Goal: Task Accomplishment & Management: Manage account settings

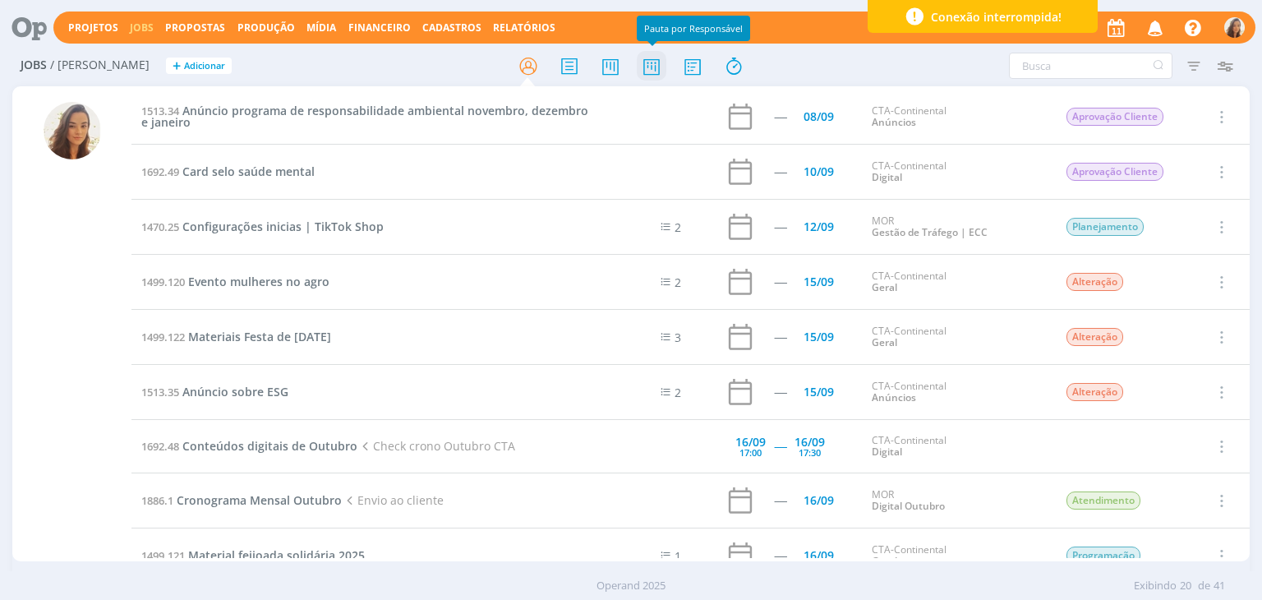
click at [651, 67] on icon at bounding box center [652, 66] width 30 height 32
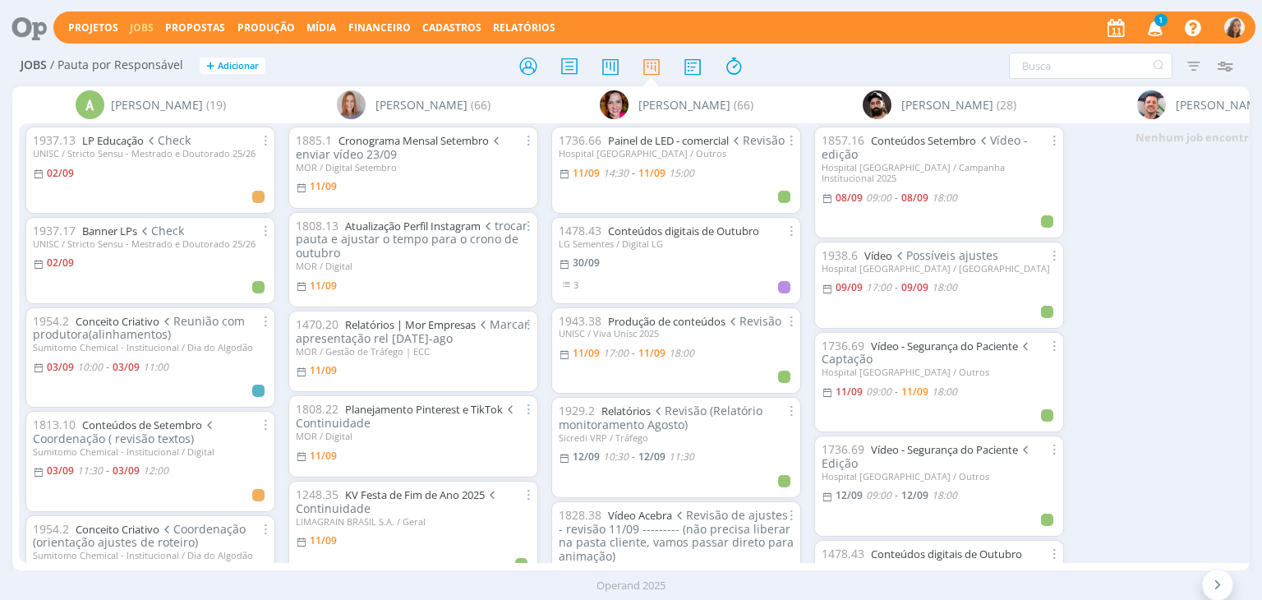
click at [1158, 24] on span "1" at bounding box center [1160, 20] width 13 height 12
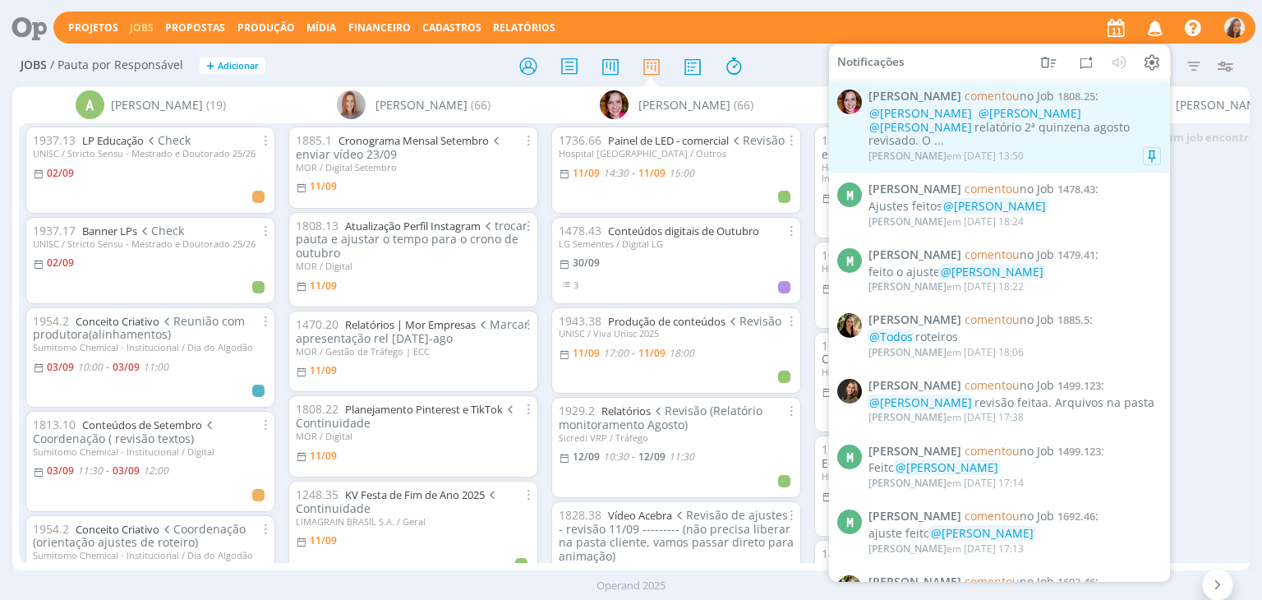
click at [1058, 128] on div "@Yuri Lopardo @Amanda Oliveira @Vanessa Feron relatório 2ª quinzena agosto revi…" at bounding box center [1014, 127] width 293 height 41
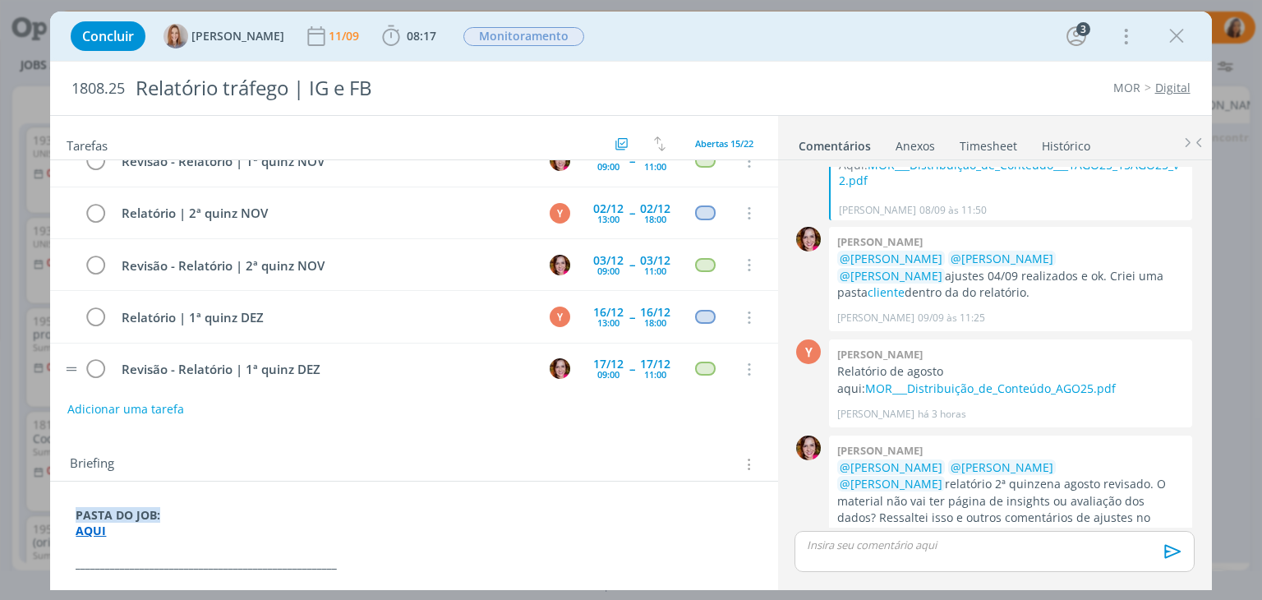
scroll to position [549, 0]
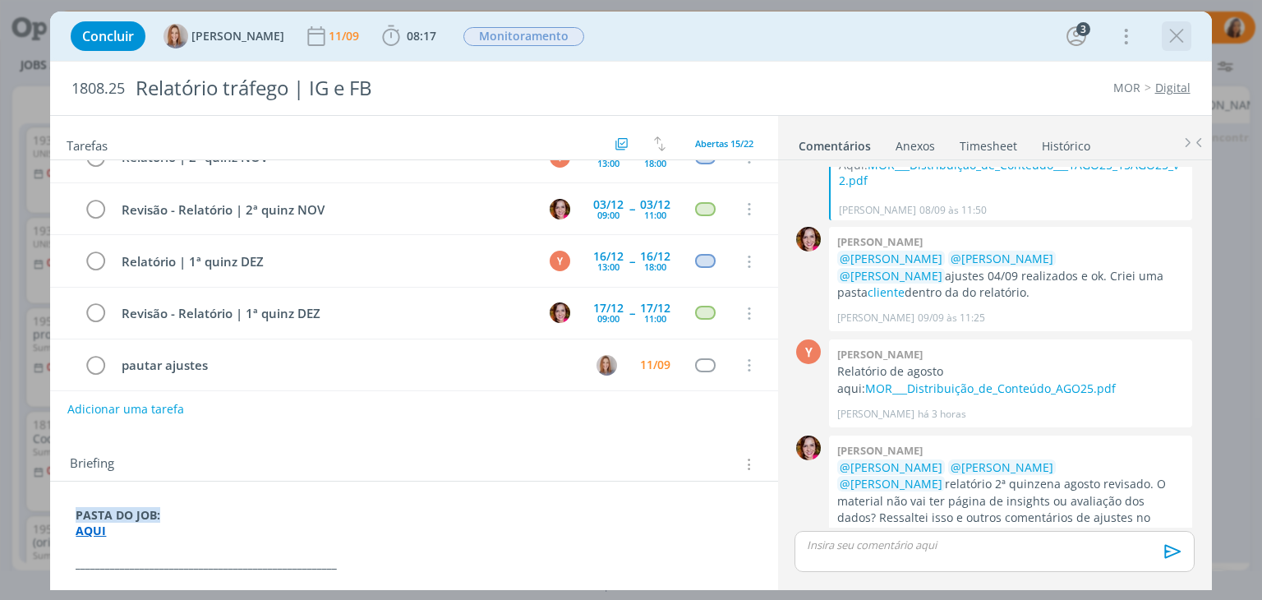
click at [1182, 30] on icon "dialog" at bounding box center [1176, 36] width 25 height 25
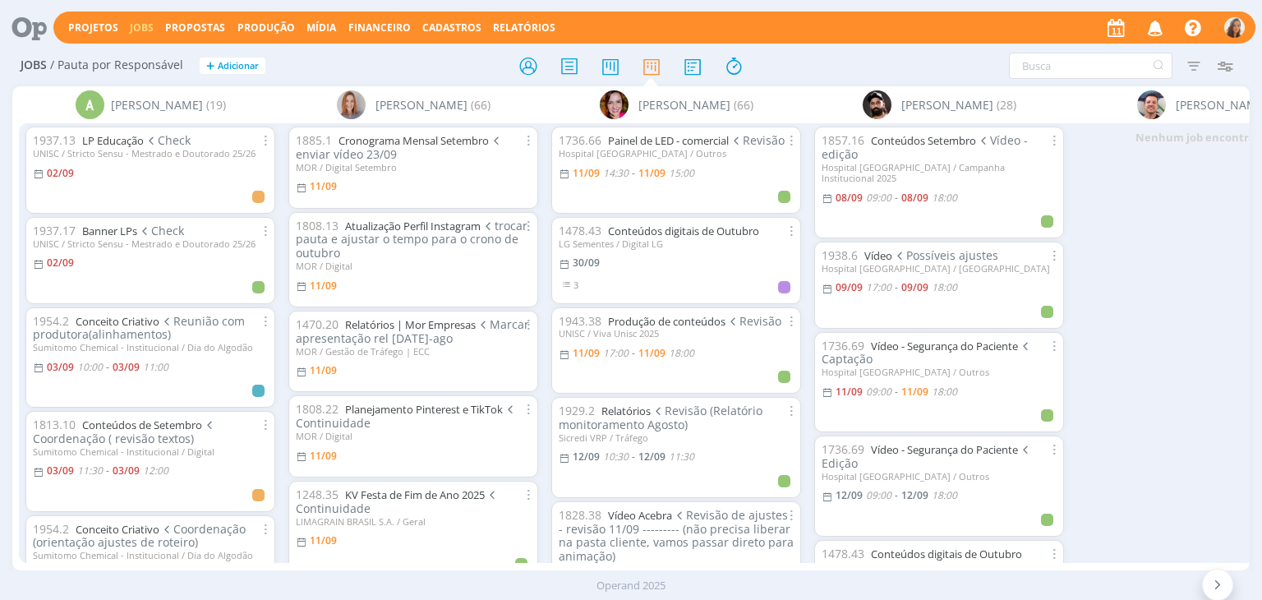
click at [36, 32] on icon at bounding box center [24, 28] width 34 height 32
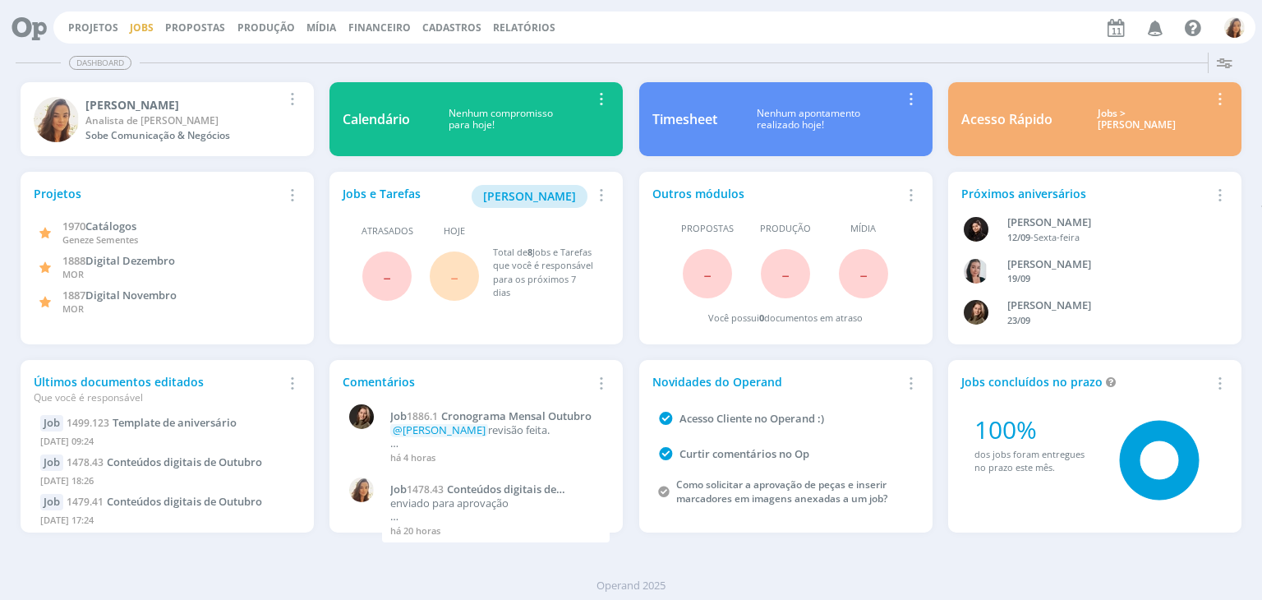
click at [134, 27] on link "Jobs" at bounding box center [142, 28] width 24 height 14
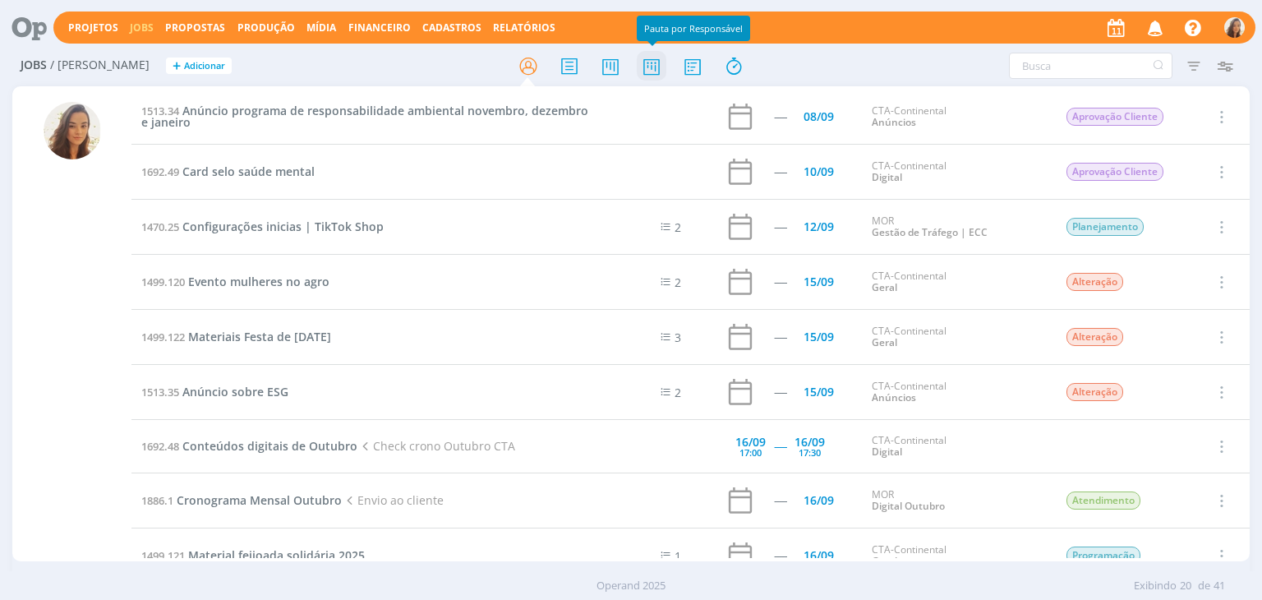
click at [651, 62] on icon at bounding box center [652, 66] width 30 height 32
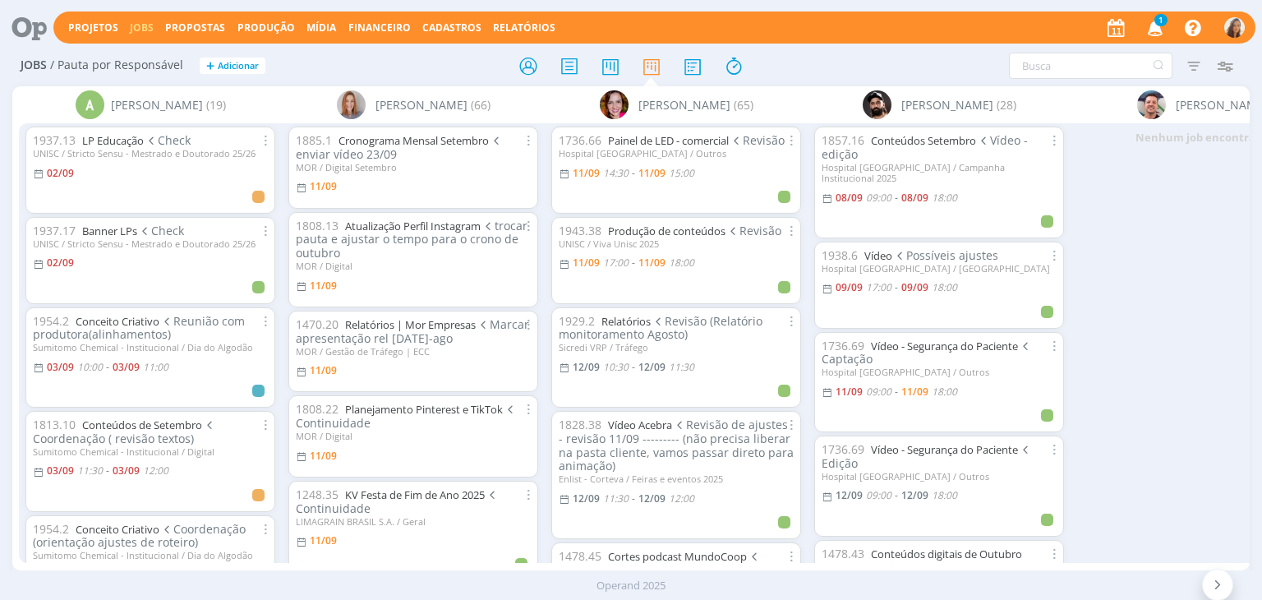
click at [1002, 39] on div "Projetos Jobs Propostas Produção Mídia Financeiro Cadastros Relatórios 1 Notifi…" at bounding box center [654, 28] width 1202 height 32
click at [1159, 25] on span "2" at bounding box center [1160, 20] width 13 height 12
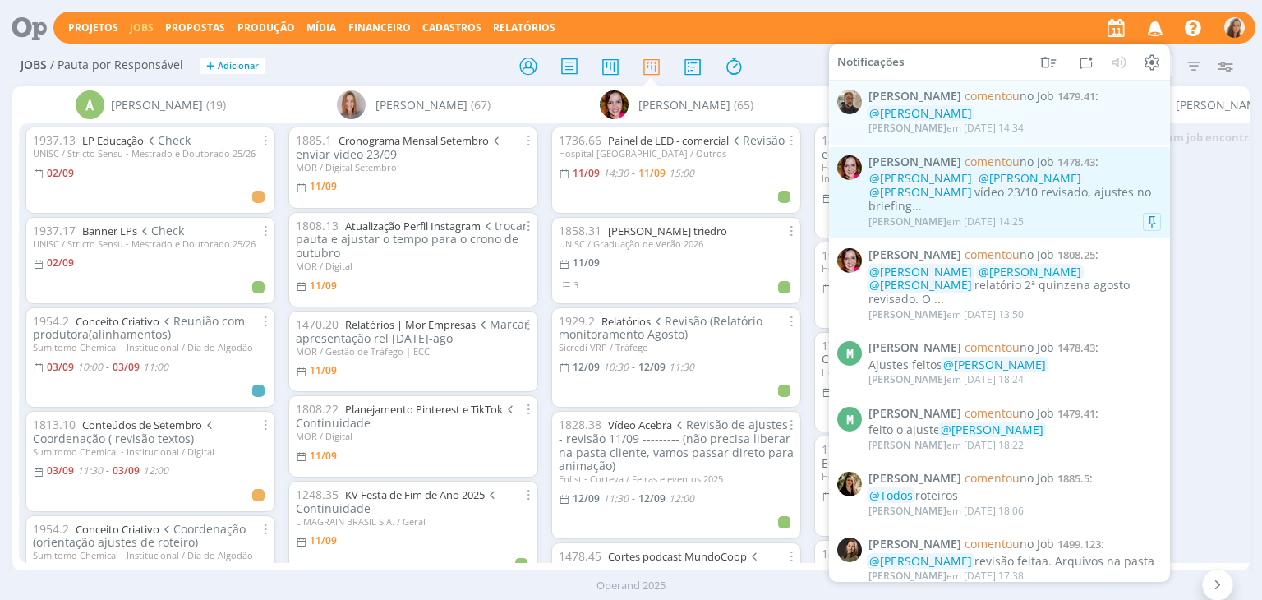
click at [1032, 179] on span "@Amanda Oliveira" at bounding box center [1030, 178] width 103 height 16
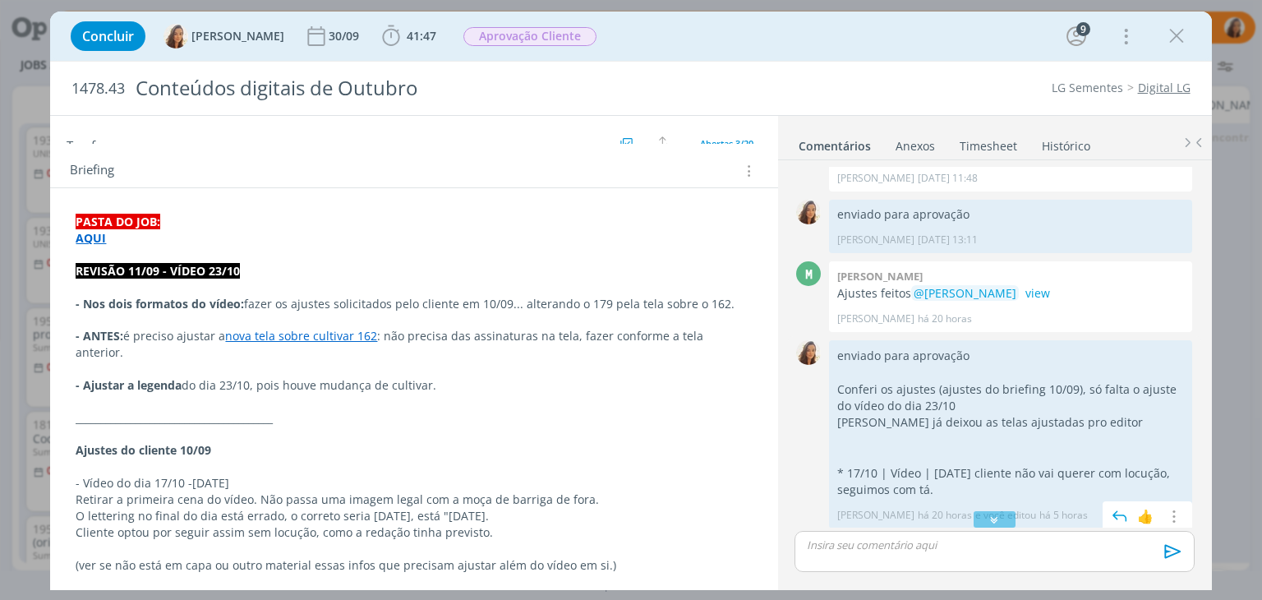
scroll to position [1571, 0]
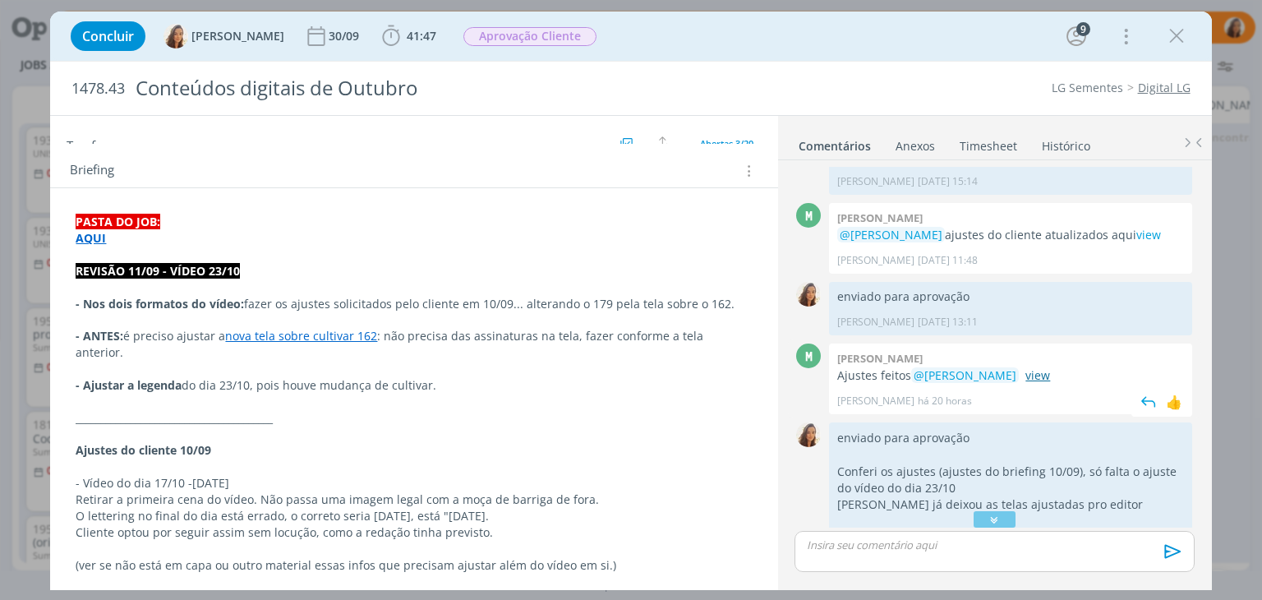
click at [1025, 367] on link "view" at bounding box center [1037, 375] width 25 height 16
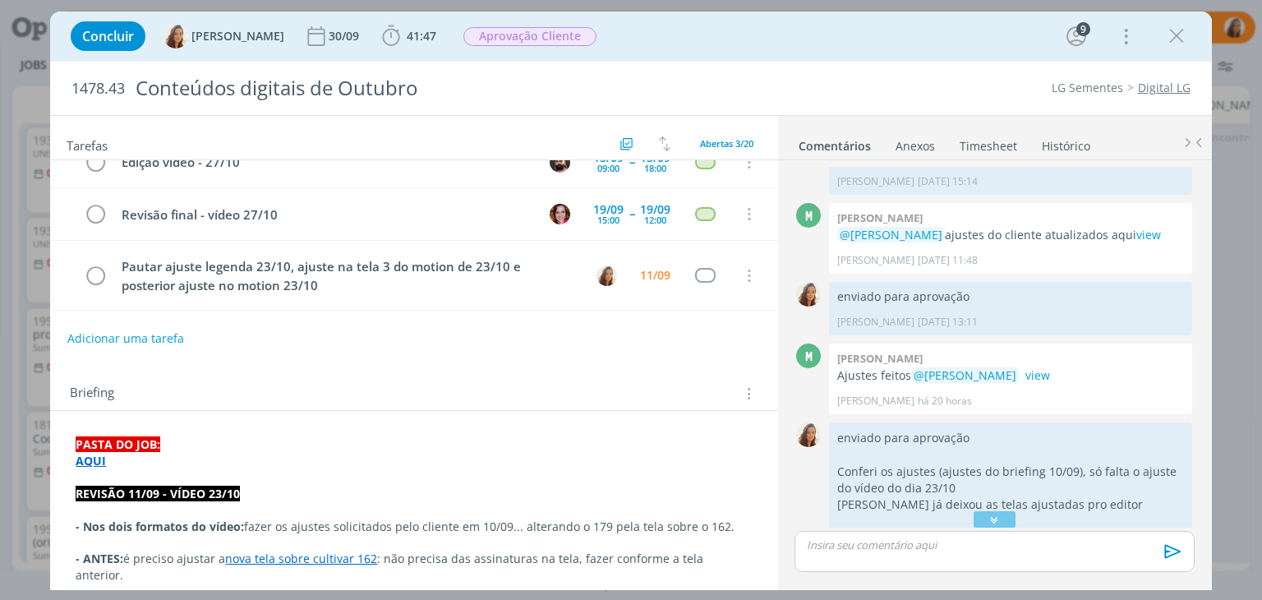
scroll to position [0, 0]
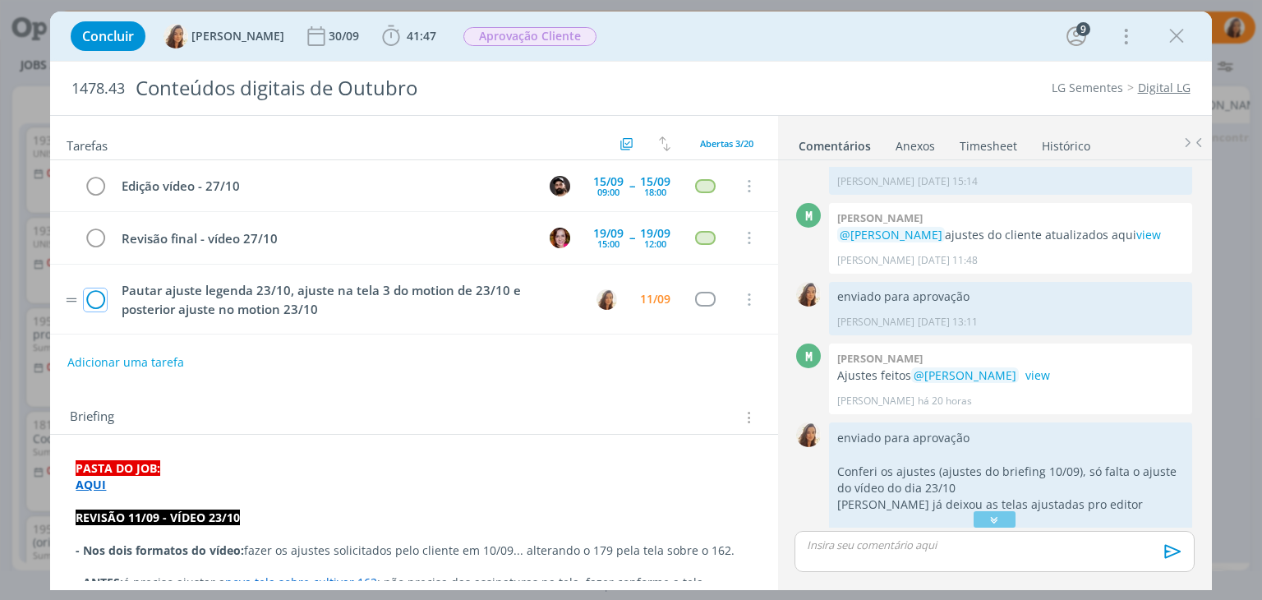
click at [90, 292] on icon "dialog" at bounding box center [95, 300] width 23 height 25
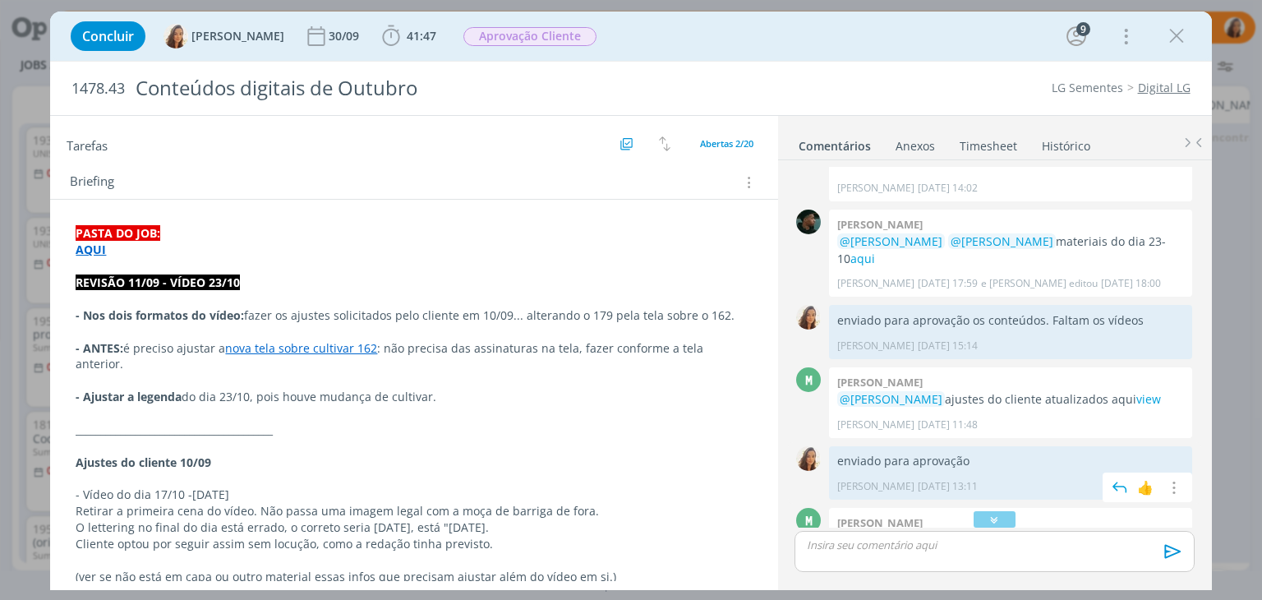
scroll to position [1242, 0]
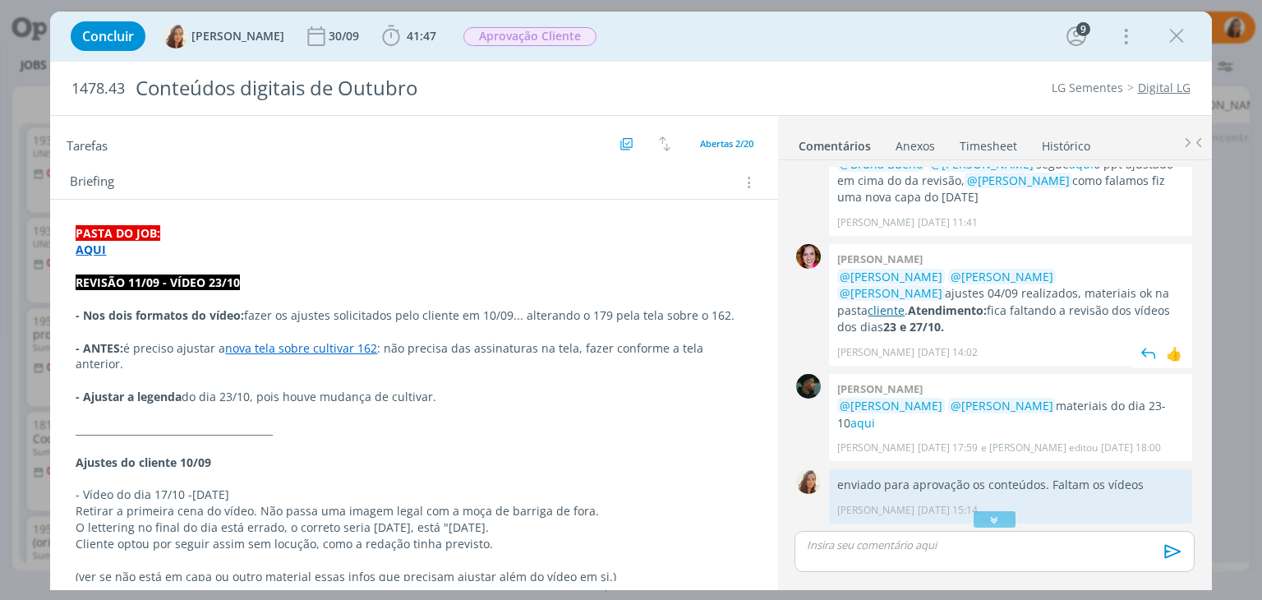
click at [905, 302] on link "cliente" at bounding box center [886, 310] width 37 height 16
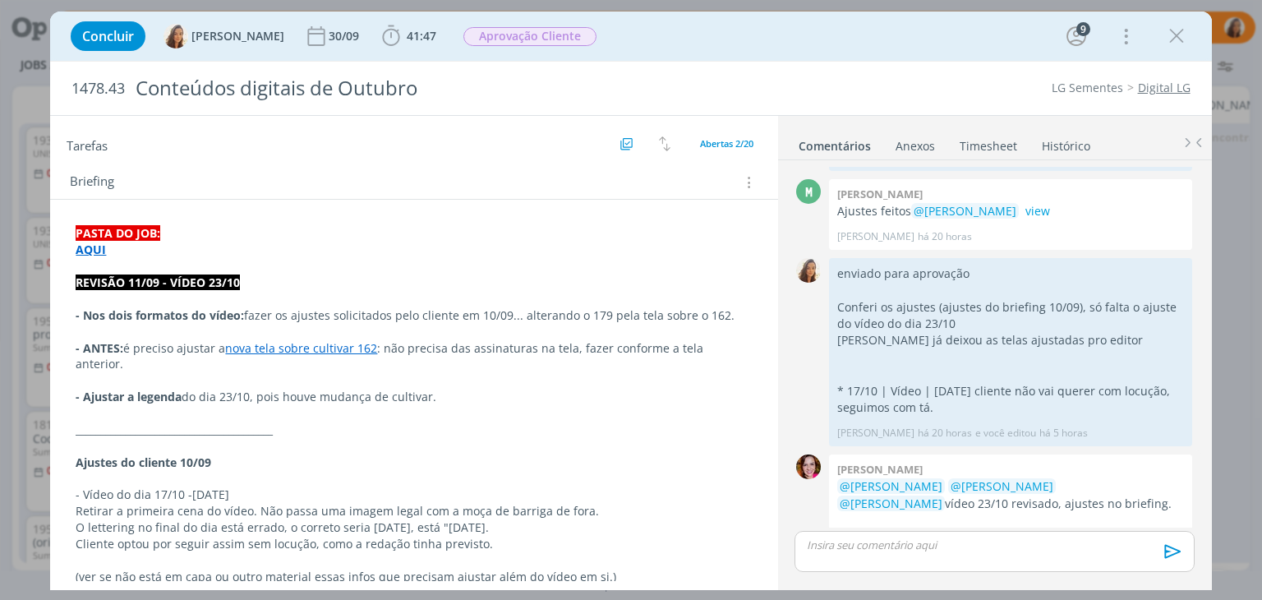
scroll to position [1735, 0]
click at [407, 405] on p "dialog" at bounding box center [414, 413] width 676 height 16
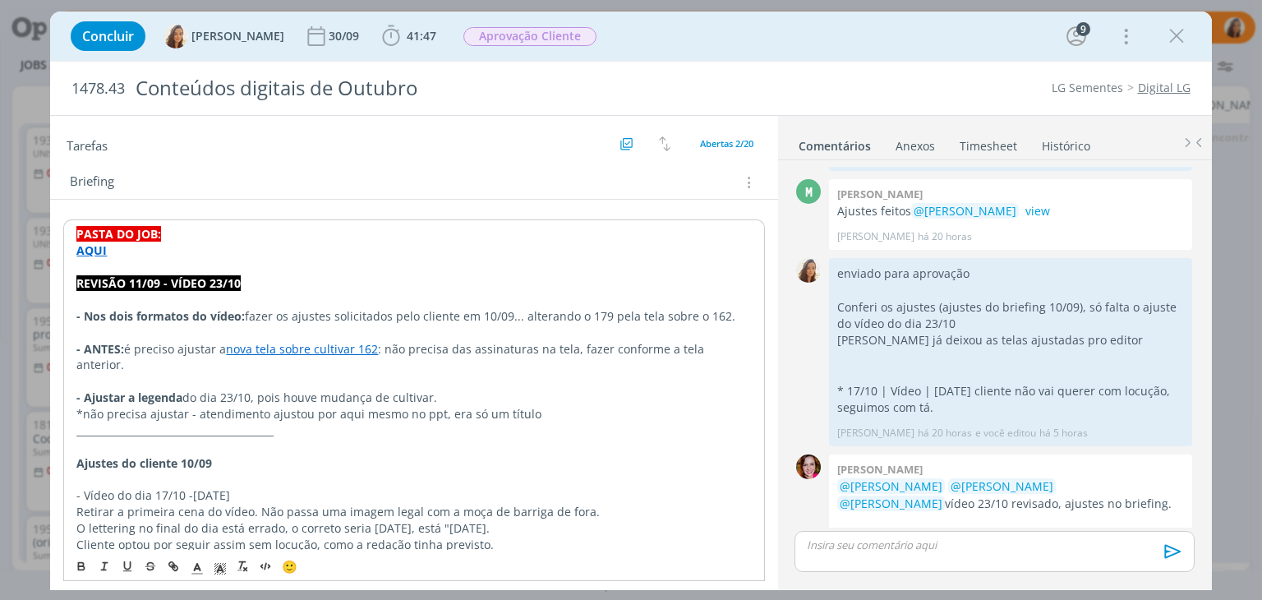
click at [407, 406] on p "*não precisa ajustar - atendimento ajustou por aqui mesmo no ppt, era só um tít…" at bounding box center [413, 414] width 675 height 16
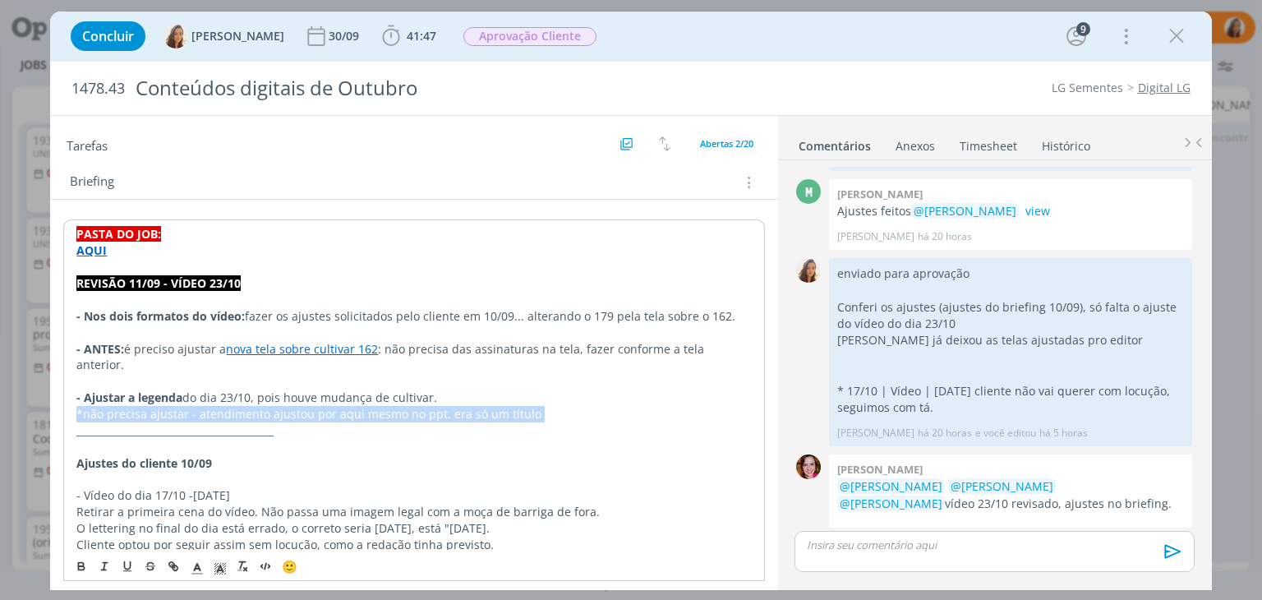
click at [407, 406] on p "*não precisa ajustar - atendimento ajustou por aqui mesmo no ppt, era só um tít…" at bounding box center [413, 414] width 675 height 16
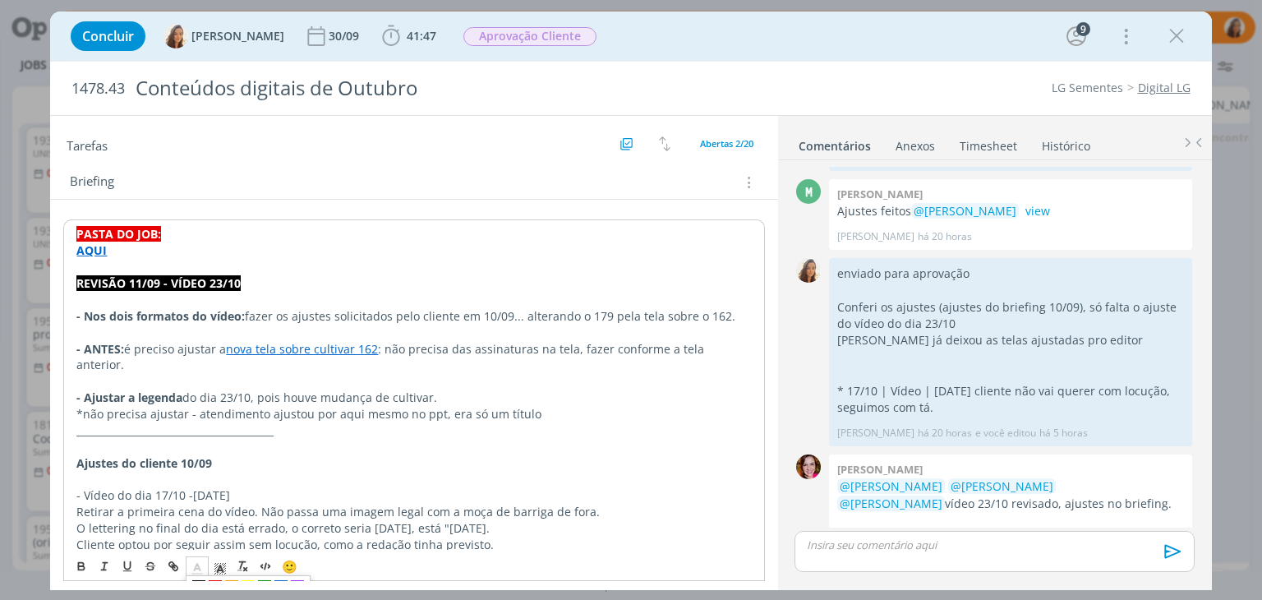
click at [207, 564] on span "dialog" at bounding box center [197, 566] width 23 height 20
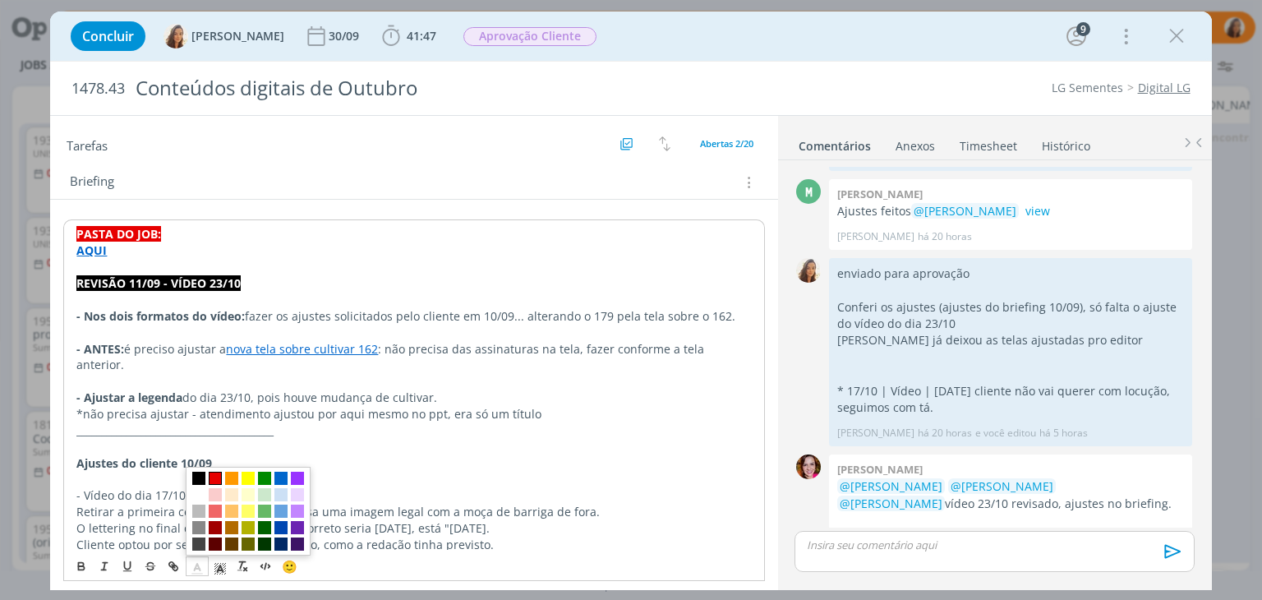
click at [219, 480] on span "dialog" at bounding box center [215, 478] width 13 height 13
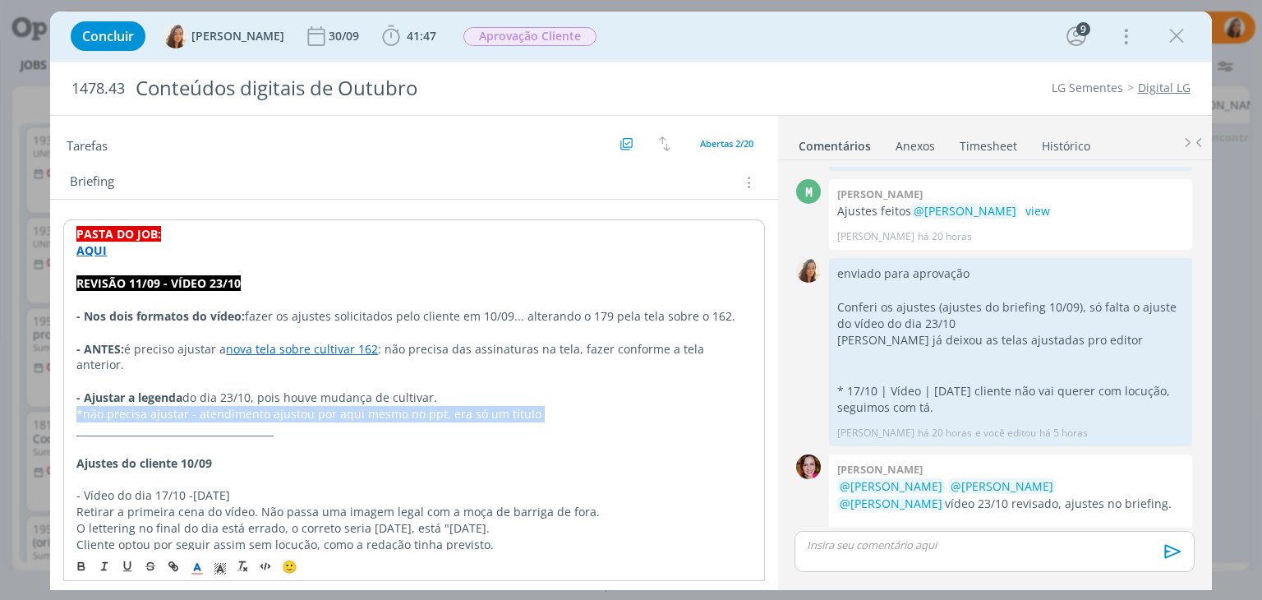
click at [569, 406] on p "*não precisa ajustar - atendimento ajustou por aqui mesmo no ppt, era só um tít…" at bounding box center [413, 414] width 675 height 16
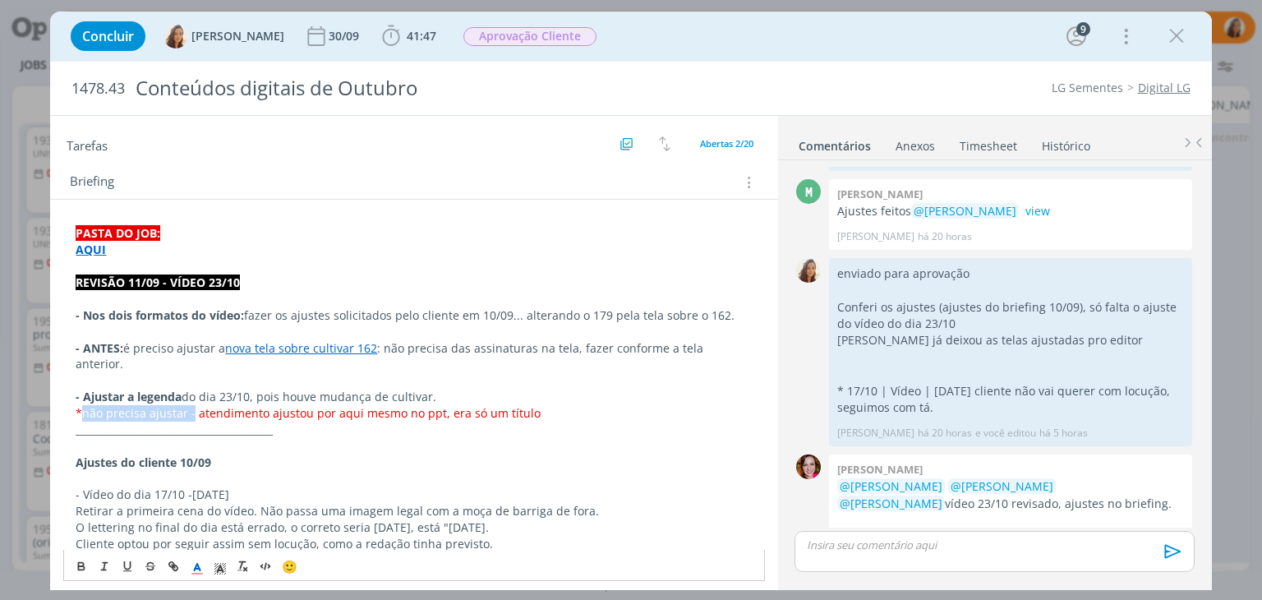
drag, startPoint x: 191, startPoint y: 397, endPoint x: 82, endPoint y: 396, distance: 109.3
click at [82, 405] on span "*não precisa ajustar - atendimento ajustou por aqui mesmo no ppt, era só um tít…" at bounding box center [308, 413] width 465 height 16
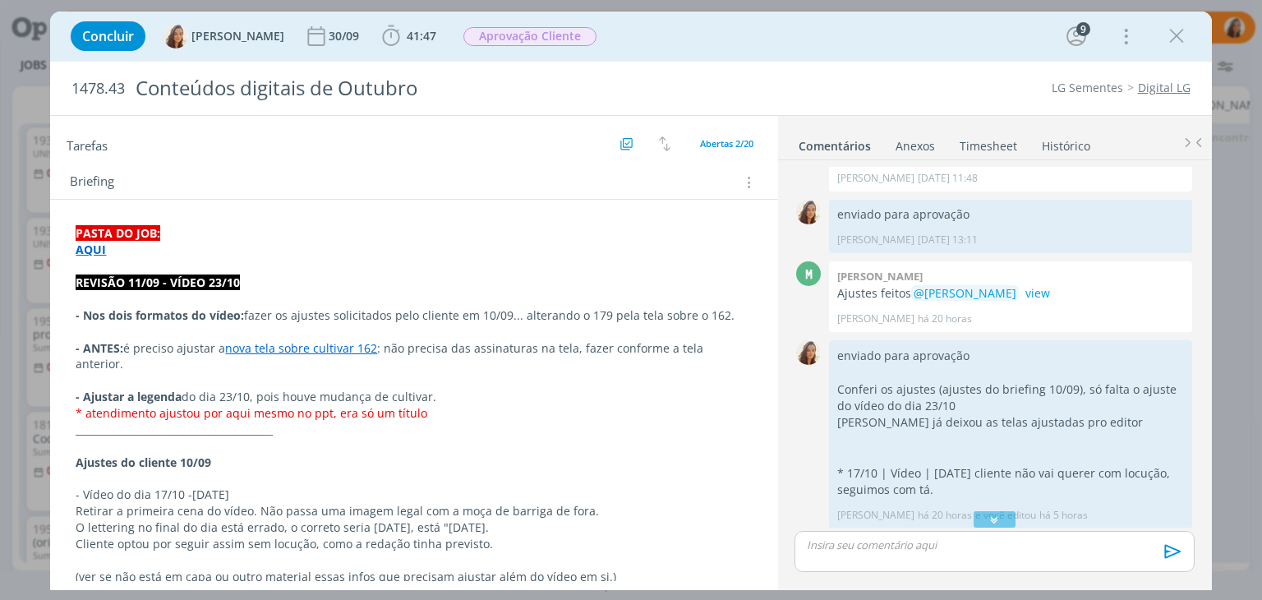
scroll to position [1571, 0]
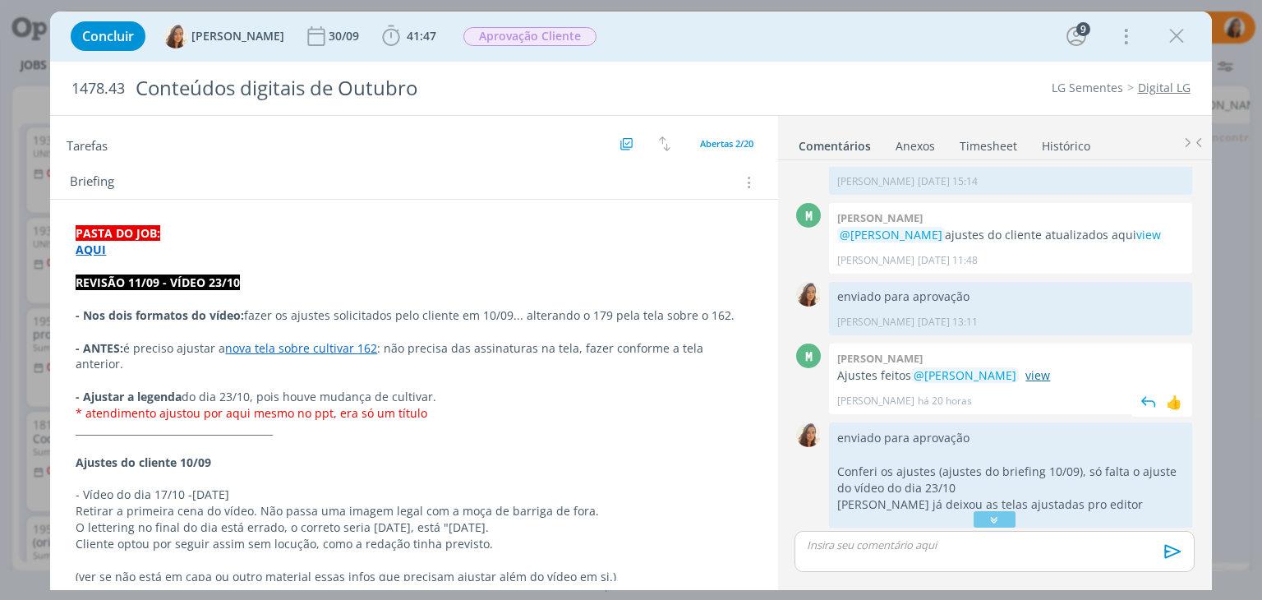
click at [1025, 367] on link "view" at bounding box center [1037, 375] width 25 height 16
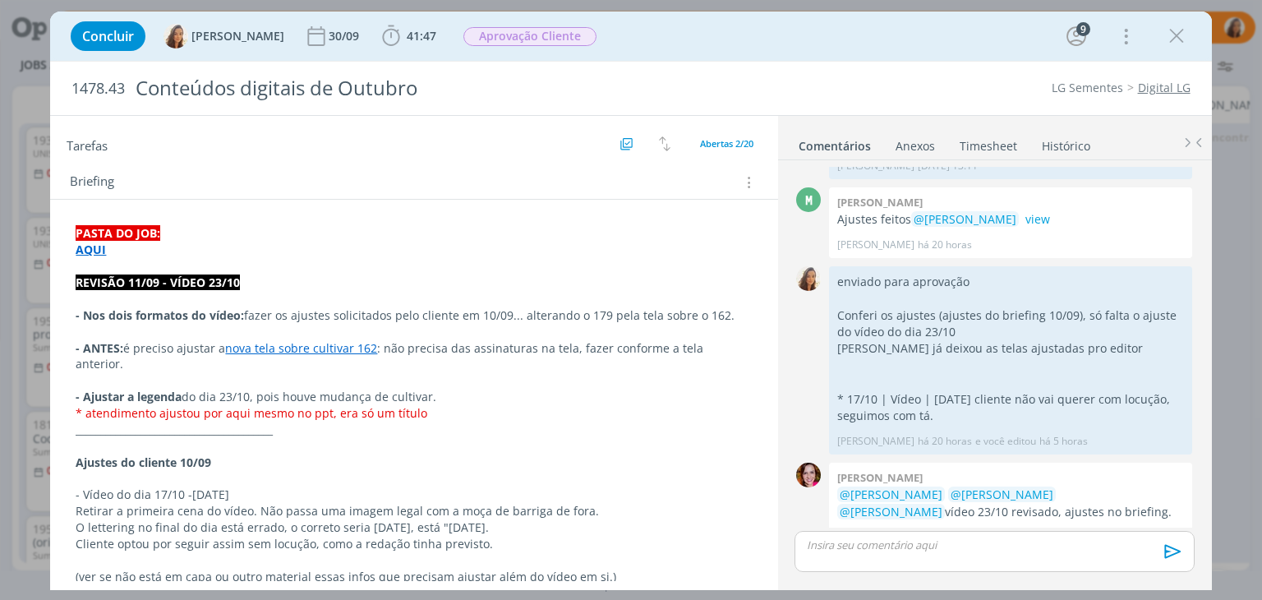
click at [321, 348] on link "nova tela sobre cultivar 162" at bounding box center [301, 348] width 152 height 16
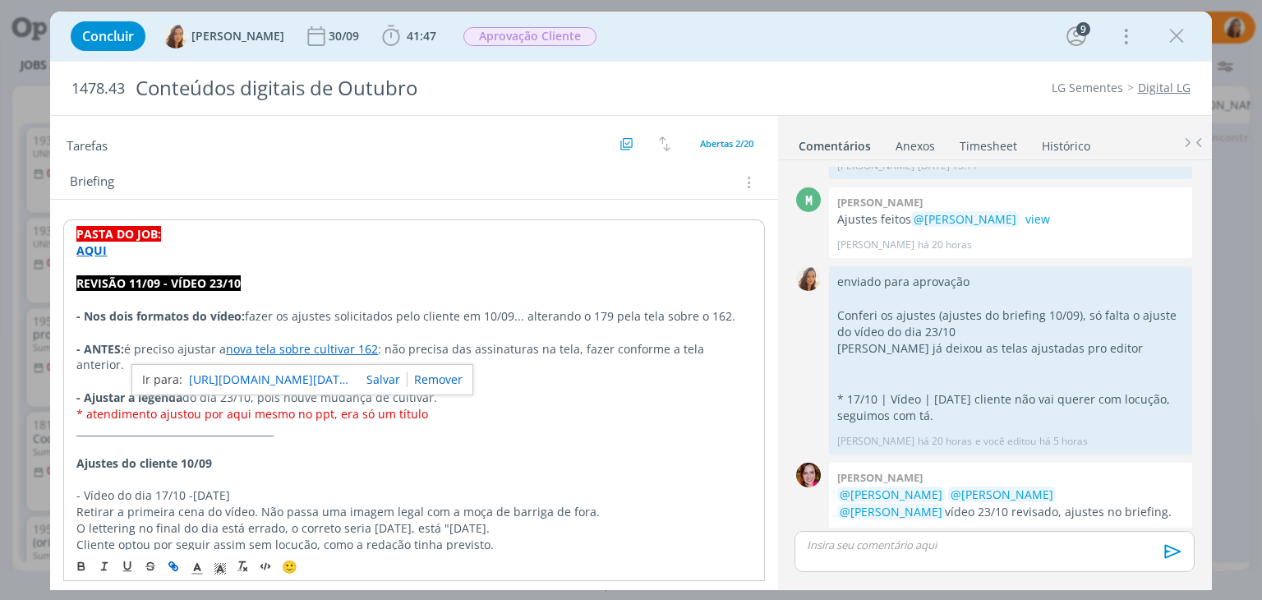
click at [311, 379] on link "https://sobeae.sharepoint.com/sites/SOBEAE/Documentos%20Compartilhados/Forms/Al…" at bounding box center [271, 379] width 164 height 21
click at [578, 406] on p "* atendimento ajustou por aqui mesmo no ppt, era só um título" at bounding box center [413, 414] width 675 height 16
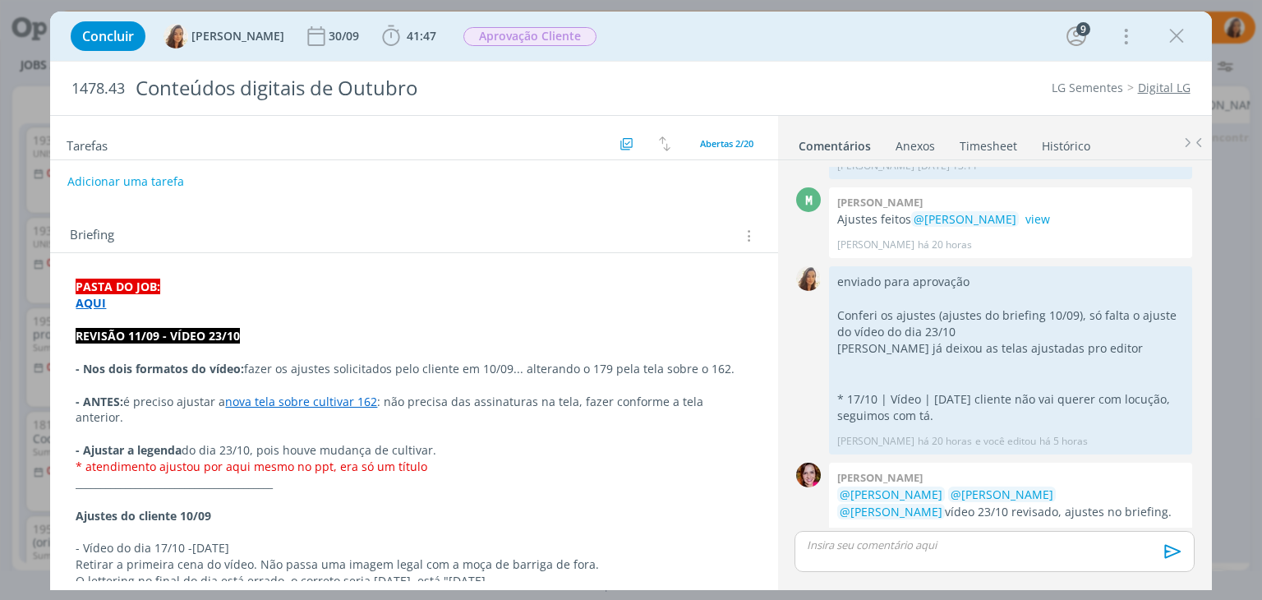
scroll to position [82, 0]
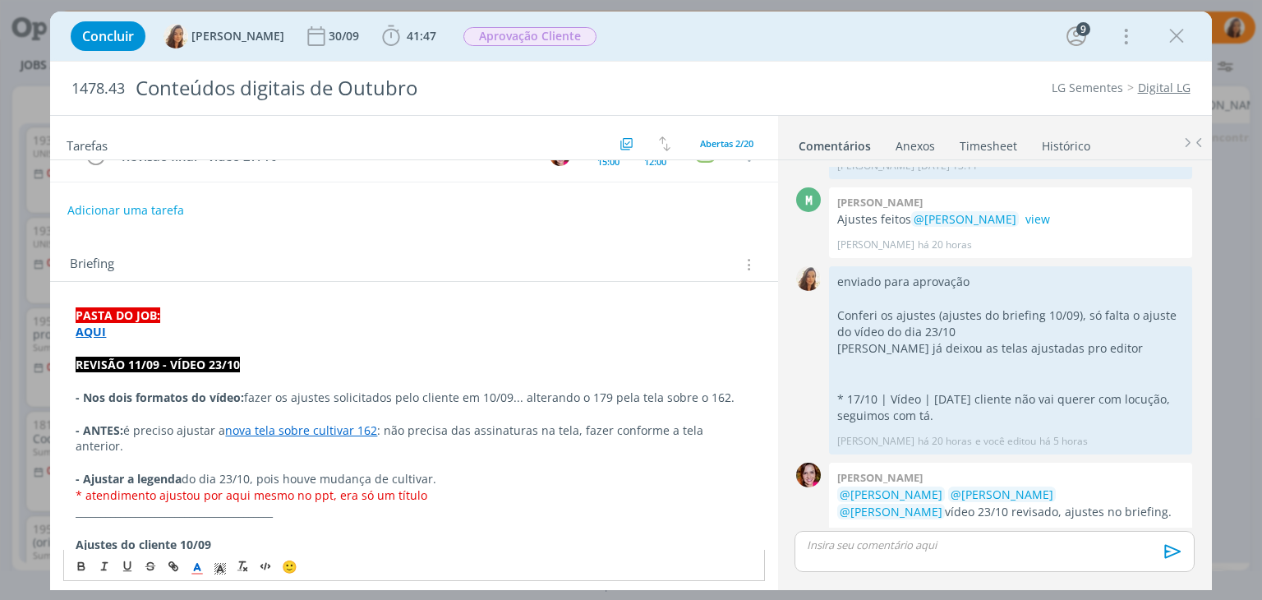
click at [605, 412] on p "dialog" at bounding box center [414, 414] width 676 height 16
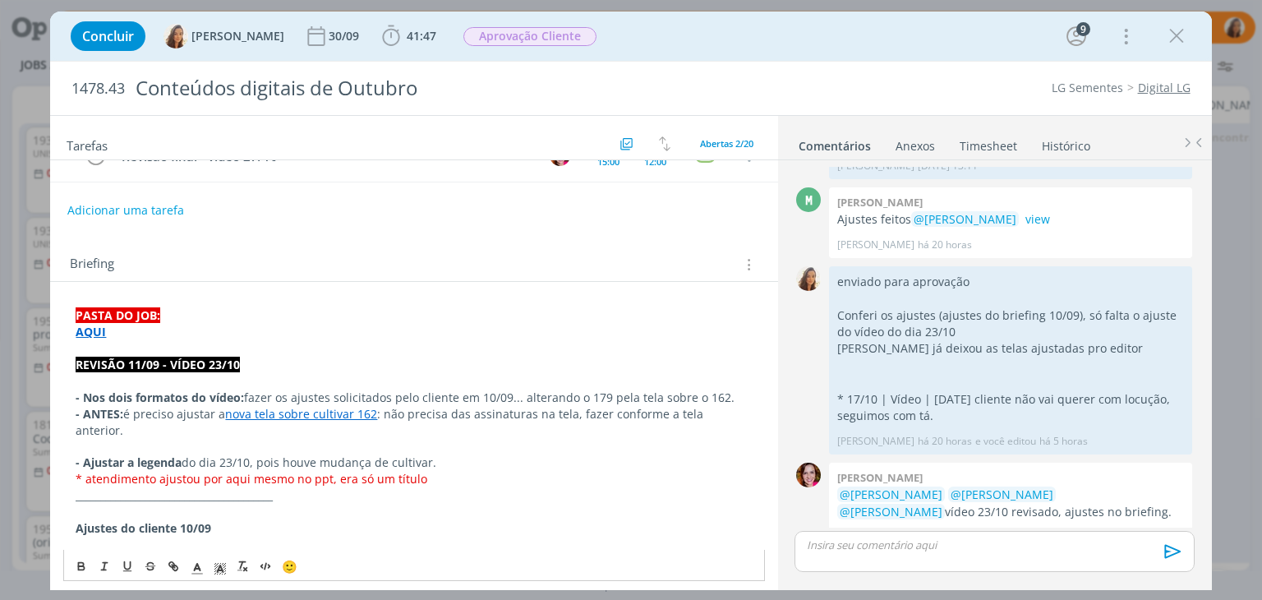
click at [739, 409] on p "- ANTES: é preciso ajustar a nova tela sobre cultivar 162 : não precisa das ass…" at bounding box center [414, 422] width 676 height 33
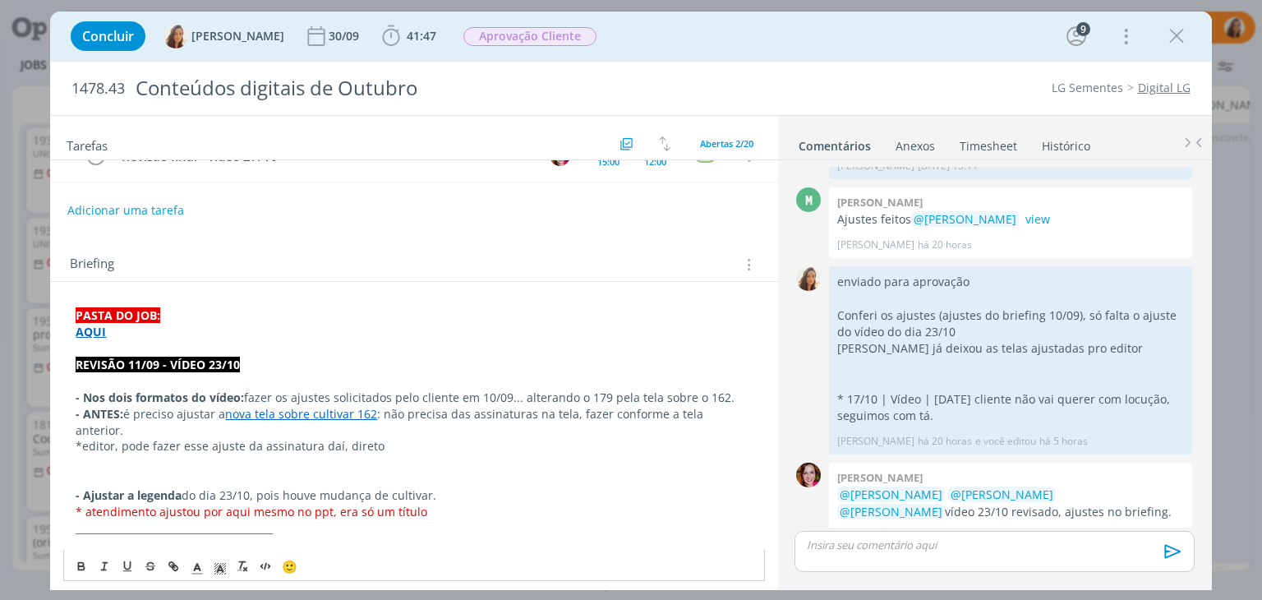
click at [319, 438] on p "*editor, pode fazer esse ajuste da assinatura daí, direto" at bounding box center [414, 446] width 676 height 16
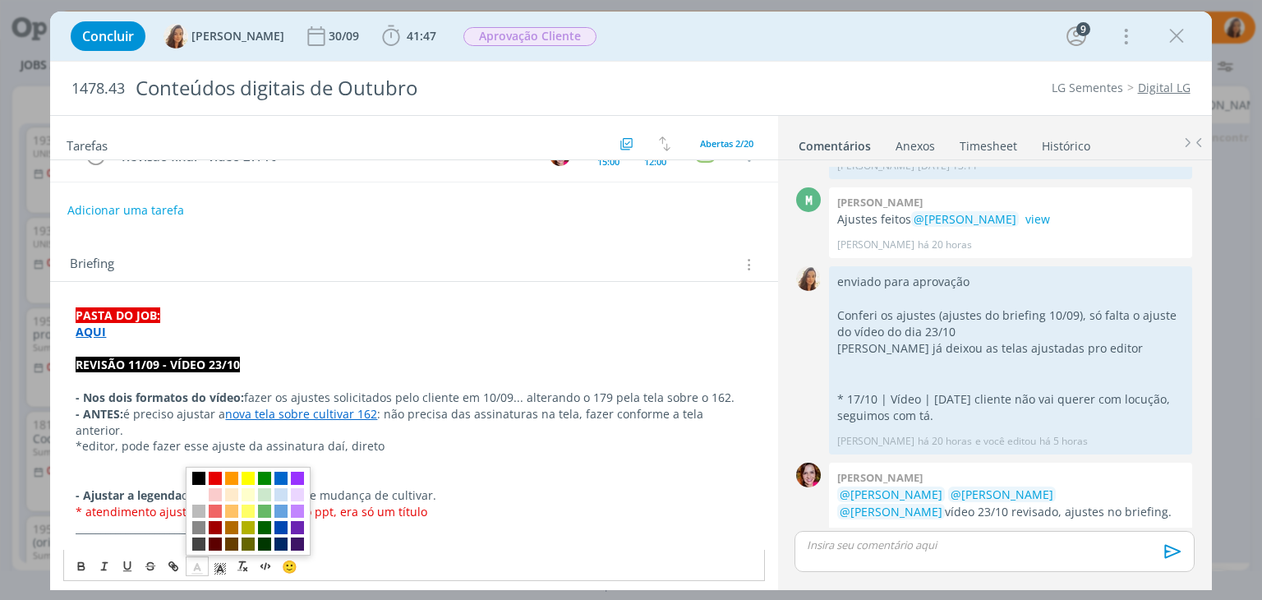
click at [196, 563] on icon "dialog" at bounding box center [197, 568] width 15 height 15
click at [214, 473] on span "dialog" at bounding box center [215, 478] width 13 height 13
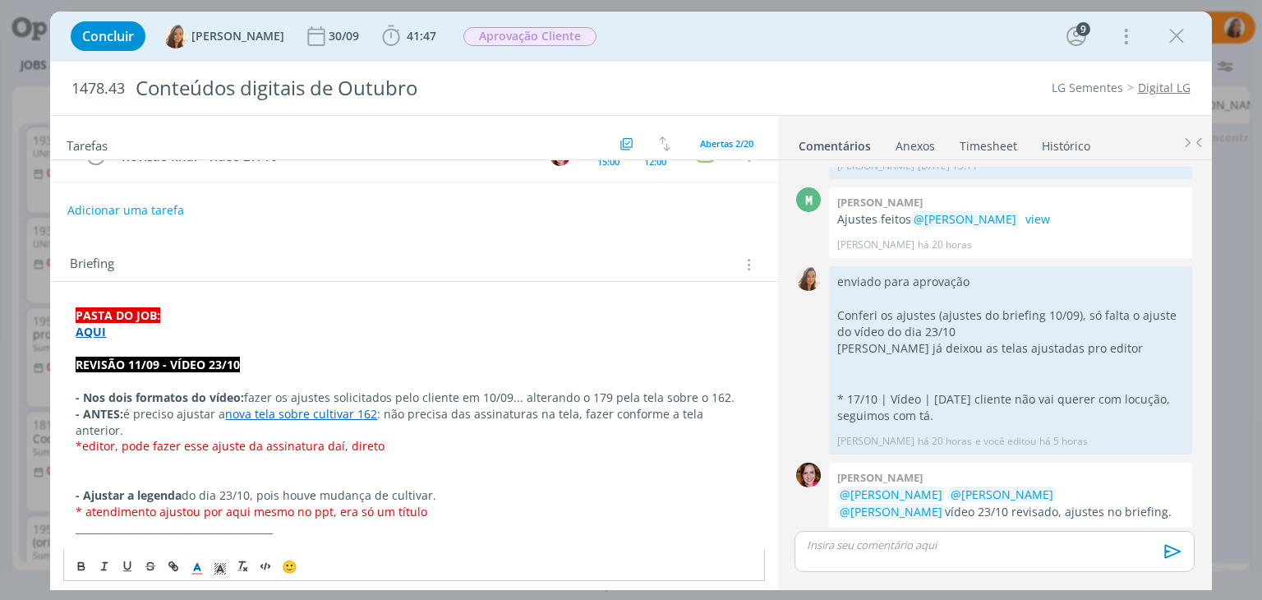
click at [359, 438] on span "*editor, pode fazer esse ajuste da assinatura daí, direto" at bounding box center [230, 446] width 309 height 16
click at [385, 438] on p "*editor, pode fazer esse ajuste da assinatura daí, direto" at bounding box center [414, 446] width 676 height 16
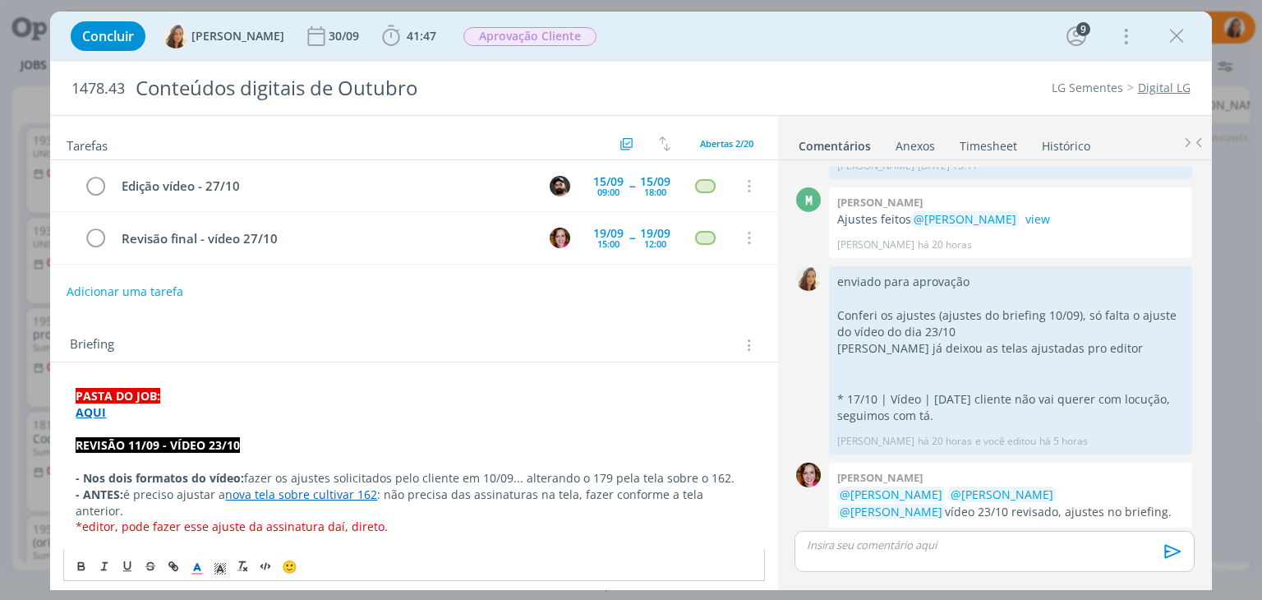
click at [117, 290] on button "Adicionar uma tarefa" at bounding box center [125, 292] width 117 height 28
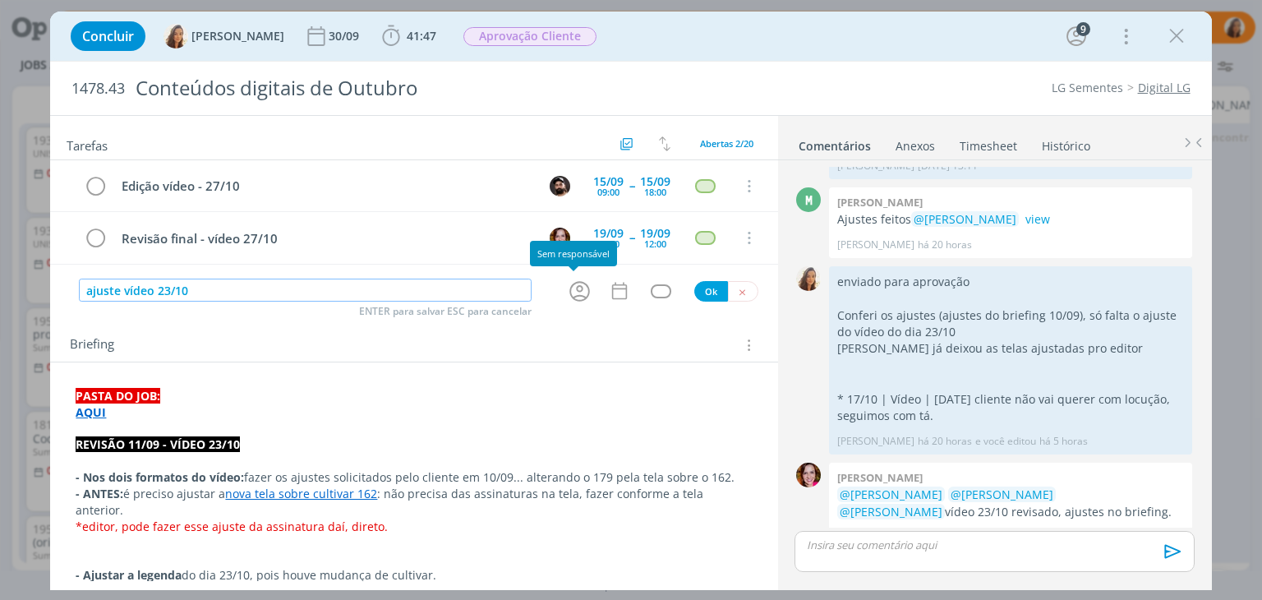
click at [577, 290] on icon "dialog" at bounding box center [579, 291] width 25 height 25
type input "ajuste vídeo 23/10"
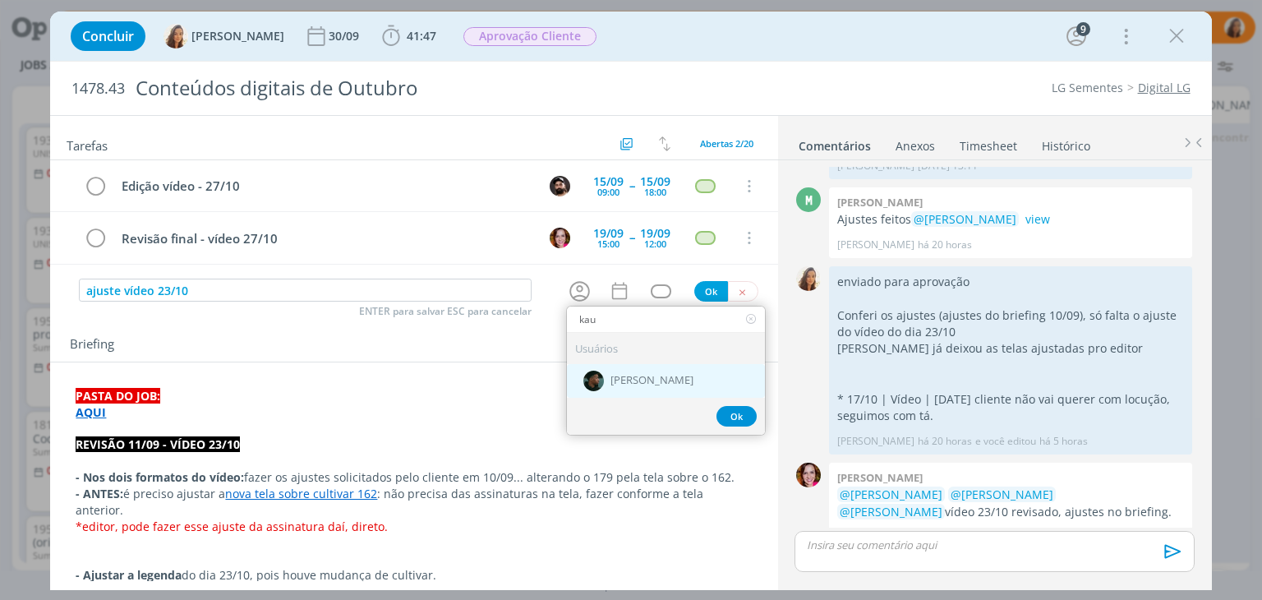
type input "kau"
click at [676, 382] on div "[PERSON_NAME]" at bounding box center [666, 380] width 198 height 34
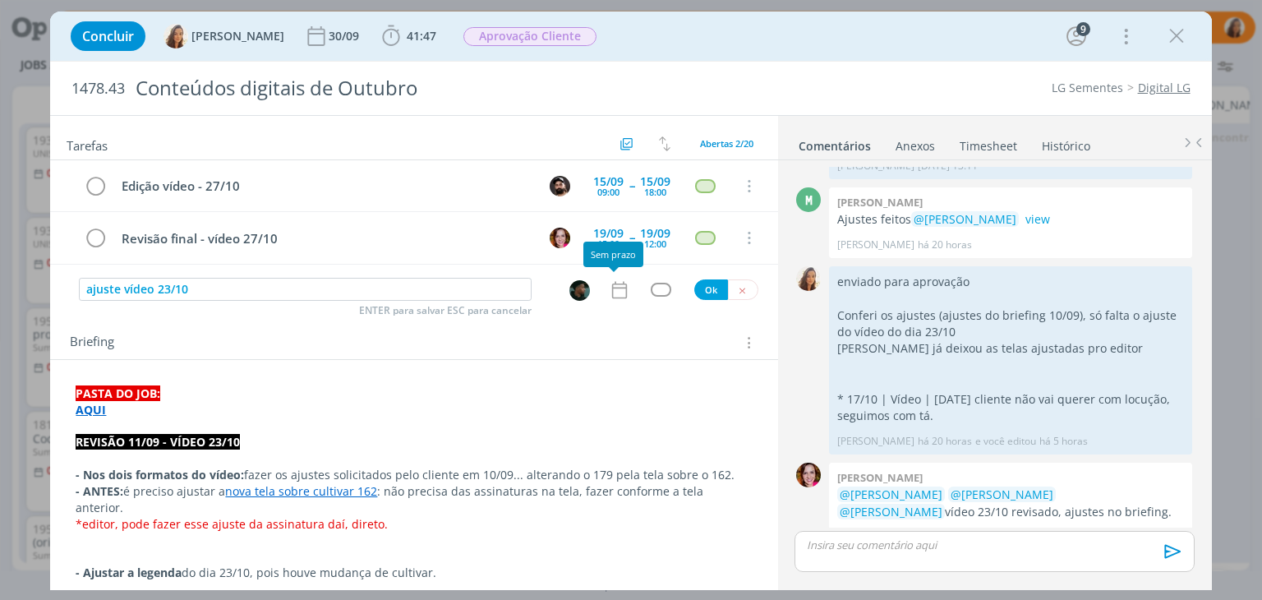
click at [613, 281] on icon "dialog" at bounding box center [618, 289] width 15 height 17
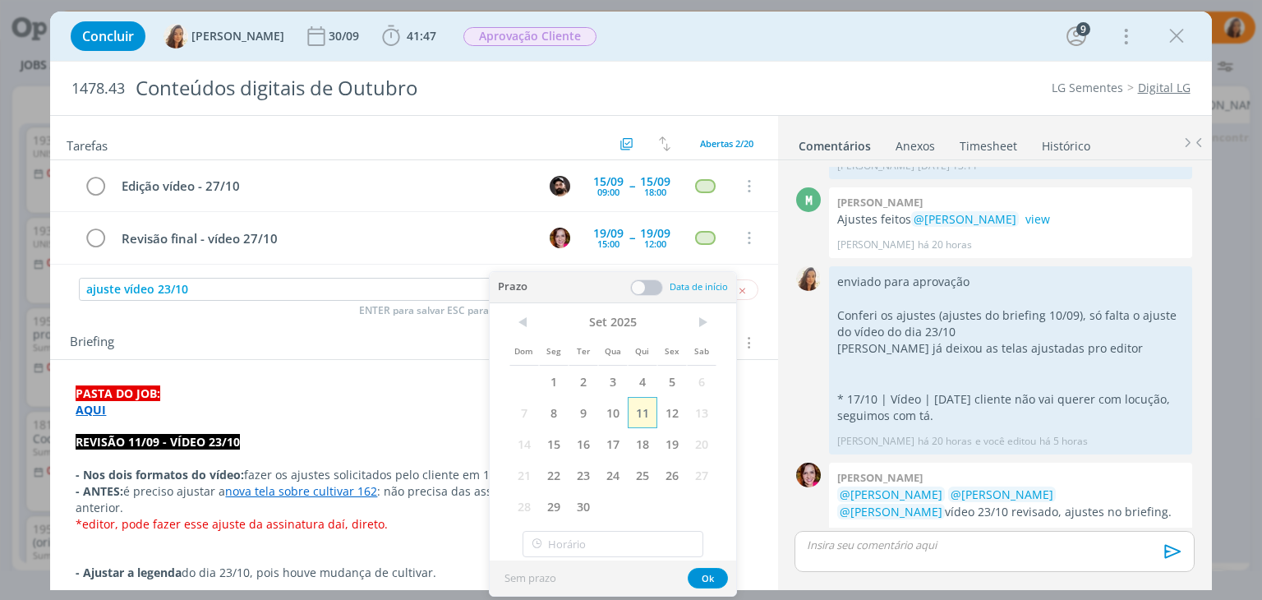
click at [653, 414] on span "11" at bounding box center [643, 412] width 30 height 31
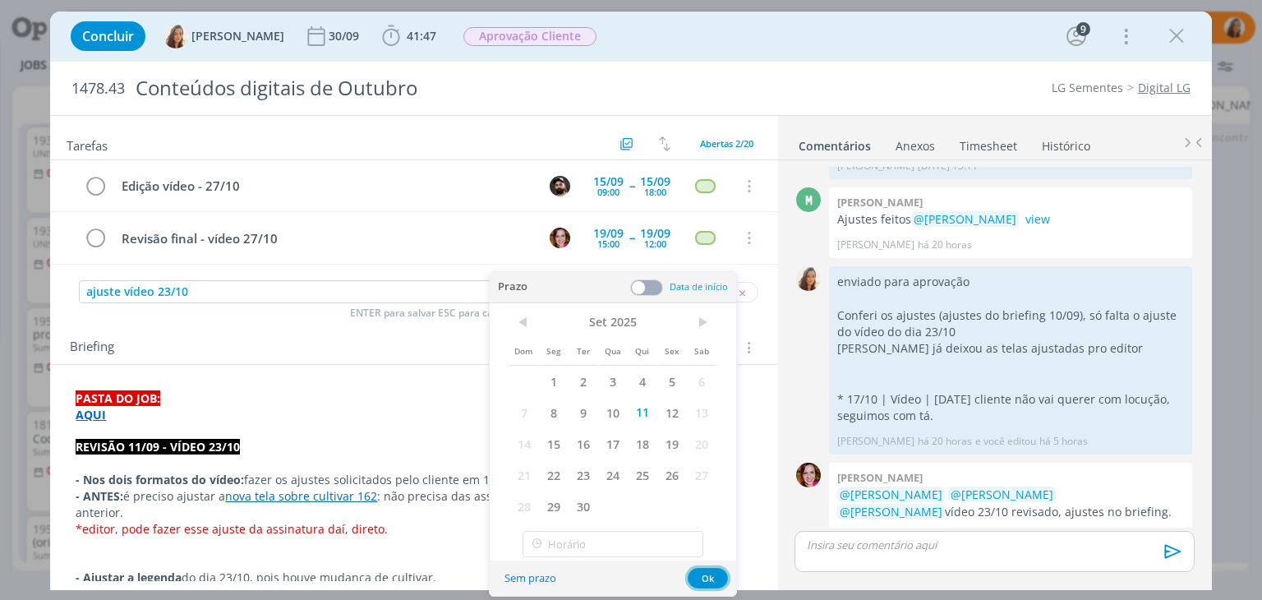
click at [711, 574] on button "Ok" at bounding box center [708, 578] width 40 height 21
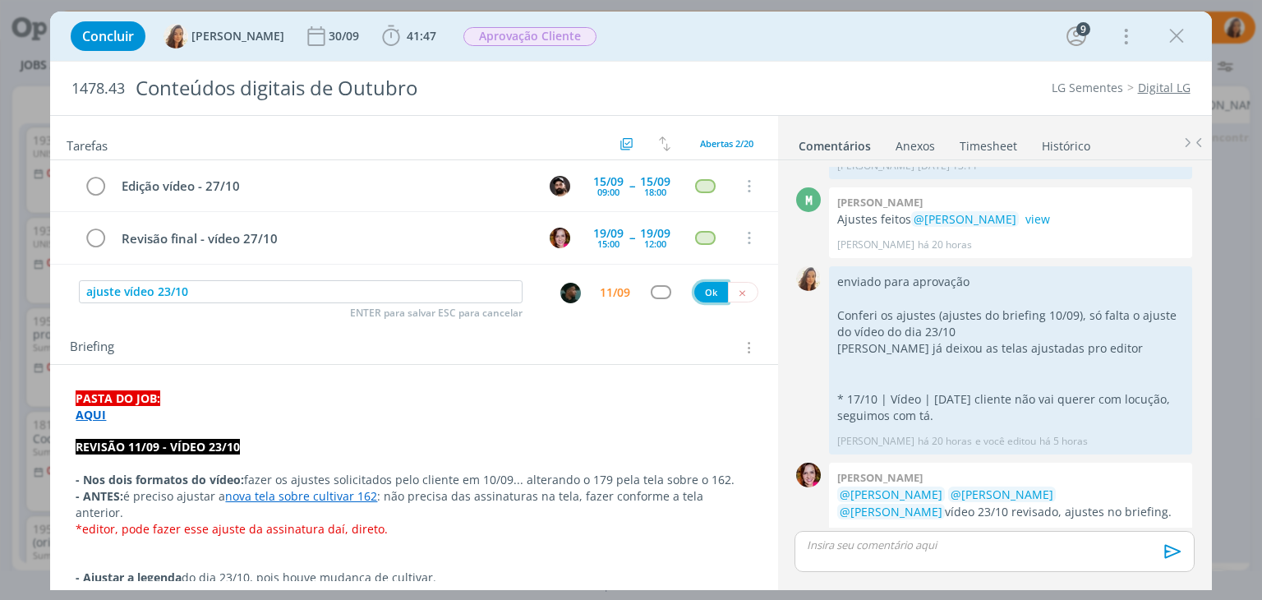
click at [698, 288] on button "Ok" at bounding box center [711, 292] width 34 height 21
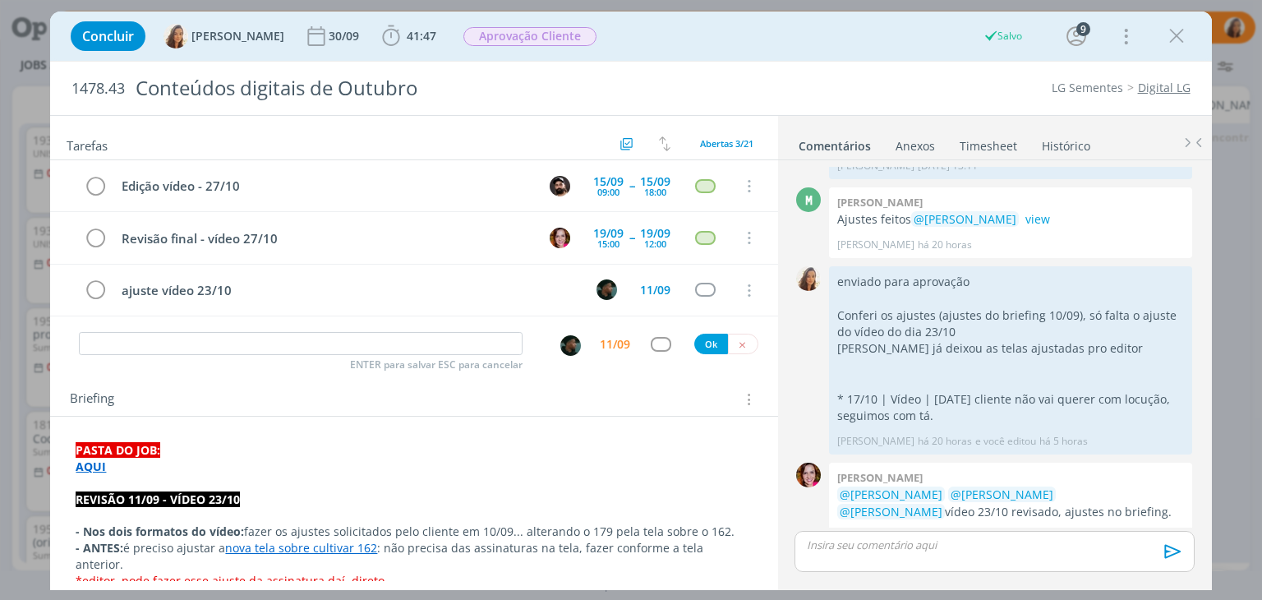
click at [572, 392] on div "Briefing Briefings Predefinidos Versões do Briefing Ver Briefing do Projeto" at bounding box center [416, 399] width 692 height 21
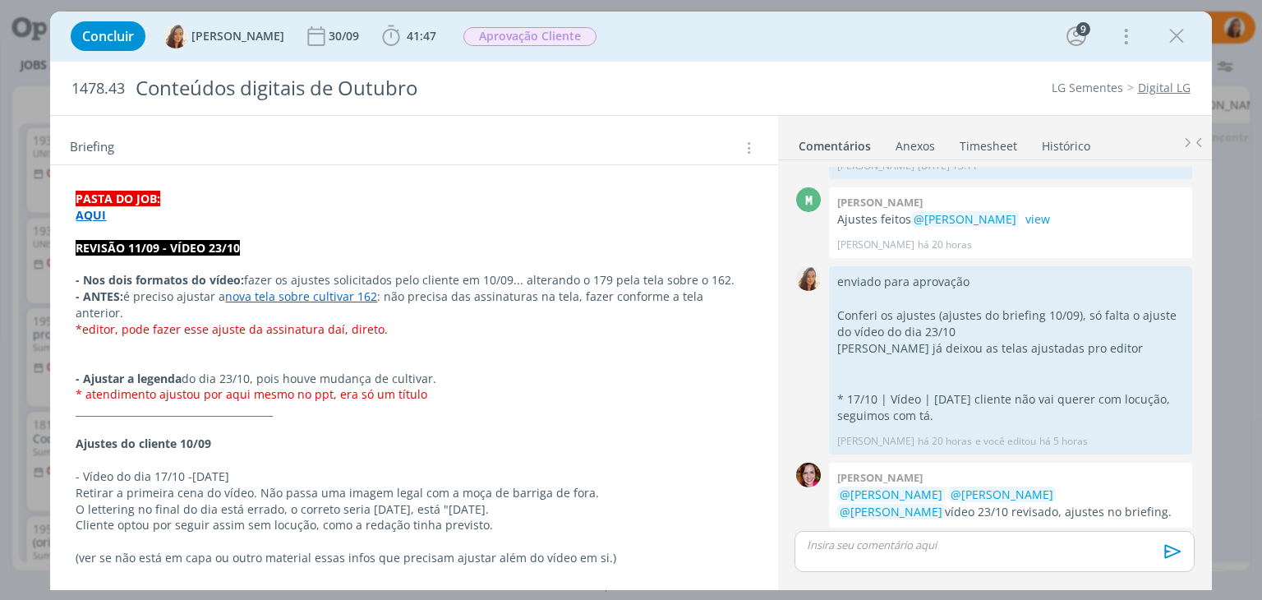
scroll to position [246, 0]
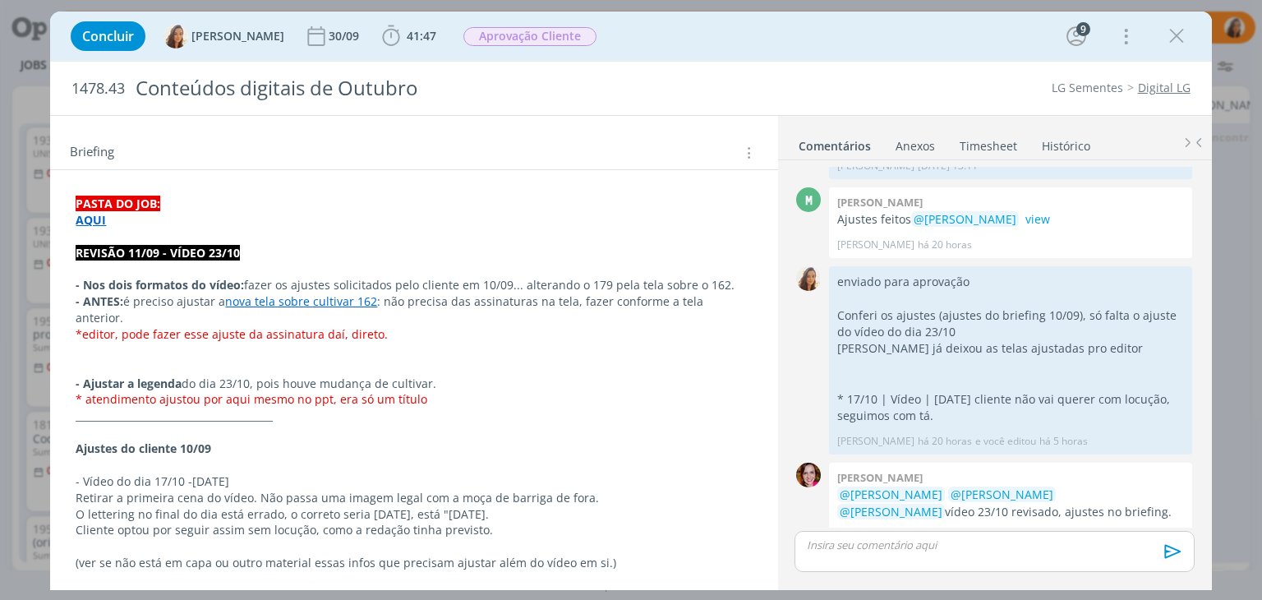
click at [728, 283] on p "- Nos dois formatos do vídeo: fazer os ajustes solicitados pelo cliente em 10/0…" at bounding box center [414, 285] width 676 height 16
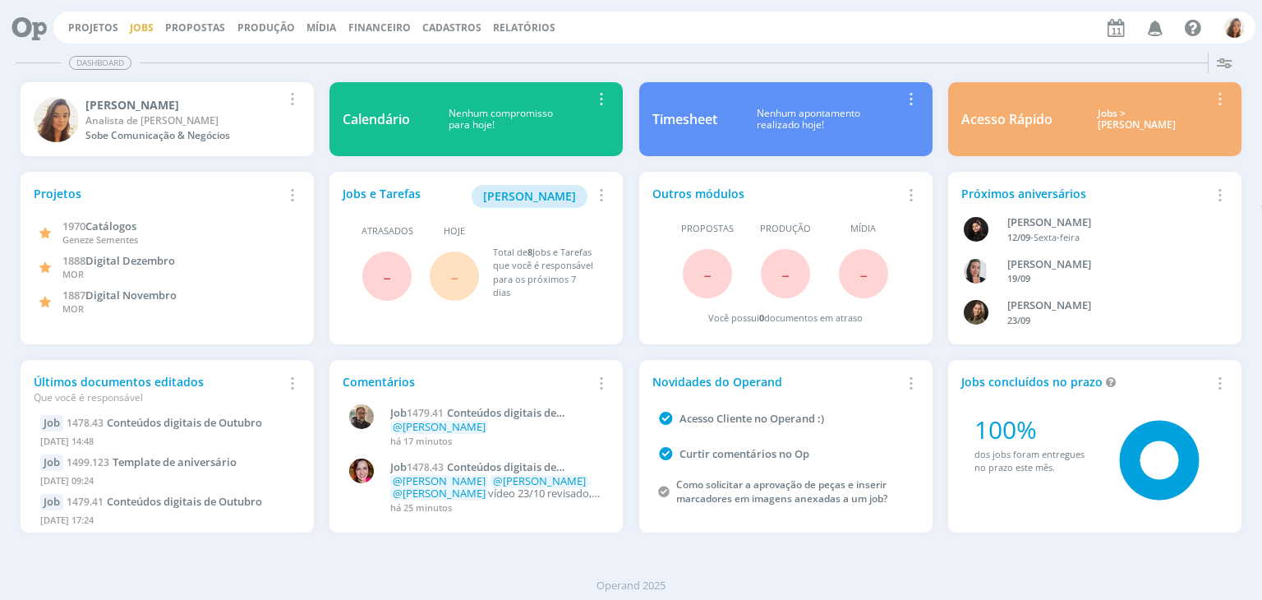
click at [141, 26] on link "Jobs" at bounding box center [142, 28] width 24 height 14
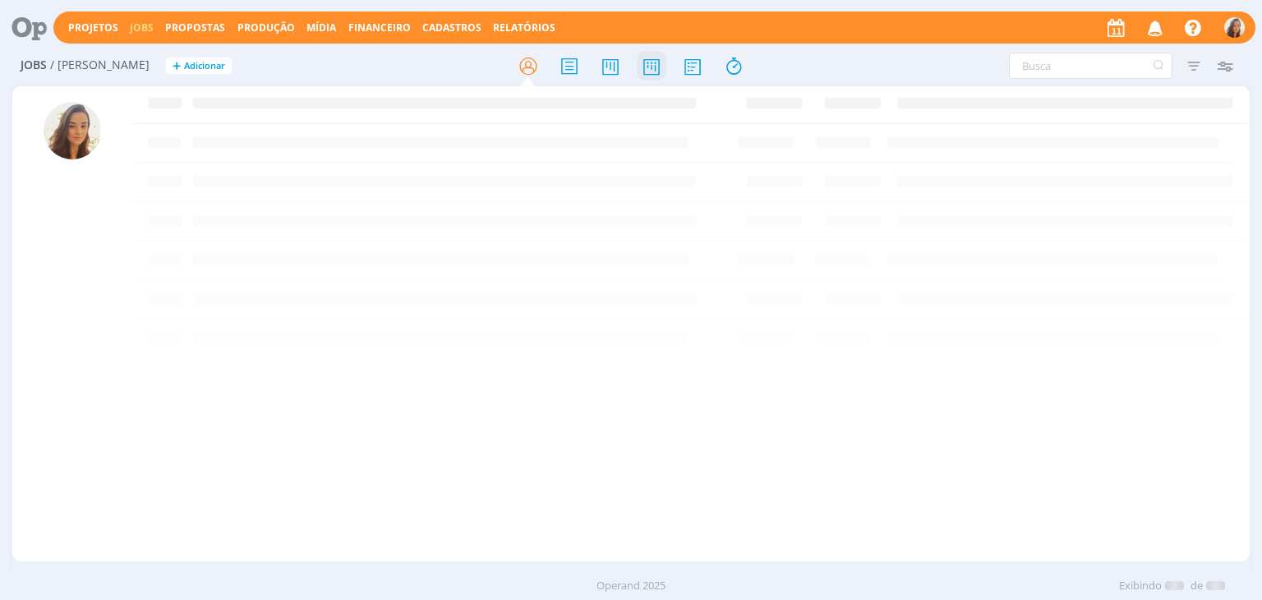
click at [656, 57] on icon at bounding box center [652, 66] width 30 height 32
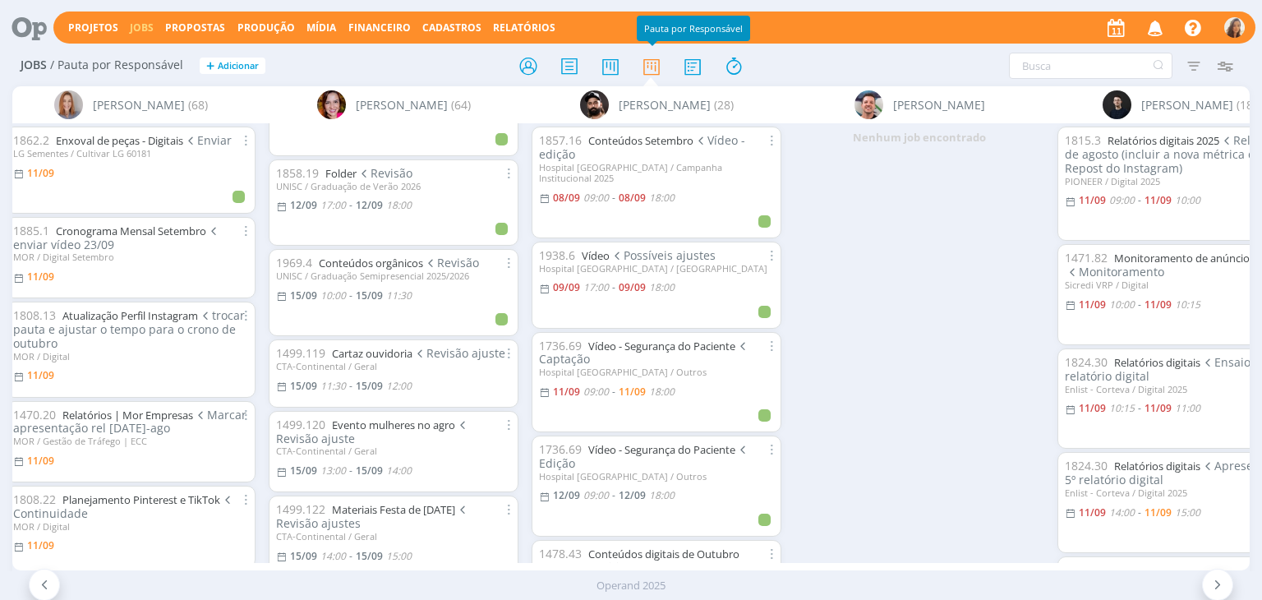
scroll to position [493, 0]
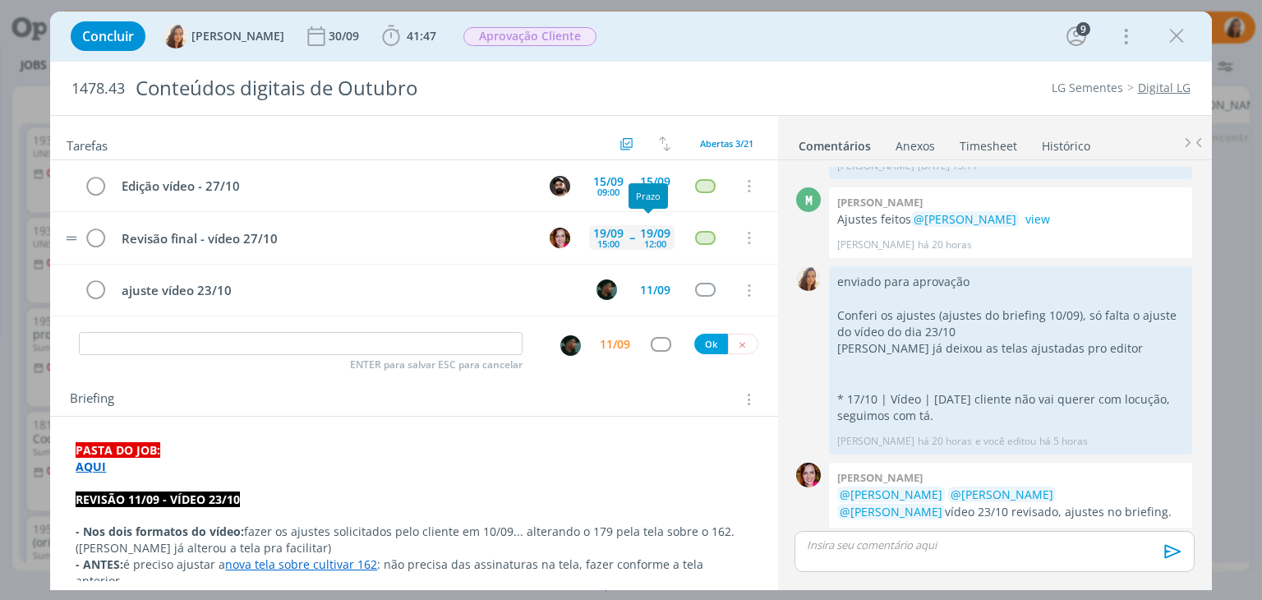
click at [604, 232] on div "19/09" at bounding box center [608, 234] width 30 height 12
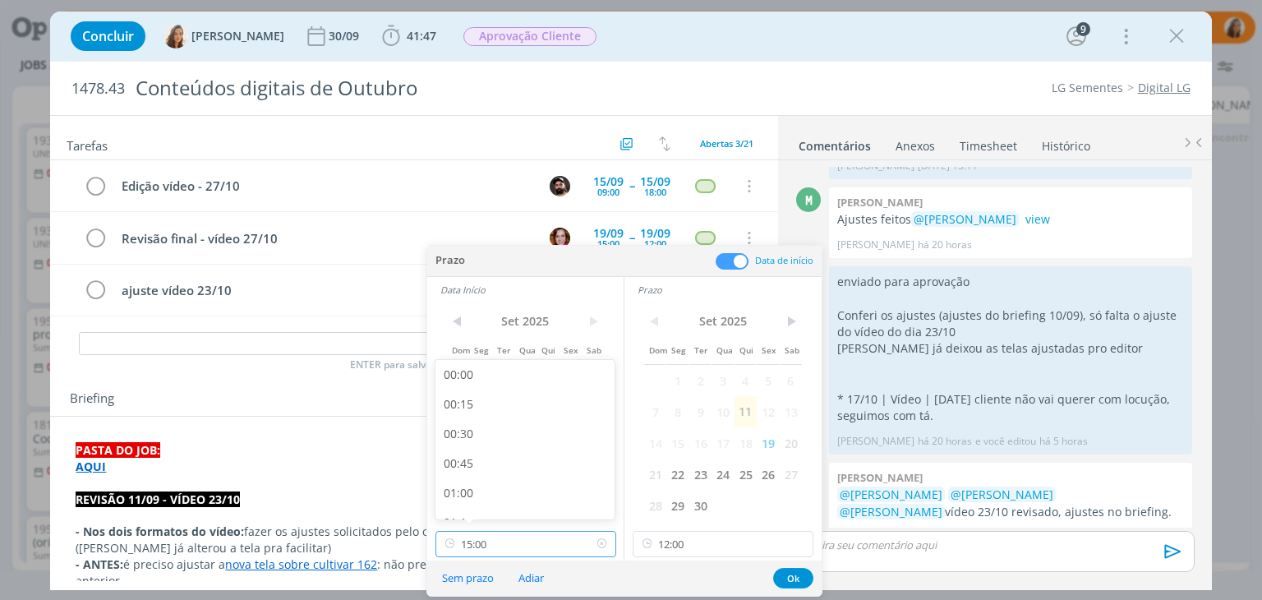
click at [543, 549] on input "15:00" at bounding box center [525, 544] width 181 height 26
click at [527, 440] on div "11:00" at bounding box center [527, 437] width 184 height 30
type input "11:00"
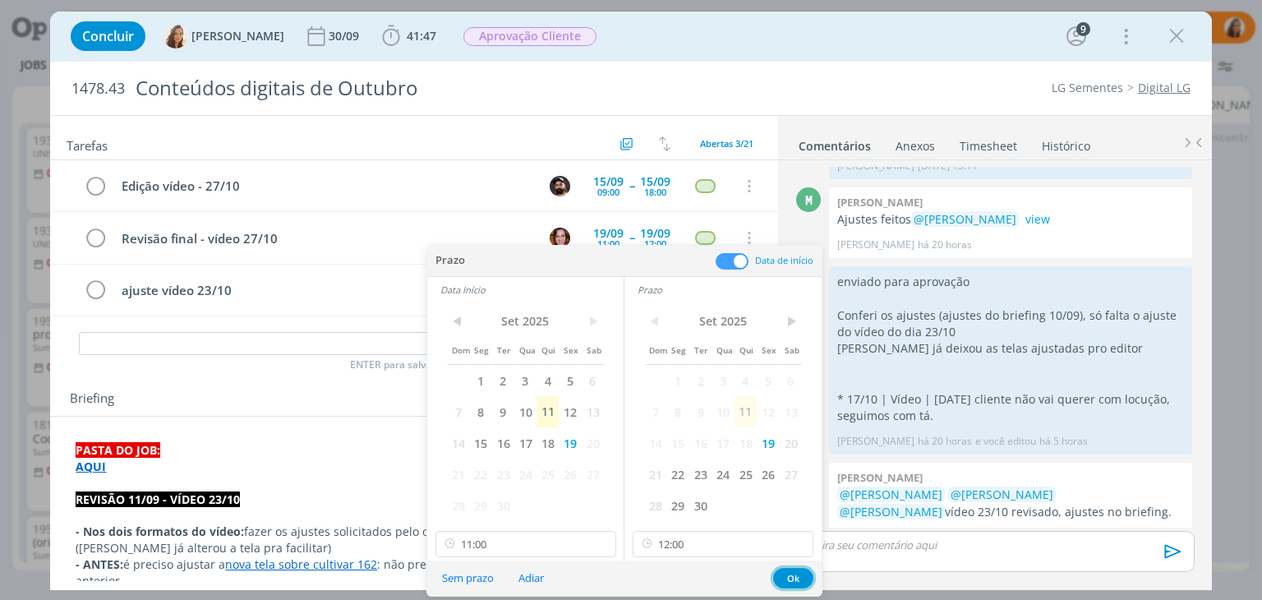
click at [799, 578] on button "Ok" at bounding box center [793, 578] width 40 height 21
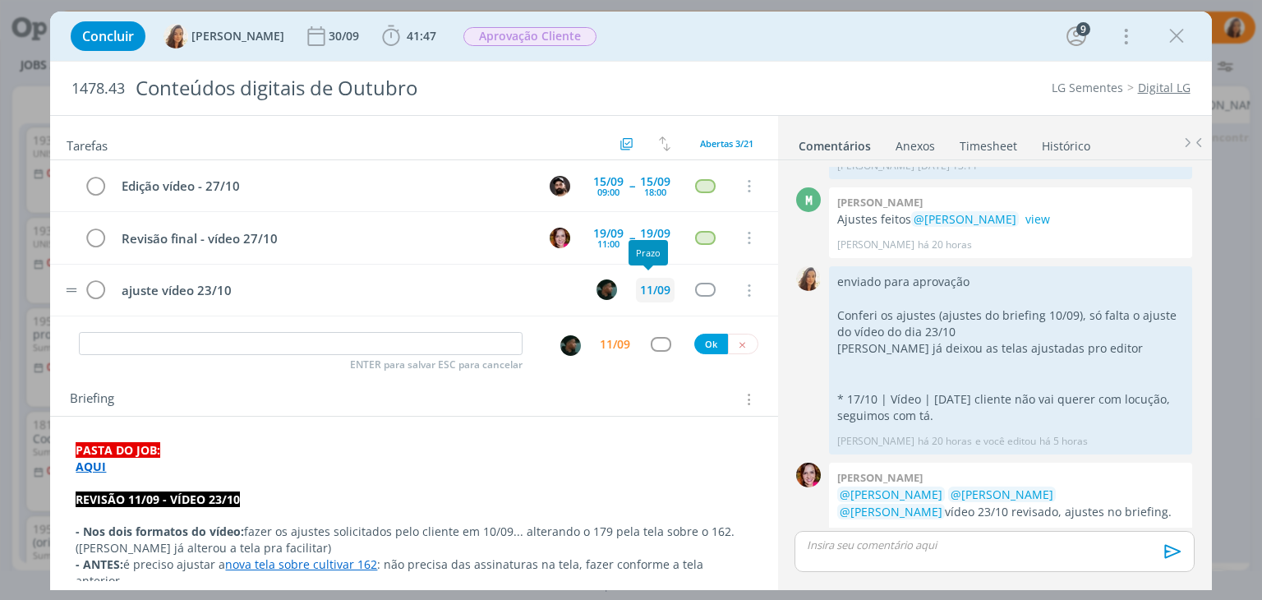
click at [640, 288] on div "11/09" at bounding box center [655, 290] width 30 height 12
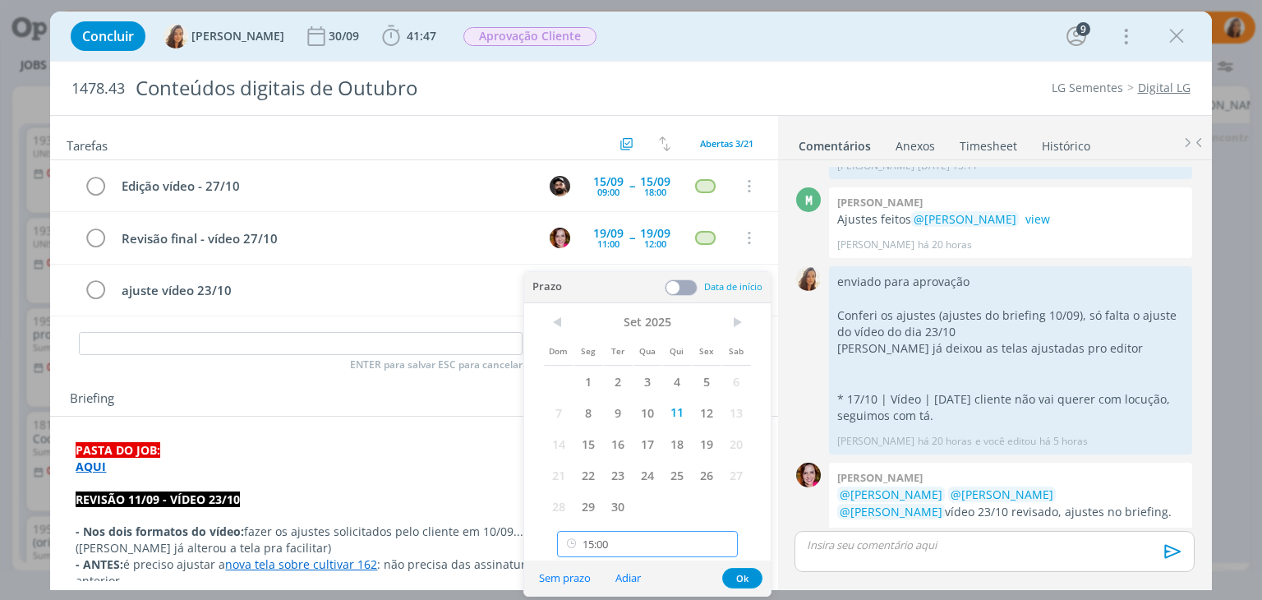
click at [618, 535] on input "15:00" at bounding box center [647, 544] width 181 height 26
click at [632, 408] on div "17:00" at bounding box center [650, 409] width 184 height 30
type input "17:00"
click at [753, 577] on button "Ok" at bounding box center [742, 578] width 40 height 21
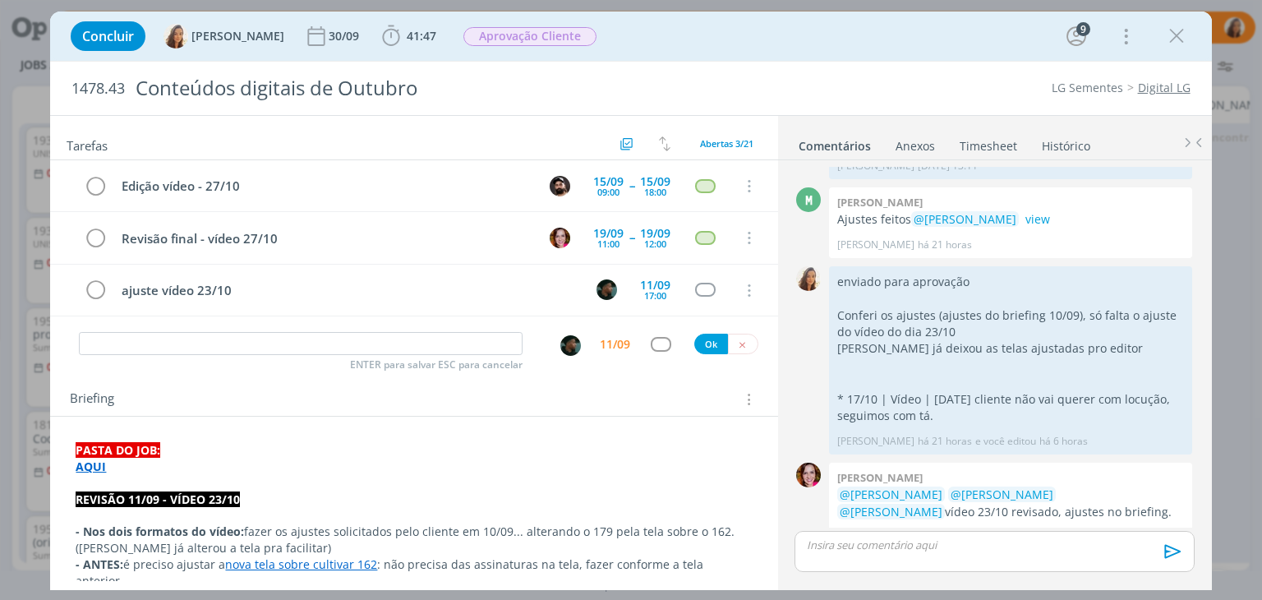
scroll to position [1735, 0]
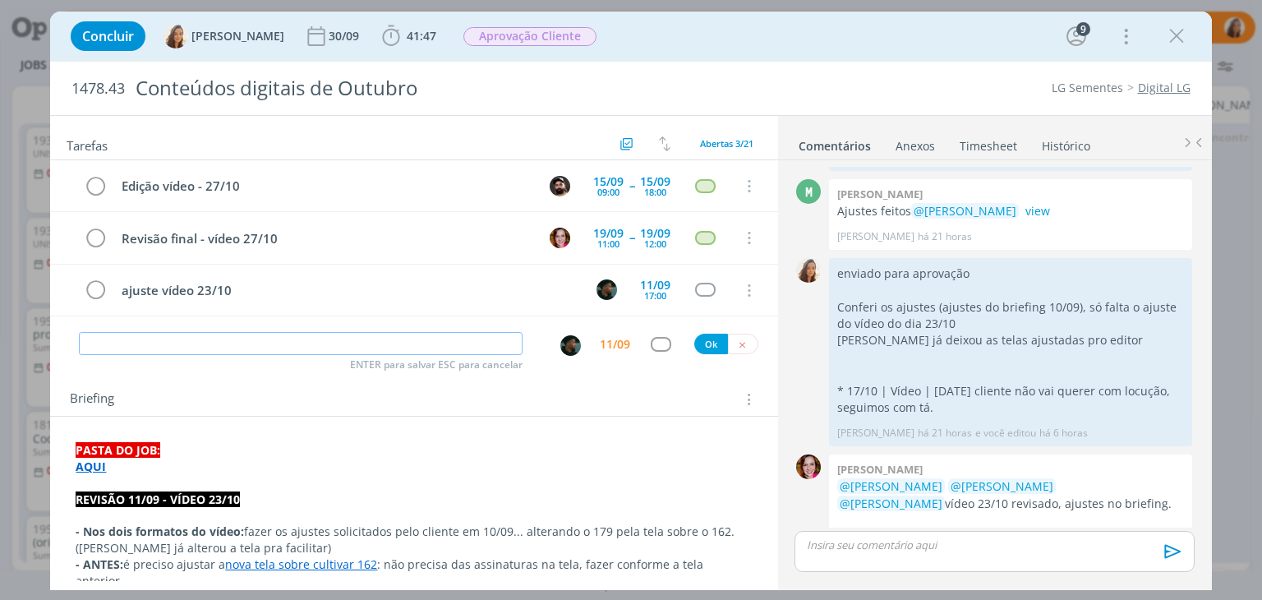
click at [470, 344] on input "dialog" at bounding box center [301, 343] width 444 height 23
click at [565, 349] on img "dialog" at bounding box center [570, 345] width 21 height 21
type input "Revisão ajustes"
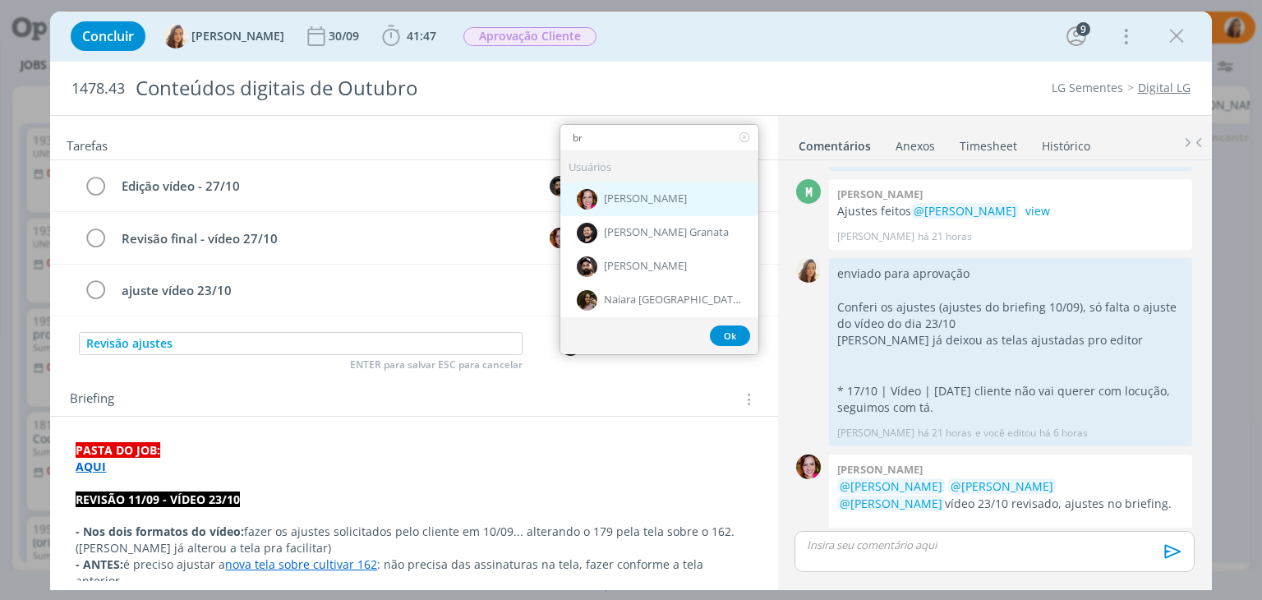
type input "br"
click at [661, 201] on span "[PERSON_NAME]" at bounding box center [645, 198] width 83 height 13
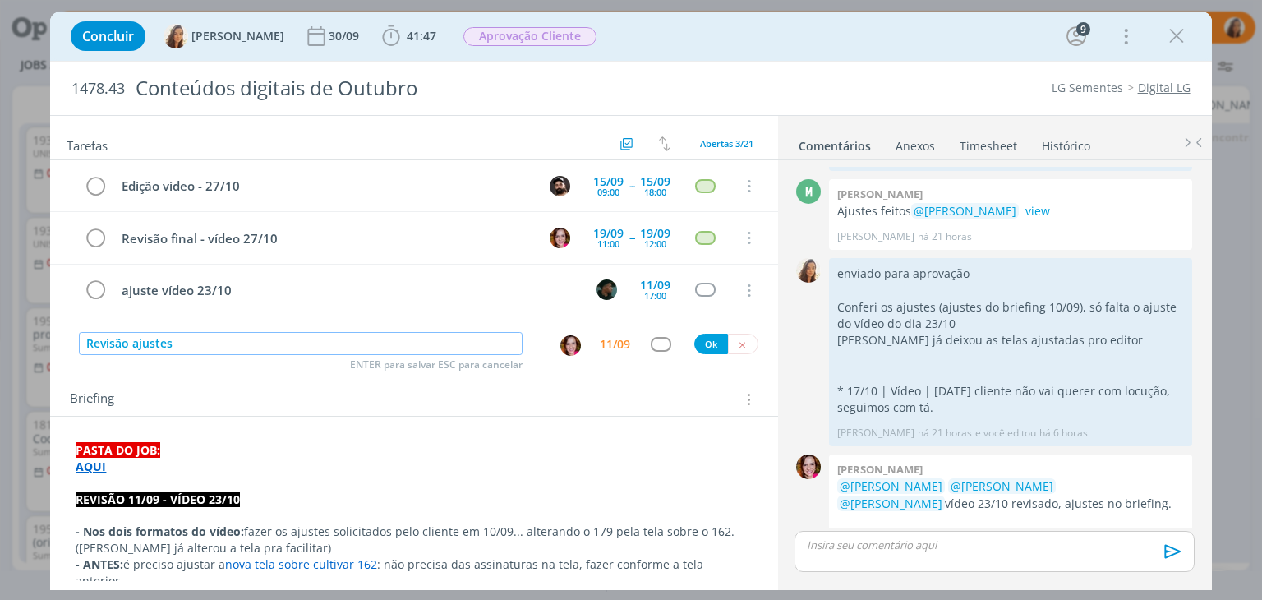
click at [237, 351] on input "Revisão ajustes" at bounding box center [301, 343] width 444 height 23
type input "Revisão ajustes (ver possibilidade de encaixe na pauta do dia)"
click at [698, 345] on button "Ok" at bounding box center [711, 344] width 34 height 21
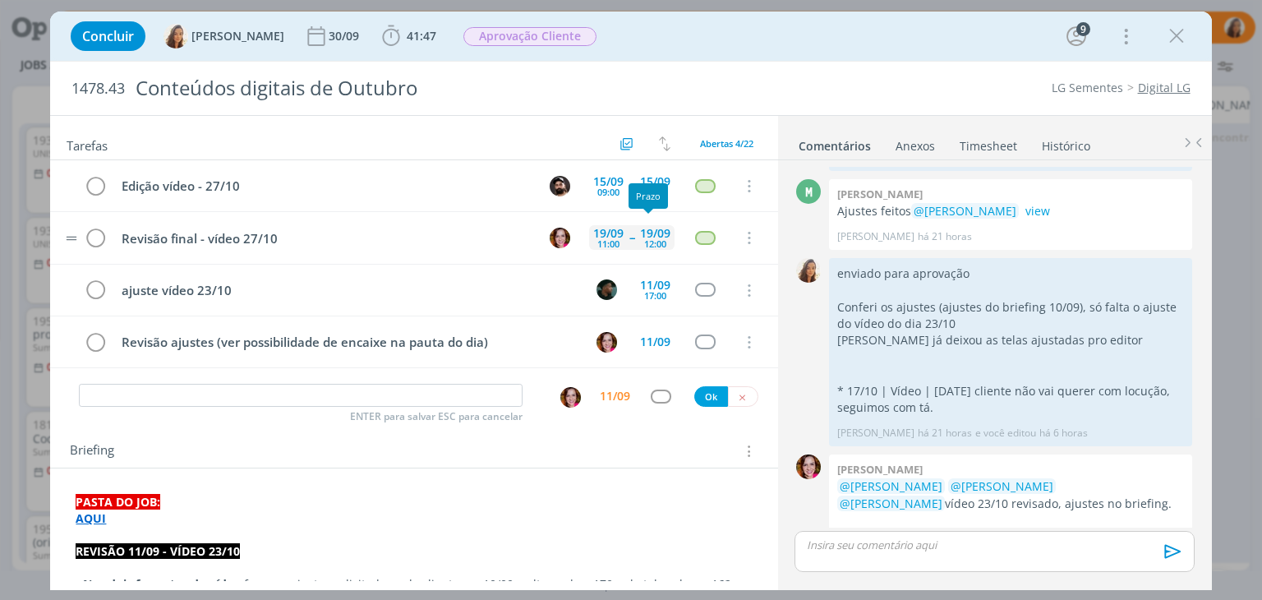
click at [651, 239] on div "12:00" at bounding box center [655, 243] width 22 height 9
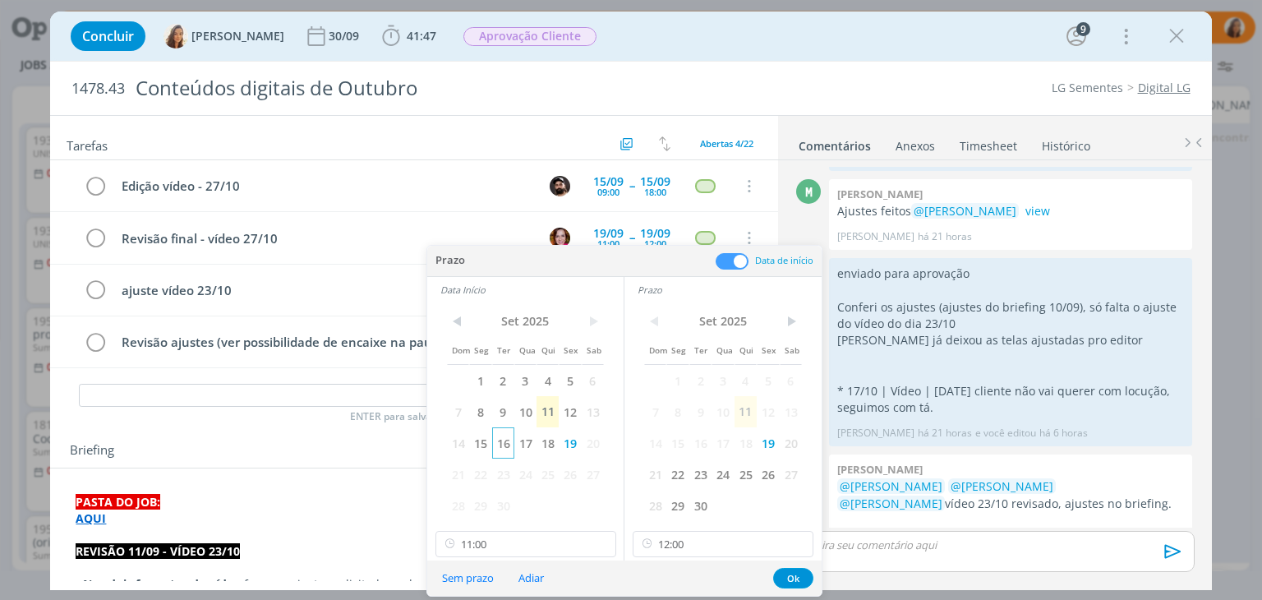
click at [502, 444] on span "16" at bounding box center [503, 442] width 22 height 31
click at [703, 448] on span "16" at bounding box center [700, 442] width 22 height 31
click at [792, 578] on button "Ok" at bounding box center [793, 578] width 40 height 21
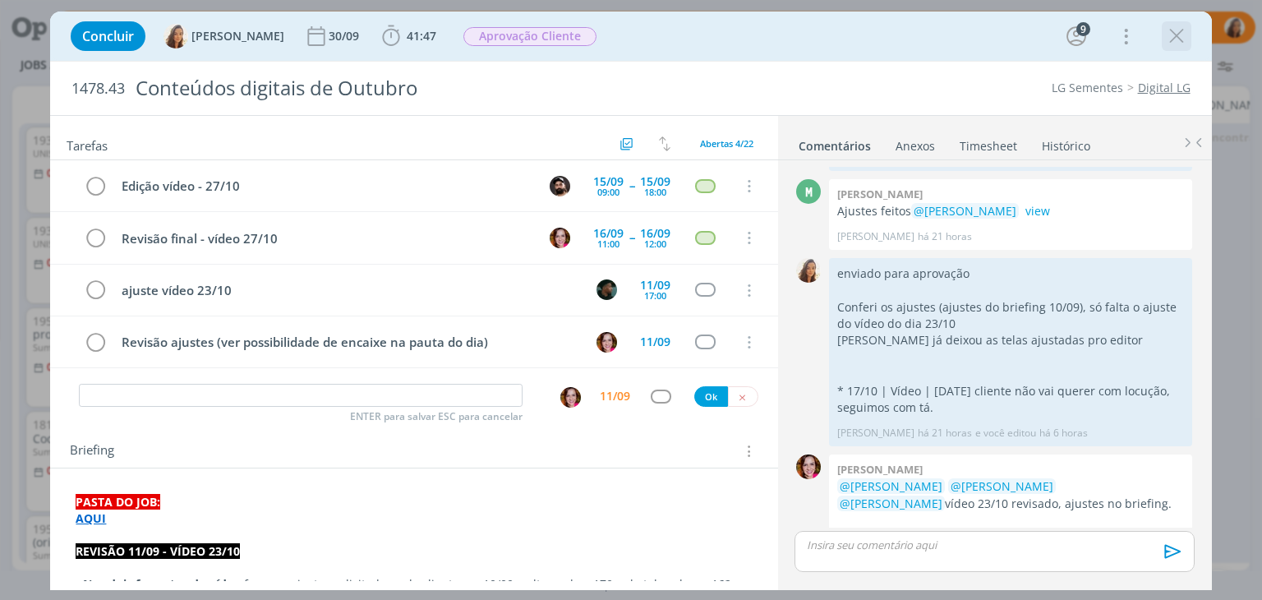
click at [1182, 35] on icon "dialog" at bounding box center [1176, 36] width 25 height 25
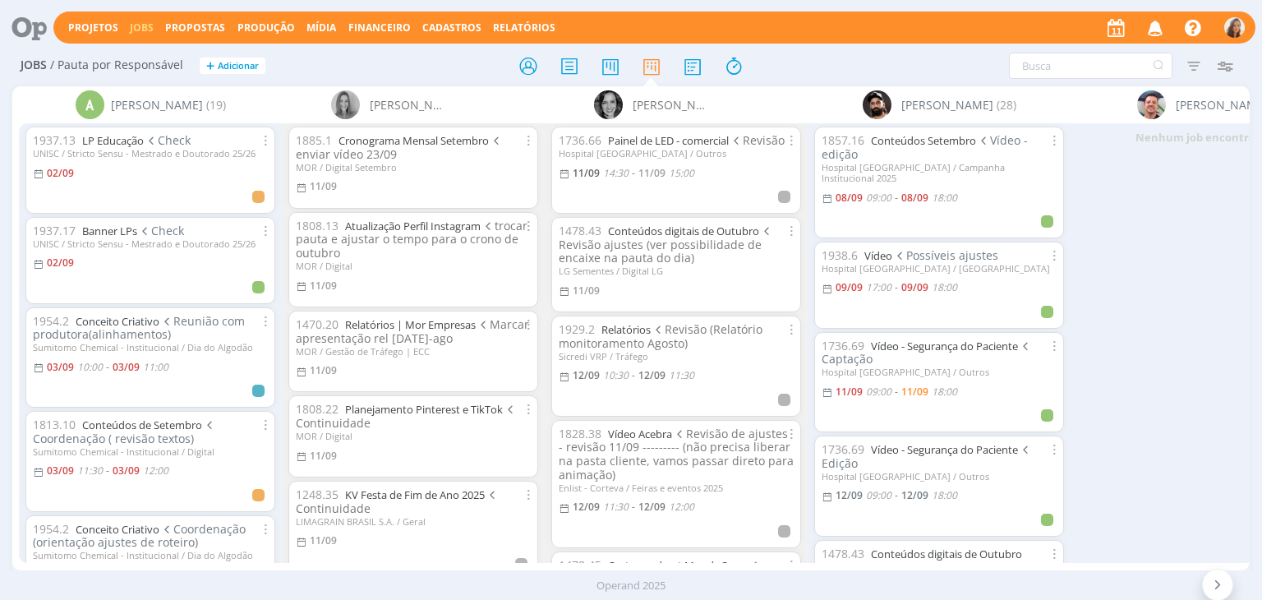
click at [1150, 17] on icon "button" at bounding box center [1155, 27] width 29 height 28
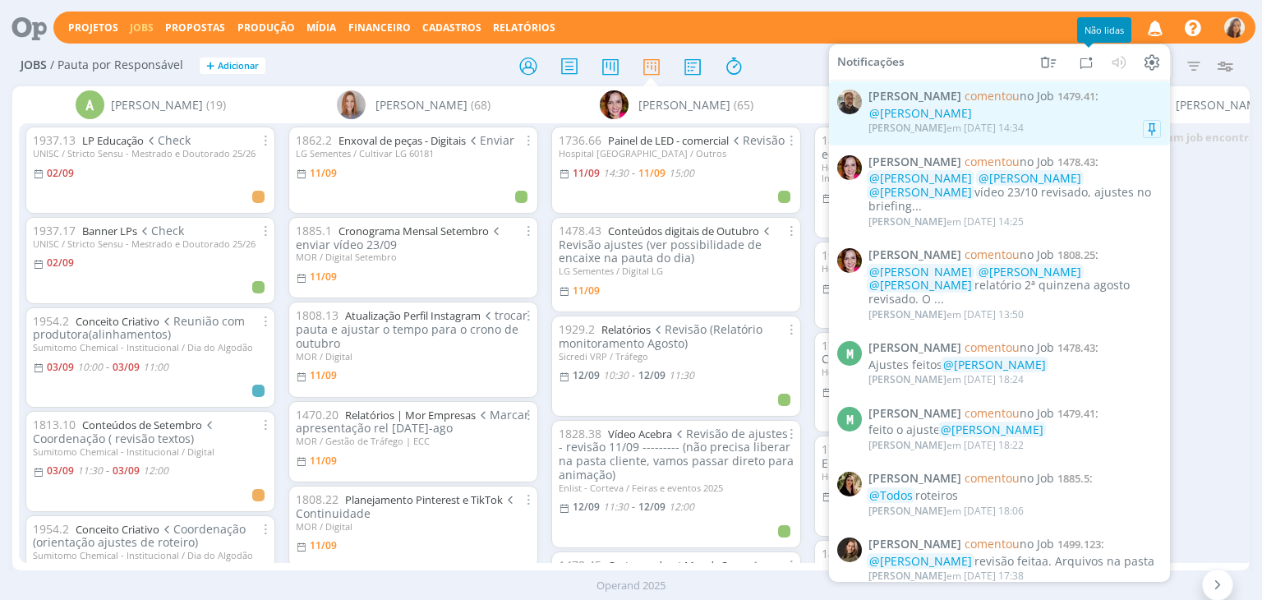
click at [1061, 103] on span "1479.41" at bounding box center [1076, 96] width 38 height 15
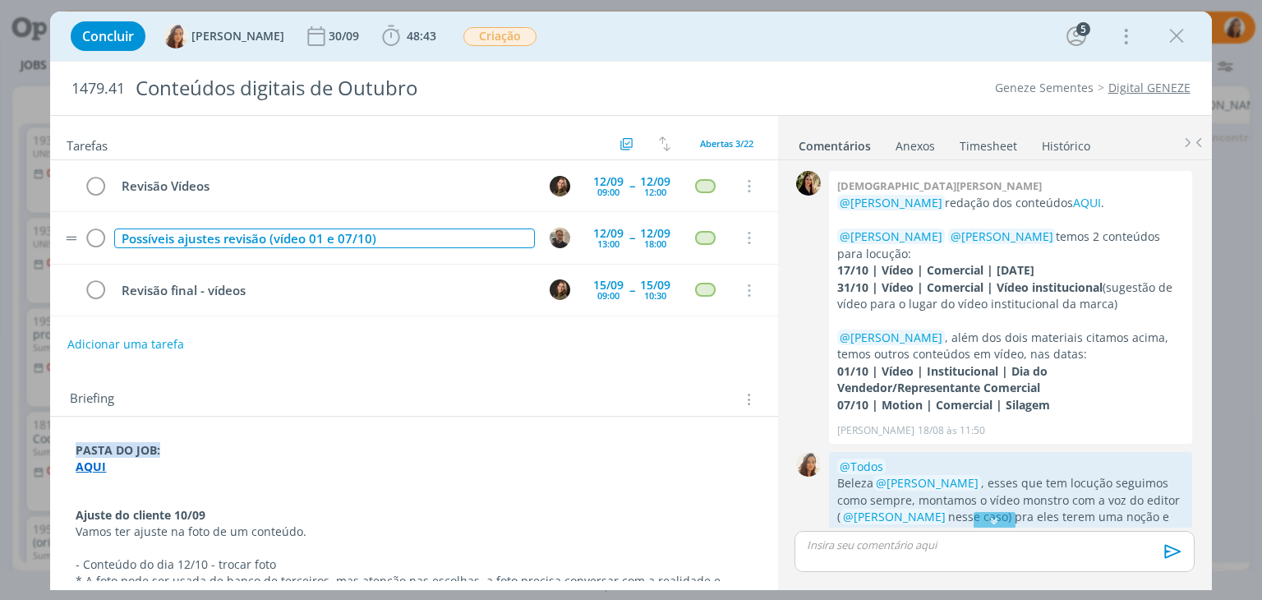
click at [333, 239] on div "Possíveis ajustes revisão (vídeo 01 e 07/10)" at bounding box center [324, 238] width 420 height 21
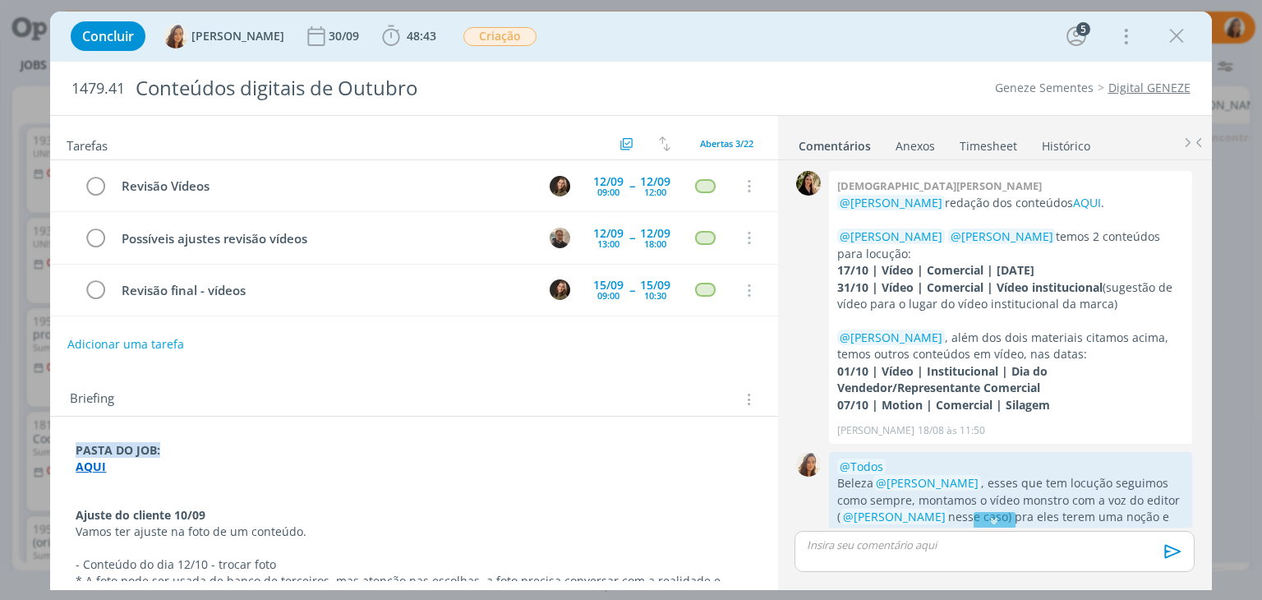
click at [372, 351] on div "Adicionar uma tarefa" at bounding box center [413, 344] width 727 height 30
click at [1179, 39] on icon "dialog" at bounding box center [1176, 36] width 25 height 25
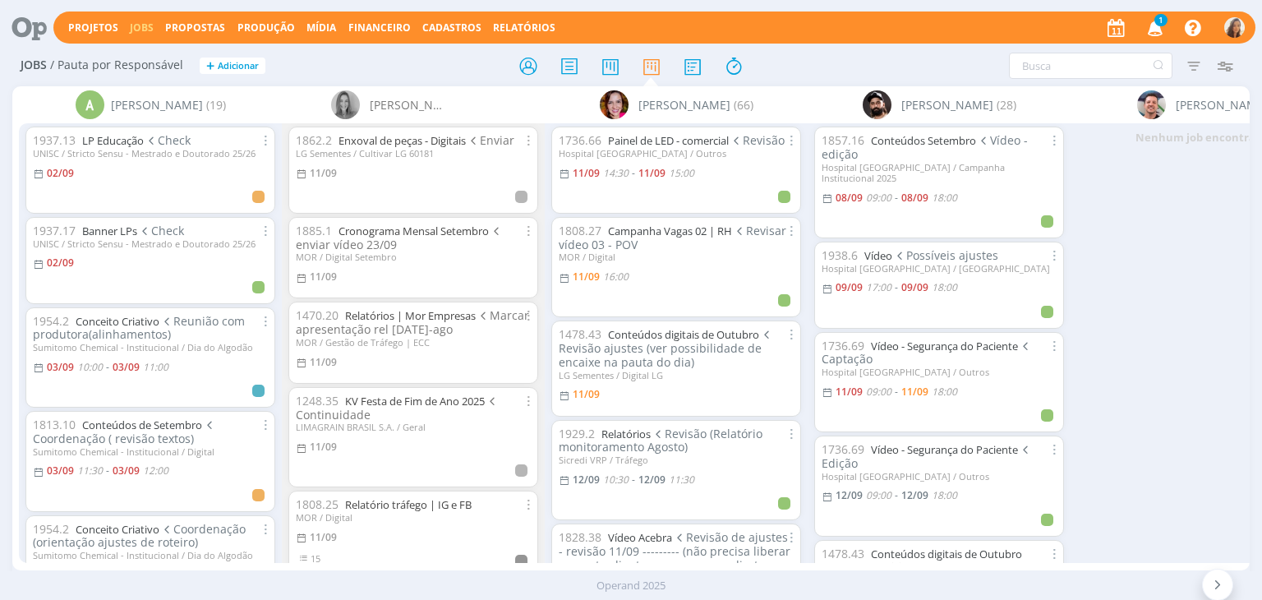
click at [1160, 22] on span "1" at bounding box center [1160, 20] width 13 height 12
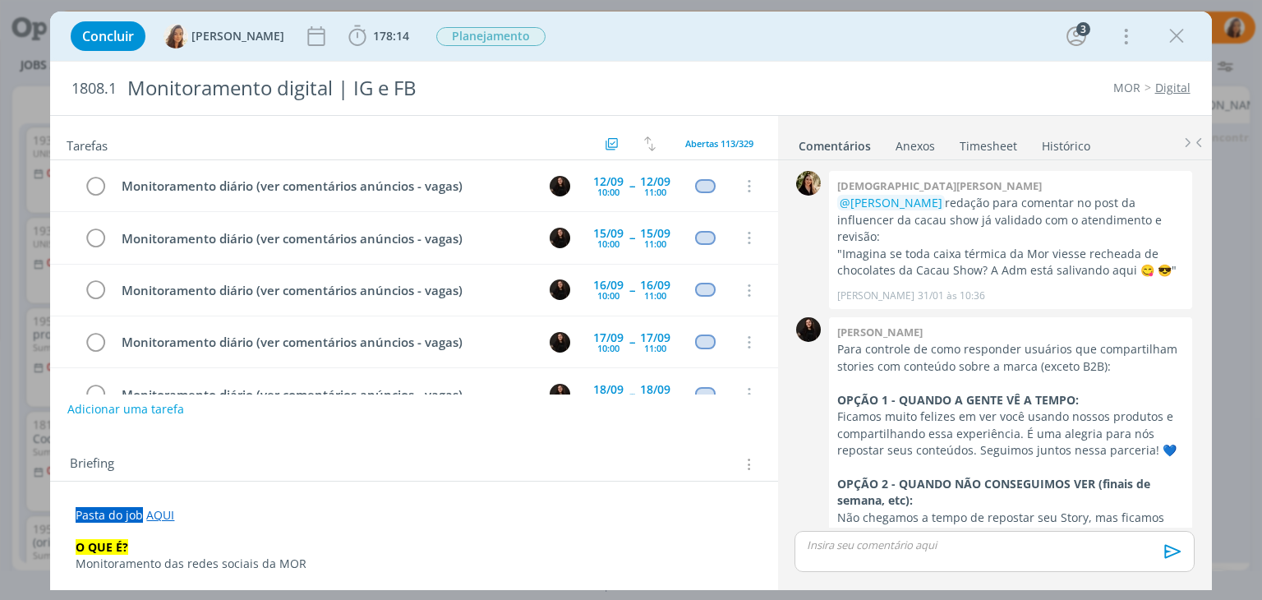
scroll to position [1797, 0]
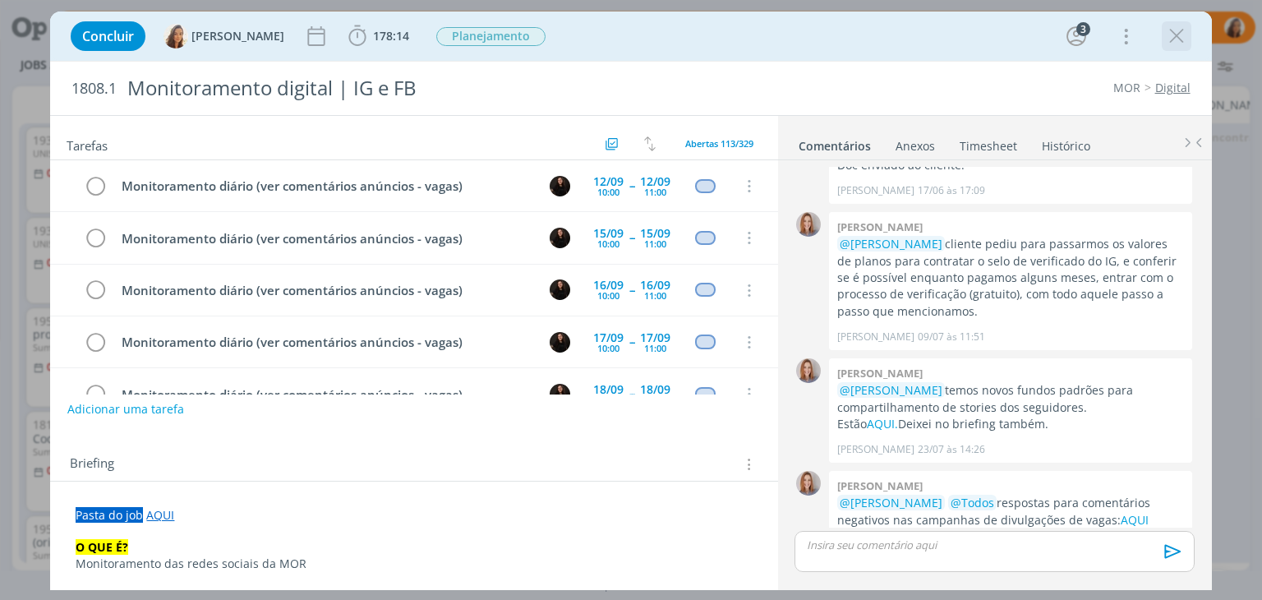
click at [1176, 30] on icon "dialog" at bounding box center [1176, 36] width 25 height 25
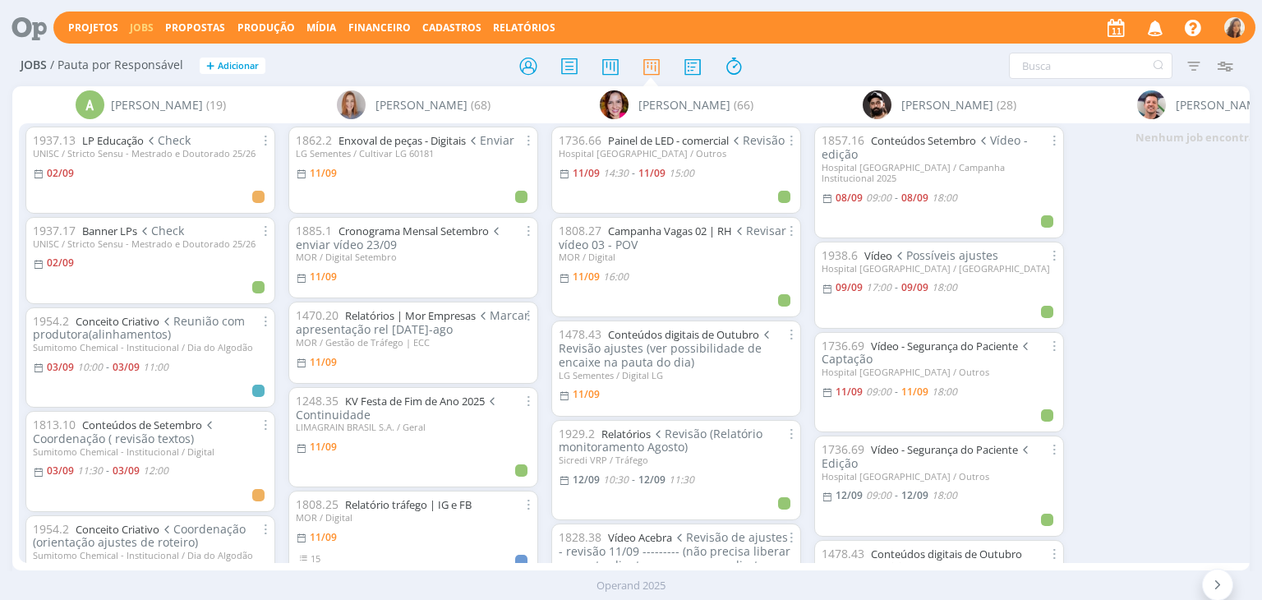
click at [23, 37] on icon at bounding box center [24, 28] width 34 height 32
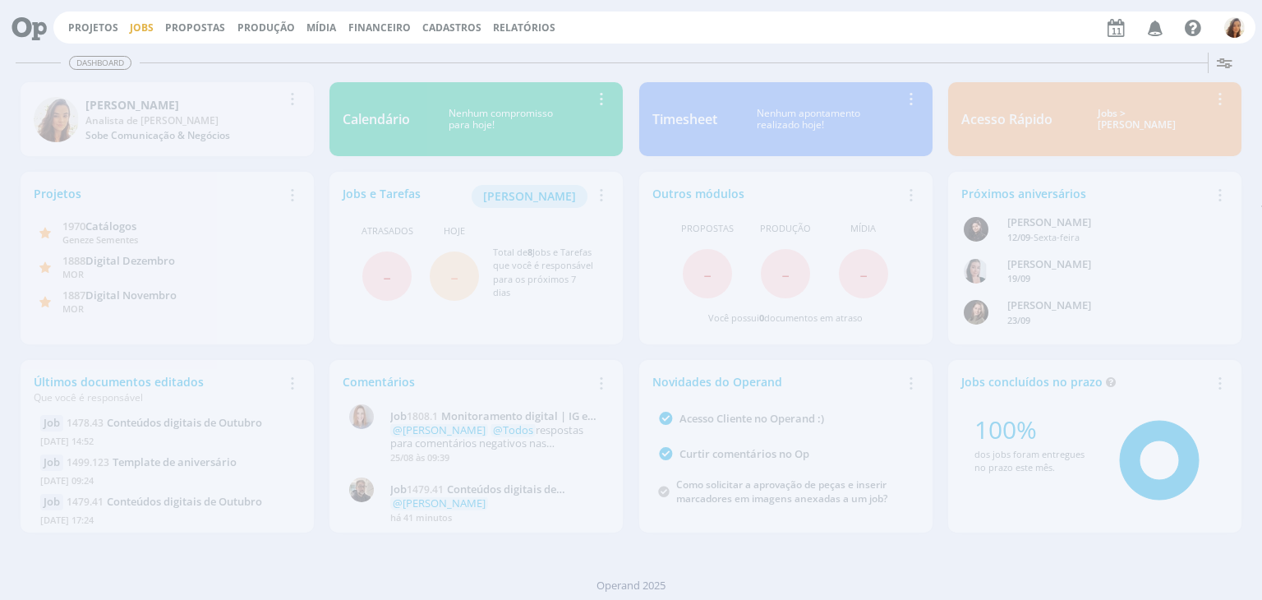
click at [135, 28] on link "Jobs" at bounding box center [142, 28] width 24 height 14
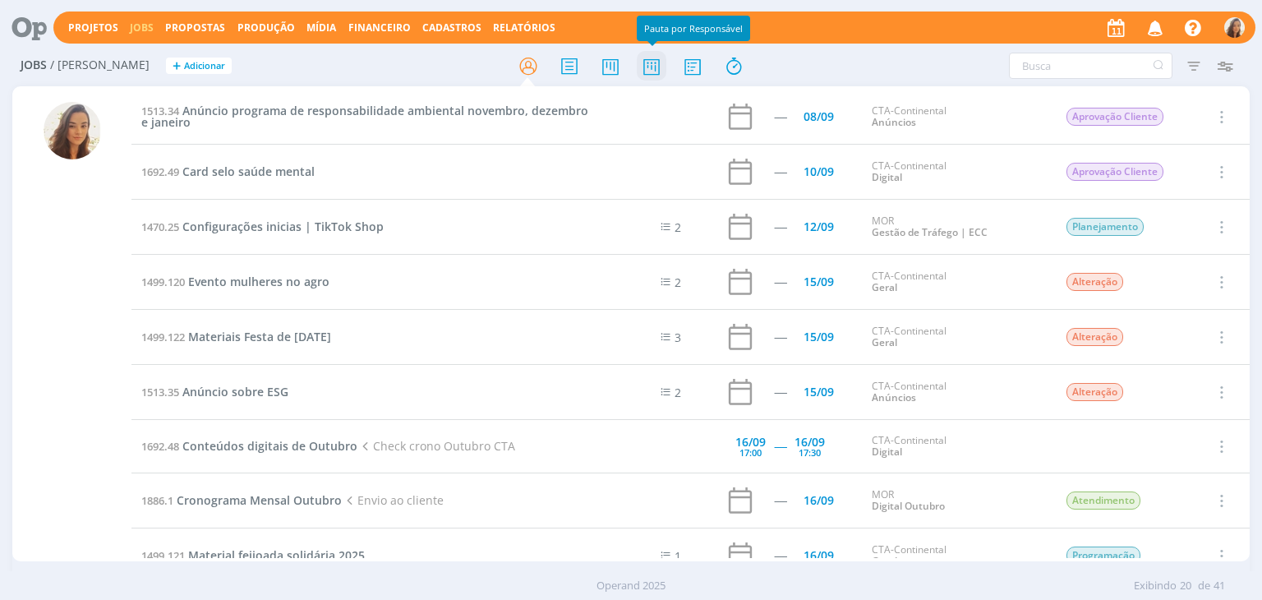
click at [648, 72] on icon at bounding box center [652, 66] width 30 height 32
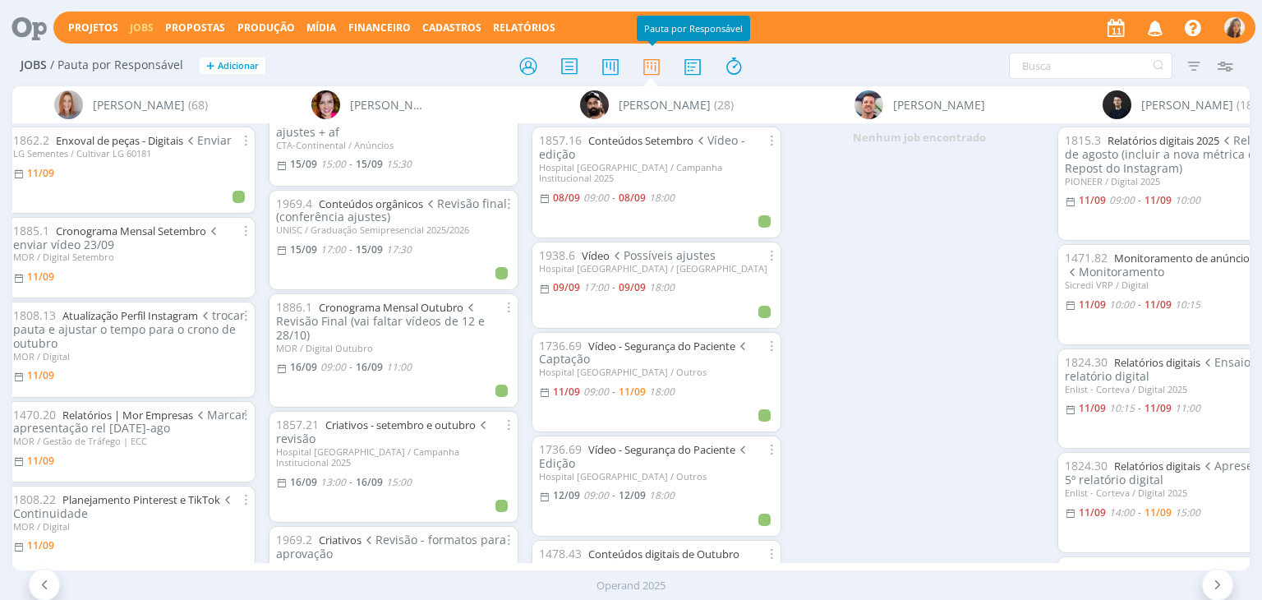
scroll to position [1085, 0]
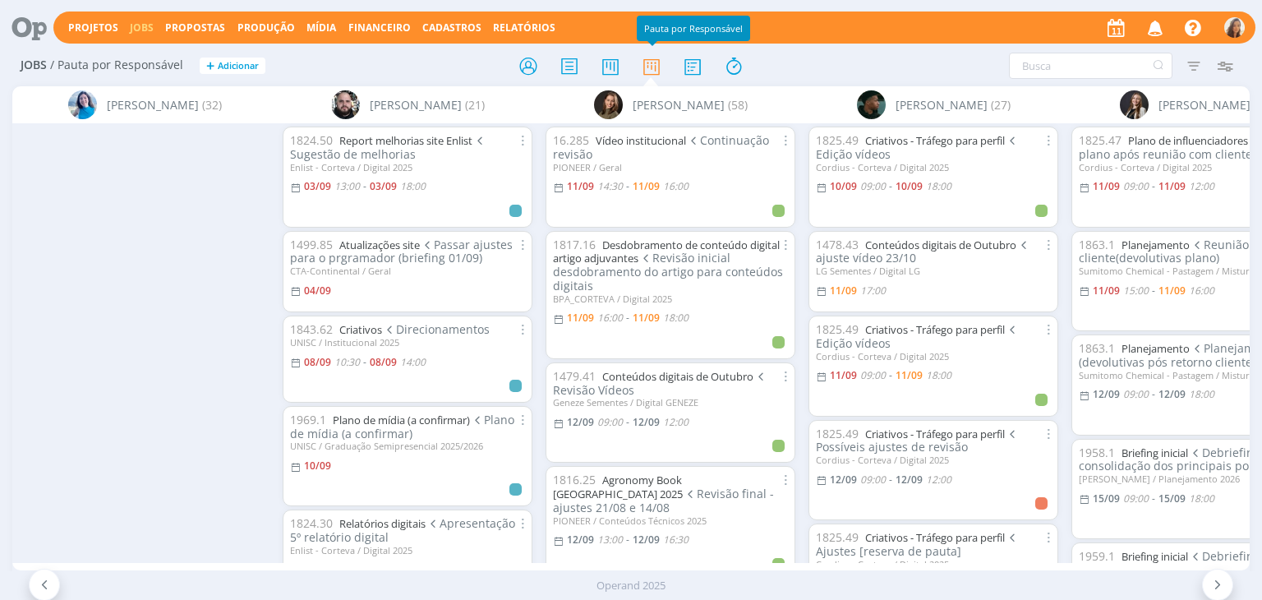
scroll to position [0, 2675]
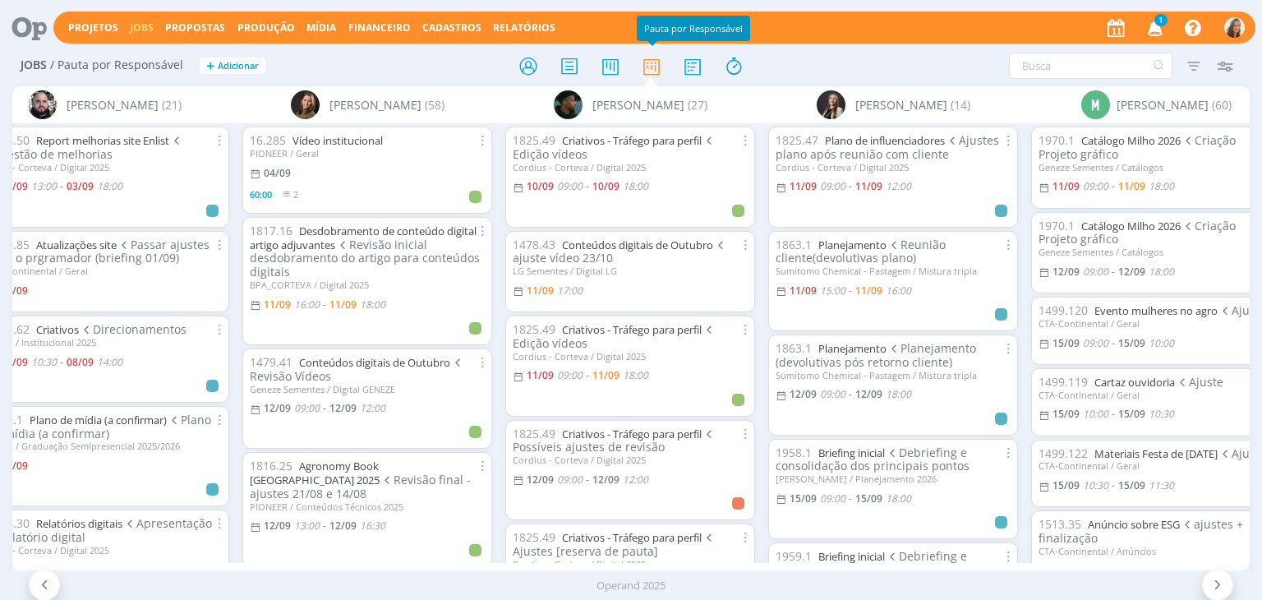
click at [1161, 25] on span "1" at bounding box center [1160, 20] width 13 height 12
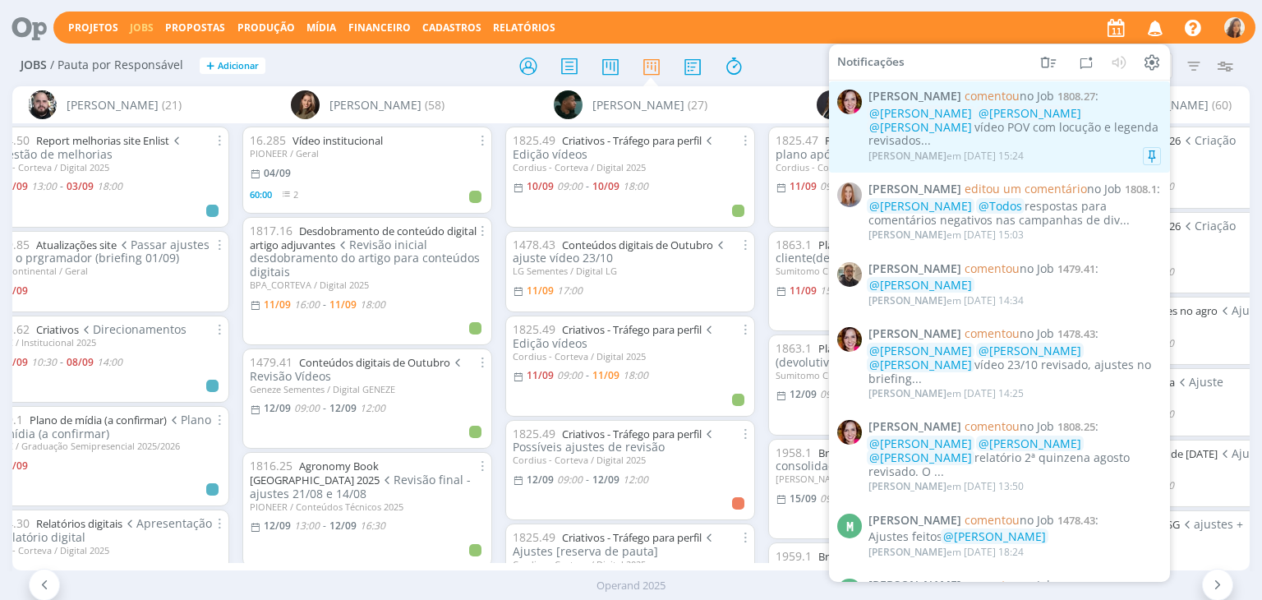
click at [1071, 148] on div "Bruna Bueno em 11/09 às 15:24" at bounding box center [1014, 156] width 293 height 16
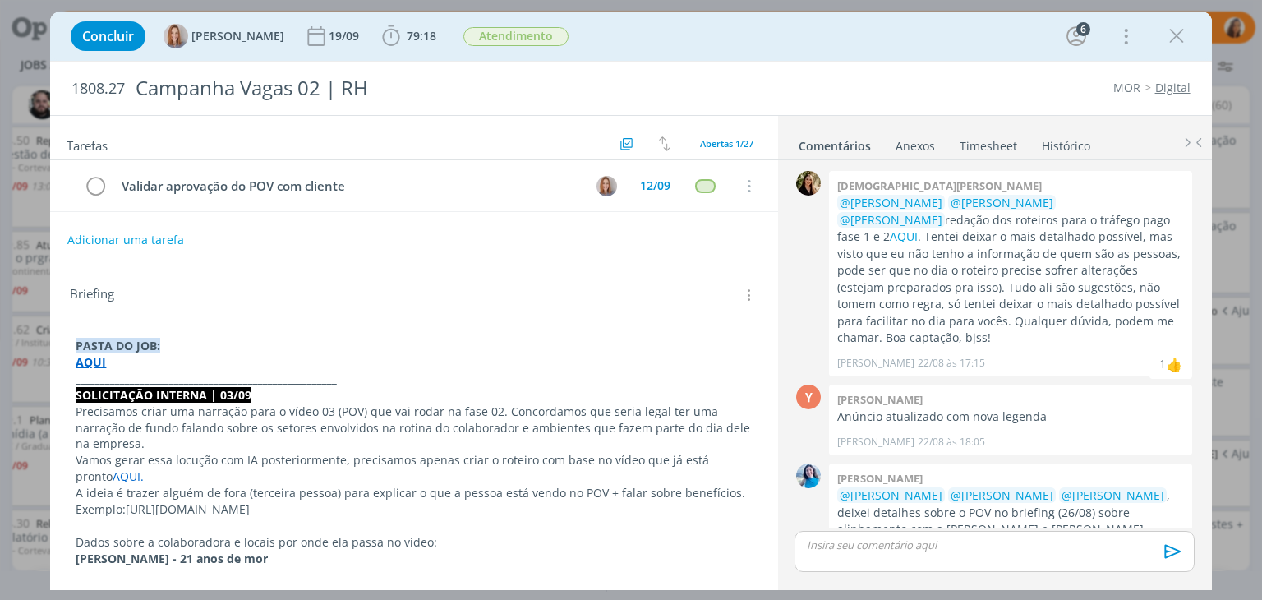
scroll to position [2192, 0]
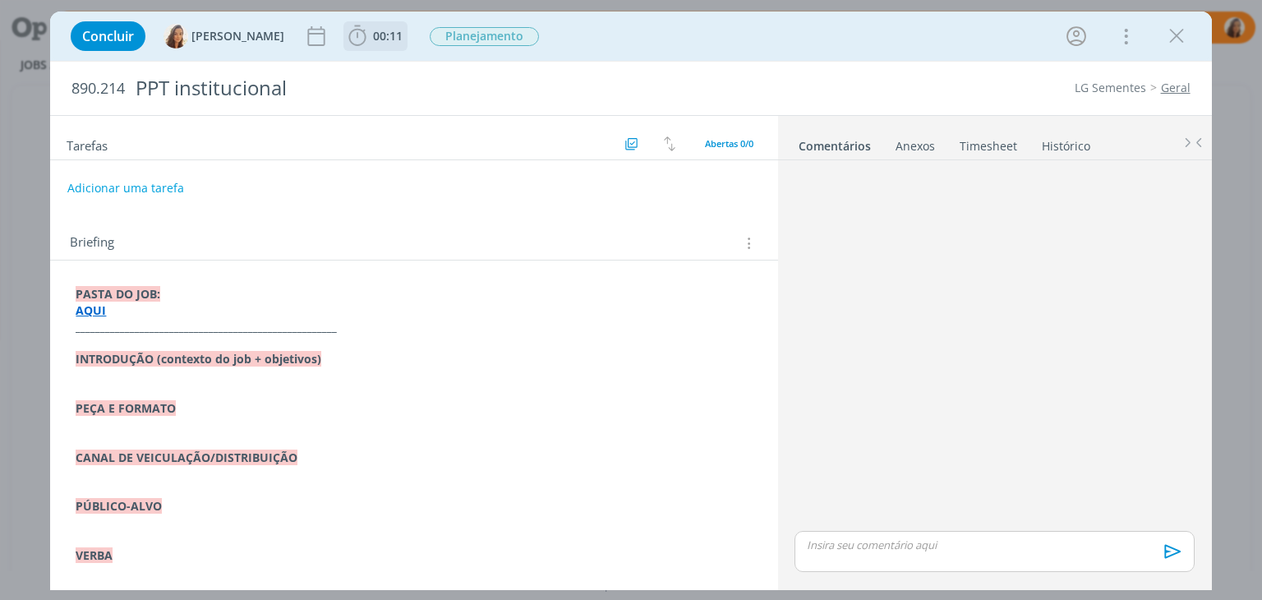
click at [355, 40] on icon "dialog" at bounding box center [357, 36] width 25 height 25
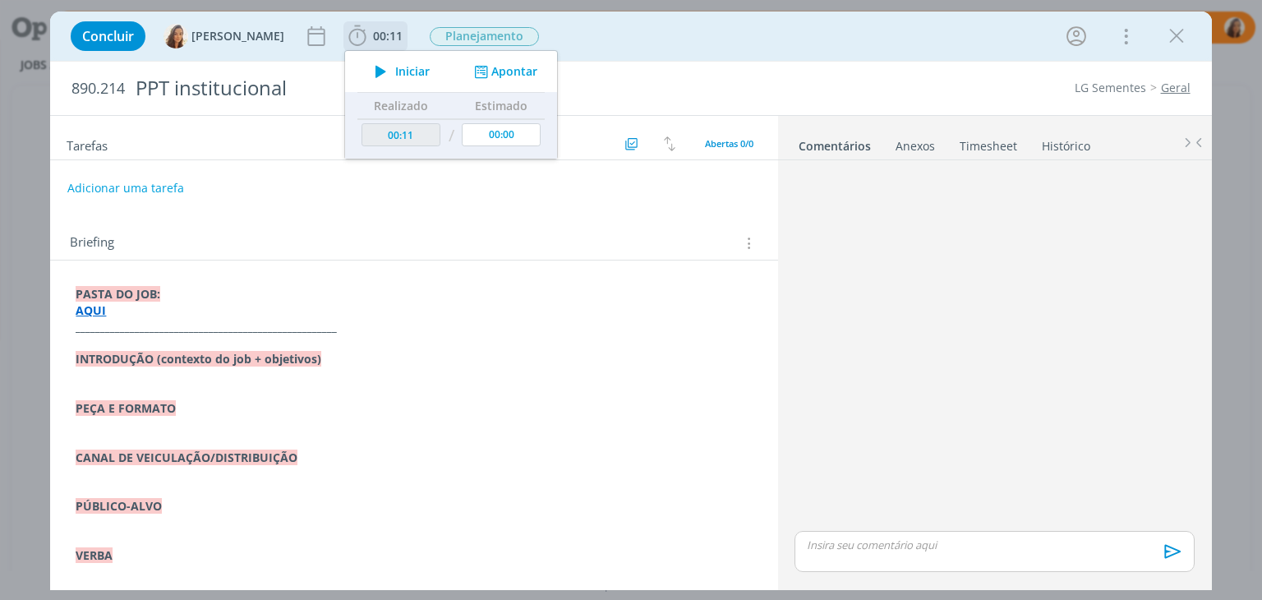
click at [367, 71] on icon "dialog" at bounding box center [380, 71] width 29 height 21
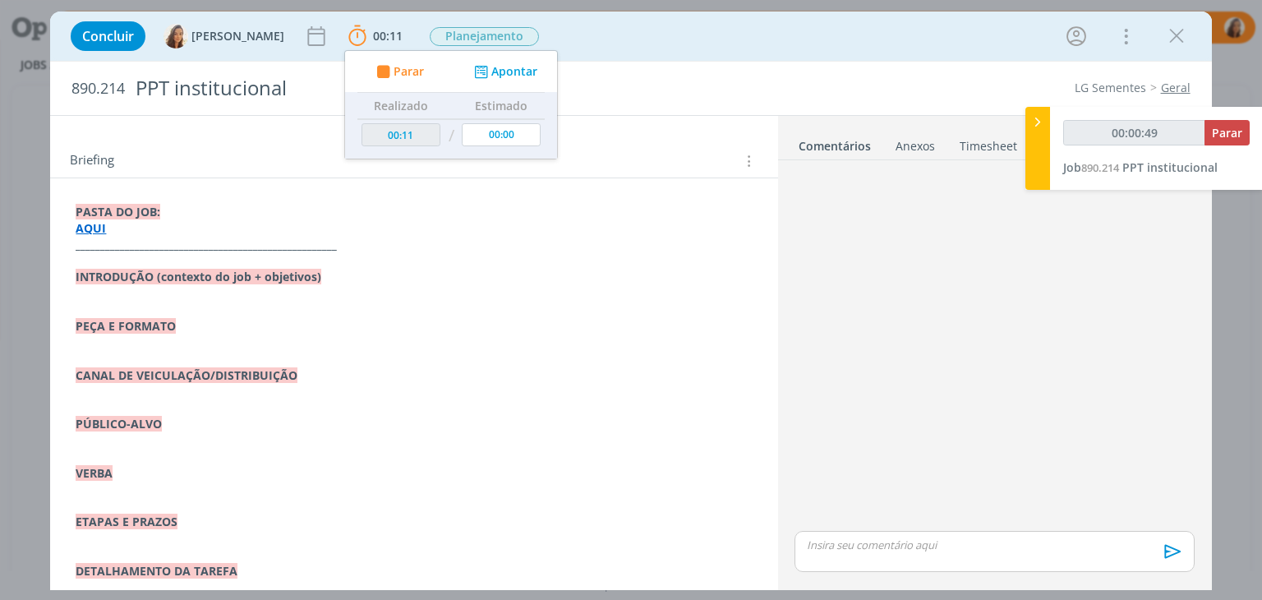
click at [651, 145] on div "Briefing Briefings Predefinidos Versões do Briefing Ver Briefing do Projeto" at bounding box center [413, 156] width 727 height 44
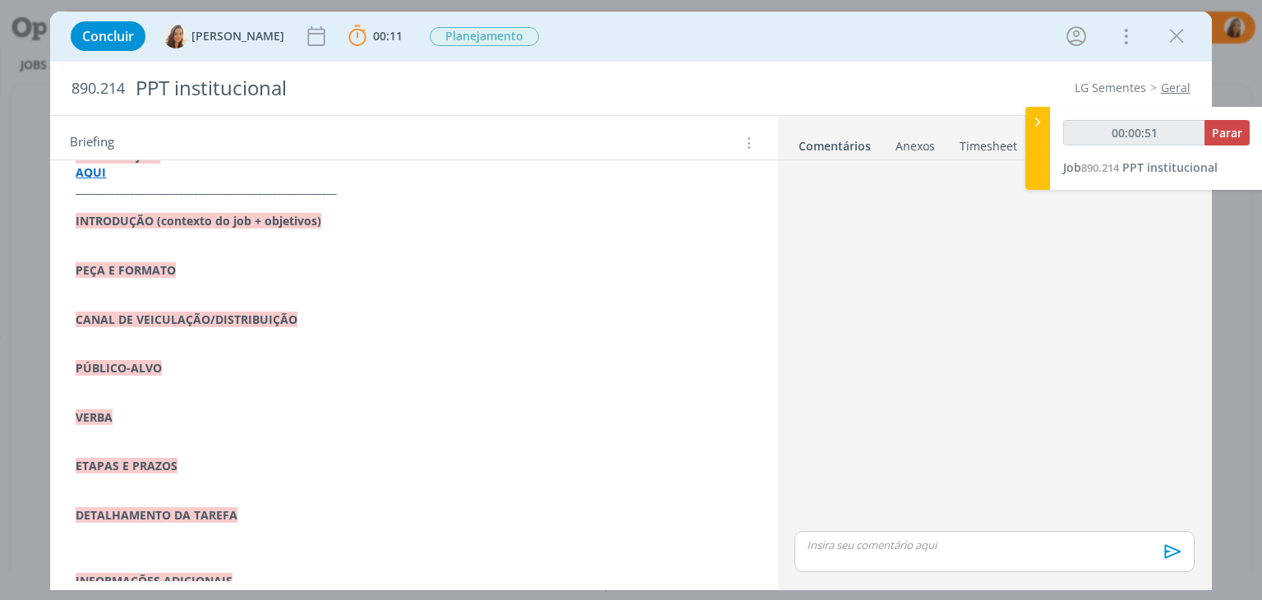
scroll to position [164, 0]
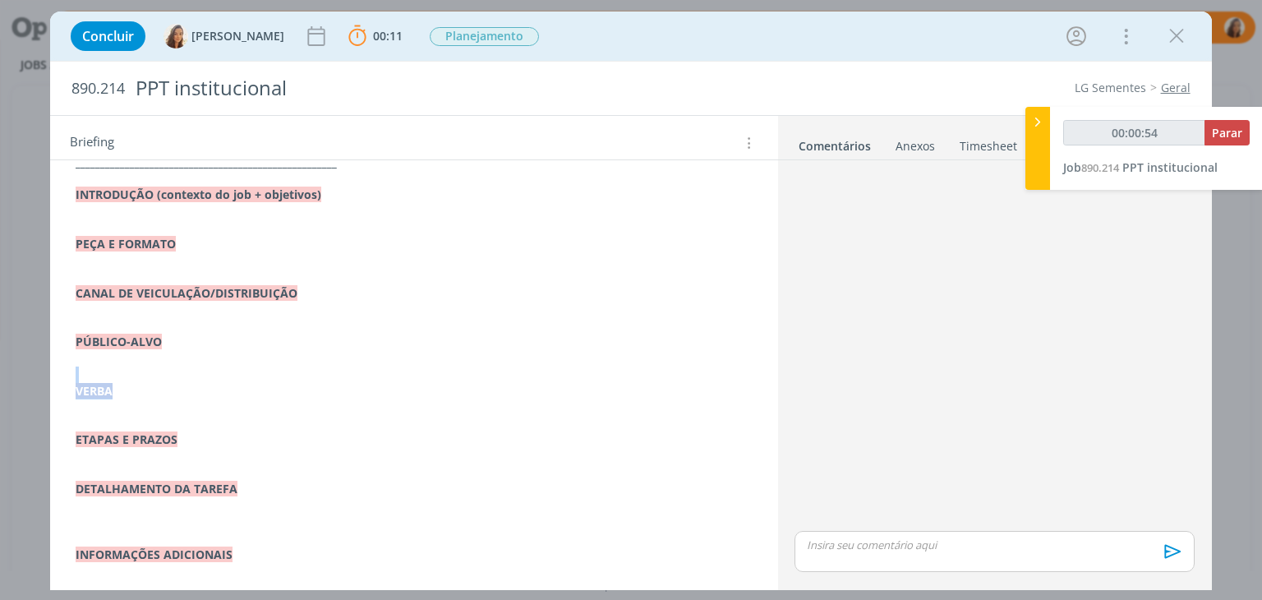
drag, startPoint x: 142, startPoint y: 385, endPoint x: 87, endPoint y: 379, distance: 55.4
click at [87, 379] on div "PASTA DO JOB: AQUI _____________________________________________________ INTROD…" at bounding box center [413, 407] width 701 height 583
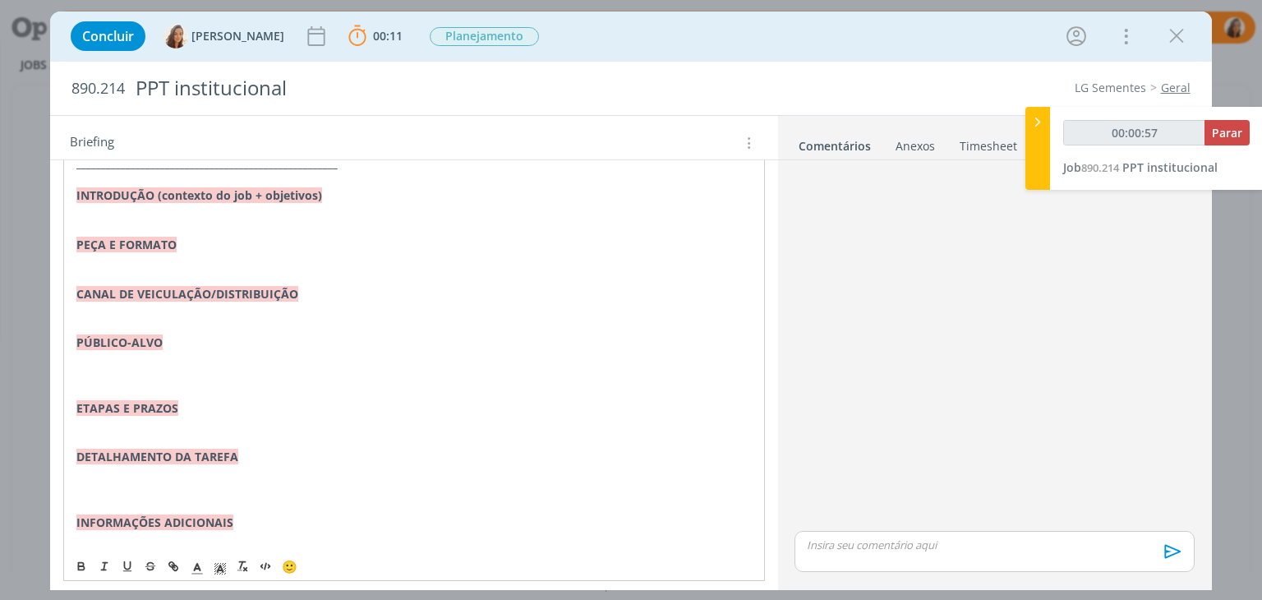
click at [73, 372] on div "PASTA DO JOB: AQUI _____________________________________________________ INTROD…" at bounding box center [413, 391] width 701 height 551
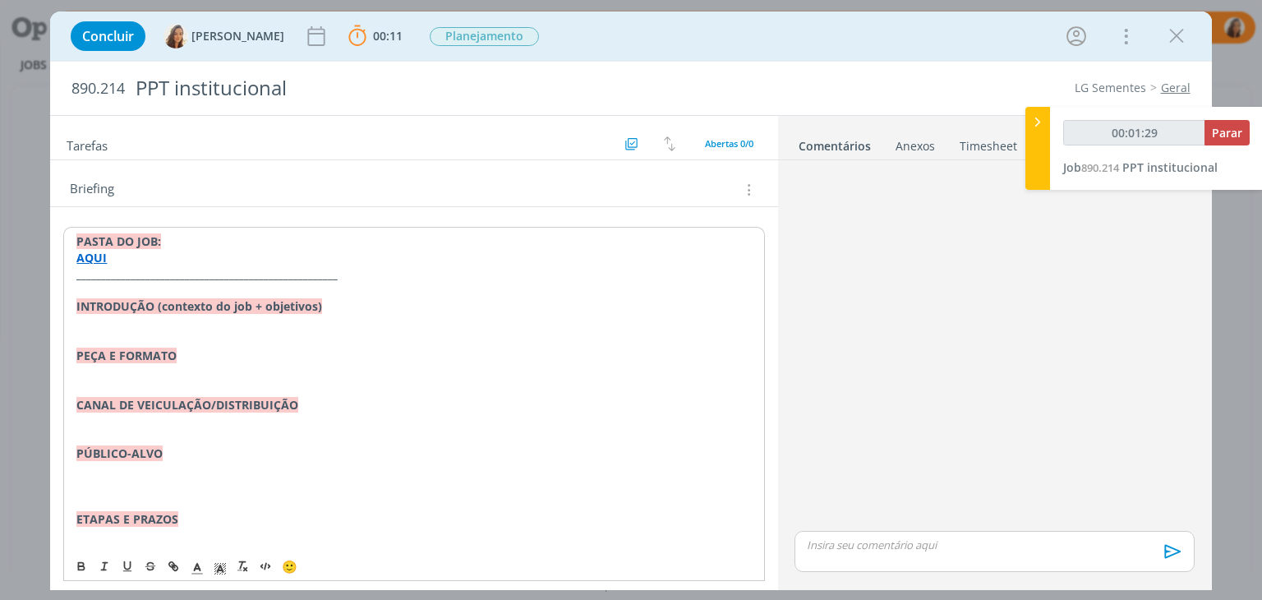
scroll to position [82, 0]
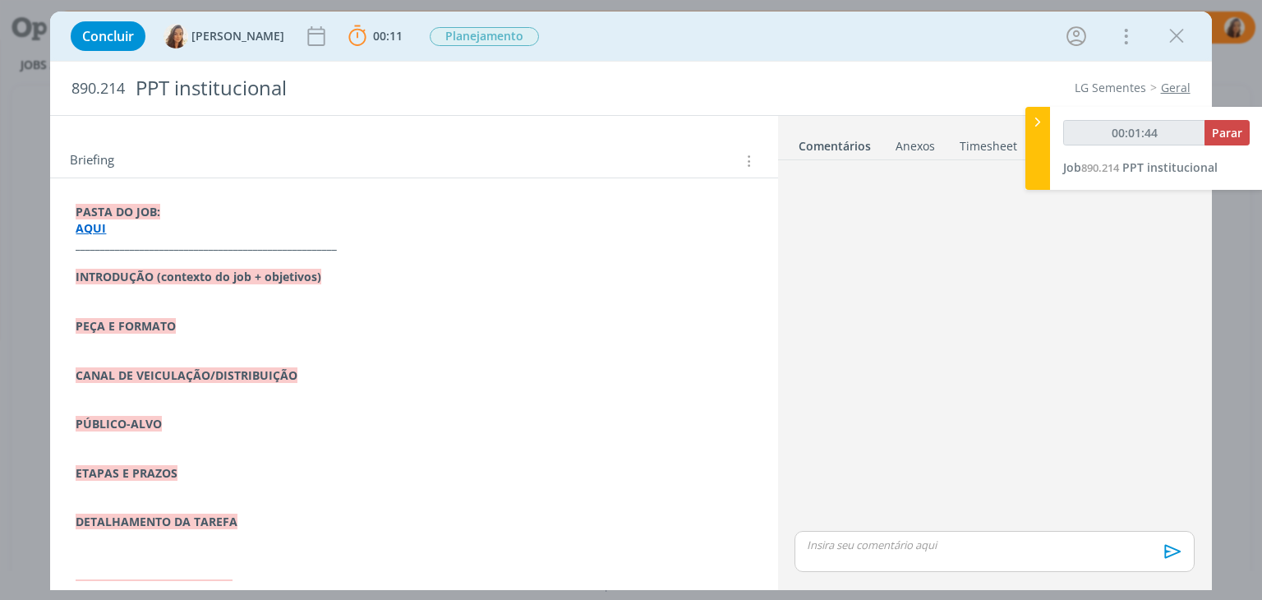
click at [154, 346] on p "dialog" at bounding box center [414, 342] width 676 height 16
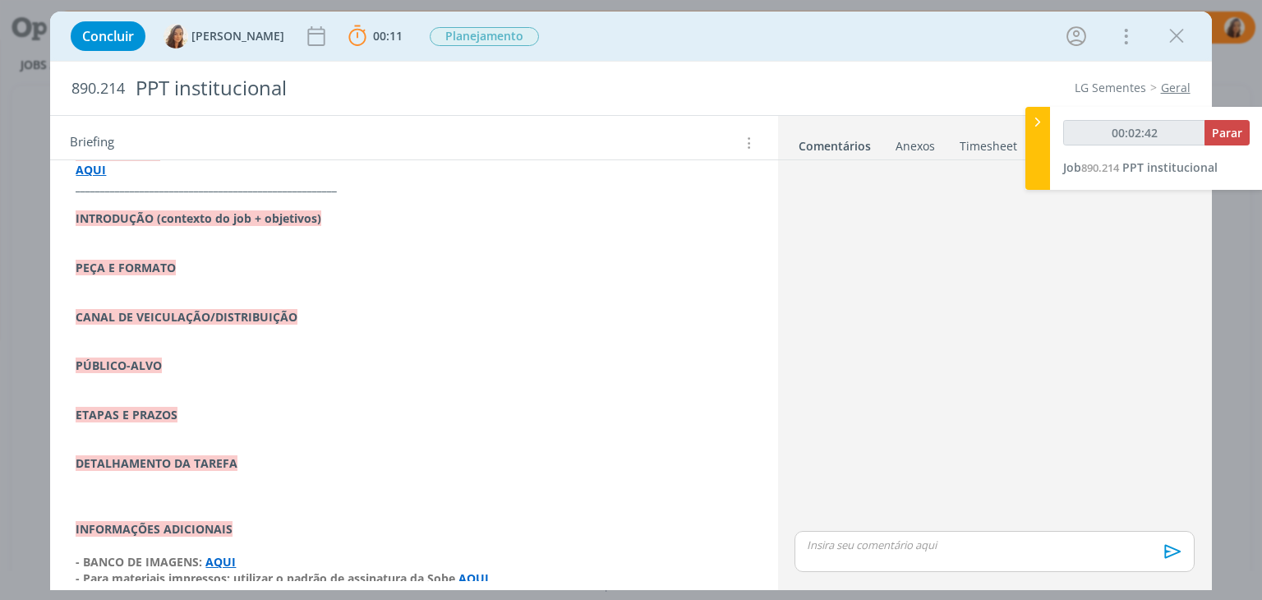
scroll to position [269, 0]
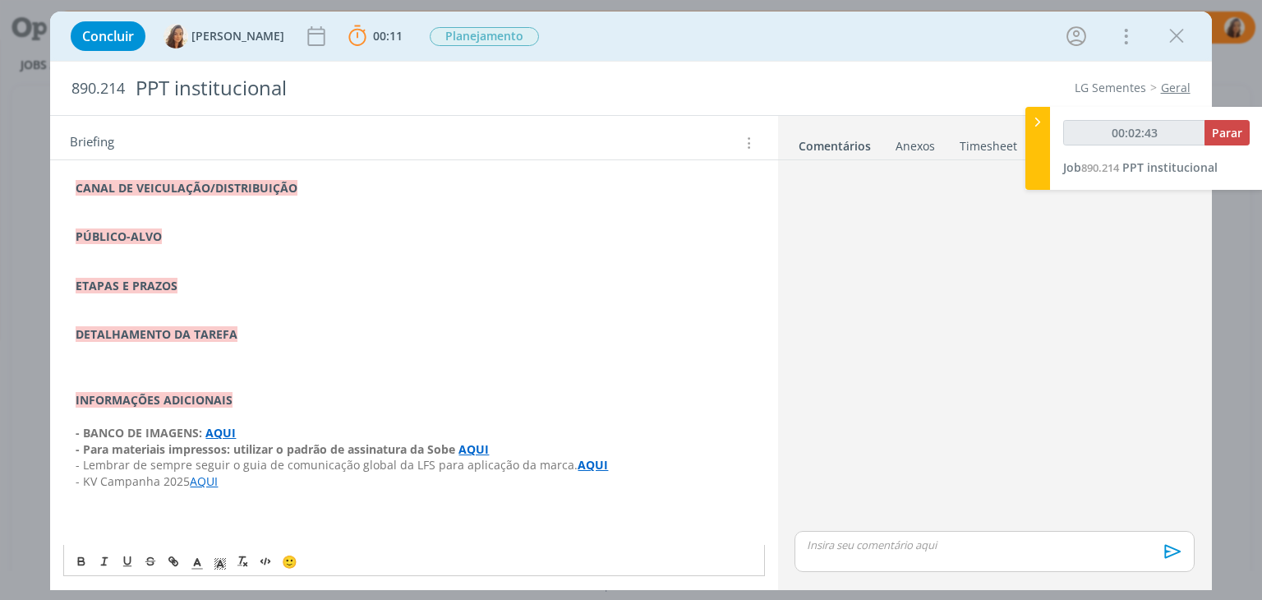
click at [205, 503] on p "dialog" at bounding box center [414, 498] width 676 height 16
type input "00:02:44"
click at [72, 532] on div "PASTA DO JOB: AQUI _____________________________________________________ INTROD…" at bounding box center [413, 294] width 701 height 567
click at [287, 568] on span "🙂" at bounding box center [290, 566] width 16 height 16
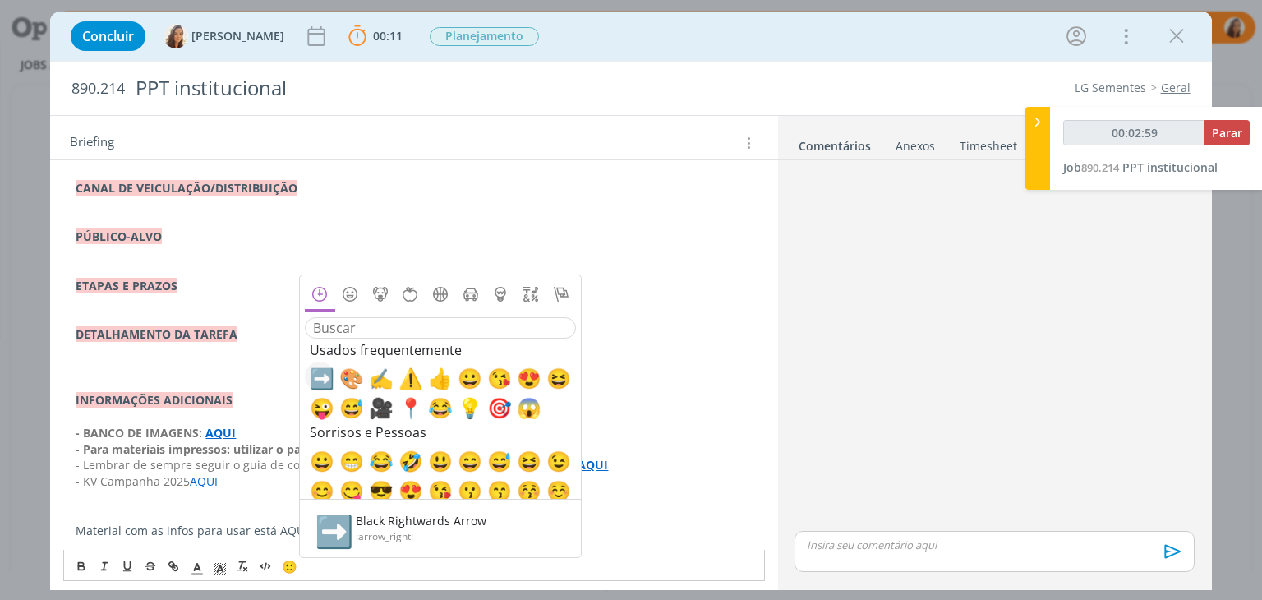
click at [316, 381] on span "➡️" at bounding box center [320, 377] width 20 height 20
click at [156, 514] on p "dialog" at bounding box center [414, 514] width 676 height 16
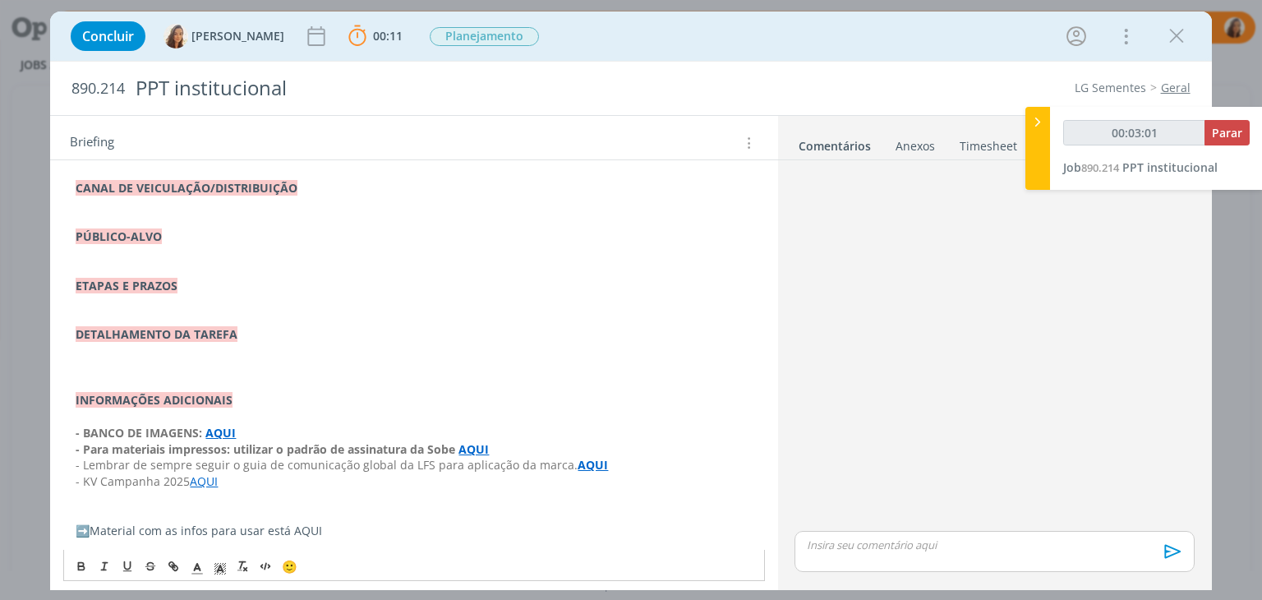
click at [327, 533] on p "﻿ ➡️ ﻿ Material com as infos para usar está AQUI" at bounding box center [414, 531] width 676 height 16
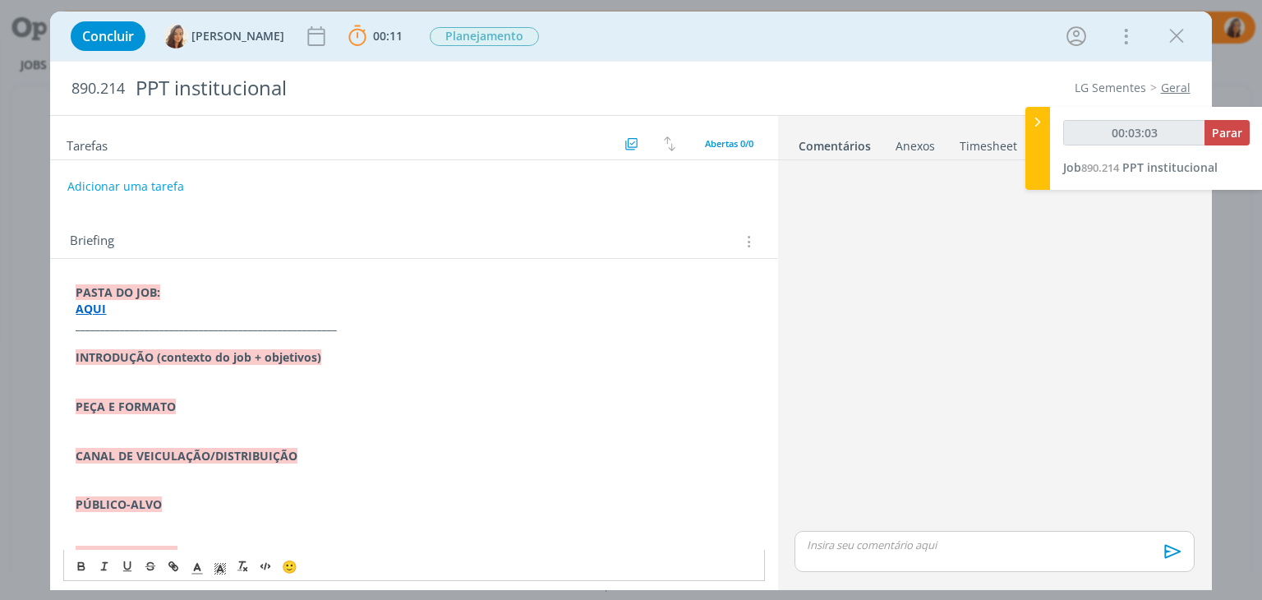
scroll to position [0, 0]
click at [94, 307] on strong "AQUI" at bounding box center [91, 310] width 30 height 16
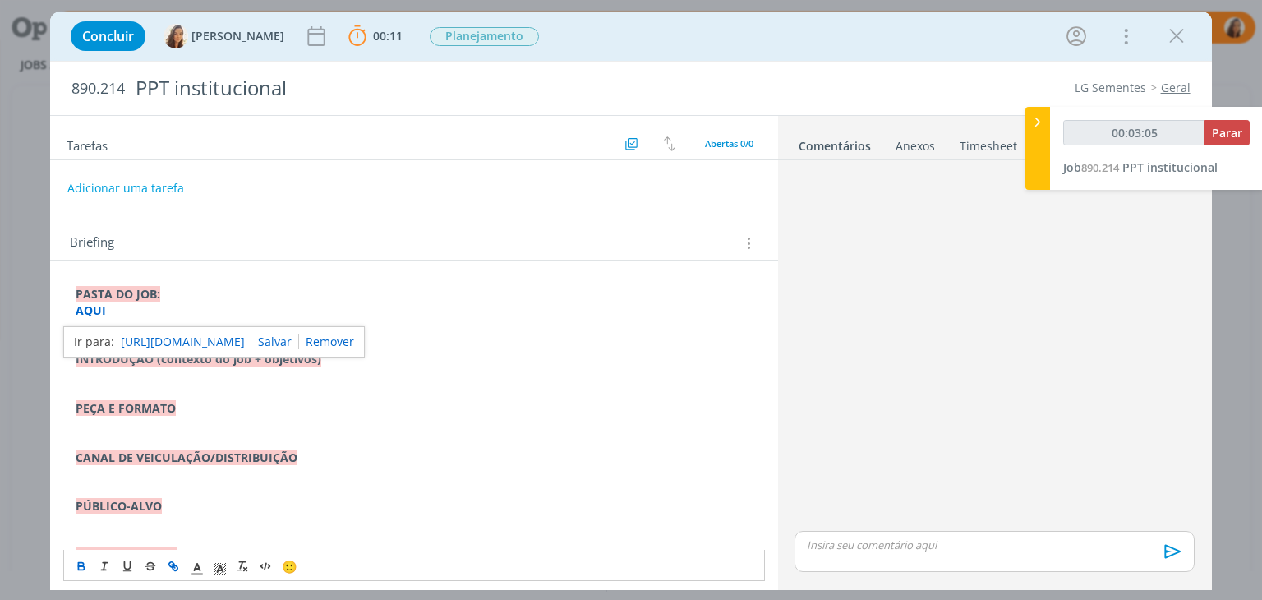
click at [156, 339] on link "https://sobeae.sharepoint.com/:f:/s/SOBEAE/EhcL5UKFFtVBhNaUSLrCTZoB2iE6IOIP6-1X…" at bounding box center [183, 341] width 124 height 21
click at [85, 307] on strong "AQUI" at bounding box center [91, 310] width 30 height 16
click at [145, 335] on link "https://sobeae.sharepoint.com/:f:/s/SOBEAE/EhcL5UKFFtVBhNaUSLrCTZoB2iE6IOIP6-1X…" at bounding box center [183, 341] width 124 height 21
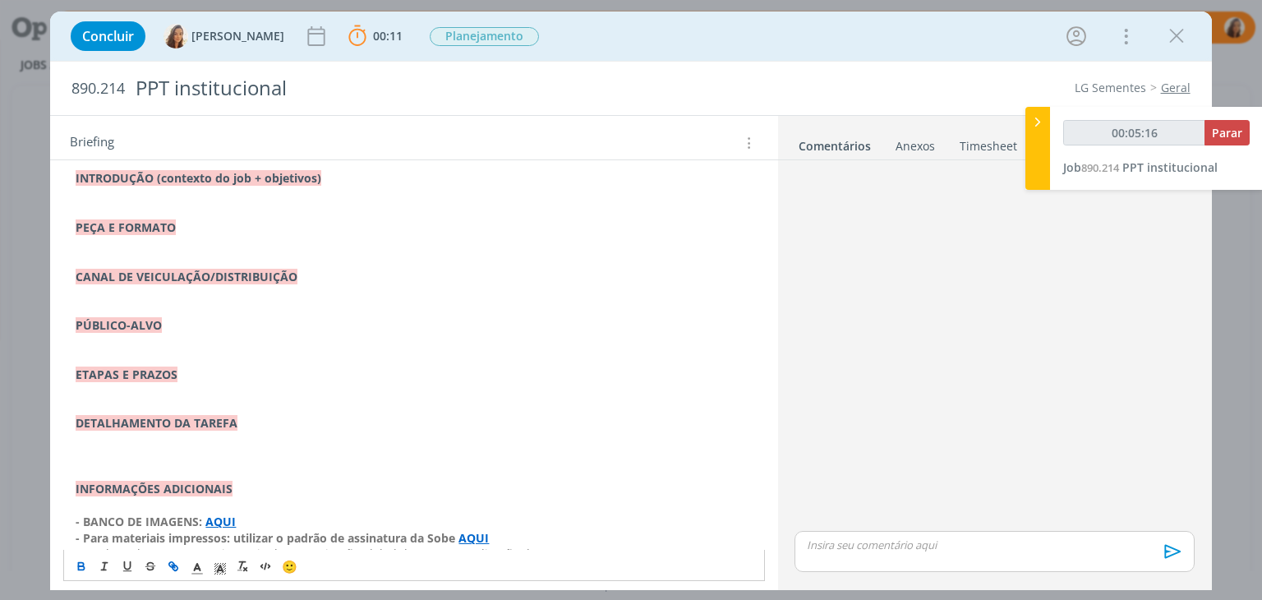
scroll to position [302, 0]
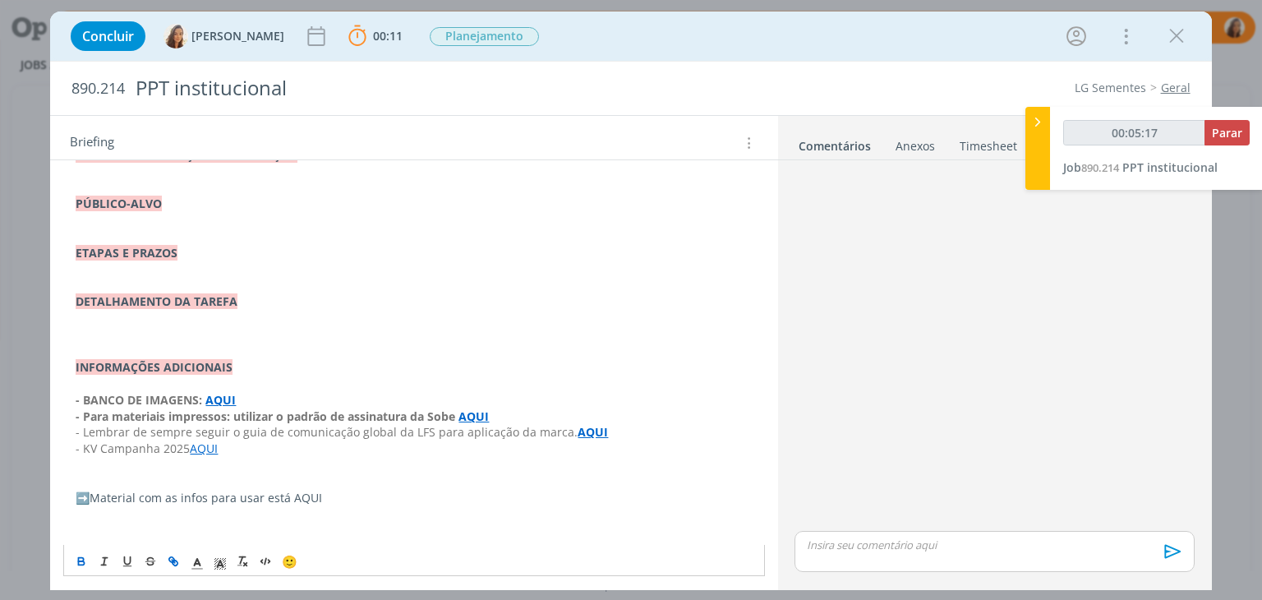
click at [311, 497] on p "﻿ ➡️ ﻿ Material com as infos para usar está AQUI" at bounding box center [414, 498] width 676 height 16
type input "00:05:18"
click at [170, 560] on icon "dialog" at bounding box center [173, 561] width 13 height 13
type input "AQUI"
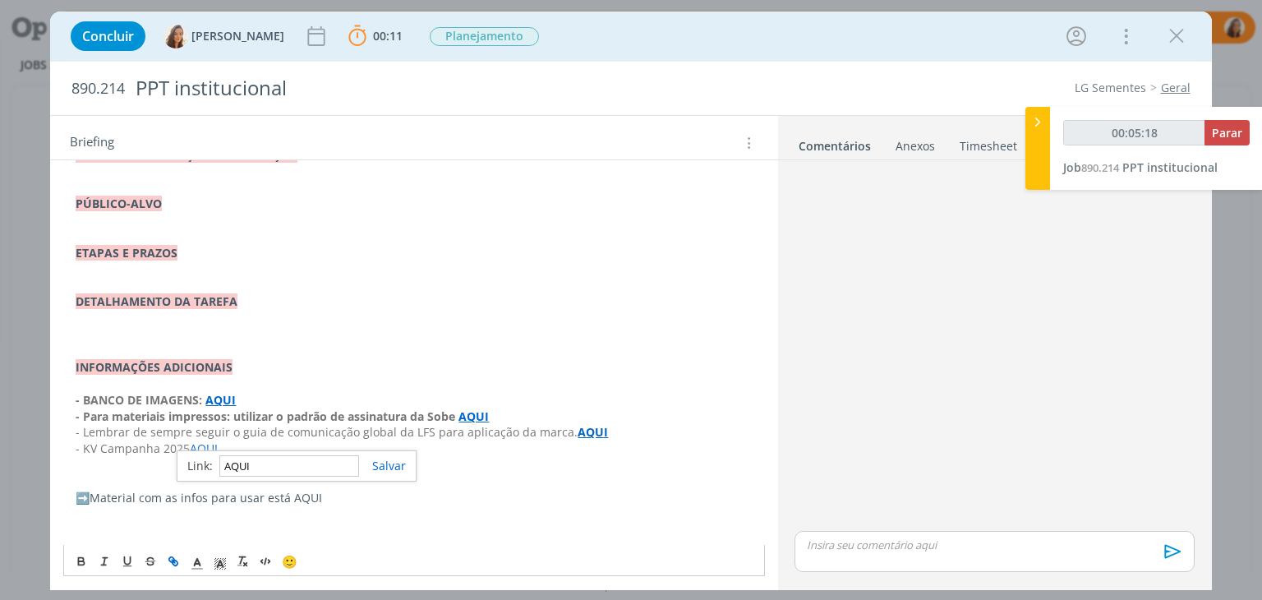
type input "00:05:19"
paste input "https://sobeae.sharepoint.com/:f:/s/SOBEAE/Ep0y6h8dRddCpE6rB8zPfWIB27wpCkqk4pK5…"
type input "https://sobeae.sharepoint.com/:f:/s/SOBEAE/Ep0y6h8dRddCpE6rB8zPfWIB27wpCkqk4pK5…"
type input "00:05:20"
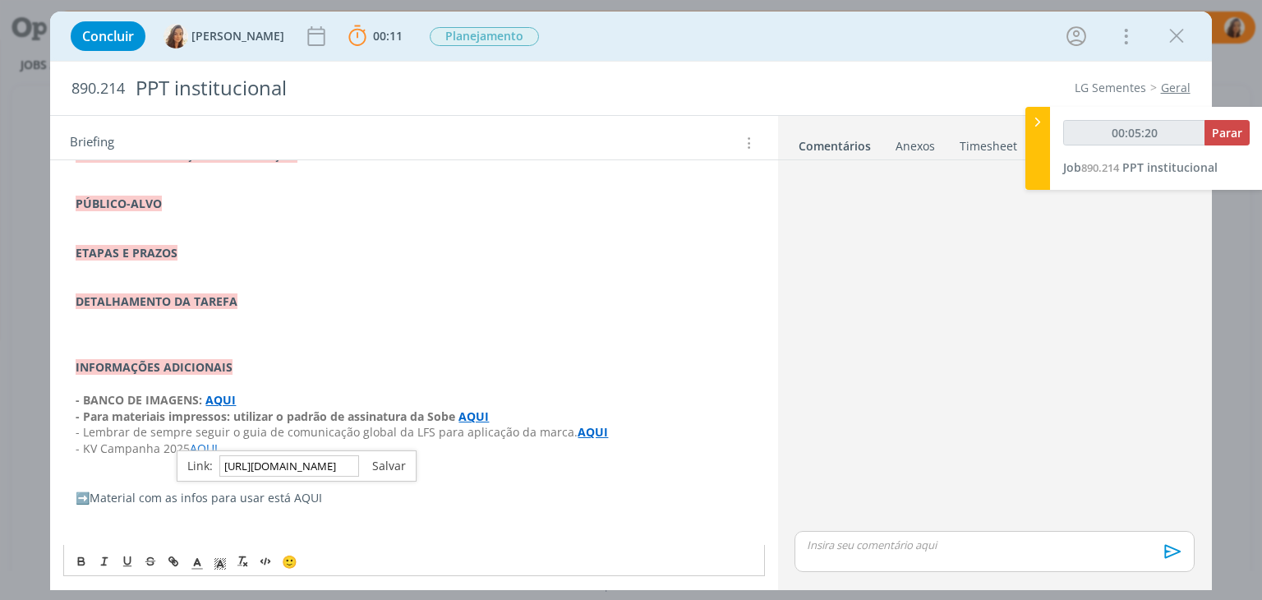
type input "https://sobeae.sharepoint.com/:f:/s/SOBEAE/Ep0y6h8dRddCpE6rB8zPfWIB27wpCkqk4pK5…"
click at [394, 463] on link "dialog" at bounding box center [382, 466] width 47 height 16
click at [189, 326] on p "dialog" at bounding box center [414, 334] width 676 height 16
click at [76, 336] on p "Criação:" at bounding box center [414, 334] width 676 height 16
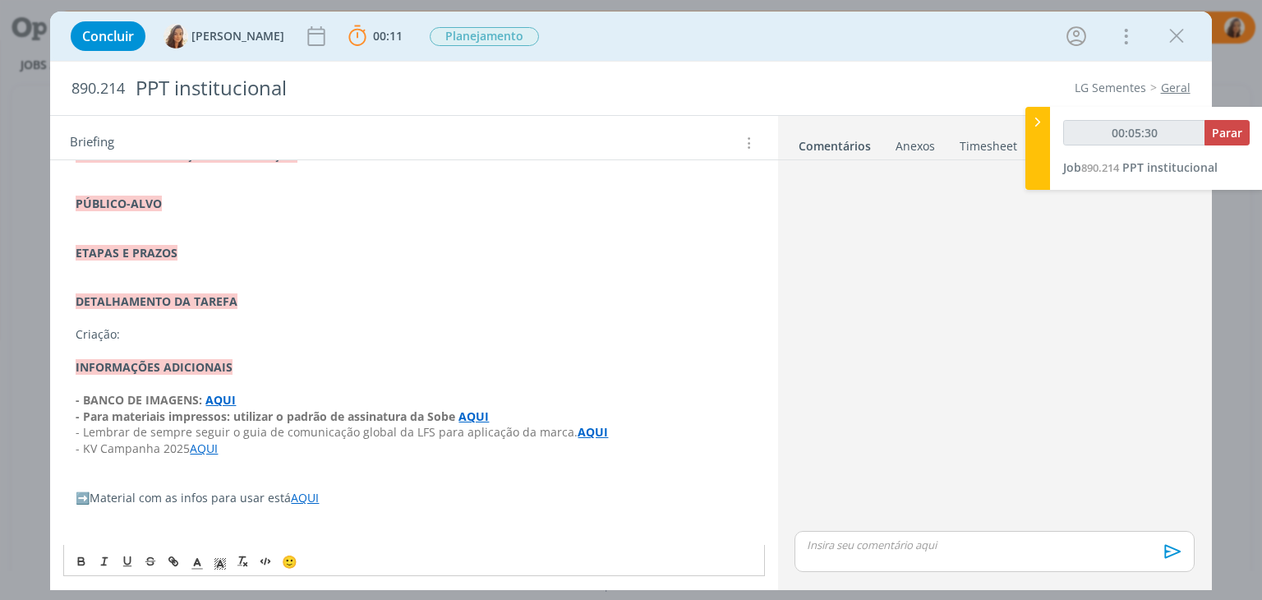
click at [283, 555] on span "🙂" at bounding box center [290, 561] width 16 height 16
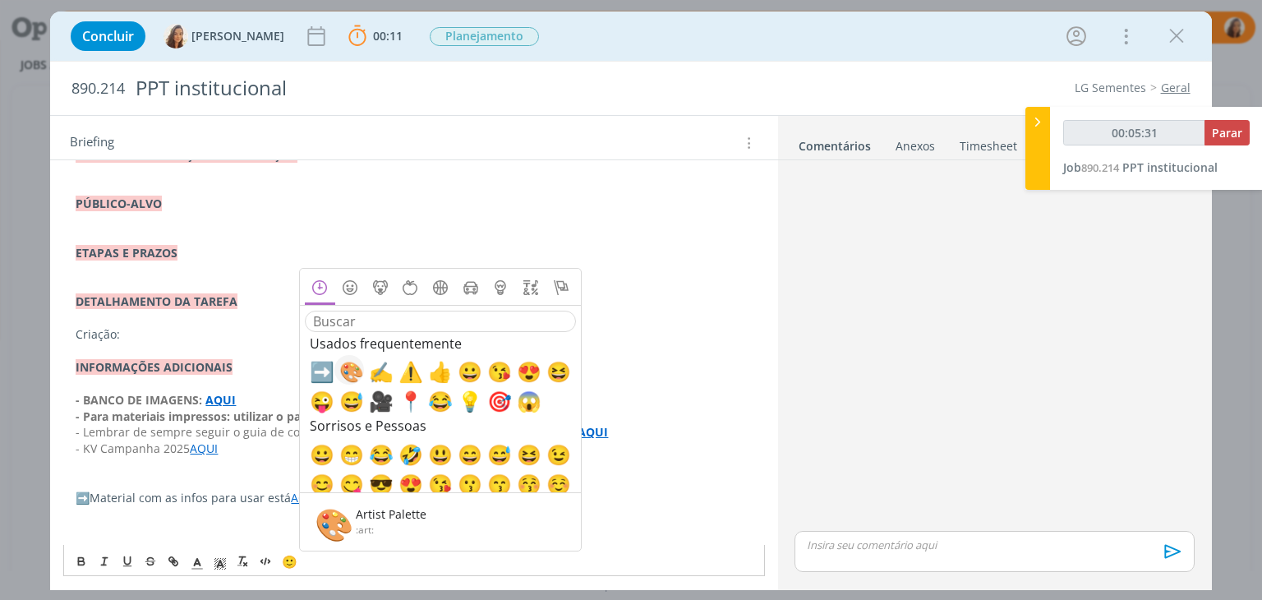
click at [358, 374] on span "🎨" at bounding box center [349, 371] width 20 height 20
click at [108, 328] on p "﻿ 🎨 ﻿ Criação:" at bounding box center [414, 334] width 676 height 16
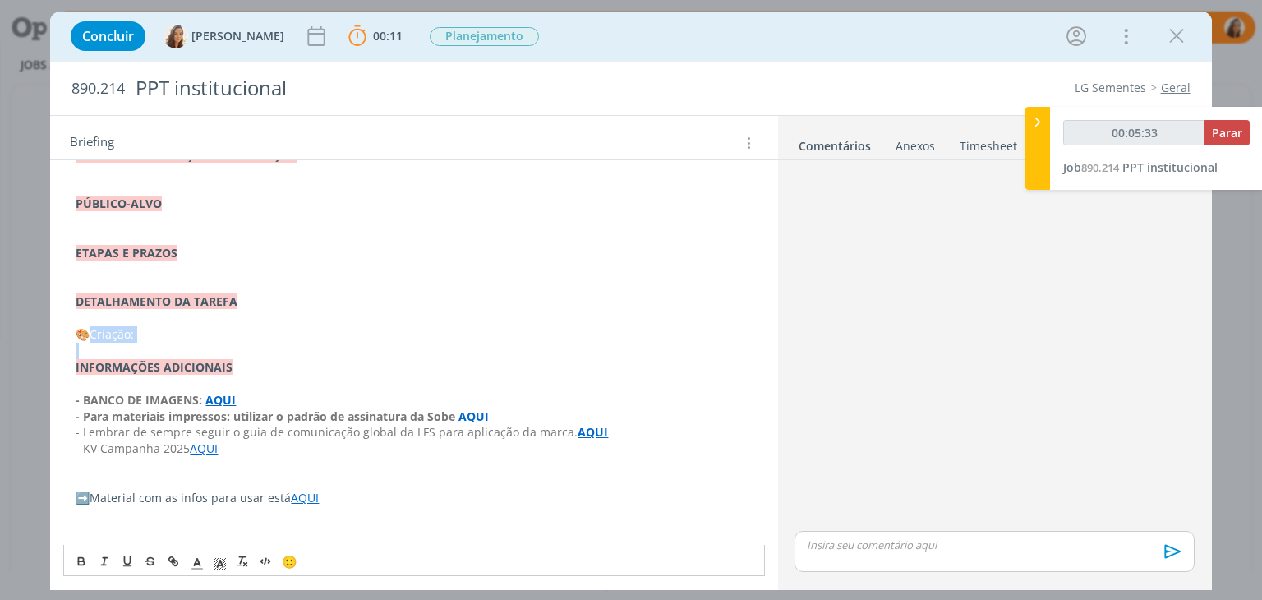
click at [108, 328] on p "﻿ 🎨 ﻿ Criação:" at bounding box center [414, 334] width 676 height 16
click at [81, 558] on icon "dialog" at bounding box center [81, 561] width 13 height 13
click at [159, 283] on p "dialog" at bounding box center [414, 286] width 676 height 16
click at [632, 153] on div "Briefing Briefings Predefinidos Versões do Briefing Ver Briefing do Projeto" at bounding box center [413, 138] width 727 height 44
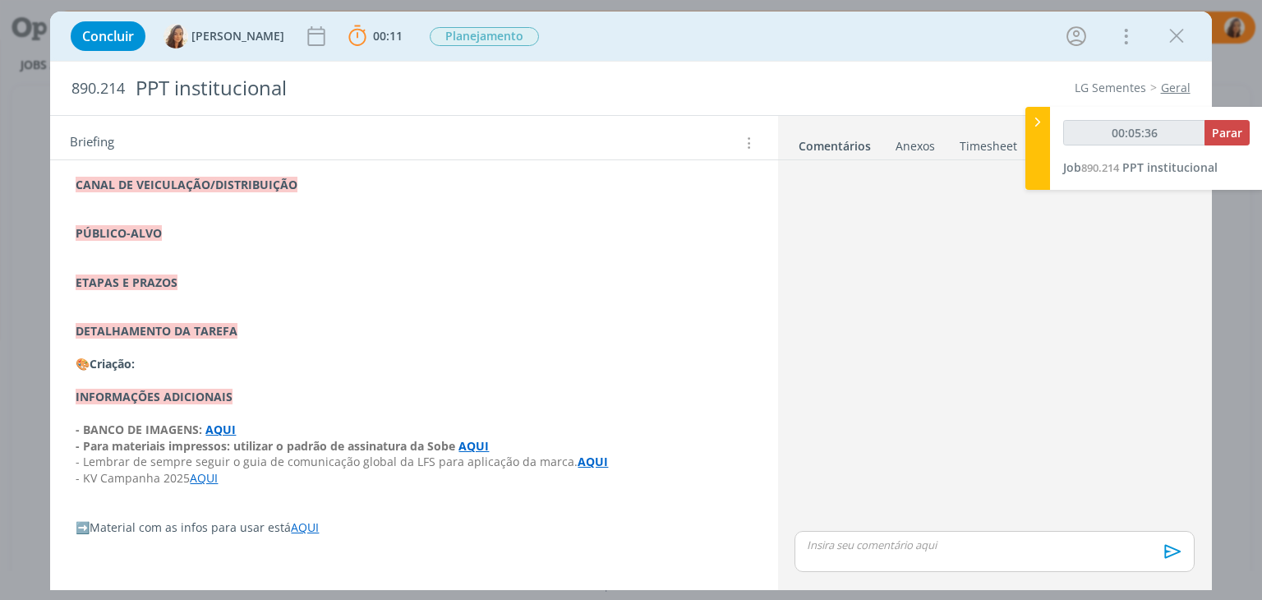
scroll to position [271, 0]
click at [393, 377] on p "dialog" at bounding box center [414, 382] width 676 height 16
click at [211, 377] on p "dialog" at bounding box center [414, 382] width 676 height 16
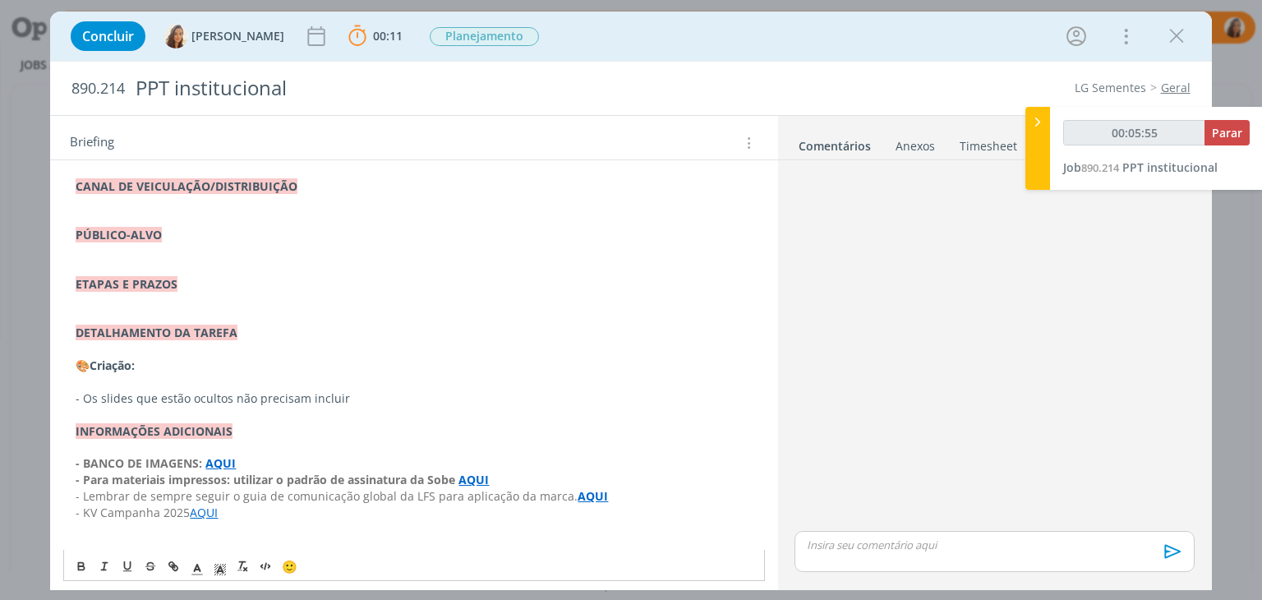
click at [306, 396] on p "- Os slides que estão ocultos não precisam incluir" at bounding box center [414, 398] width 676 height 16
click at [397, 391] on p "- Os slides que estão ocultos não precisa ser incluir" at bounding box center [414, 398] width 676 height 16
click at [135, 303] on p "dialog" at bounding box center [414, 301] width 676 height 16
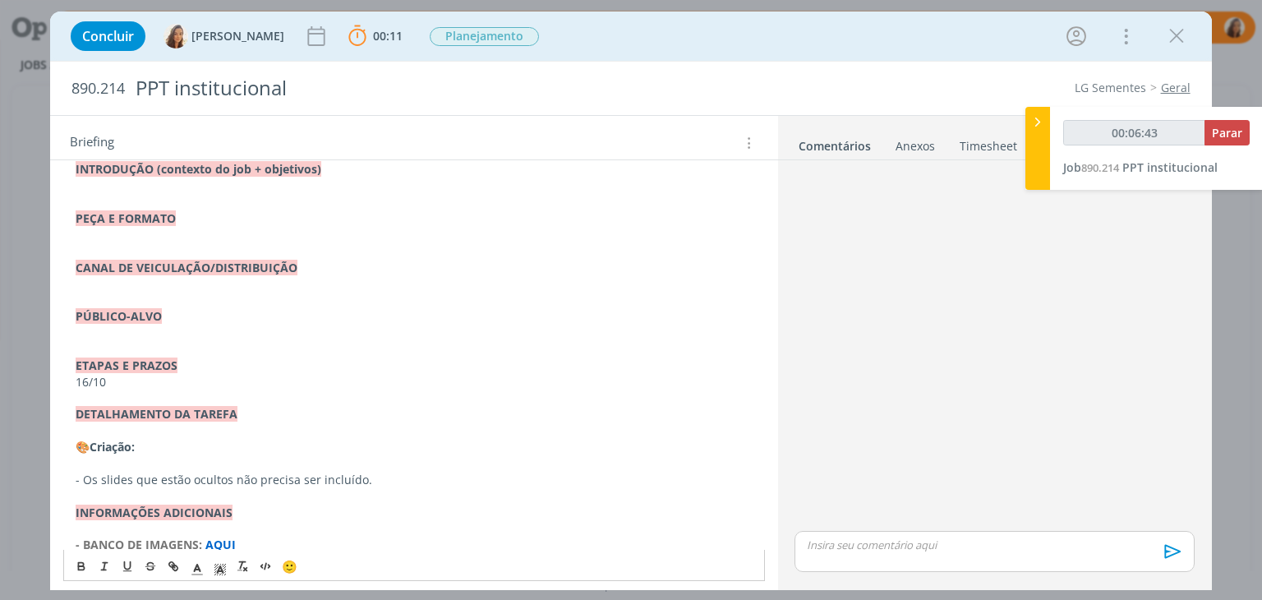
scroll to position [189, 0]
click at [144, 333] on p "dialog" at bounding box center [414, 333] width 676 height 16
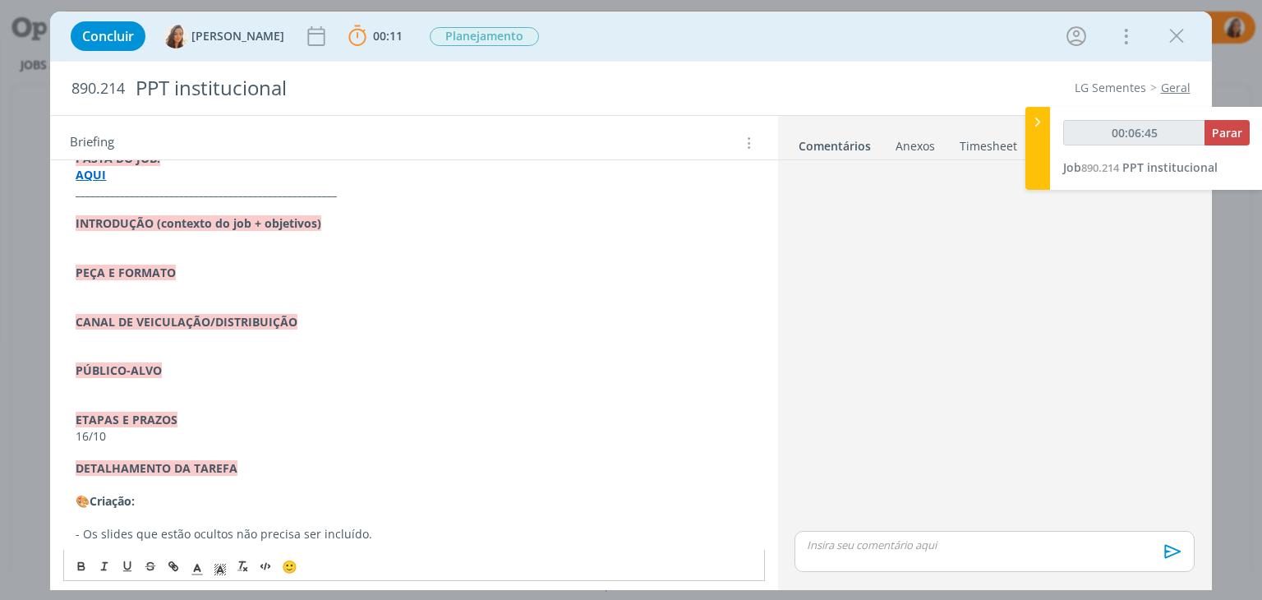
scroll to position [107, 0]
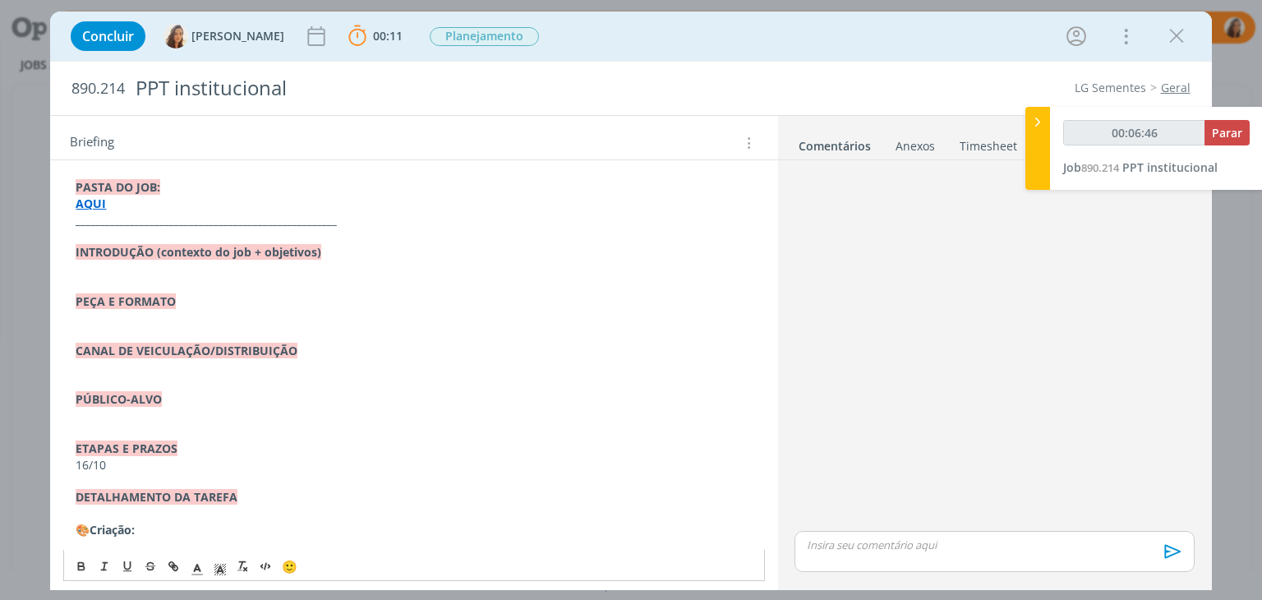
click at [162, 322] on p "dialog" at bounding box center [414, 318] width 676 height 16
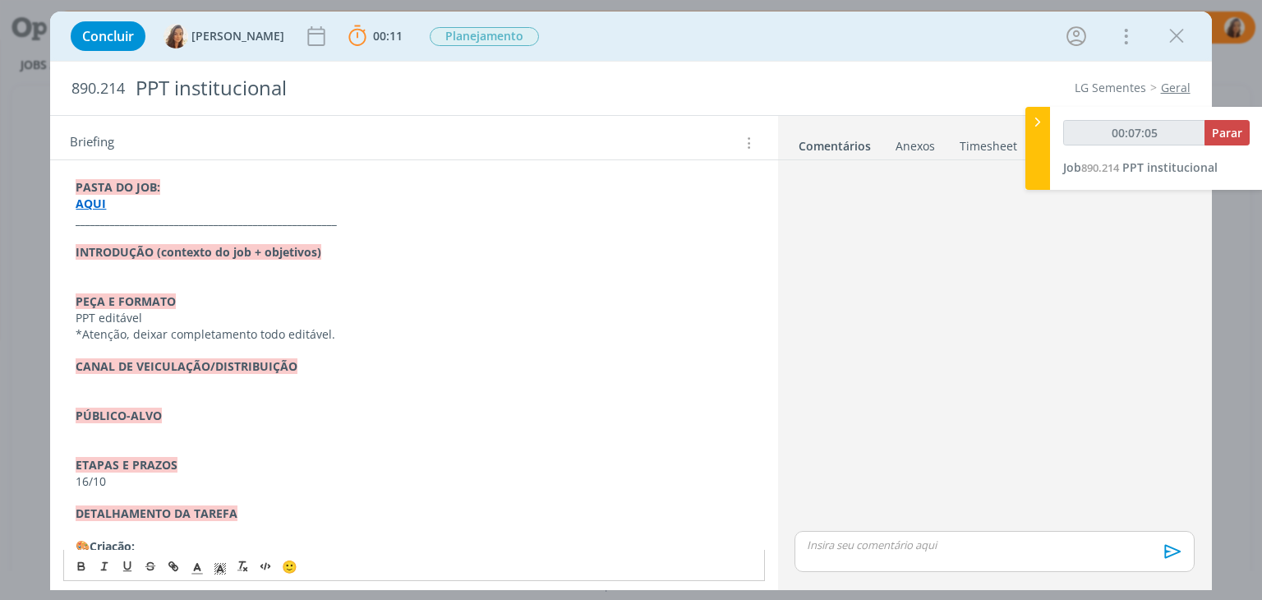
click at [228, 279] on p "dialog" at bounding box center [414, 285] width 676 height 16
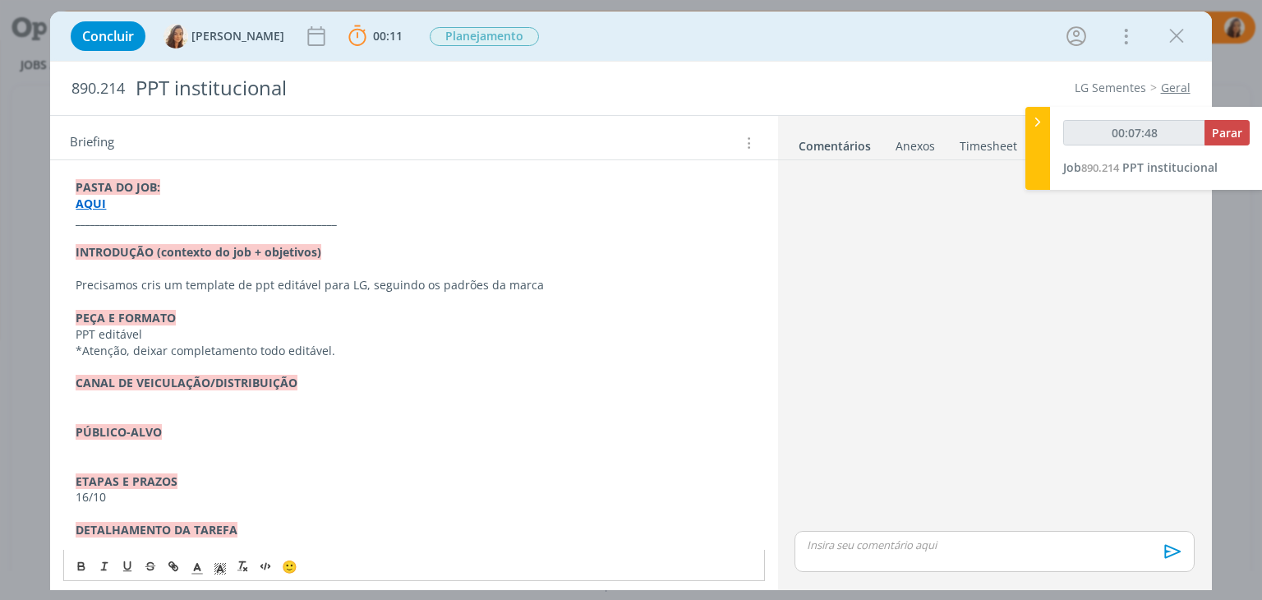
click at [555, 287] on p "Precisamos cris um template de ppt editável para LG, seguindo os padrões da mar…" at bounding box center [414, 285] width 676 height 16
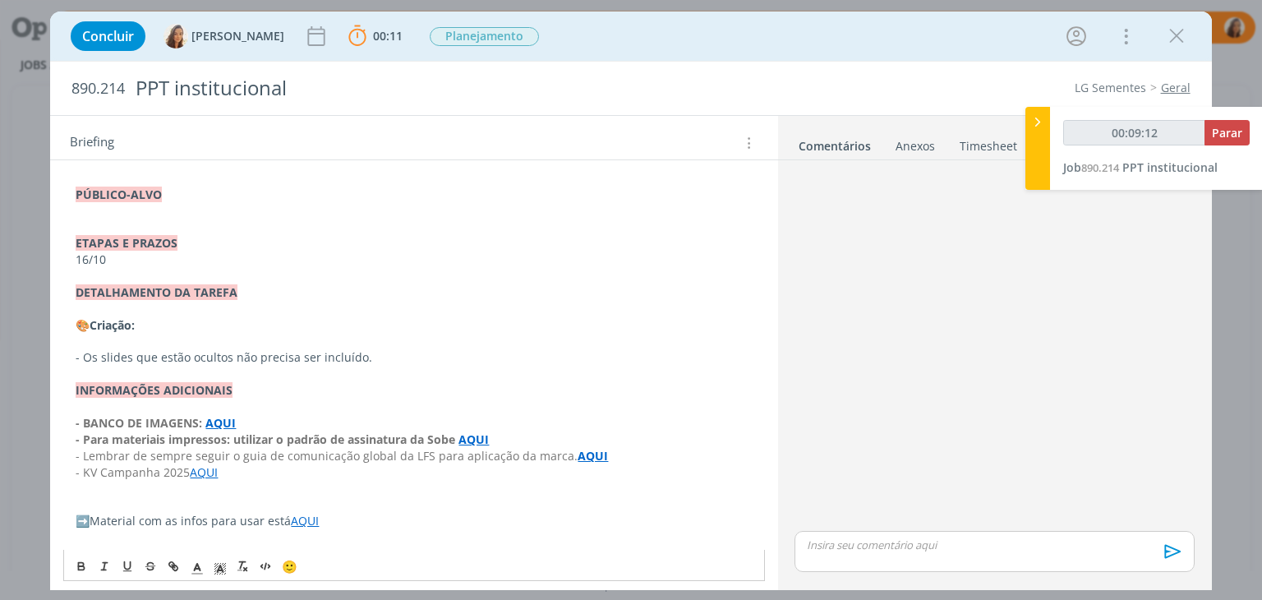
scroll to position [401, 0]
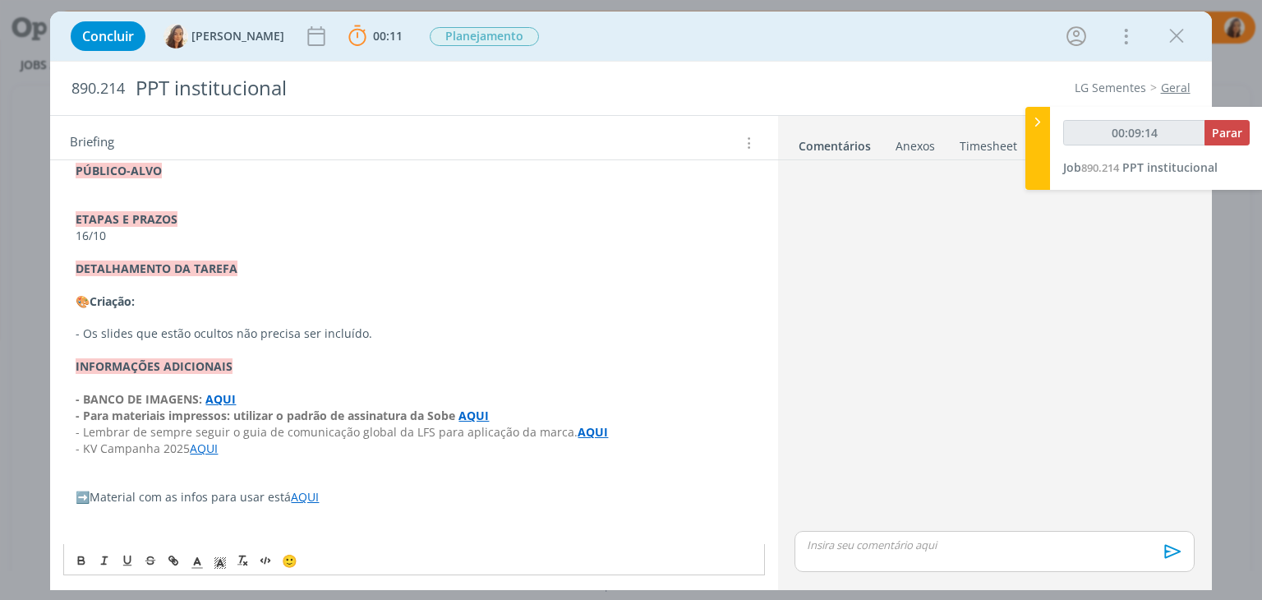
click at [220, 311] on p "dialog" at bounding box center [414, 318] width 676 height 16
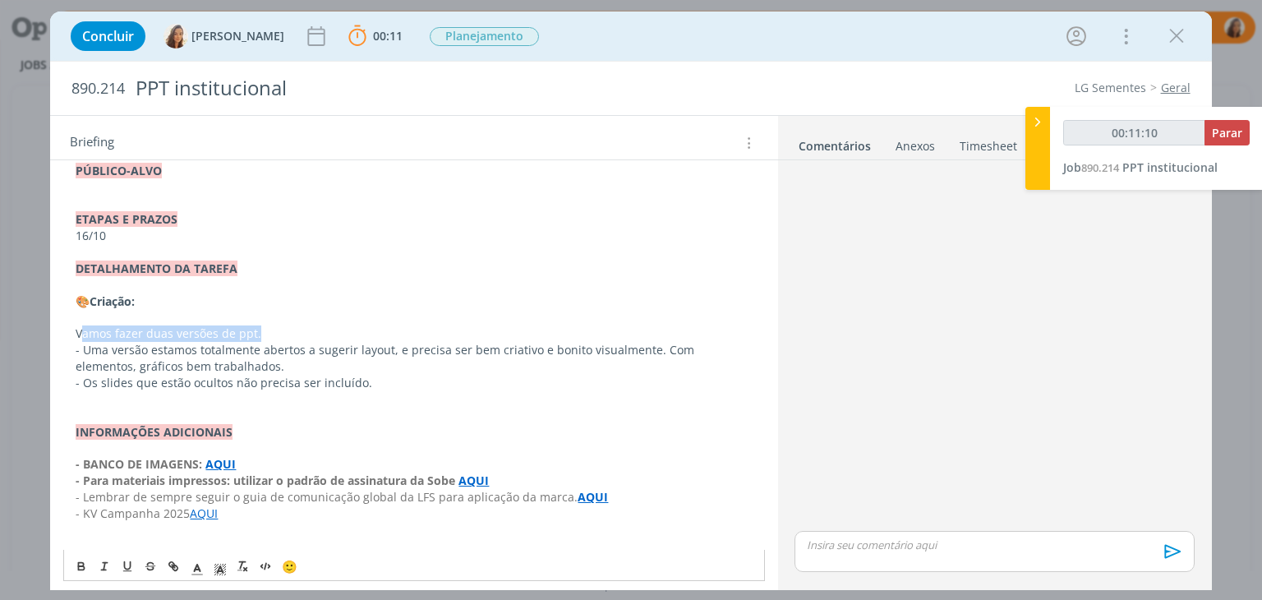
drag, startPoint x: 269, startPoint y: 335, endPoint x: 81, endPoint y: 337, distance: 188.2
click at [81, 337] on p "Vamos fazer duas versões de ppt." at bounding box center [414, 333] width 676 height 16
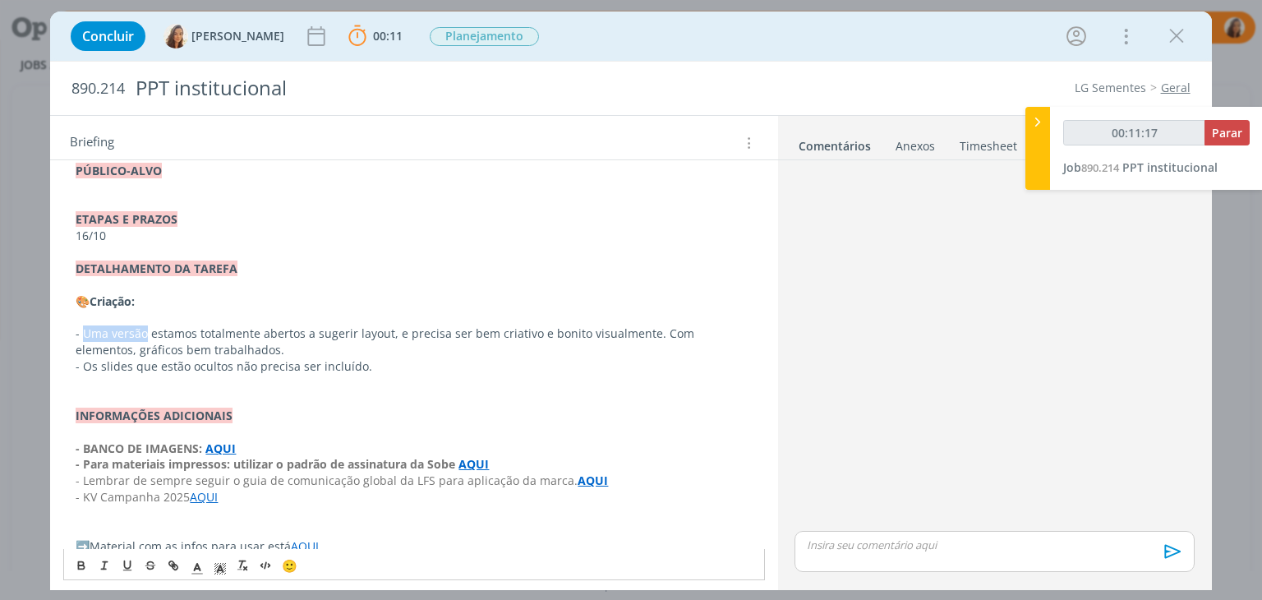
drag, startPoint x: 144, startPoint y: 334, endPoint x: 84, endPoint y: 329, distance: 60.3
click at [84, 329] on p "- Uma versão estamos totalmente abertos a sugerir layout, e precisa ser bem cri…" at bounding box center [414, 341] width 676 height 33
click at [330, 330] on p "- Estamos totalmente abertos a sugerir layout, e precisa ser bem criativo e bon…" at bounding box center [414, 341] width 676 height 33
click at [577, 337] on p "- Estamos totalmente abertos a sugerir layout, precisa ser bem criativo e bonit…" at bounding box center [414, 341] width 676 height 33
click at [292, 360] on p "- Os slides que estão ocultos não precisa ser incluído." at bounding box center [414, 366] width 676 height 16
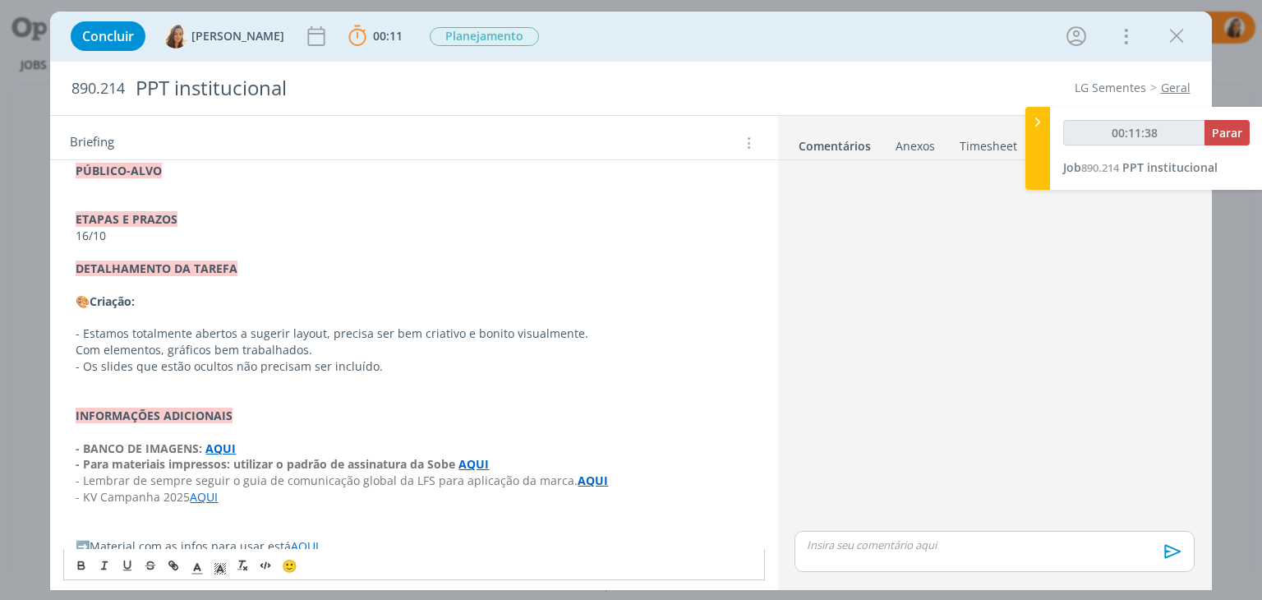
click at [367, 368] on p "- Os slides que estão ocultos não precisam ser incluído." at bounding box center [414, 366] width 676 height 16
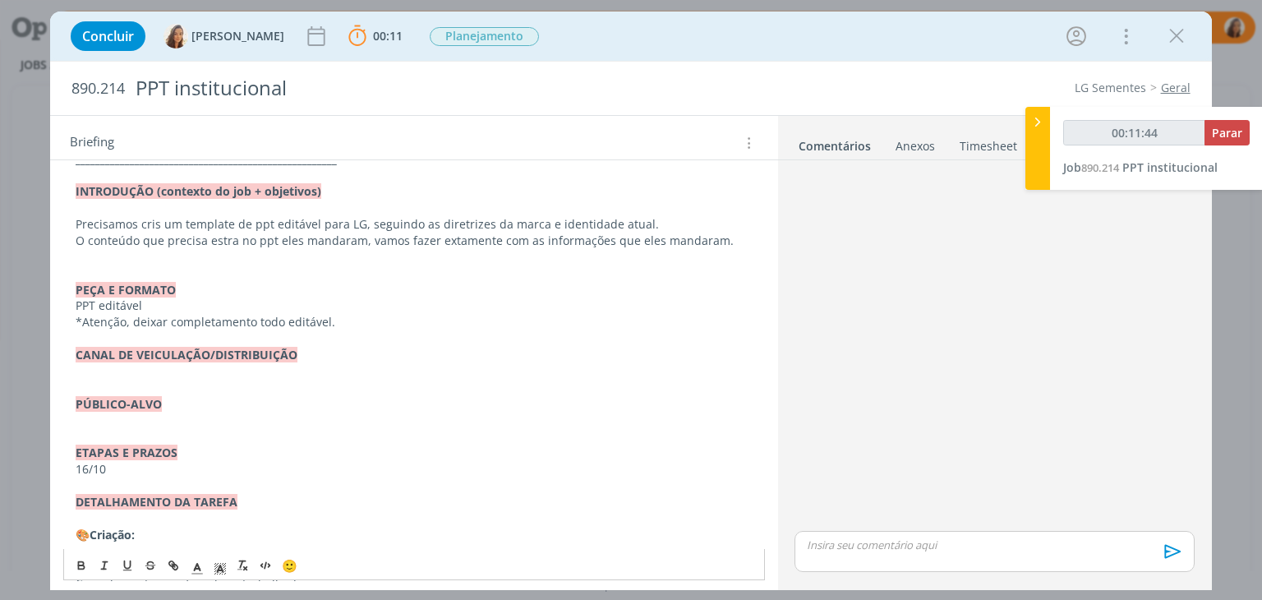
scroll to position [154, 0]
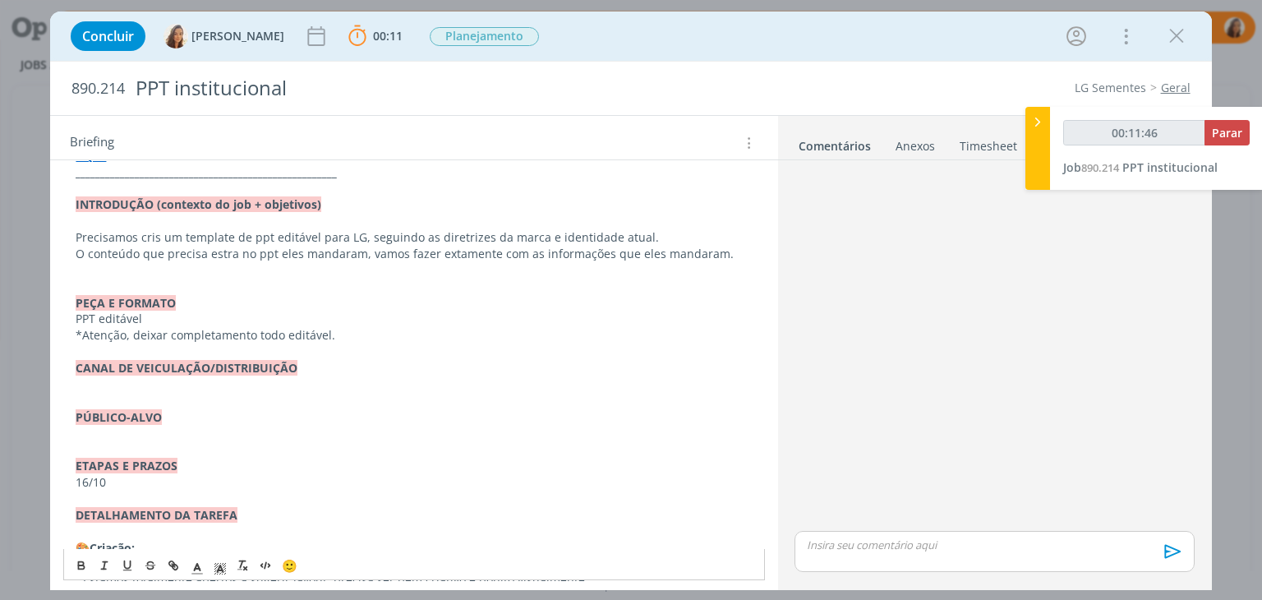
click at [120, 431] on p "dialog" at bounding box center [414, 434] width 676 height 16
click at [137, 382] on p "dialog" at bounding box center [414, 384] width 676 height 16
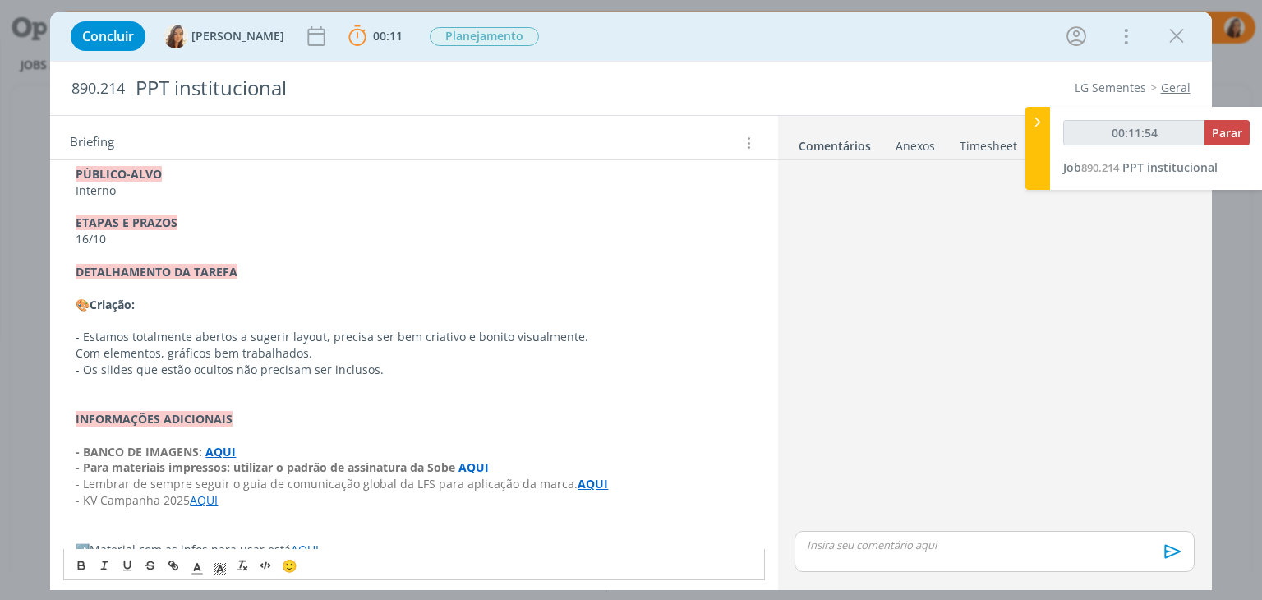
scroll to position [449, 0]
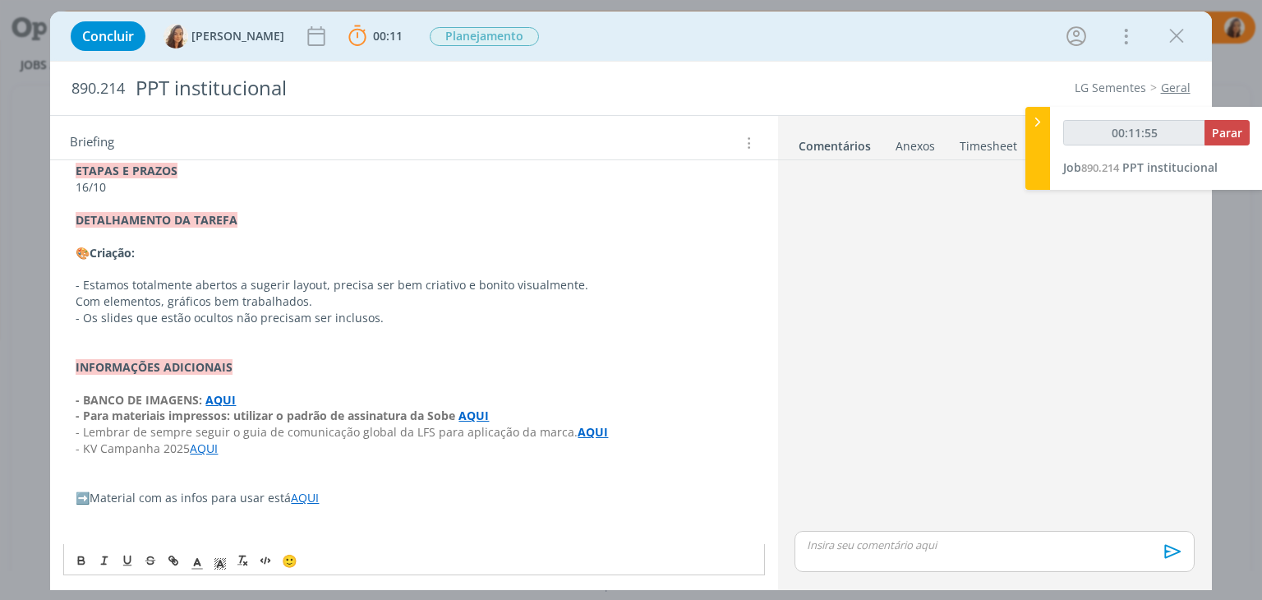
click at [142, 324] on p "- Os slides que estão ocultos não precisam ser inclusos." at bounding box center [414, 318] width 676 height 16
click at [117, 335] on p "dialog" at bounding box center [414, 334] width 676 height 16
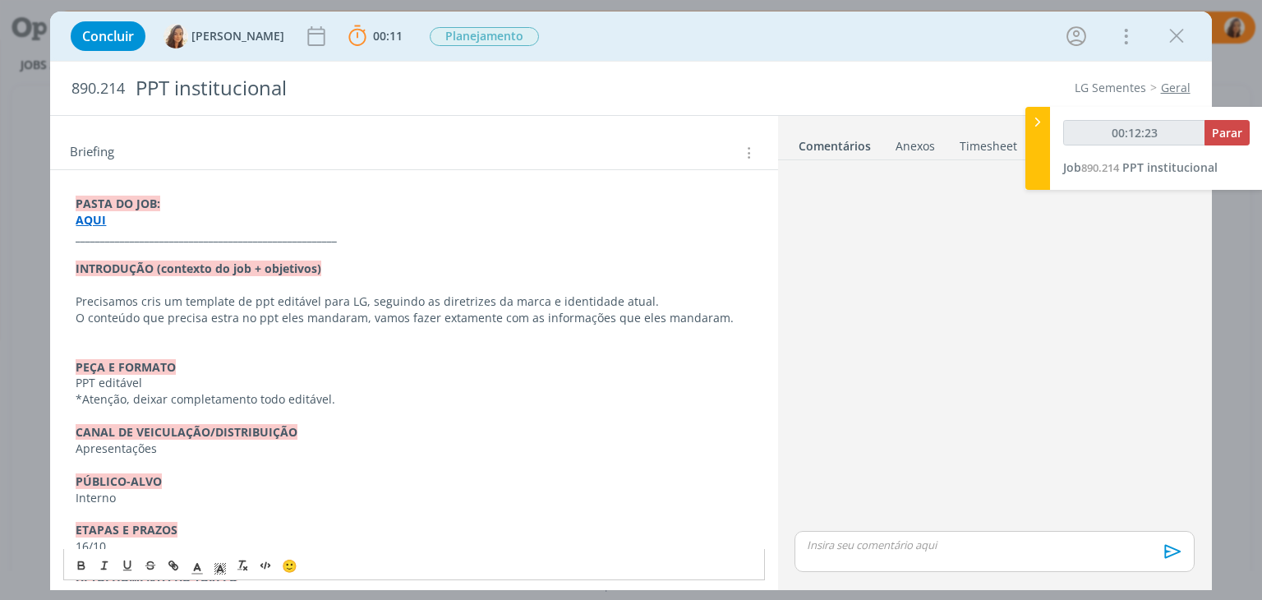
scroll to position [39, 0]
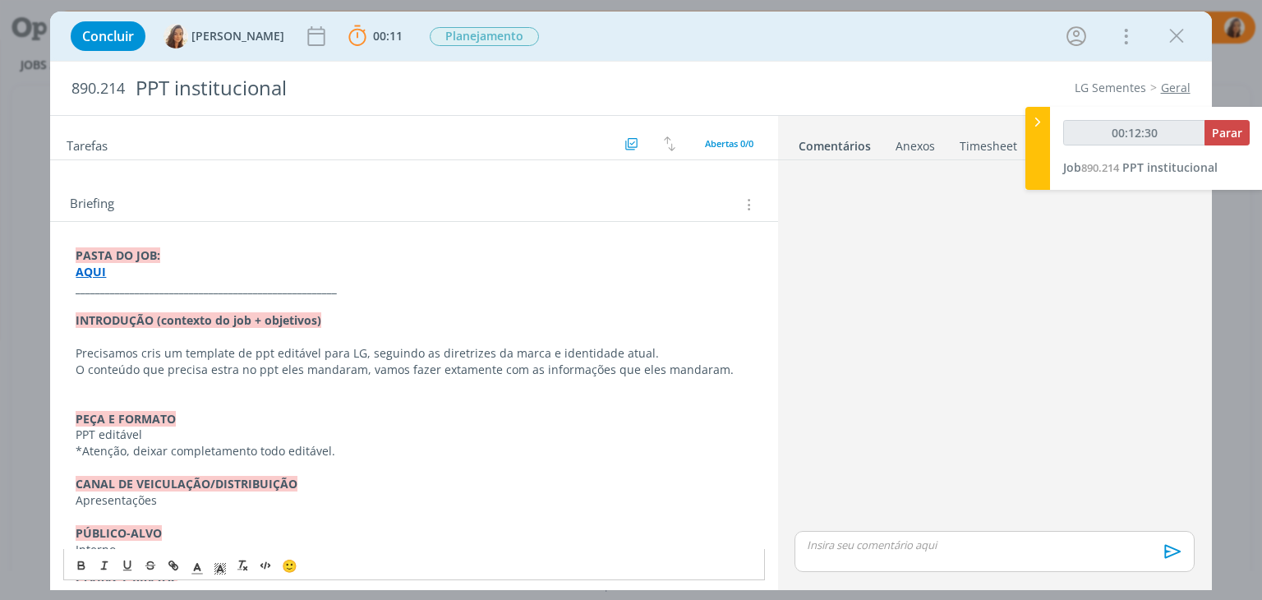
click at [316, 350] on p "Precisamos cris um template de ppt editável para LG, seguindo as diretrizes da …" at bounding box center [414, 353] width 676 height 16
click at [348, 352] on p "Precisamos cris um template de ppt editável para LG, seguindo as diretrizes da …" at bounding box center [414, 353] width 676 height 16
click at [343, 354] on p "Precisamos cris um template de ppt editável para LG, seguindo as diretrizes da …" at bounding box center [414, 353] width 676 height 16
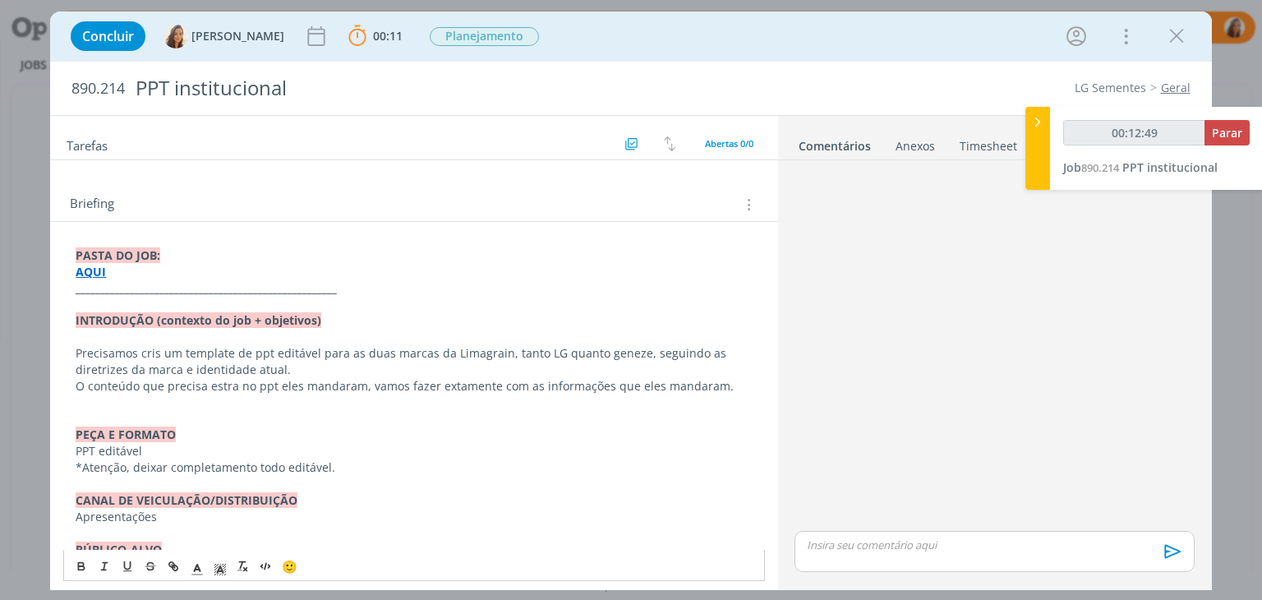
click at [108, 368] on p "Precisamos cris um template de ppt editável para as duas marcas da Limagrain, t…" at bounding box center [414, 361] width 676 height 33
click at [152, 370] on p "Precisamos cris um template de ppt editável para as duas marcas da Limagrain, t…" at bounding box center [414, 361] width 676 height 33
click at [274, 368] on p "Precisamos cris um template de ppt editável para as duas marcas da Limagrain, t…" at bounding box center [414, 361] width 676 height 33
click at [234, 387] on p "O conteúdo que precisa estra no ppt eles mandaram, vamos fazer extamente com as…" at bounding box center [414, 386] width 676 height 16
click at [720, 385] on p "O conteúdo que precisa estar no ppt eles mandaram, vamos fazer extamente com as…" at bounding box center [414, 386] width 676 height 16
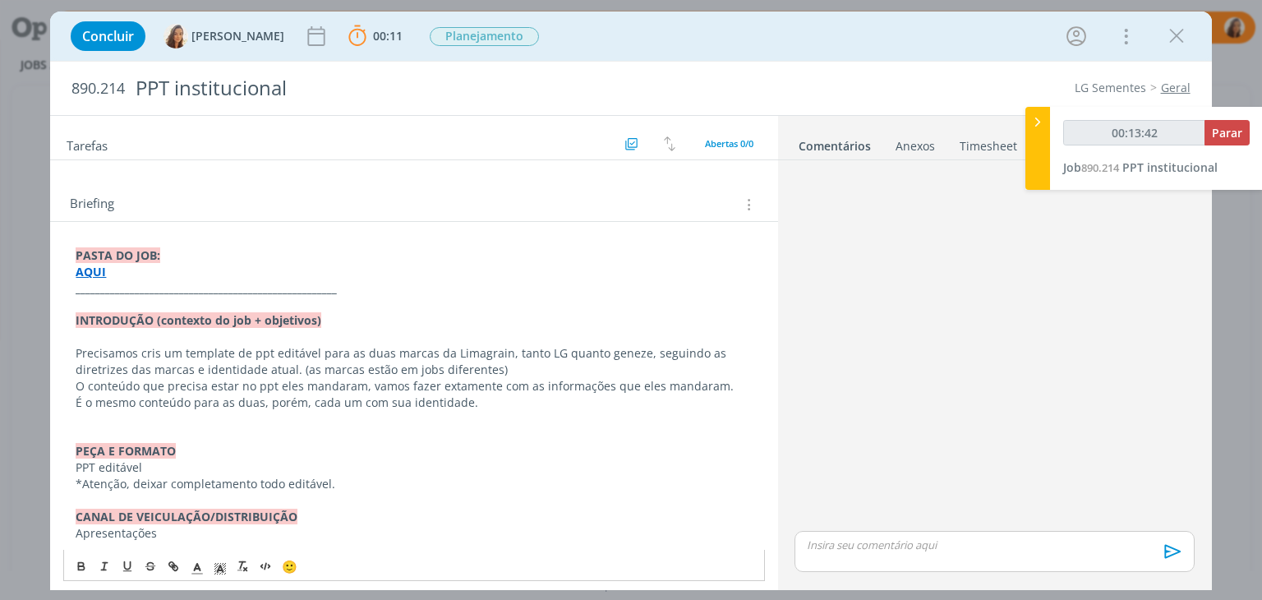
click at [158, 352] on p "Precisamos cris um template de ppt editável para as duas marcas da Limagrain, t…" at bounding box center [414, 361] width 676 height 33
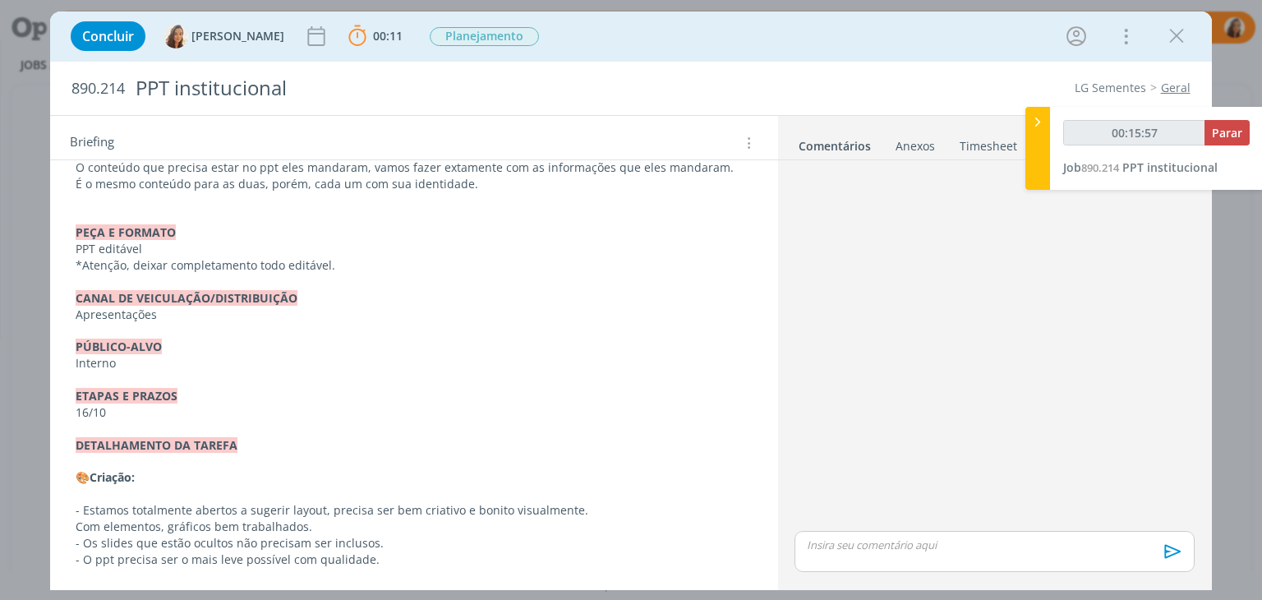
scroll to position [0, 0]
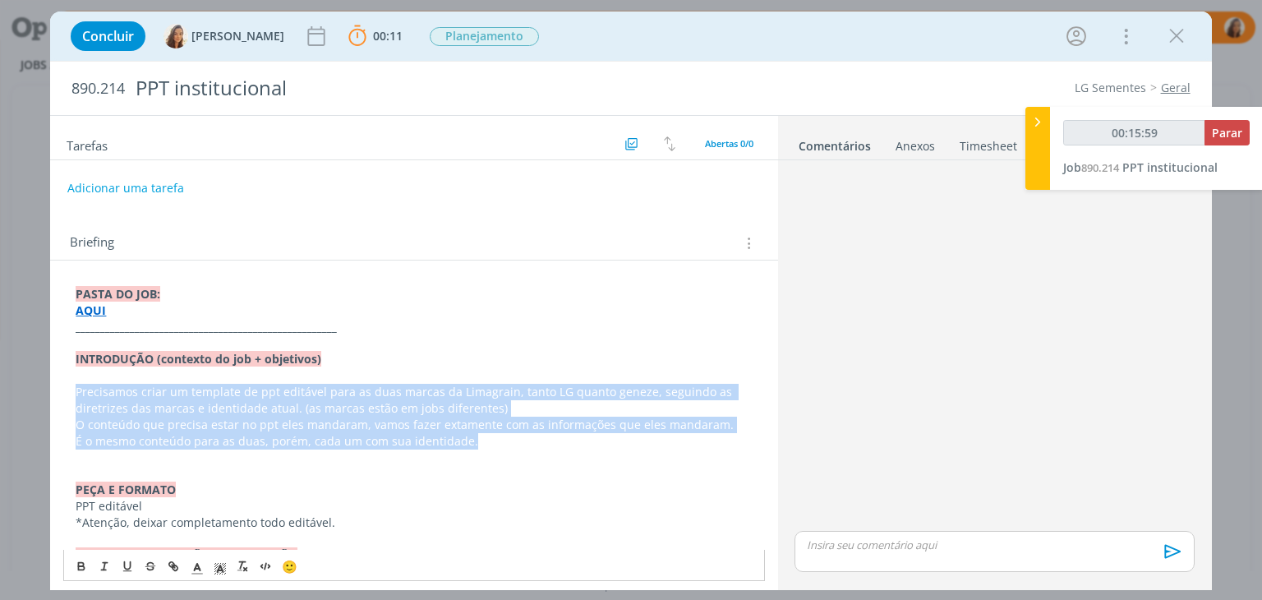
drag, startPoint x: 483, startPoint y: 446, endPoint x: 54, endPoint y: 383, distance: 433.5
copy div "Precisamos criar um template de ppt editável para as duas marcas da Limagrain, …"
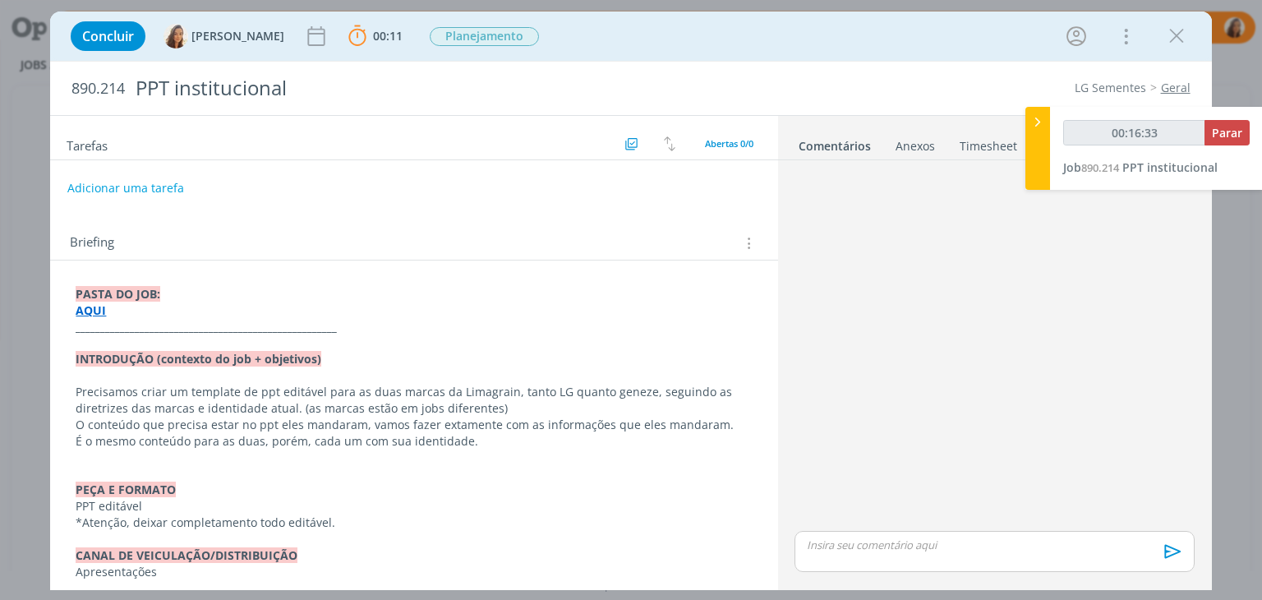
click at [907, 373] on div "dialog" at bounding box center [994, 347] width 412 height 361
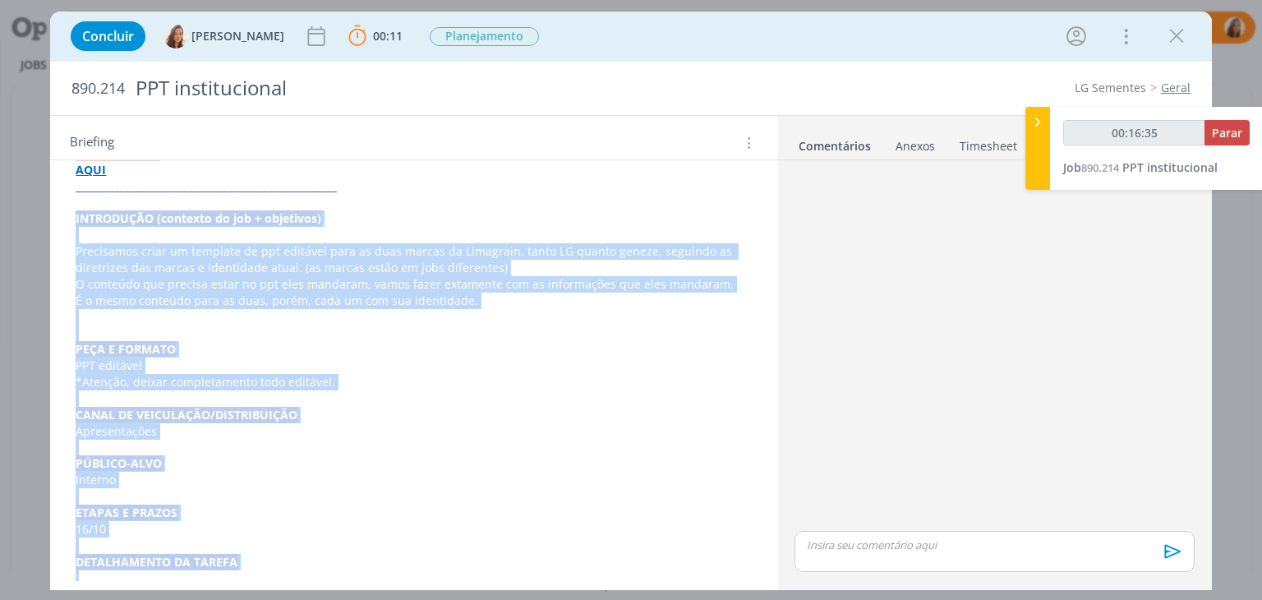
scroll to position [450, 0]
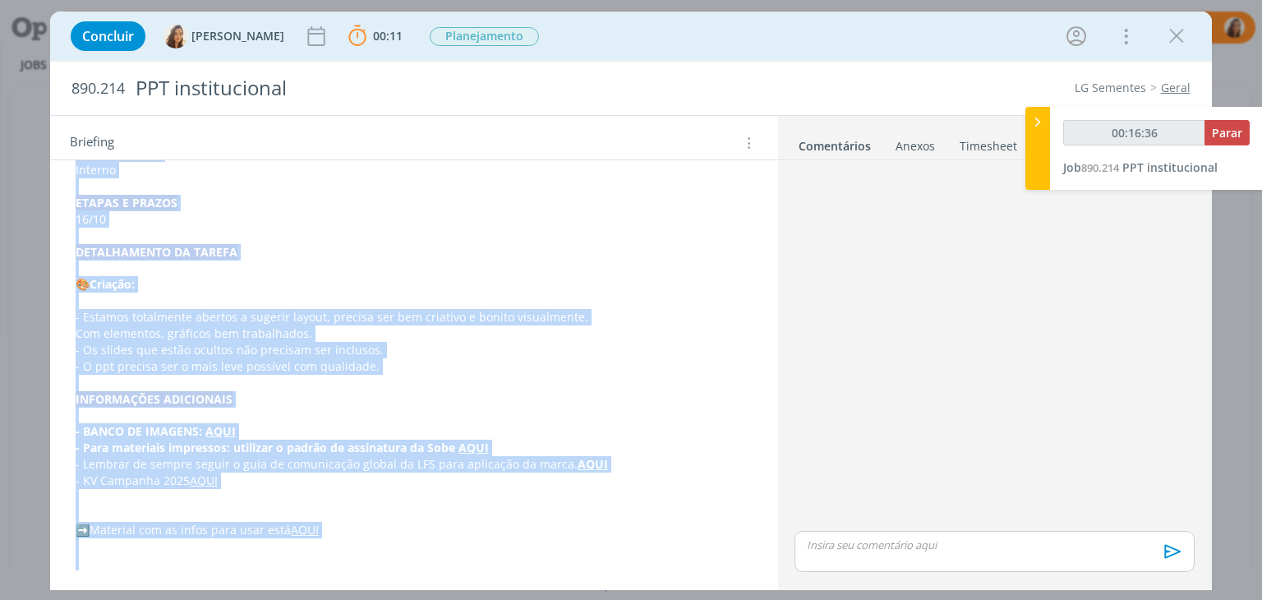
drag, startPoint x: 67, startPoint y: 357, endPoint x: 450, endPoint y: 552, distance: 429.9
click at [450, 552] on div "PASTA DO JOB: AQUI _____________________________________________________ INTROD…" at bounding box center [413, 203] width 701 height 746
copy div "INTRODUÇÃO (contexto do job + objetivos) Precisamos criar um template de ppt ed…"
click at [494, 211] on p "16/10" at bounding box center [414, 219] width 676 height 16
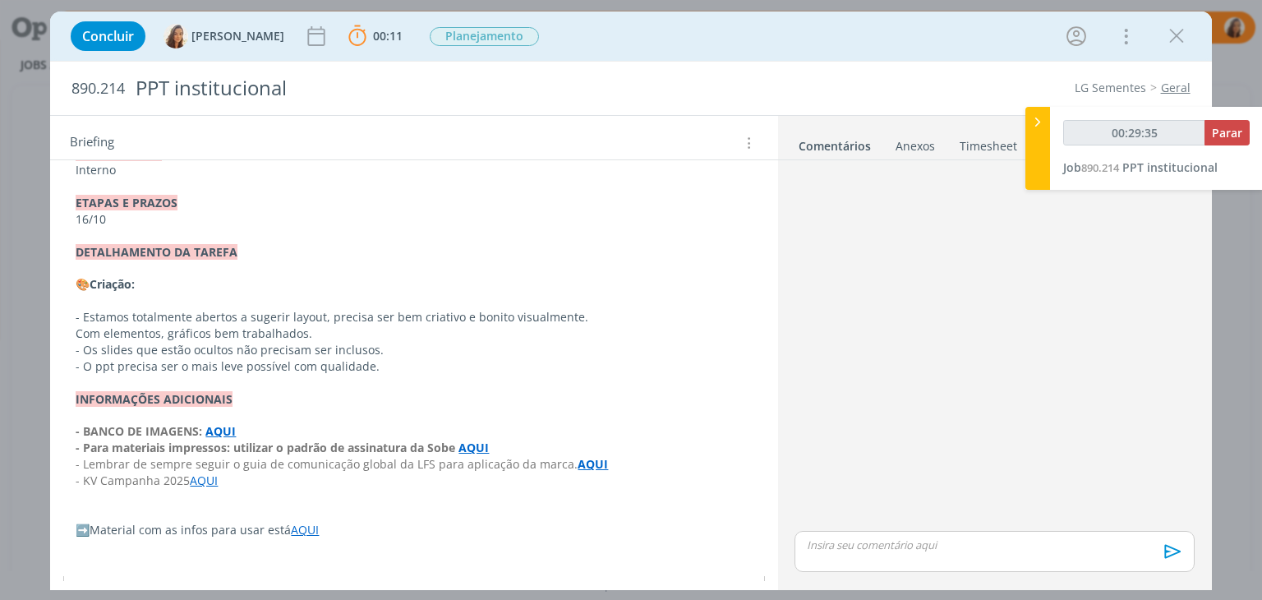
click at [1064, 365] on div "dialog" at bounding box center [994, 347] width 412 height 361
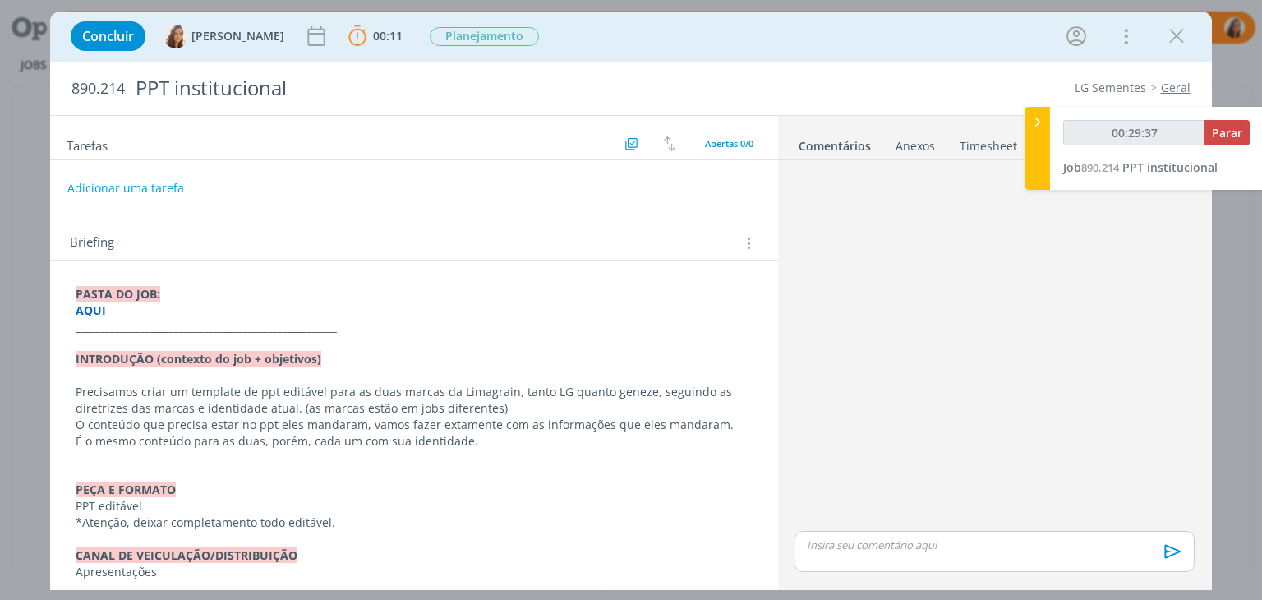
scroll to position [0, 0]
drag, startPoint x: 481, startPoint y: 449, endPoint x: 277, endPoint y: 432, distance: 204.5
click at [339, 397] on p "Precisamos criar um template de ppt editável para as duas marcas da Limagrain, …" at bounding box center [413, 401] width 675 height 33
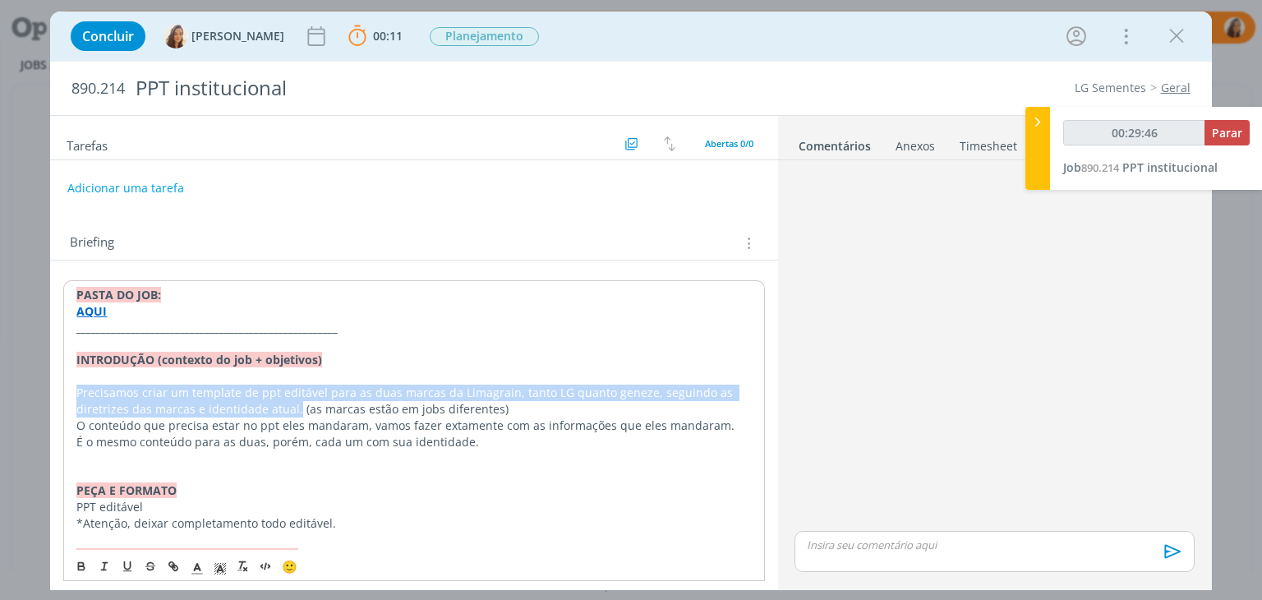
drag, startPoint x: 271, startPoint y: 407, endPoint x: 69, endPoint y: 394, distance: 202.5
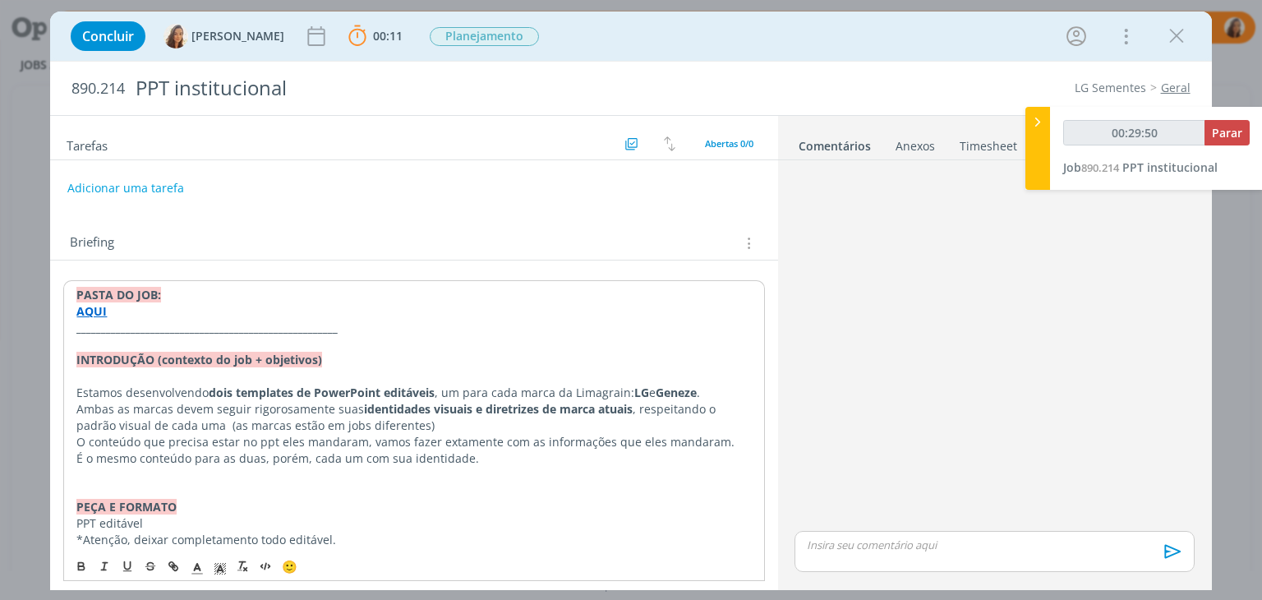
click at [223, 427] on p "Ambas as marcas devem seguir rigorosamente suas identidades visuais e diretrize…" at bounding box center [413, 417] width 675 height 33
click at [202, 426] on p "Ambas as marcas devem seguir rigorosamente suas identidades visuais e diretrize…" at bounding box center [413, 417] width 675 height 33
click at [205, 424] on p "Ambas as marcas devem seguir rigorosamente suas identidades visuais e diretrize…" at bounding box center [413, 417] width 675 height 33
click at [82, 409] on p "Ambas as marcas devem seguir rigorosamente suas identidades visuais e diretrize…" at bounding box center [413, 417] width 675 height 33
drag, startPoint x: 329, startPoint y: 409, endPoint x: 251, endPoint y: 412, distance: 78.1
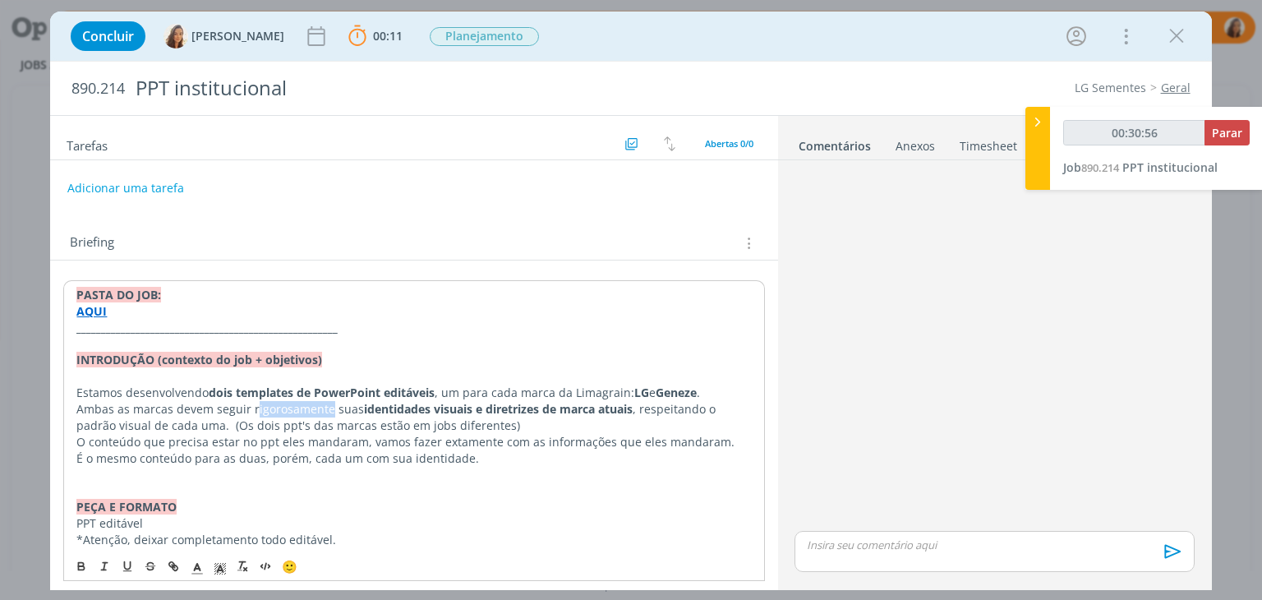
click at [251, 412] on p "Ambas as marcas devem seguir rigorosamente suas identidades visuais e diretrize…" at bounding box center [413, 417] width 675 height 33
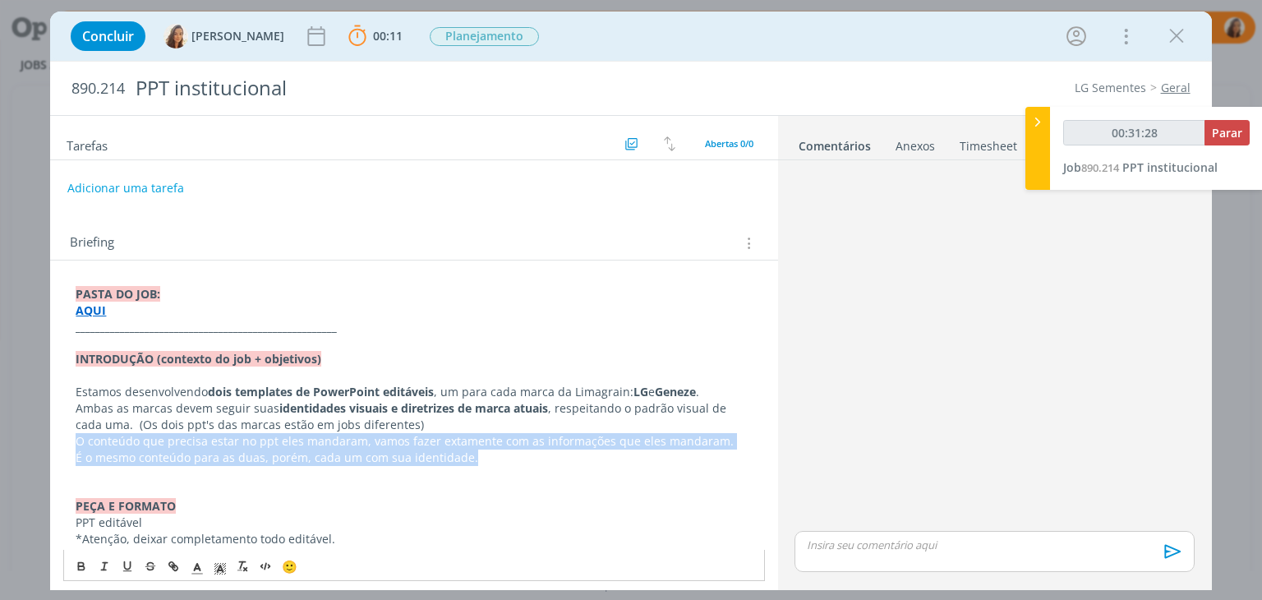
drag, startPoint x: 479, startPoint y: 461, endPoint x: 62, endPoint y: 435, distance: 418.2
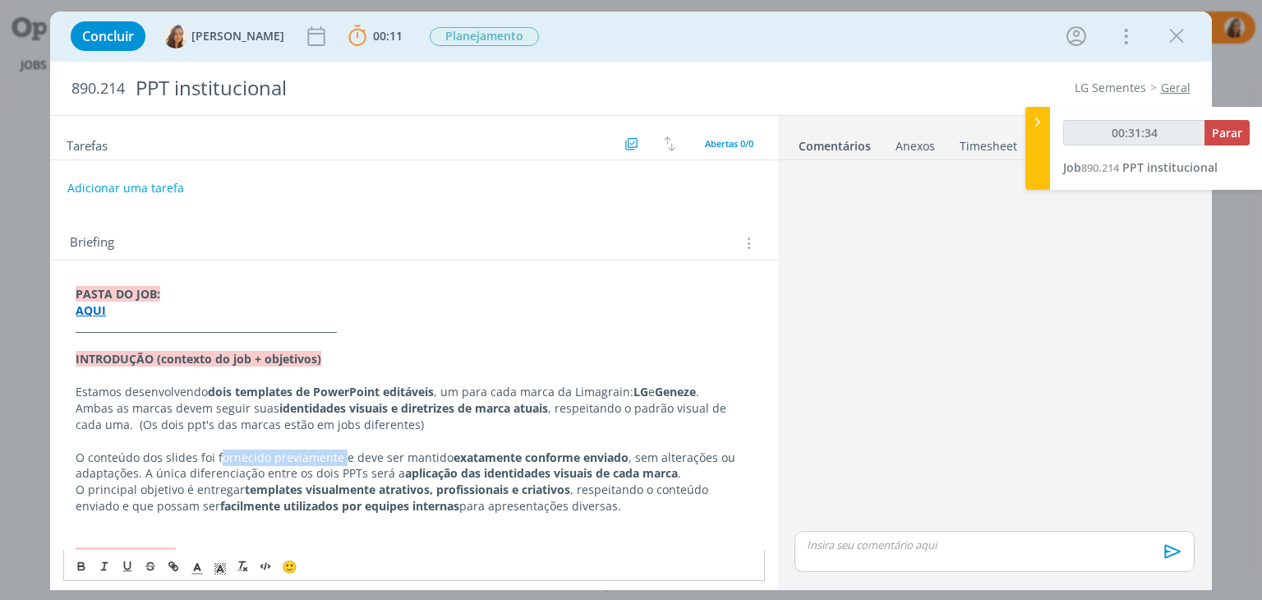
drag, startPoint x: 339, startPoint y: 454, endPoint x: 217, endPoint y: 454, distance: 121.6
click at [217, 454] on p "O conteúdo dos slides foi fornecido previamente e deve ser mantido exatamente c…" at bounding box center [414, 465] width 676 height 33
click at [77, 493] on p "O principal objetivo é entregar templates visualmente atrativos, profissionais …" at bounding box center [414, 497] width 676 height 33
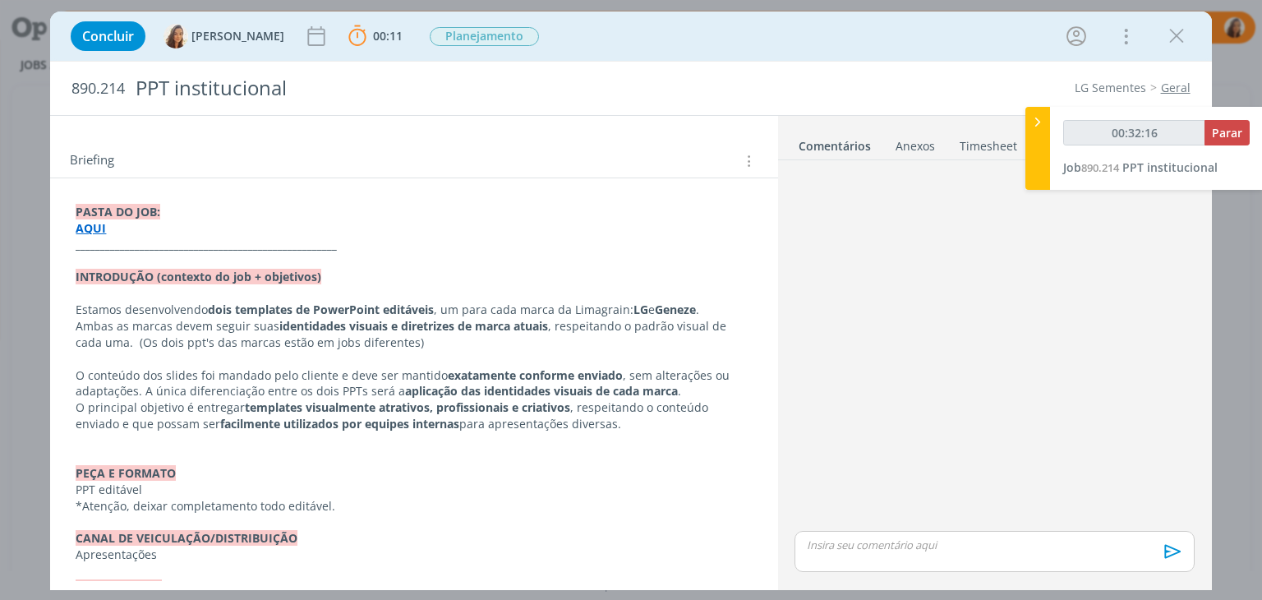
click at [154, 472] on strong "PEÇA E FORMATO" at bounding box center [126, 473] width 100 height 16
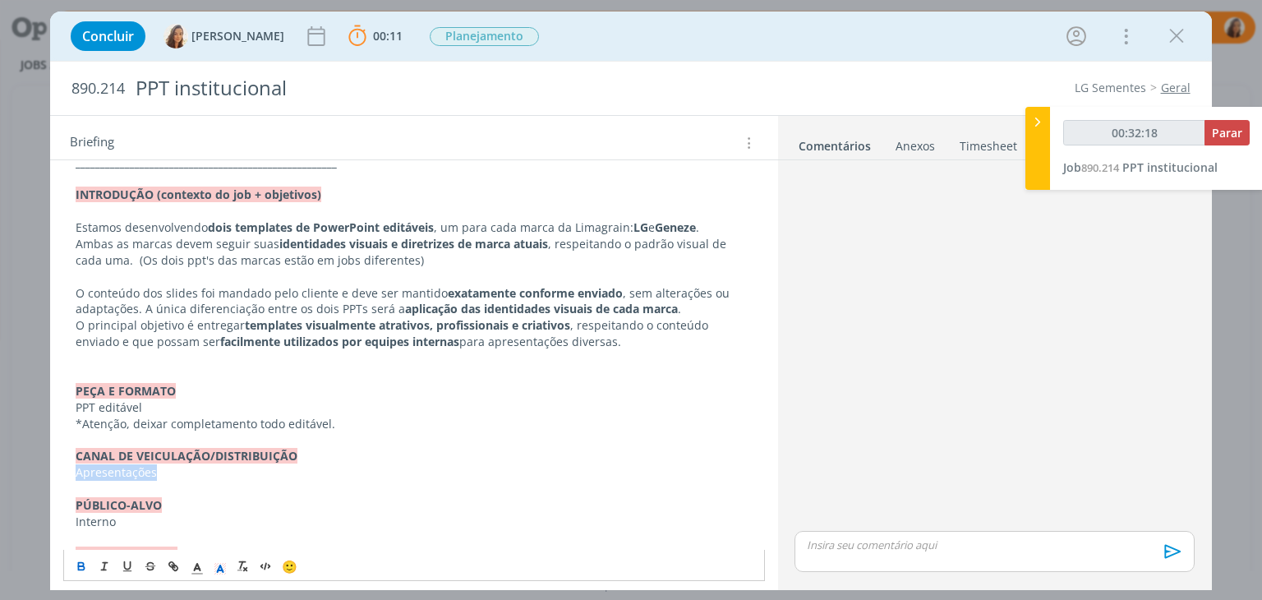
drag, startPoint x: 163, startPoint y: 472, endPoint x: 53, endPoint y: 477, distance: 109.4
click at [53, 477] on div "PASTA DO JOB: AQUI _____________________________________________________ INTROD…" at bounding box center [413, 530] width 727 height 869
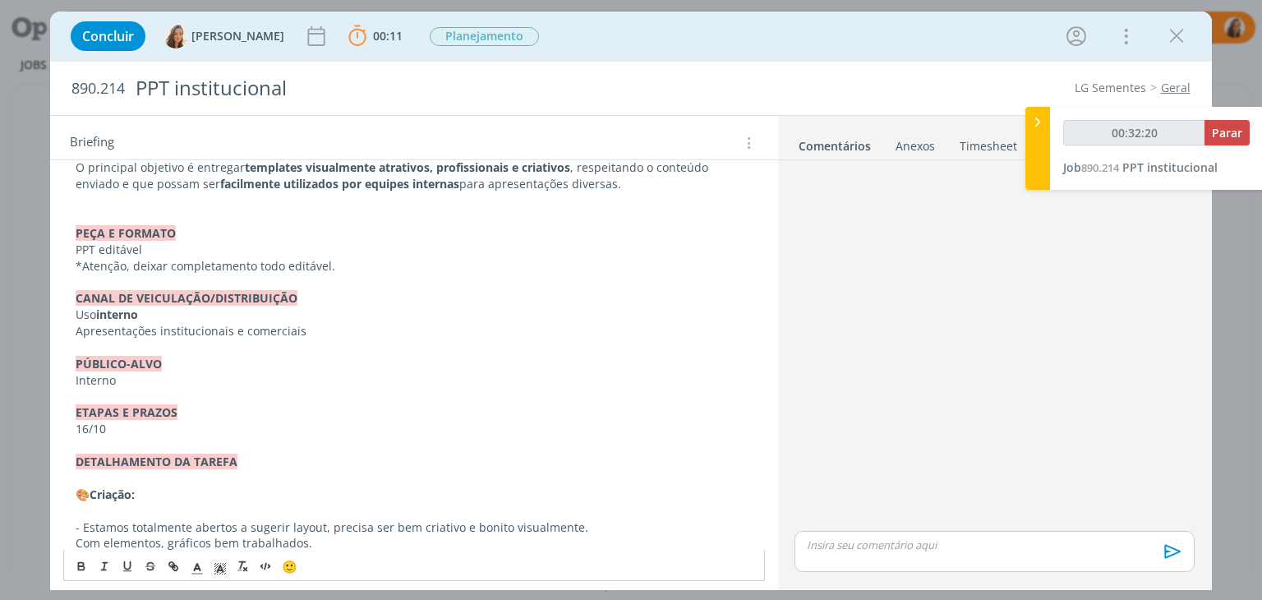
scroll to position [329, 0]
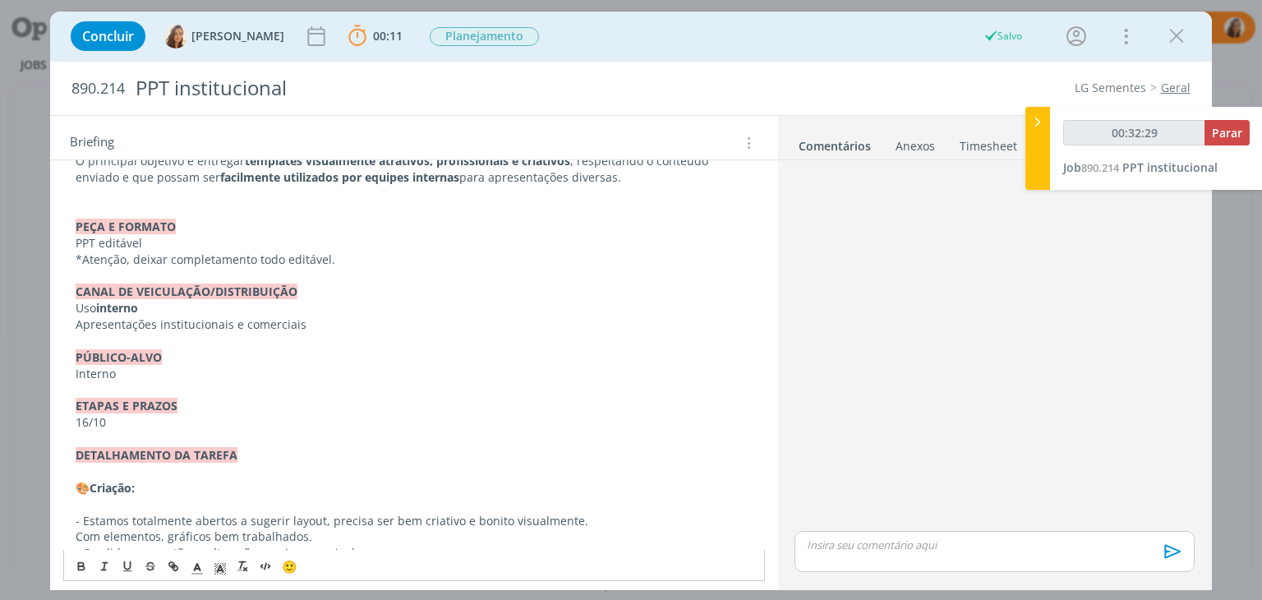
click at [151, 375] on p "Interno" at bounding box center [414, 374] width 676 height 16
drag, startPoint x: 144, startPoint y: 376, endPoint x: 48, endPoint y: 373, distance: 95.4
click at [48, 373] on div "Concluir Vanessa Feron 00:11 Parar Apontar Data * 11/09/2025 Horas * 00:00 Tare…" at bounding box center [631, 300] width 1262 height 600
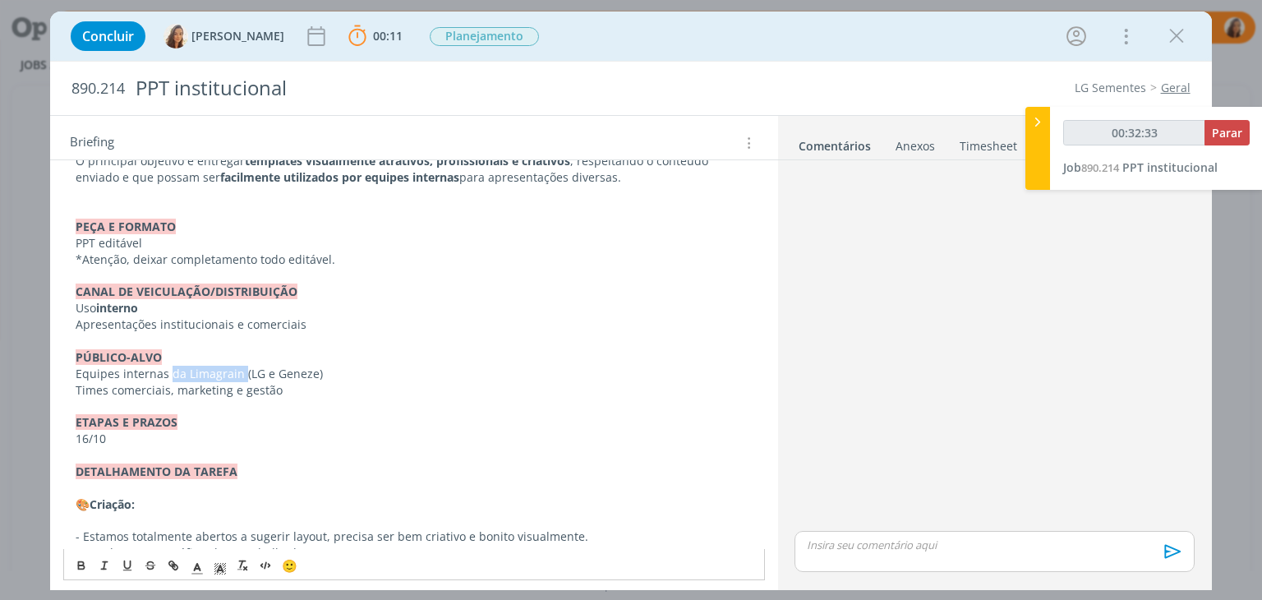
drag, startPoint x: 240, startPoint y: 371, endPoint x: 167, endPoint y: 372, distance: 73.1
click at [167, 372] on p "Equipes internas da Limagrain (LG e Geneze)" at bounding box center [414, 374] width 676 height 16
click at [192, 522] on p "dialog" at bounding box center [414, 521] width 676 height 16
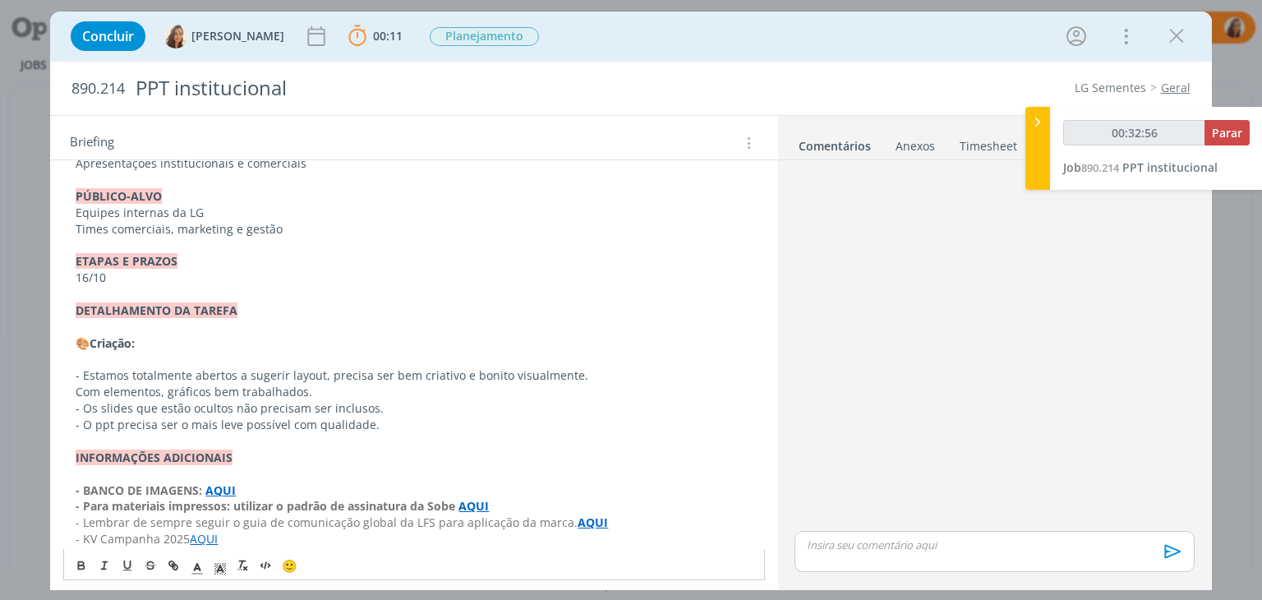
scroll to position [493, 0]
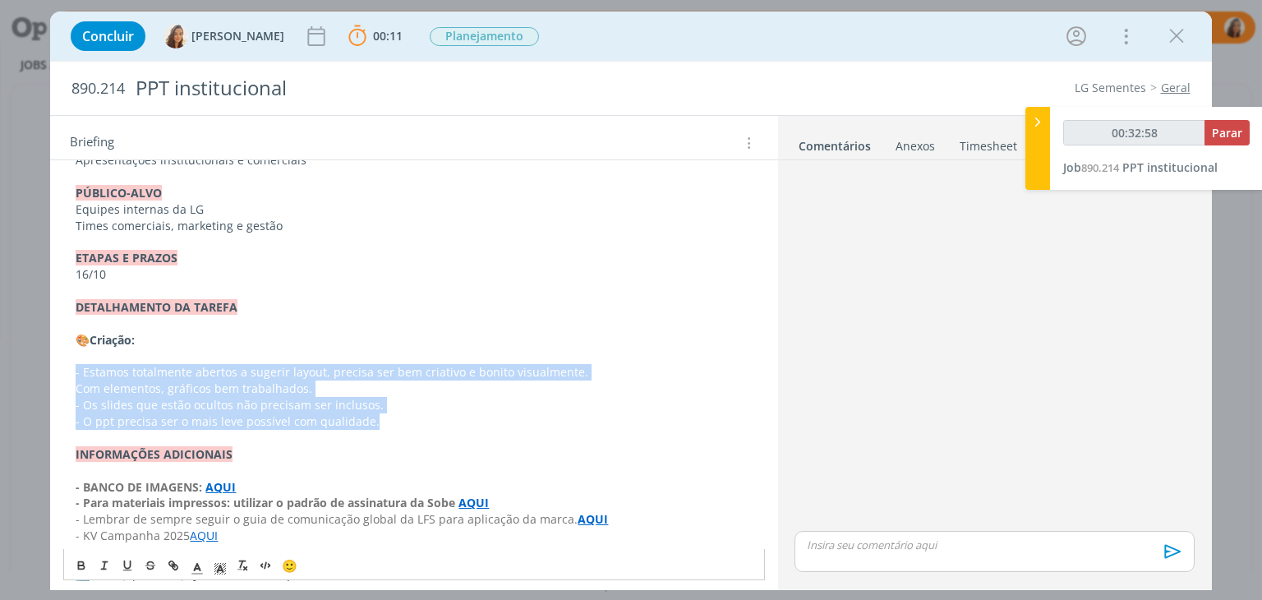
drag, startPoint x: 378, startPoint y: 421, endPoint x: 57, endPoint y: 375, distance: 324.5
click at [57, 375] on div "PASTA DO JOB: AQUI _____________________________________________________ INTROD…" at bounding box center [413, 218] width 727 height 902
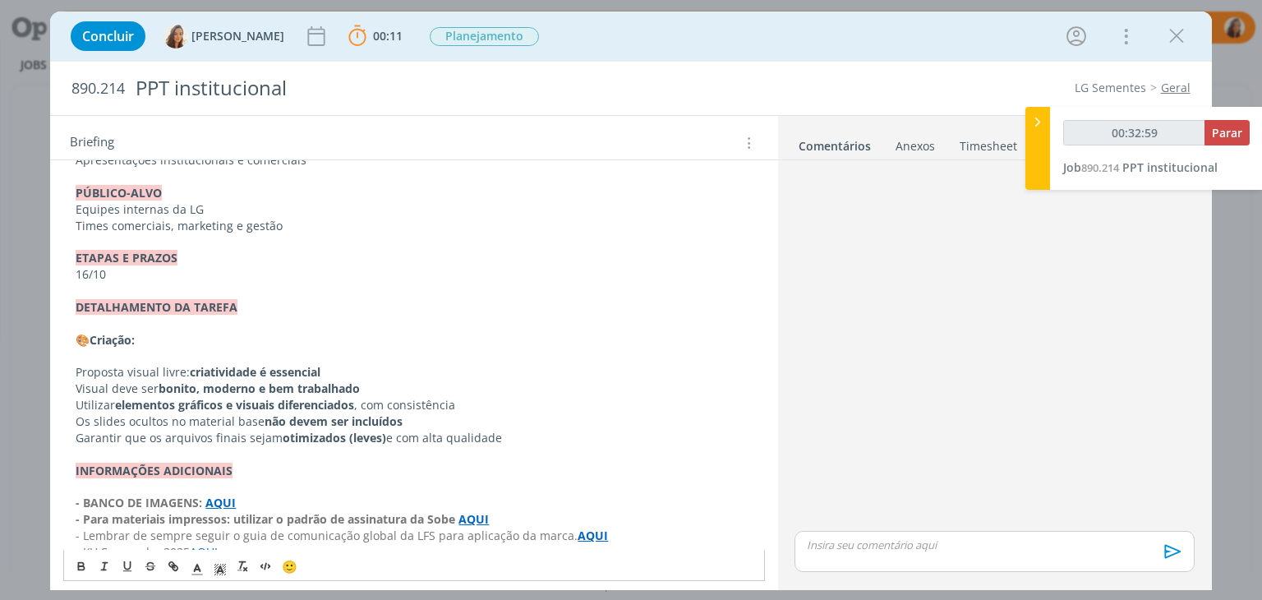
click at [68, 374] on div "PASTA DO JOB: AQUI _____________________________________________________ INTROD…" at bounding box center [413, 217] width 701 height 861
click at [70, 387] on div "PASTA DO JOB: AQUI _____________________________________________________ INTROD…" at bounding box center [413, 217] width 701 height 861
click at [68, 408] on div "PASTA DO JOB: AQUI _____________________________________________________ INTROD…" at bounding box center [413, 217] width 701 height 861
click at [66, 421] on div "PASTA DO JOB: AQUI _____________________________________________________ INTROD…" at bounding box center [413, 217] width 701 height 861
click at [67, 435] on div "PASTA DO JOB: AQUI _____________________________________________________ INTROD…" at bounding box center [413, 217] width 701 height 861
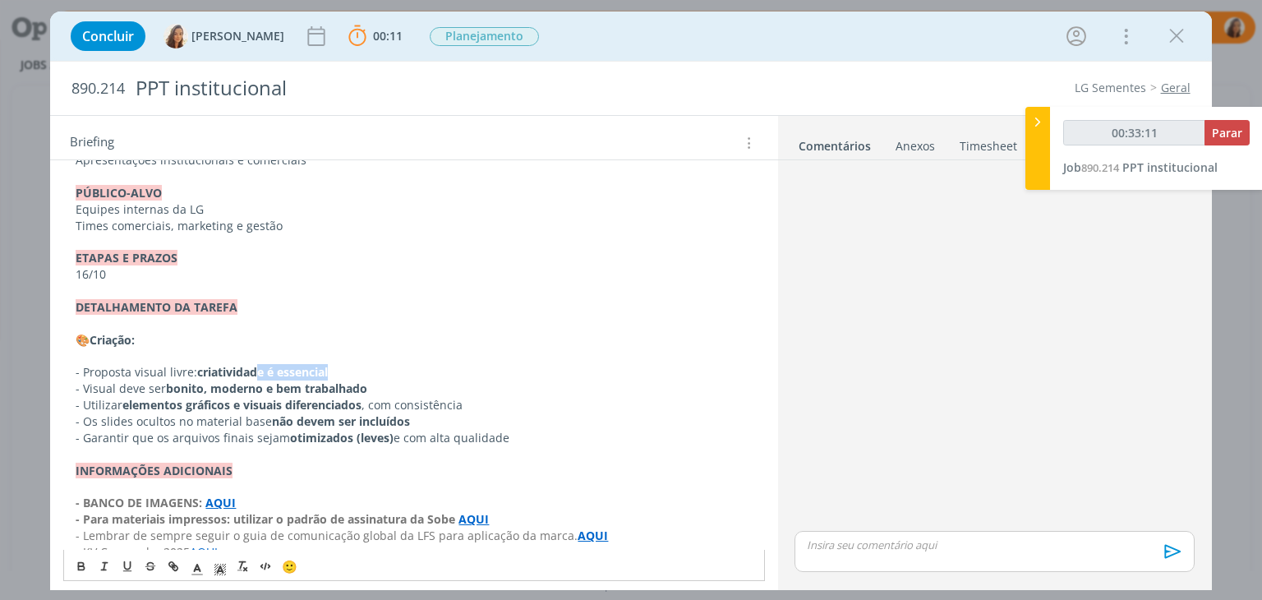
drag, startPoint x: 342, startPoint y: 370, endPoint x: 260, endPoint y: 376, distance: 82.4
click at [260, 376] on p "- Proposta visual livre: criatividade é essencial" at bounding box center [414, 372] width 676 height 16
click at [192, 371] on p "- Proposta visual livre: criatividade" at bounding box center [414, 372] width 676 height 16
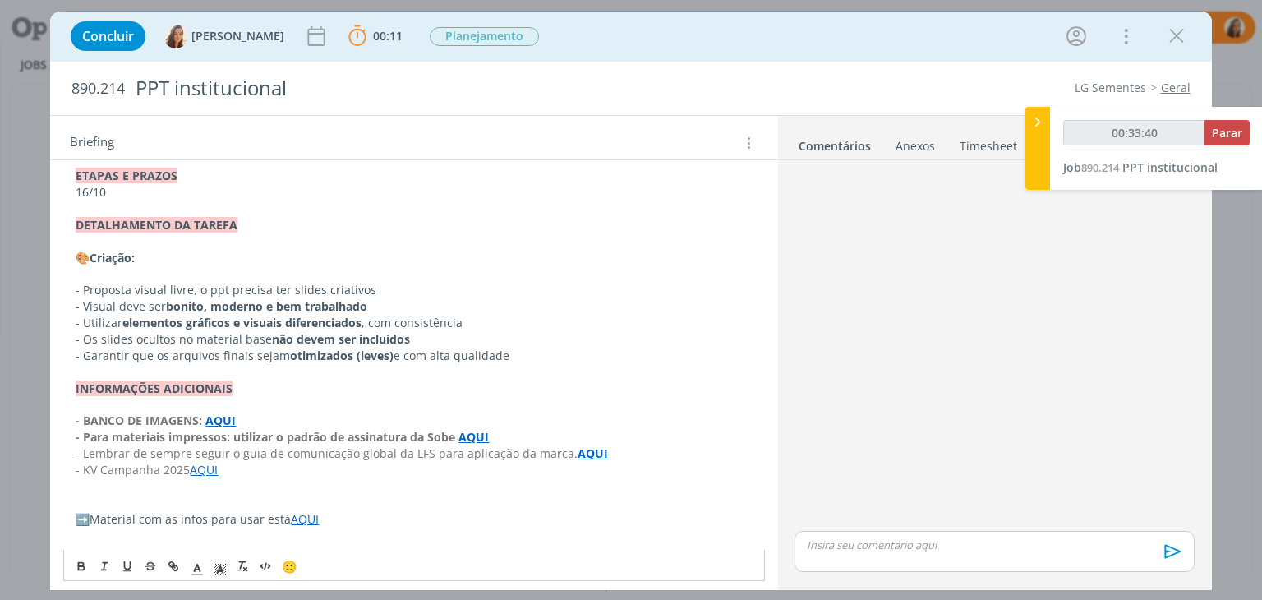
click at [233, 336] on p "- Os slides ocultos no material base não devem ser incluídos" at bounding box center [414, 339] width 676 height 16
click at [256, 371] on p "dialog" at bounding box center [414, 372] width 676 height 16
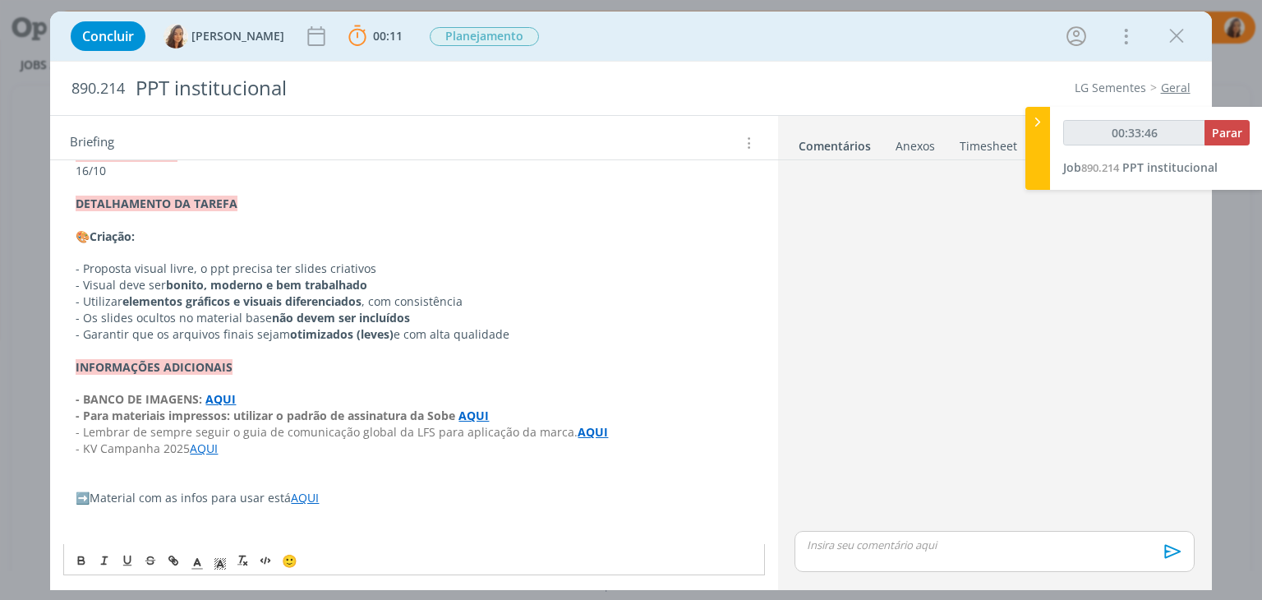
click at [323, 412] on strong "﻿- Para materiais impressos: utilizar o padrão de assinatura da Sobe" at bounding box center [267, 416] width 383 height 16
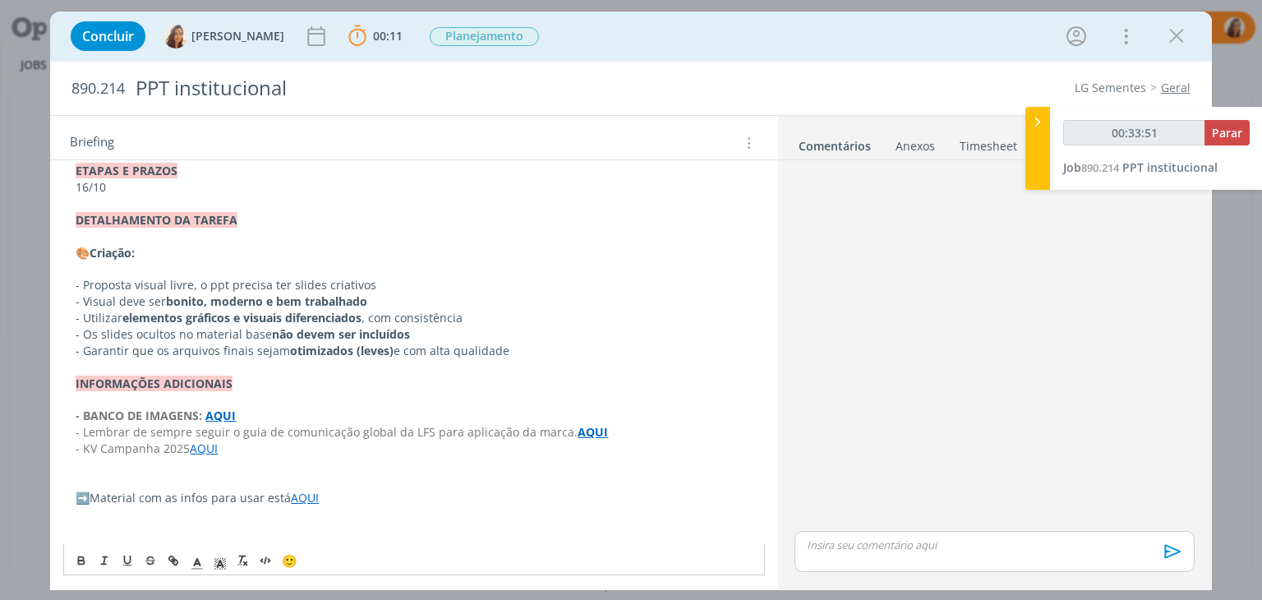
click at [322, 470] on p "dialog" at bounding box center [414, 465] width 676 height 16
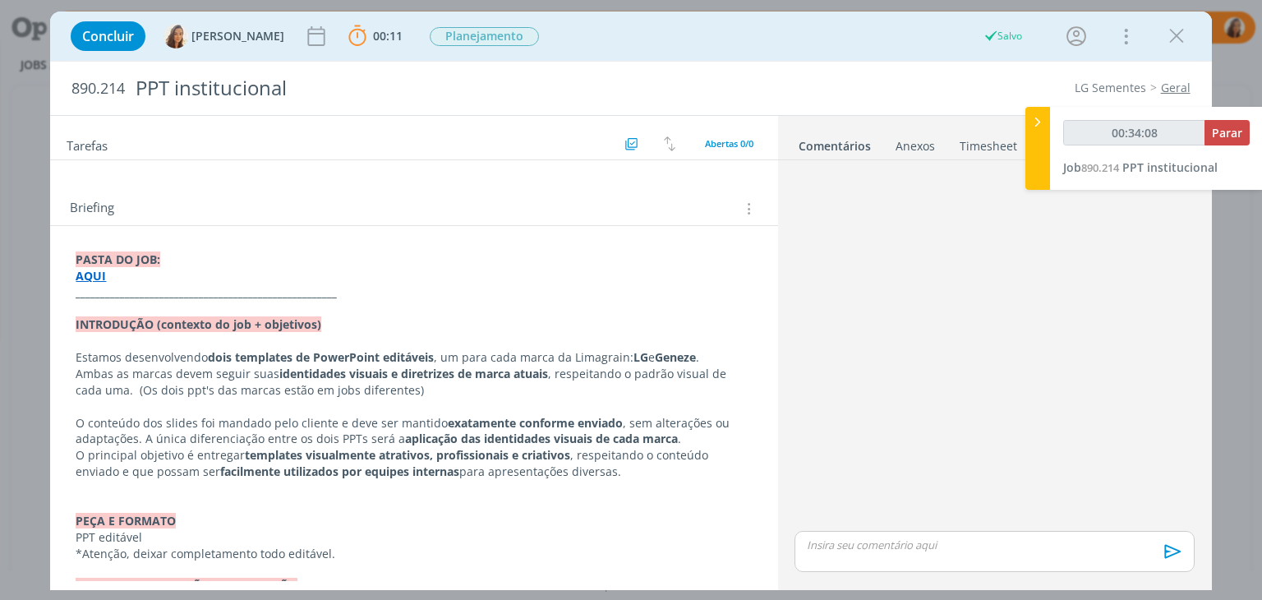
scroll to position [0, 0]
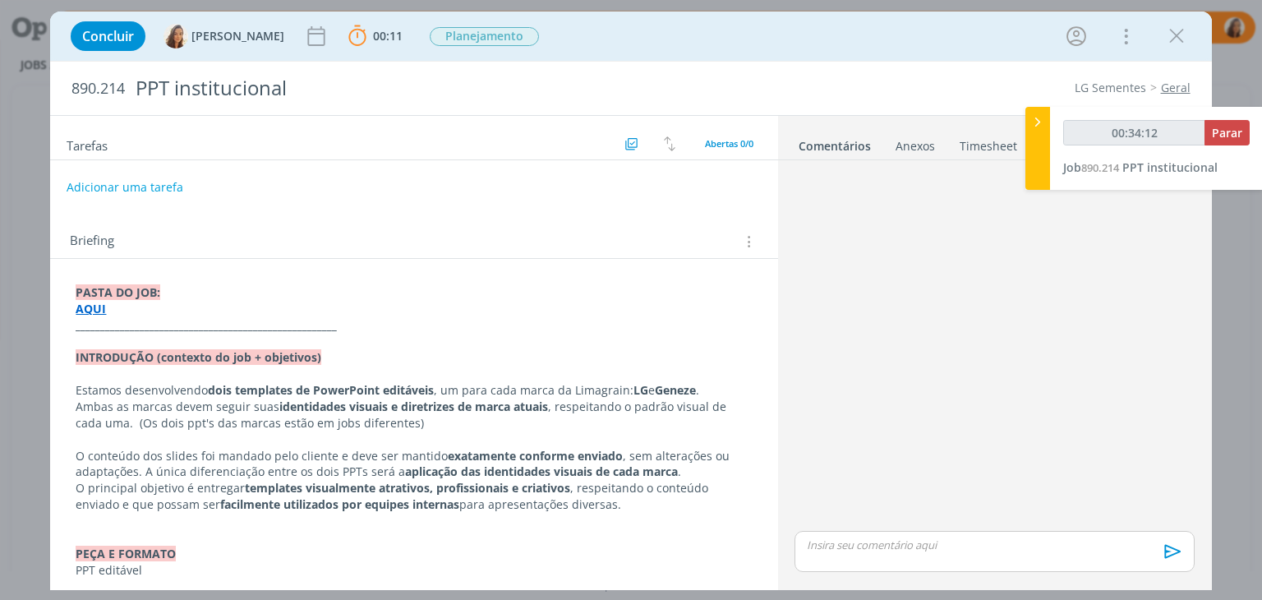
click at [169, 175] on button "Adicionar uma tarefa" at bounding box center [125, 187] width 117 height 28
type input "00:34:13"
type input "Criaçã"
type input "00:34:14"
type input "Criação"
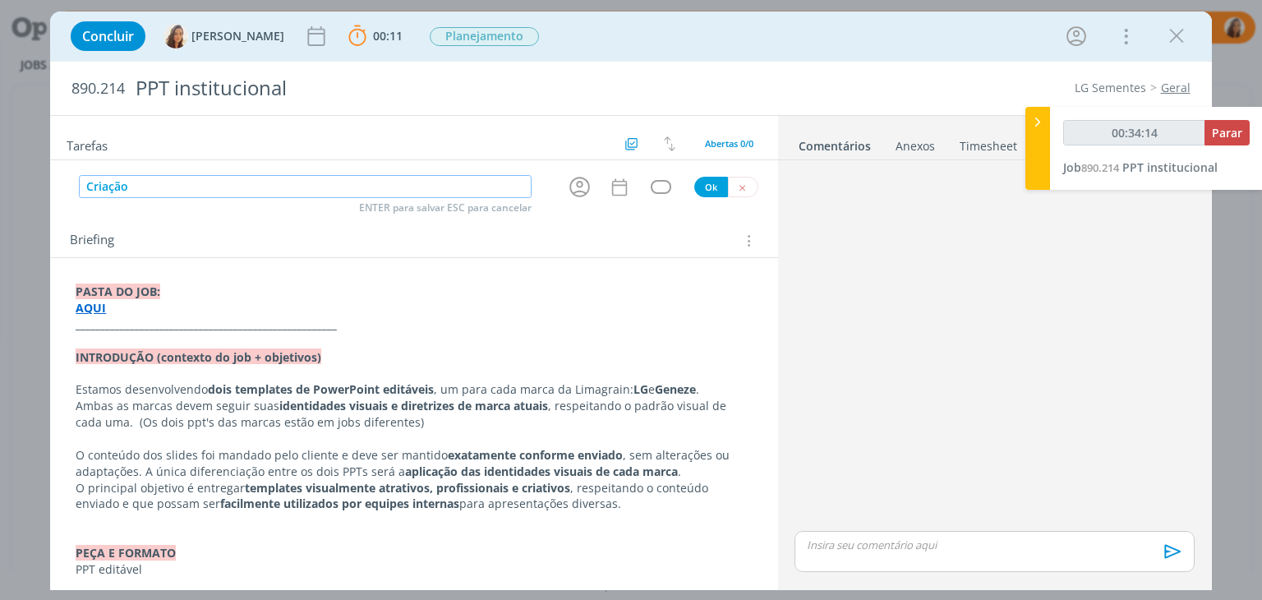
type input "00:34:15"
click at [570, 186] on icon "dialog" at bounding box center [579, 186] width 25 height 25
type input "Criação"
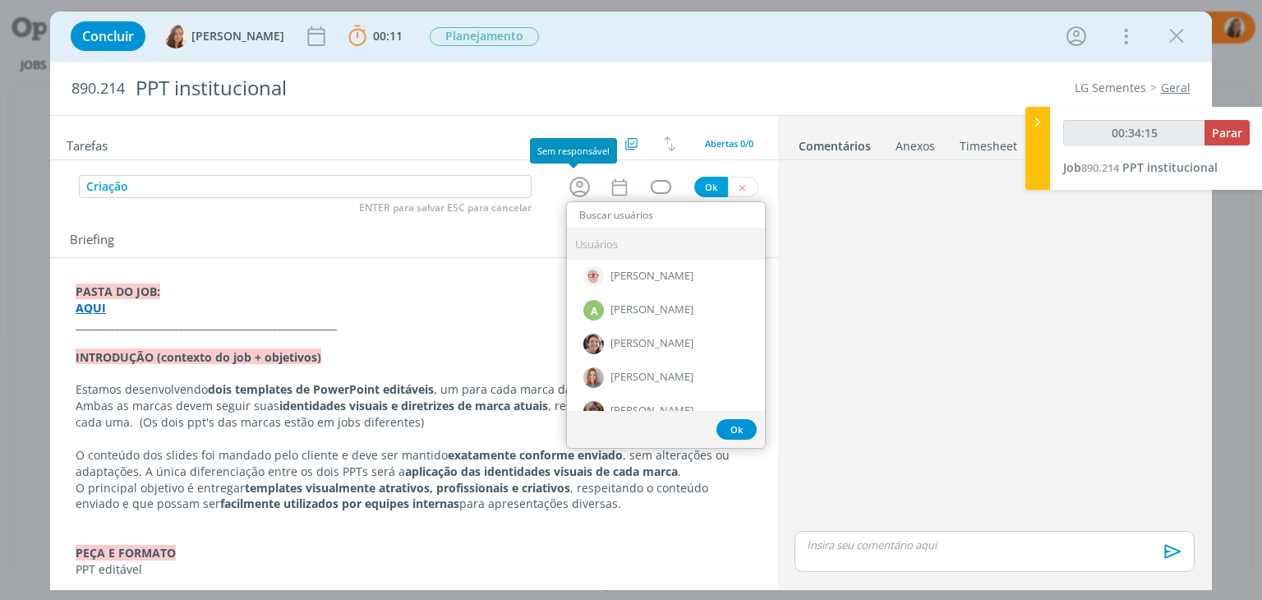
type input "00:34:16"
type input "nat"
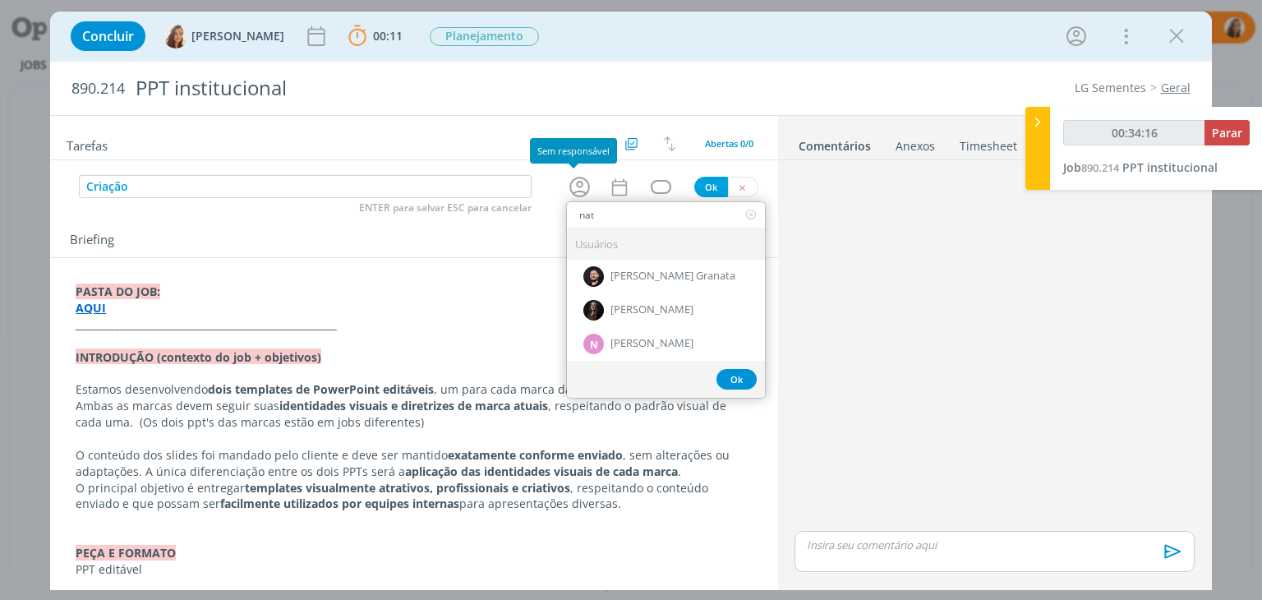
type input "00:34:17"
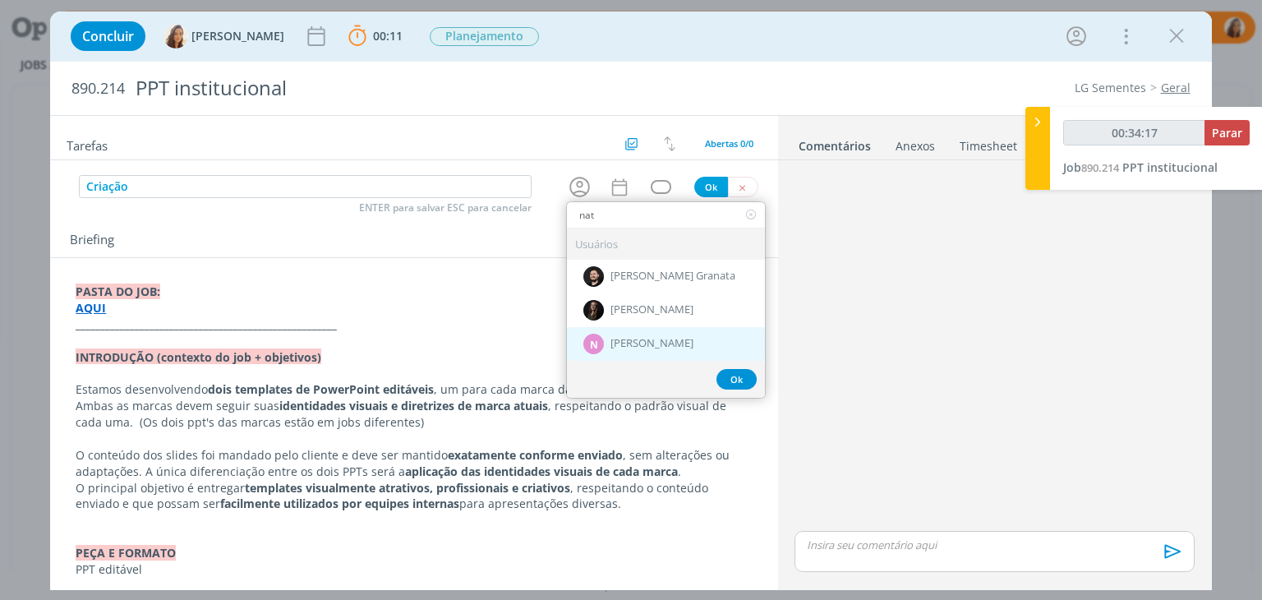
type input "nat"
click at [668, 352] on div "N Nathan Grellet" at bounding box center [666, 344] width 198 height 34
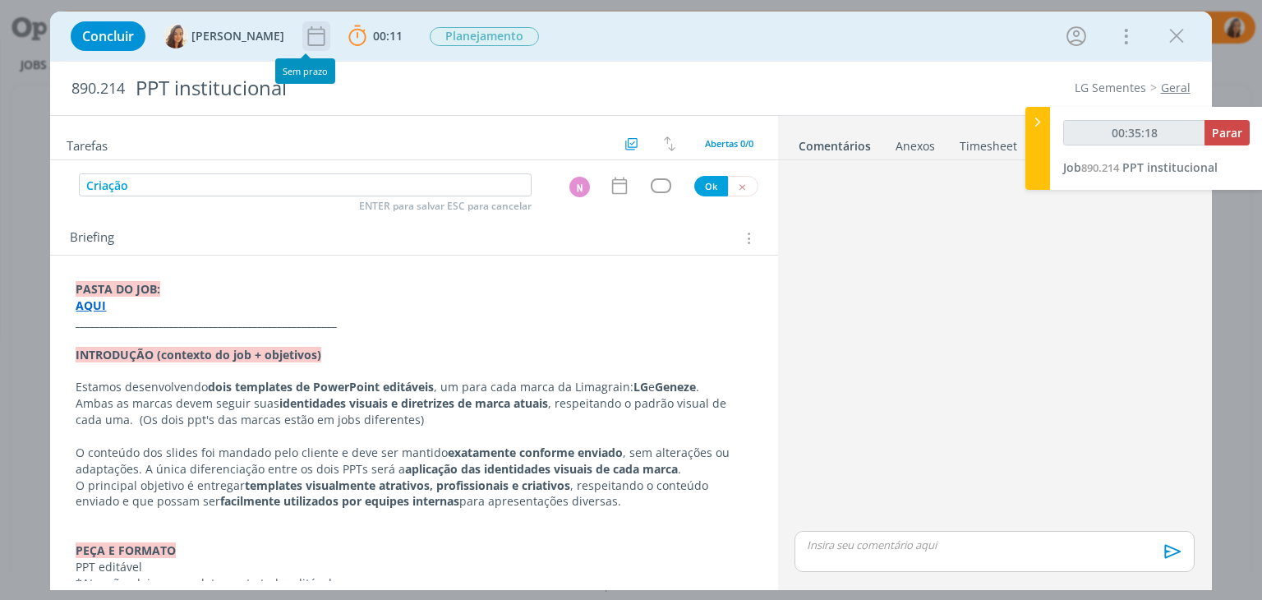
click at [316, 37] on icon "dialog" at bounding box center [316, 36] width 25 height 25
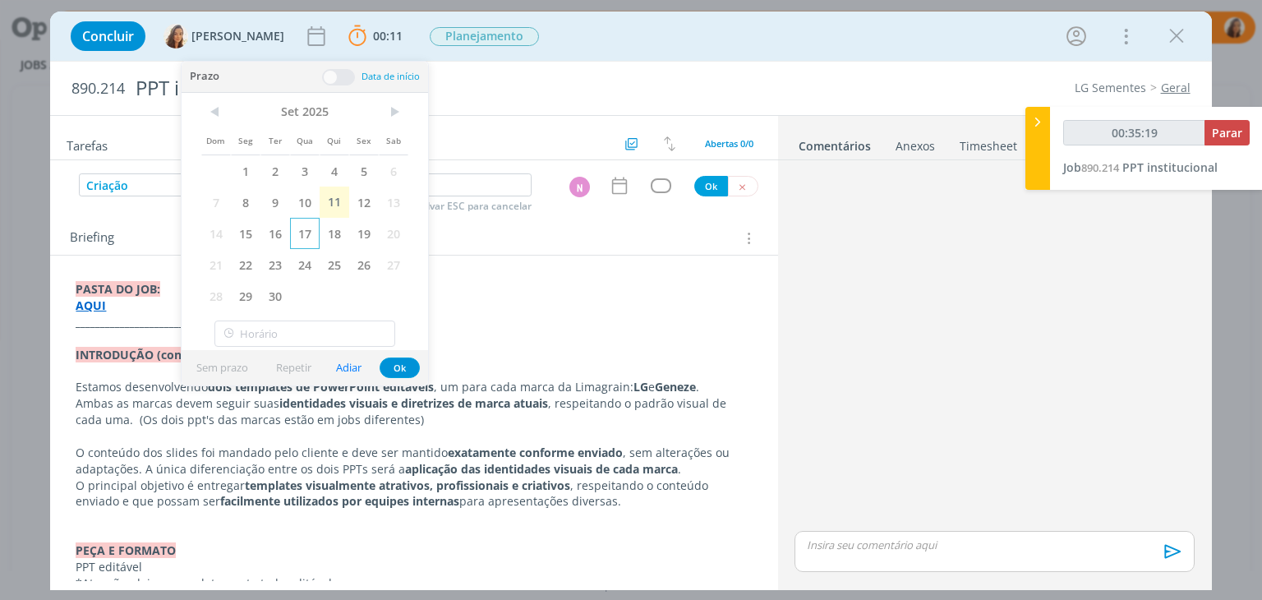
click at [307, 244] on span "17" at bounding box center [305, 233] width 30 height 31
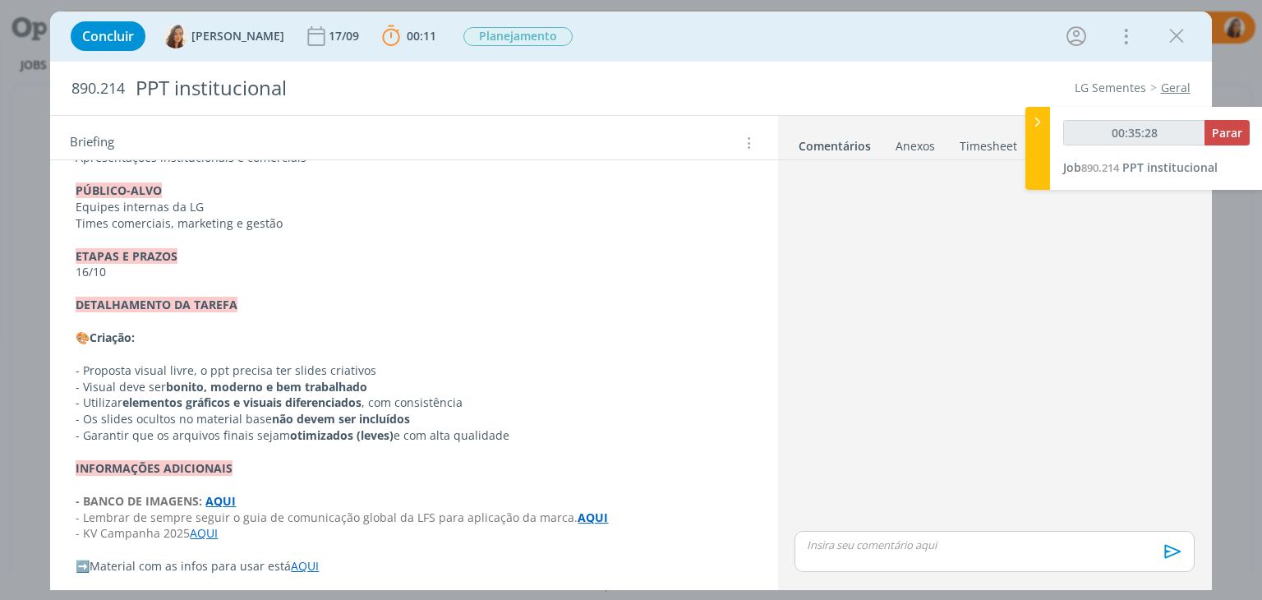
scroll to position [493, 0]
click at [84, 268] on p "16/10" at bounding box center [414, 269] width 676 height 16
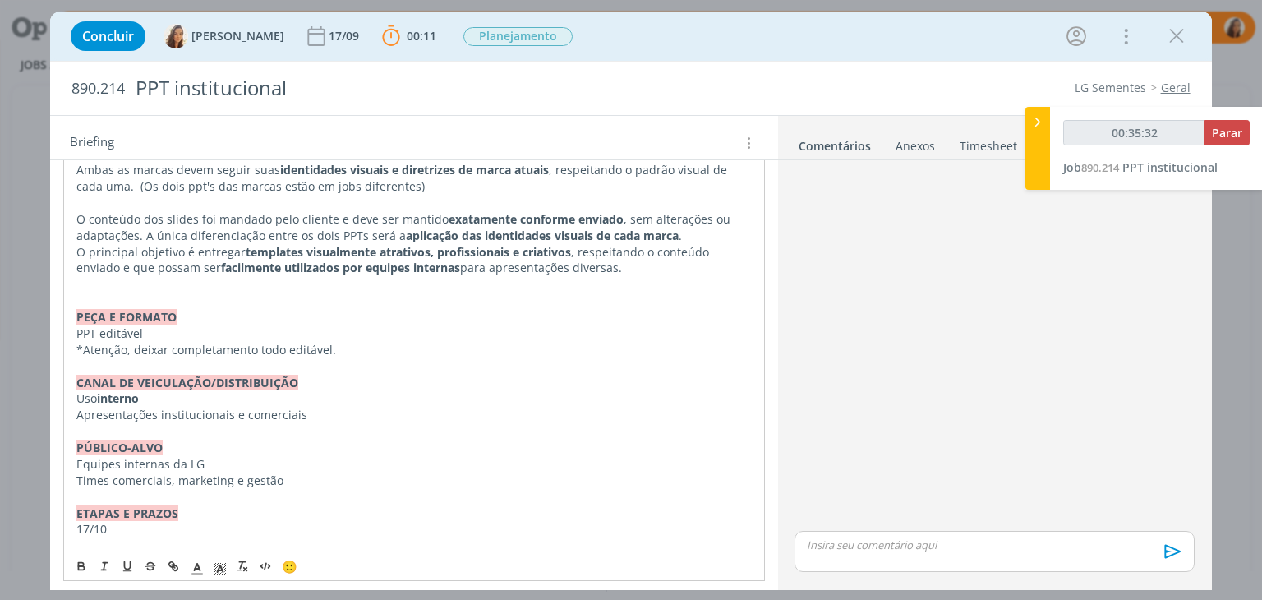
scroll to position [0, 0]
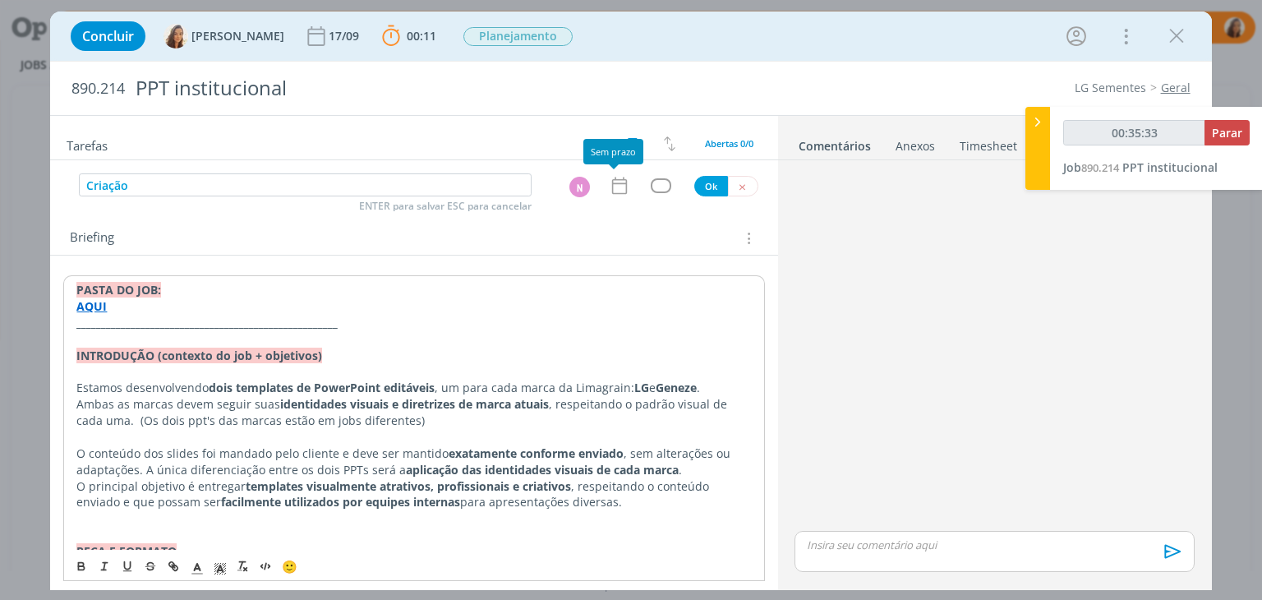
click at [614, 186] on icon "dialog" at bounding box center [619, 185] width 21 height 21
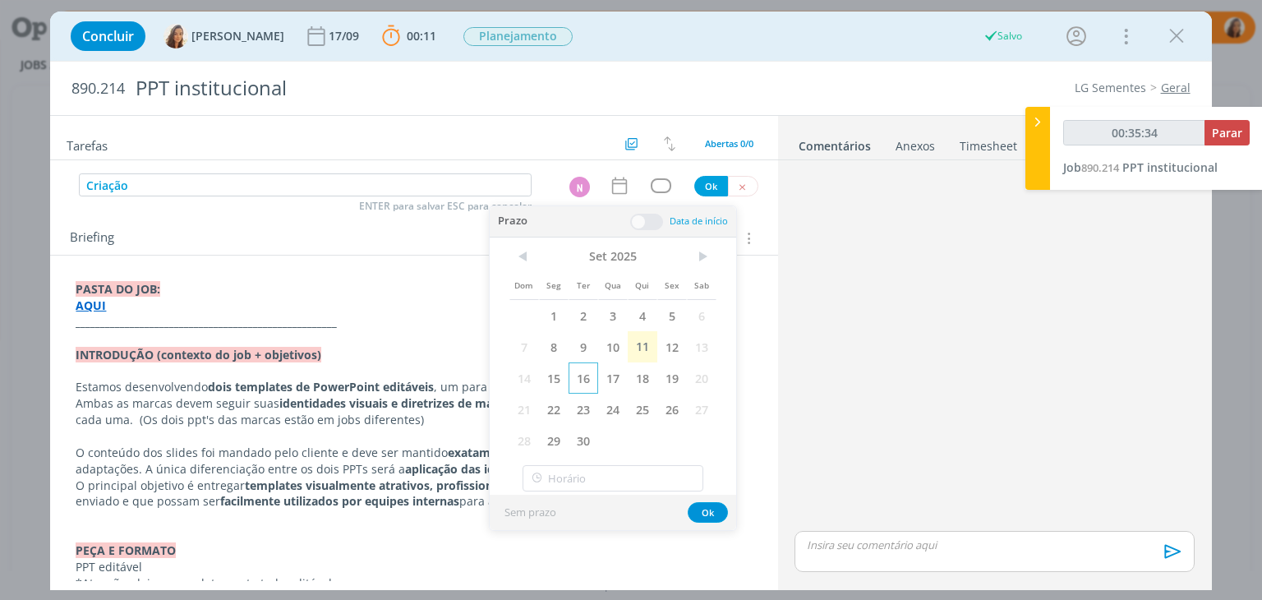
click at [582, 375] on span "16" at bounding box center [584, 377] width 30 height 31
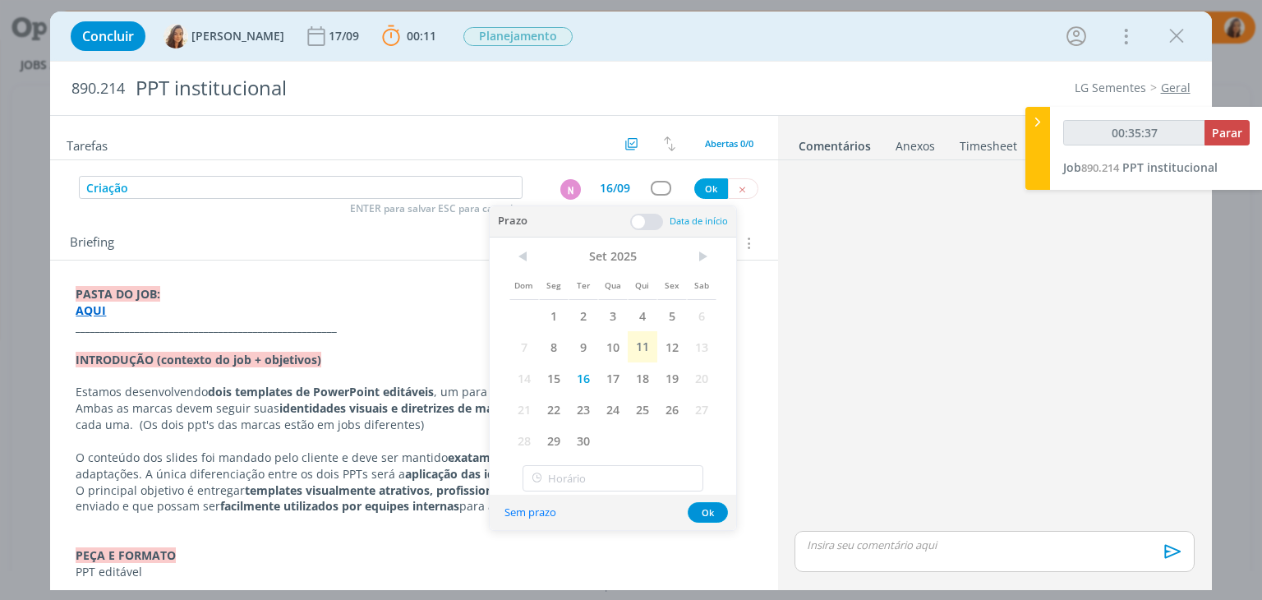
click at [654, 221] on span at bounding box center [646, 222] width 33 height 16
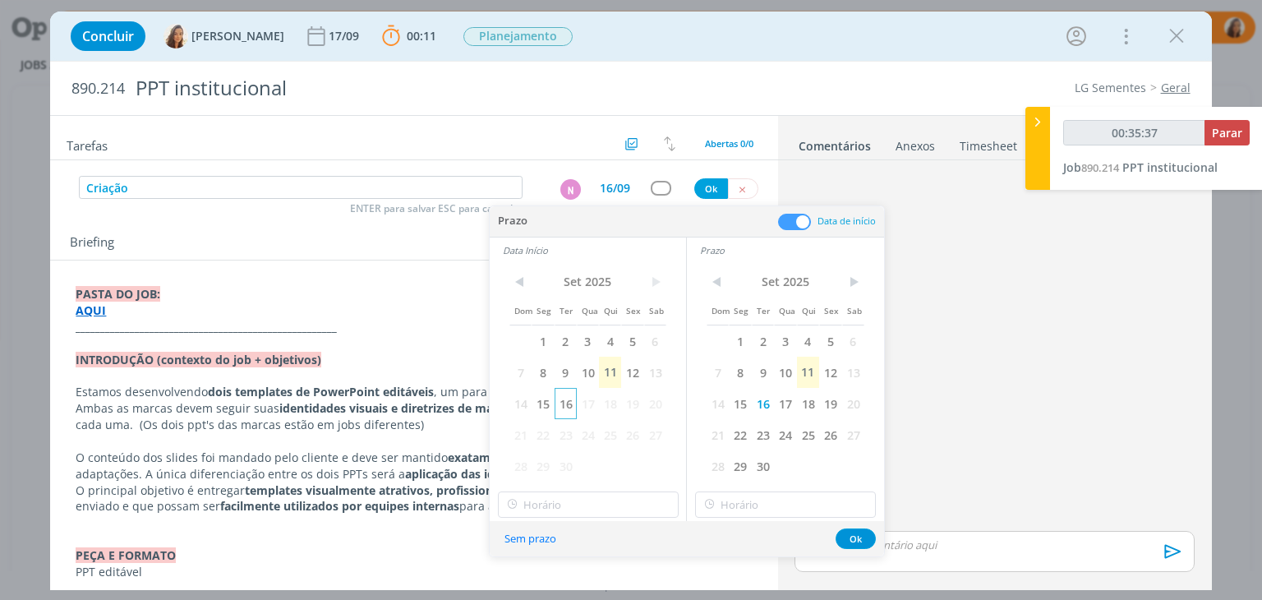
click at [570, 400] on span "16" at bounding box center [566, 403] width 22 height 31
type input "00:35:38"
type input "17:00"
click at [583, 514] on input "17:00" at bounding box center [588, 504] width 181 height 26
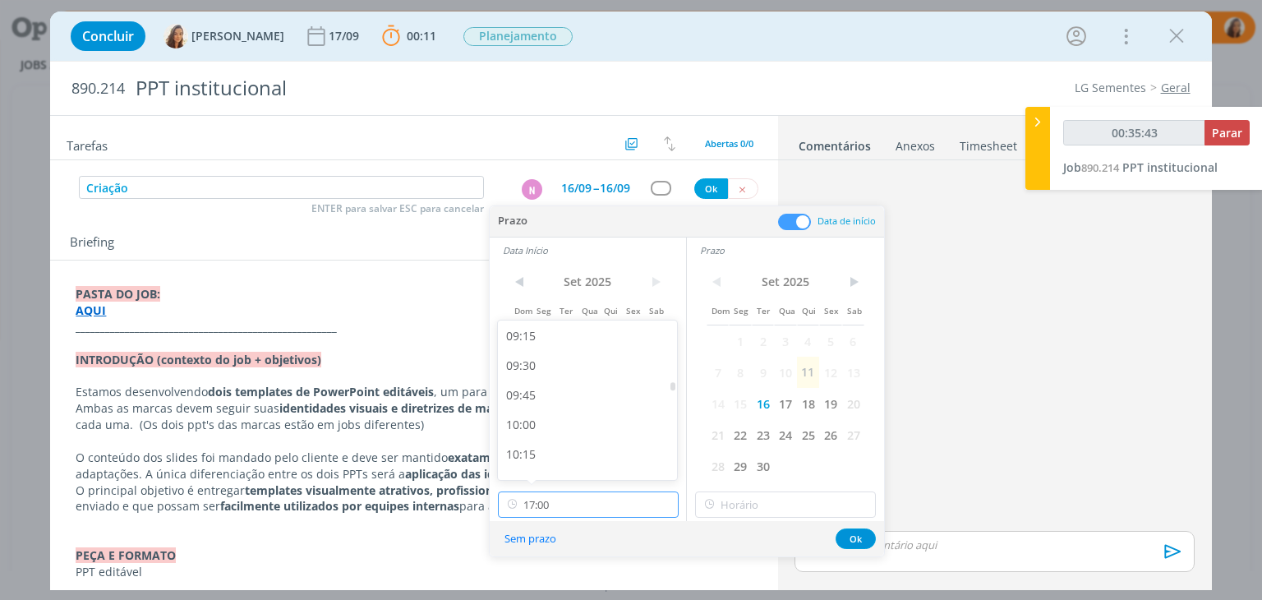
scroll to position [1065, 0]
type input "00:35:44"
click at [606, 338] on div "09:00" at bounding box center [590, 335] width 184 height 30
type input "09:00"
type input "00:35:45"
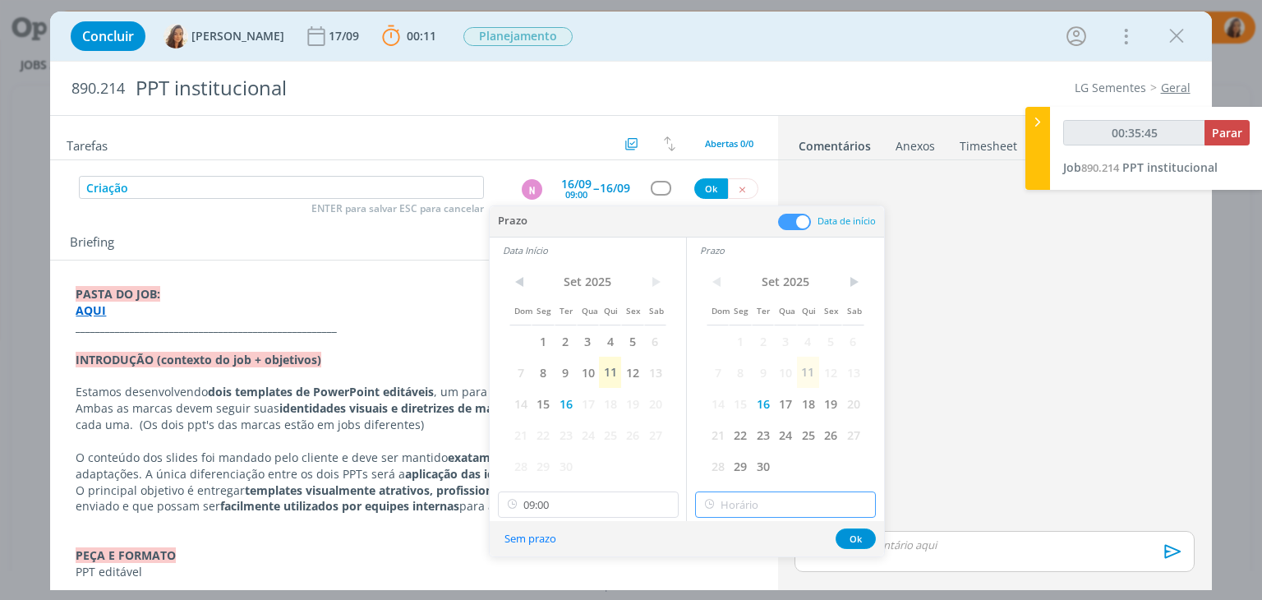
type input "17:00"
click at [753, 501] on input "17:00" at bounding box center [785, 504] width 181 height 26
type input "00:35:48"
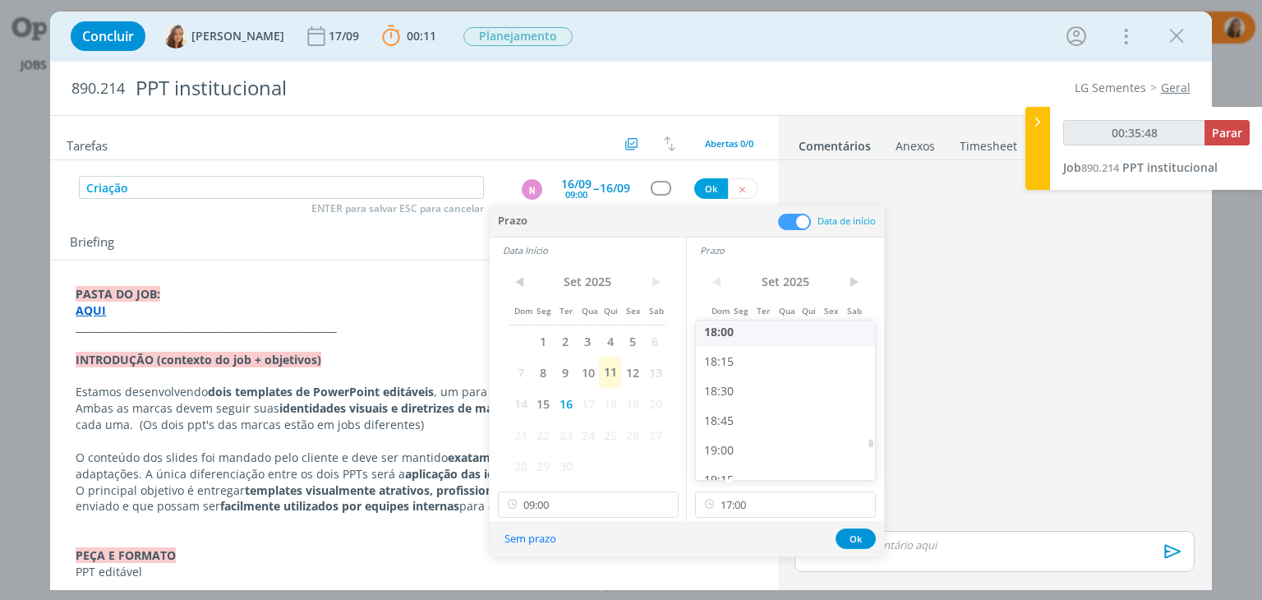
click at [789, 339] on div "18:00" at bounding box center [788, 332] width 184 height 30
type input "18:00"
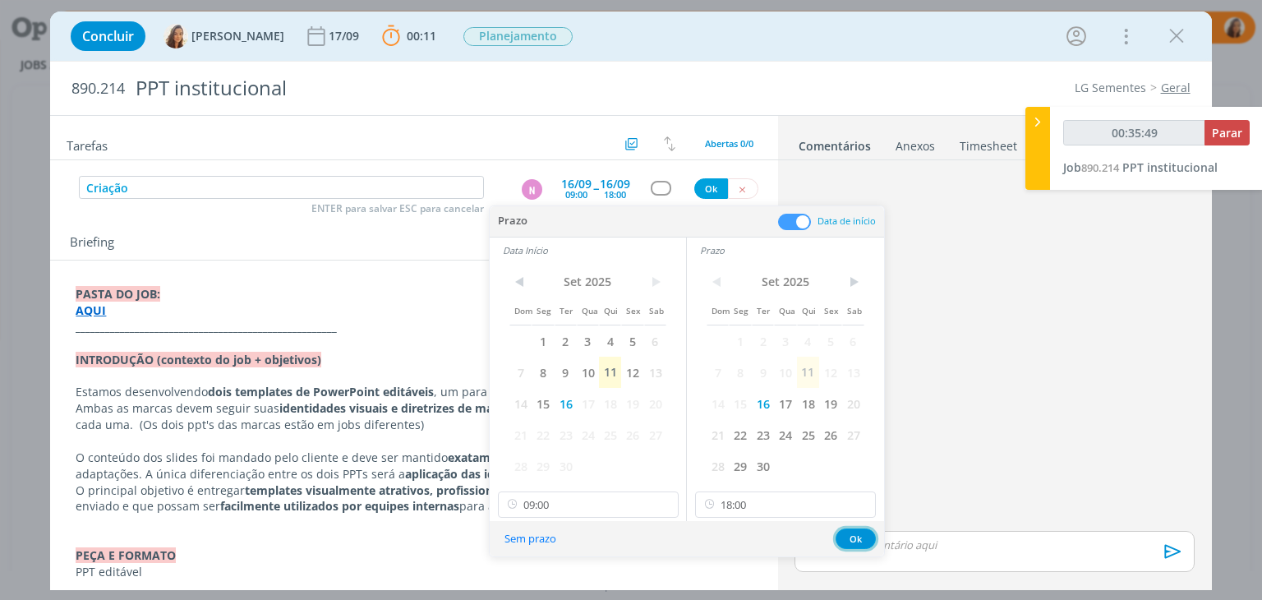
click at [863, 533] on button "Ok" at bounding box center [856, 538] width 40 height 21
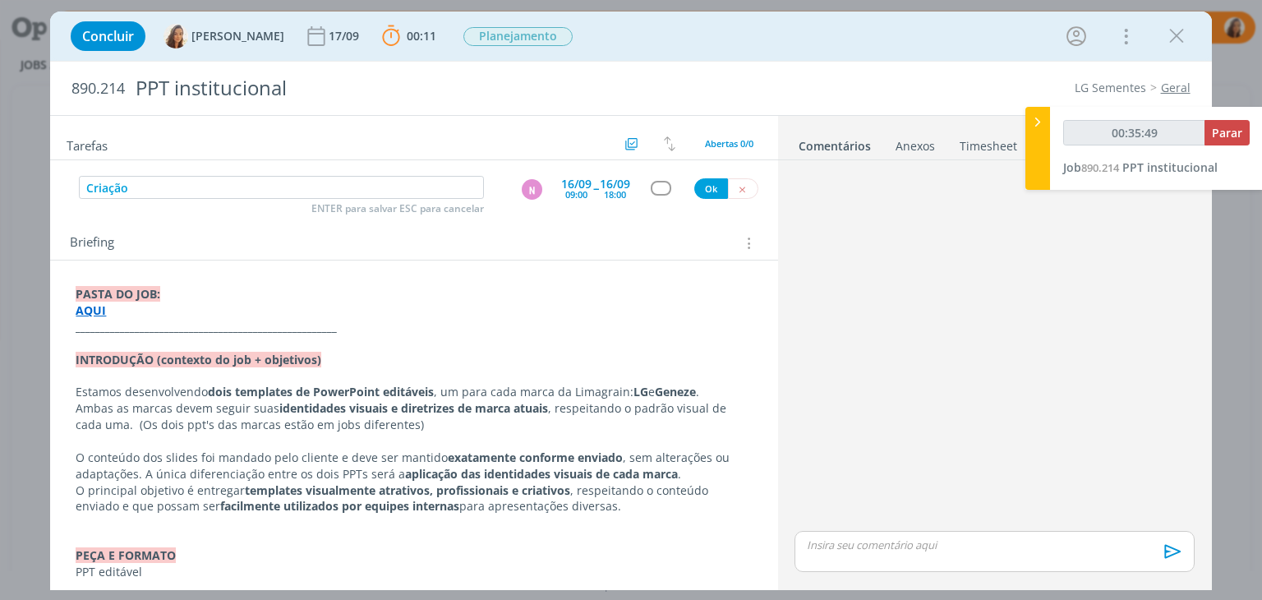
type input "00:35:50"
click at [697, 184] on button "Ok" at bounding box center [711, 188] width 34 height 21
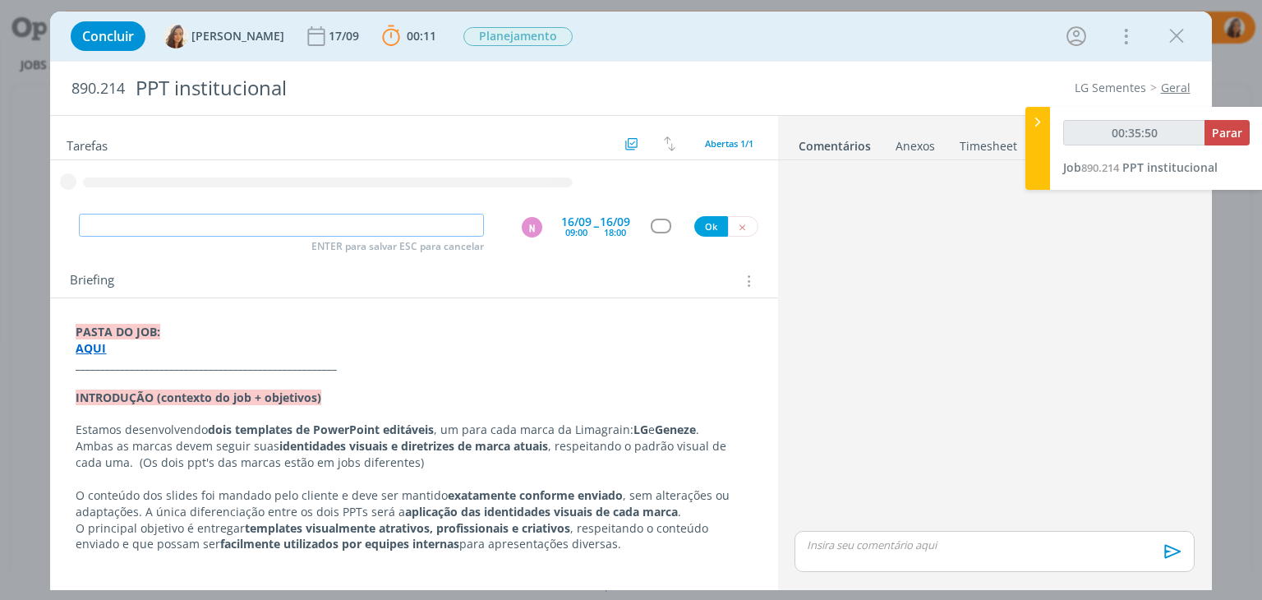
type input "00:35:51"
type input "Rev"
type input "00:35:52"
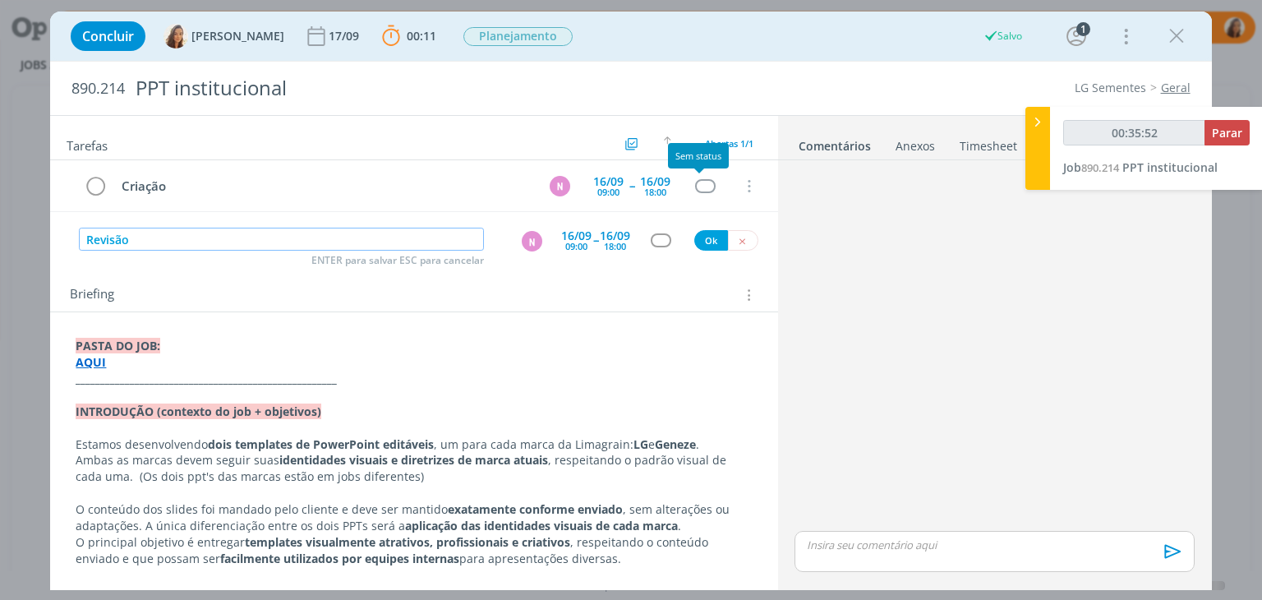
type input "Revisão"
type input "00:35:55"
type input "Revisão"
type input "00:36:22"
click at [525, 245] on div "N" at bounding box center [532, 241] width 21 height 21
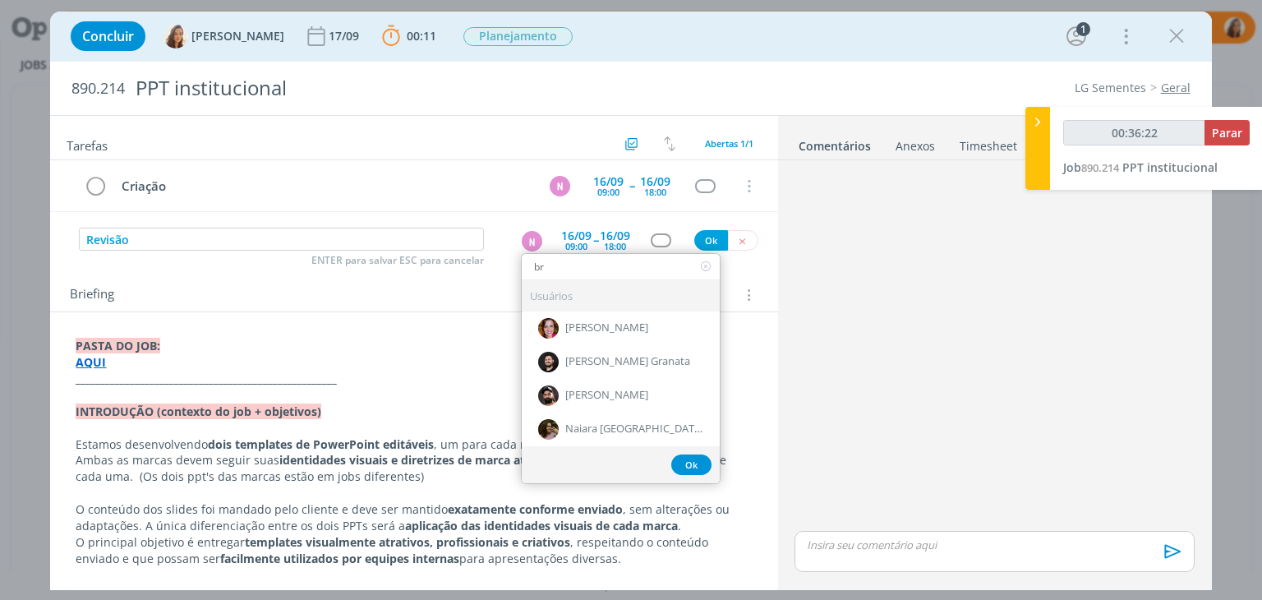
type input "bru"
type input "00:36:23"
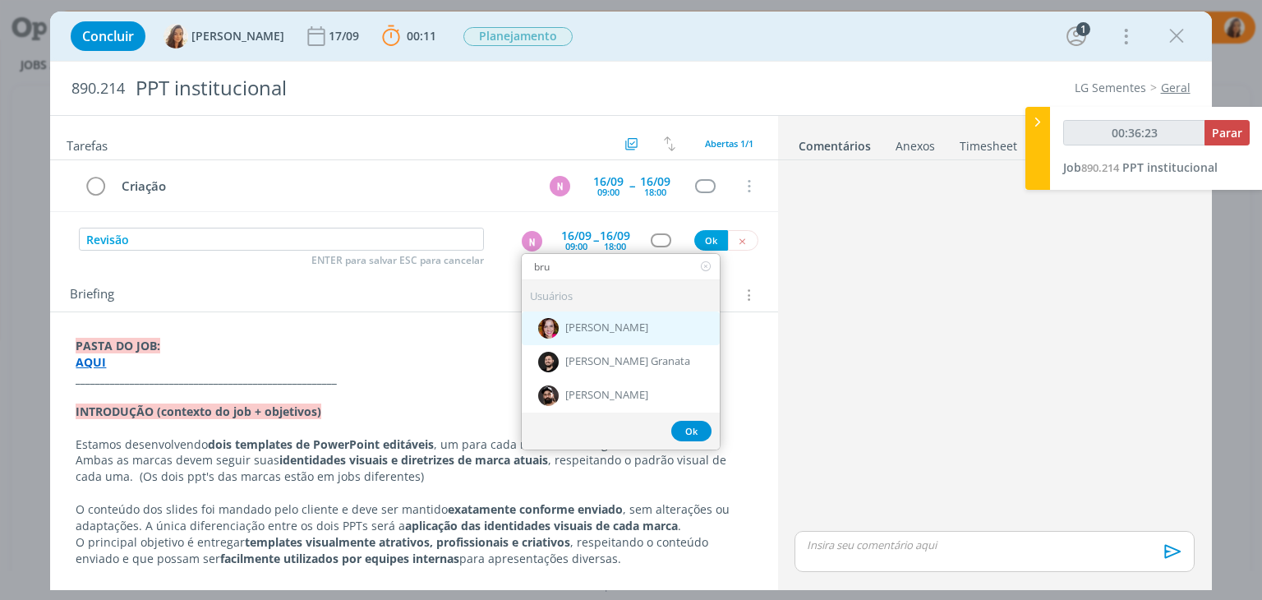
type input "bru"
click at [568, 322] on span "[PERSON_NAME]" at bounding box center [606, 328] width 83 height 13
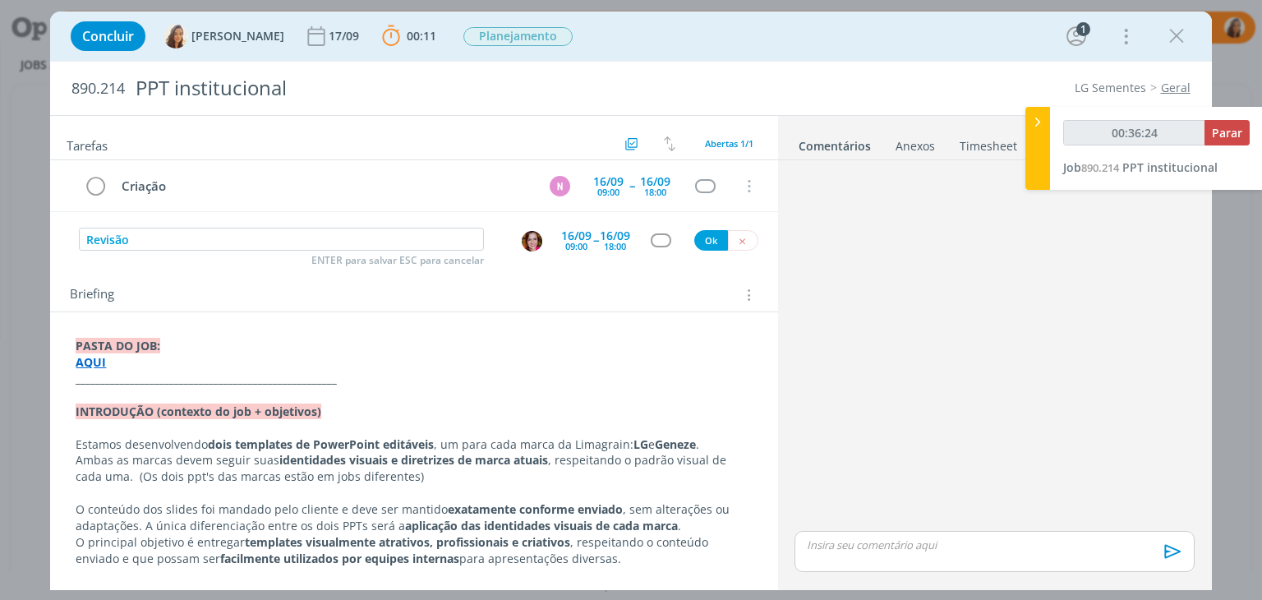
click at [572, 242] on div "09:00" at bounding box center [576, 246] width 22 height 9
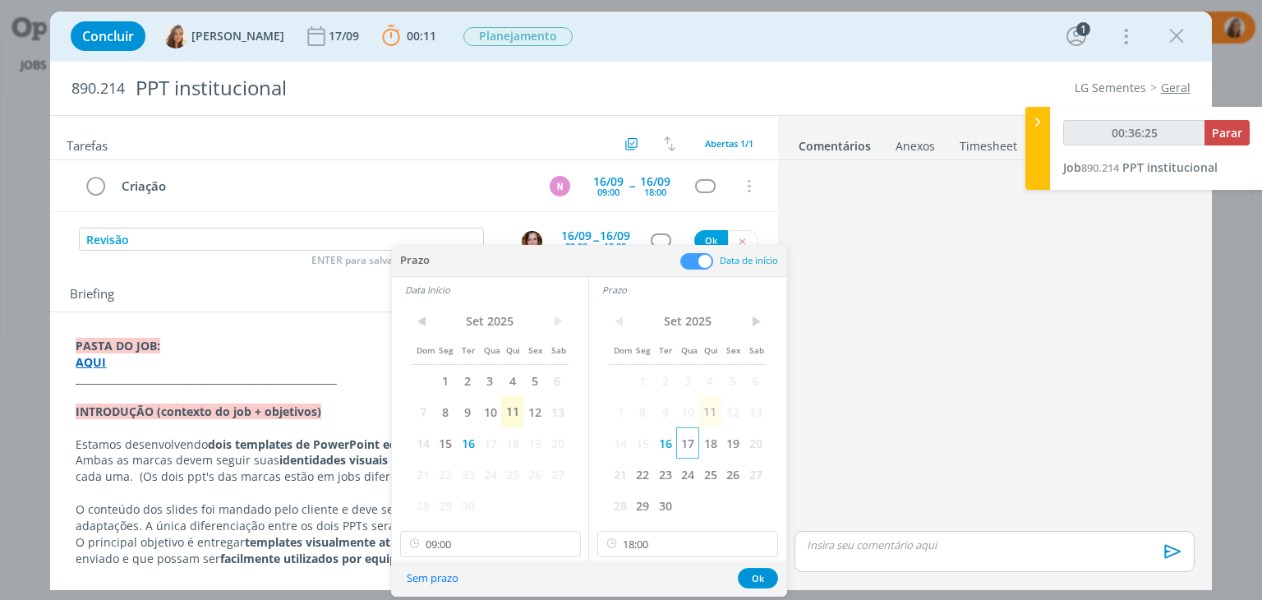
click at [693, 444] on span "17" at bounding box center [687, 442] width 22 height 31
click at [484, 440] on span "17" at bounding box center [490, 442] width 22 height 31
click at [488, 541] on input "09:00" at bounding box center [490, 544] width 181 height 26
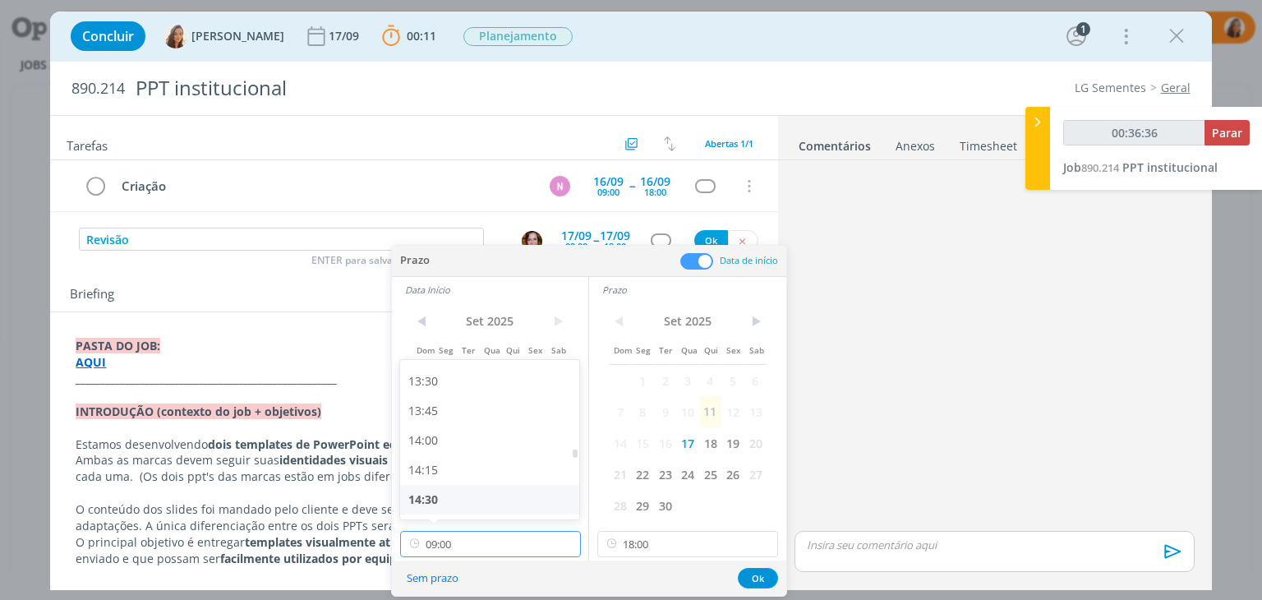
scroll to position [1597, 0]
type input "00:36:37"
click at [464, 497] on div "14:30" at bounding box center [492, 493] width 184 height 30
type input "14:30"
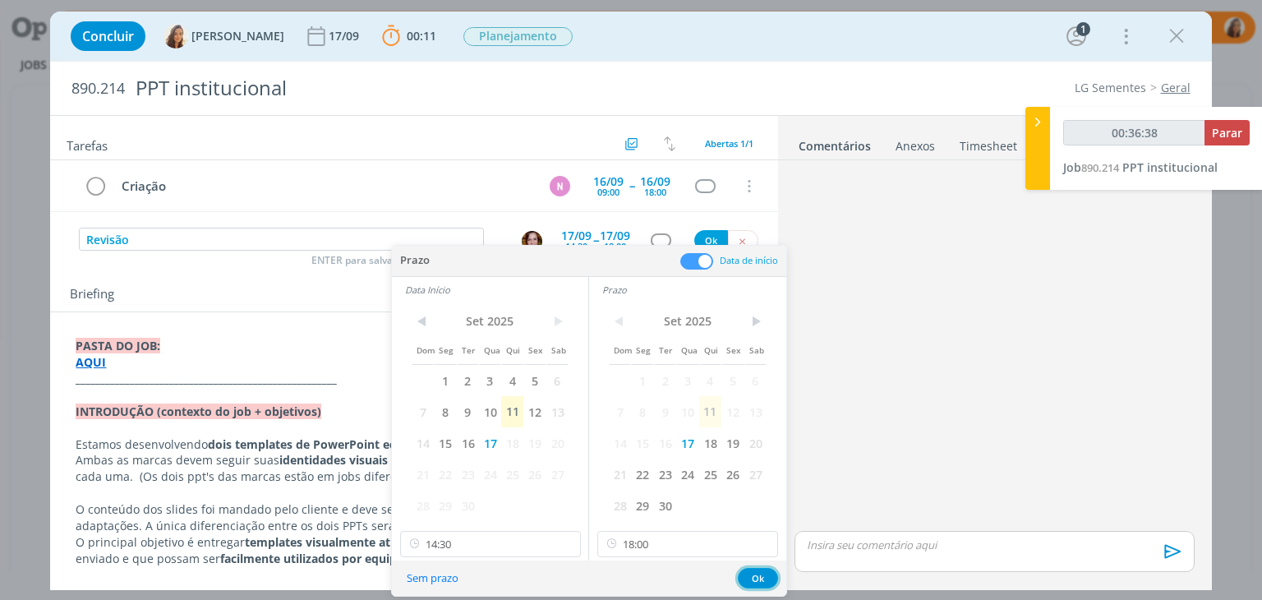
click at [763, 574] on button "Ok" at bounding box center [758, 578] width 40 height 21
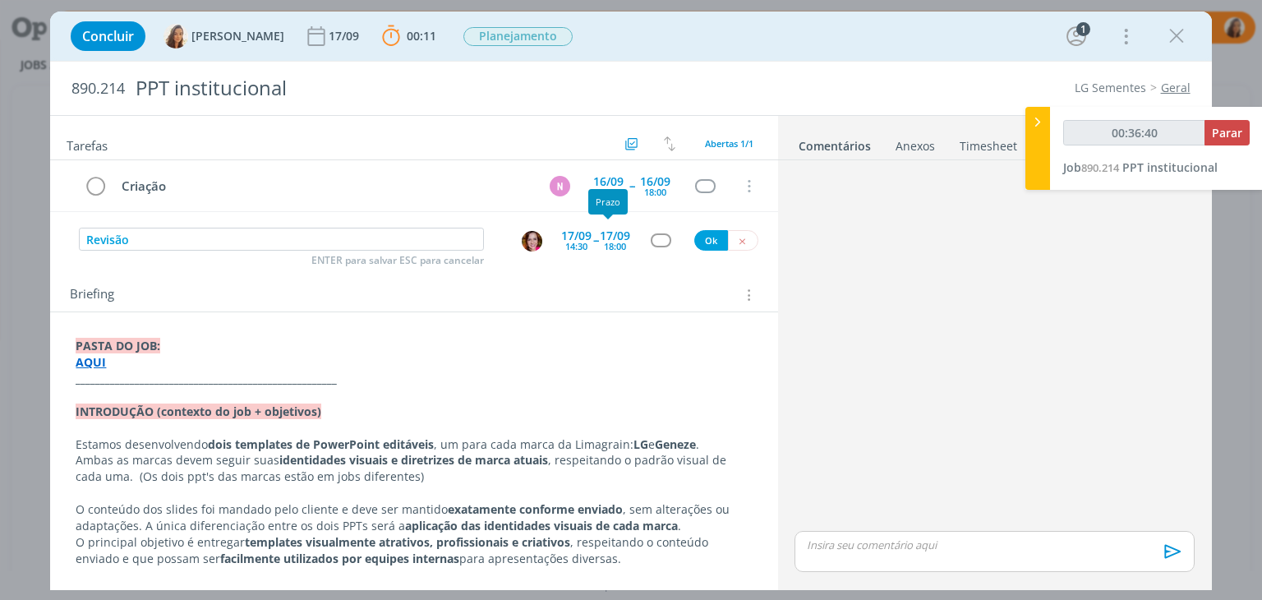
click at [620, 241] on div "17/09" at bounding box center [615, 236] width 30 height 12
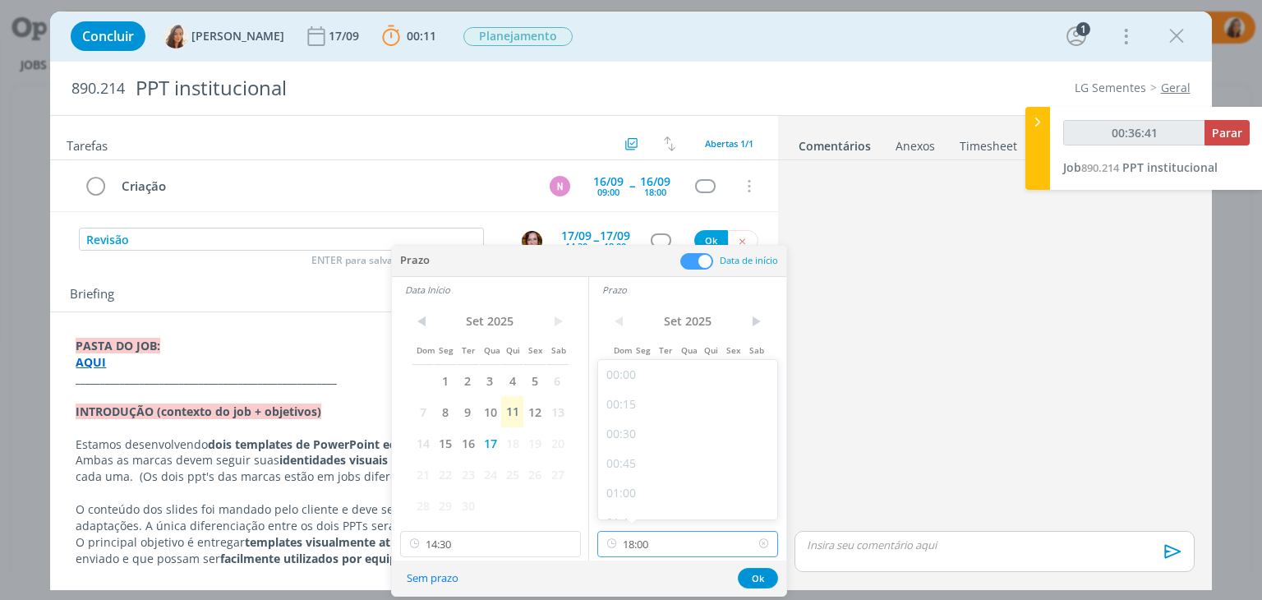
click at [702, 546] on input "18:00" at bounding box center [687, 544] width 181 height 26
click at [670, 419] on div "16:00" at bounding box center [690, 427] width 184 height 30
type input "00:36:49"
type input "16:00"
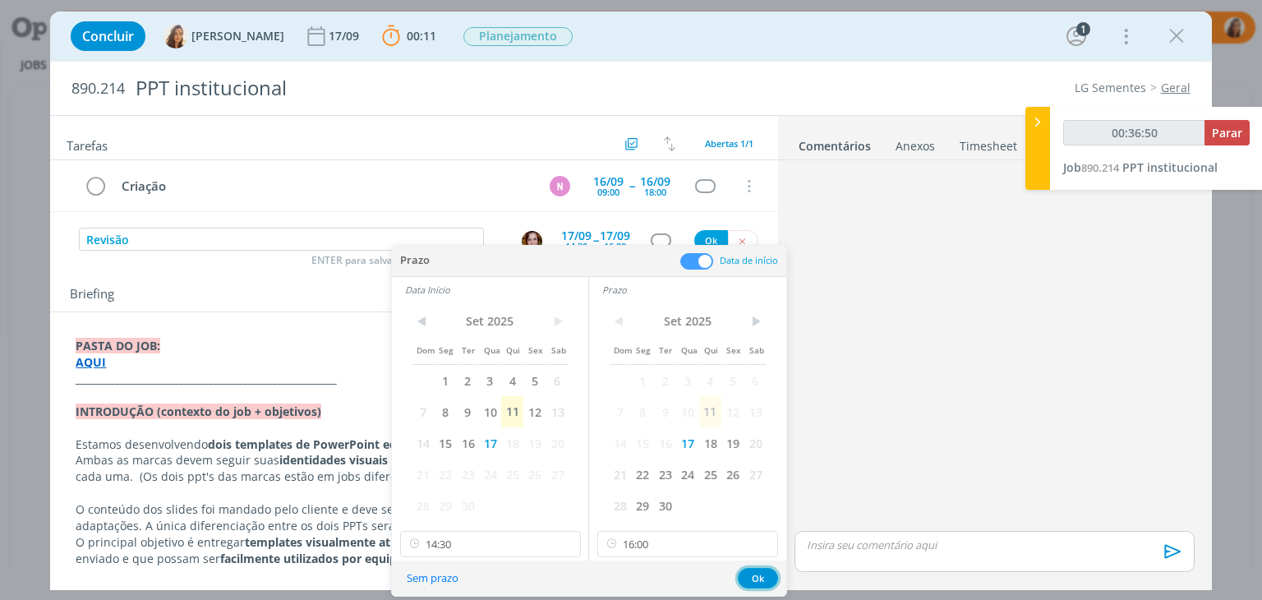
click at [767, 578] on button "Ok" at bounding box center [758, 578] width 40 height 21
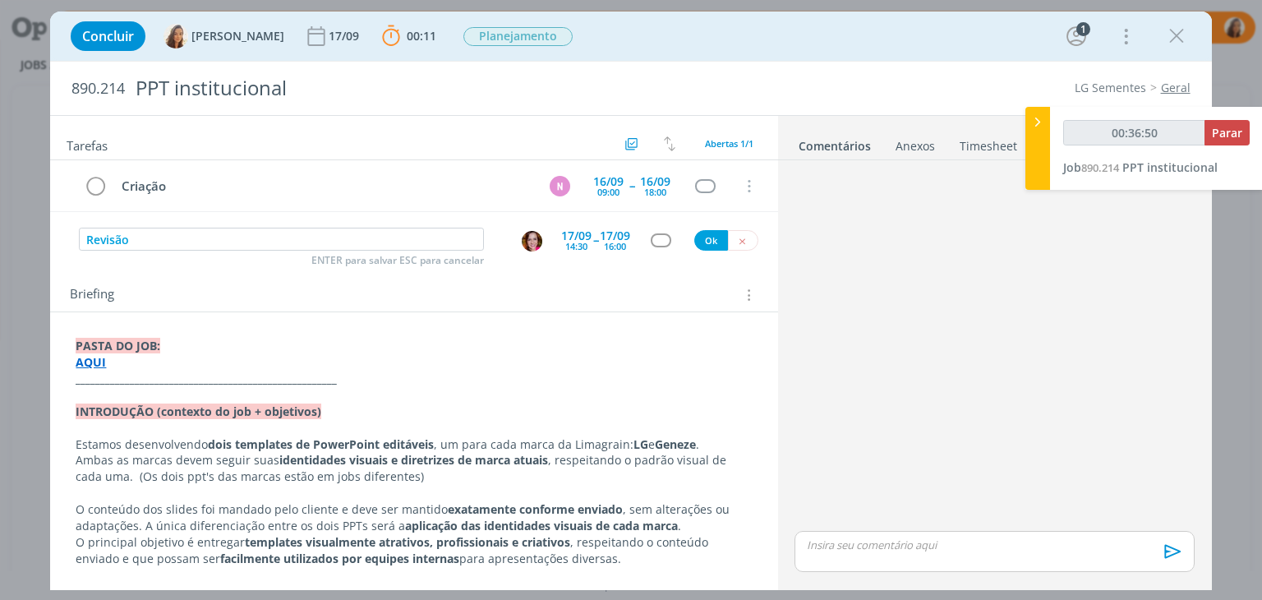
type input "00:36:51"
click at [700, 243] on button "Ok" at bounding box center [711, 240] width 34 height 21
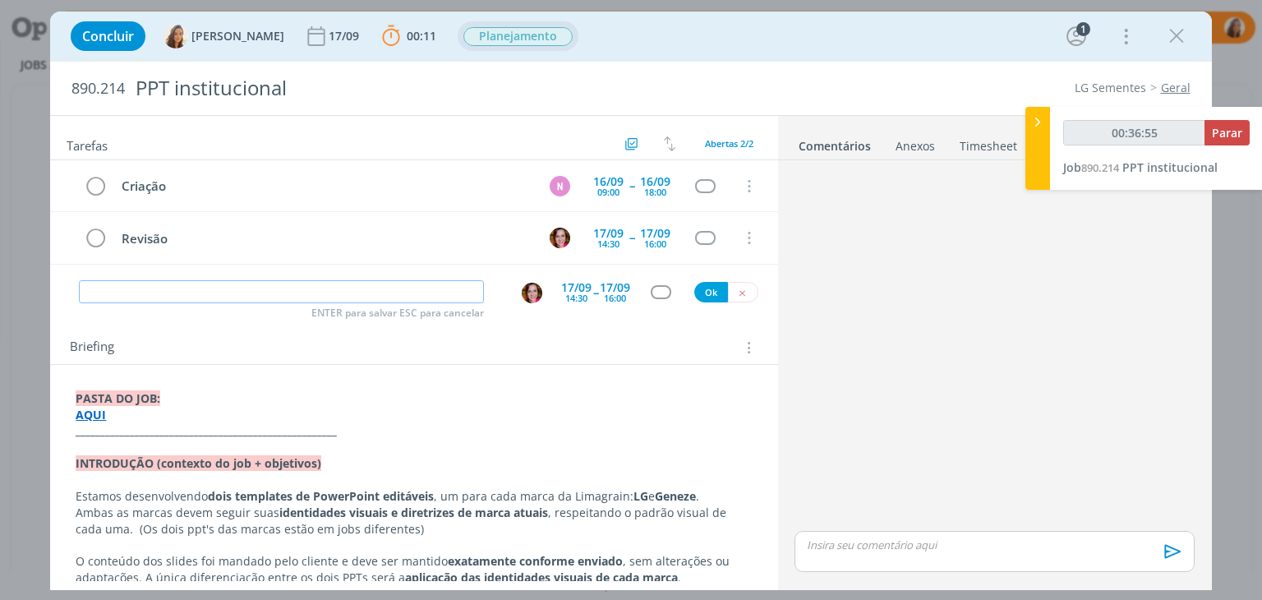
click at [500, 35] on span "Planejamento" at bounding box center [517, 36] width 109 height 19
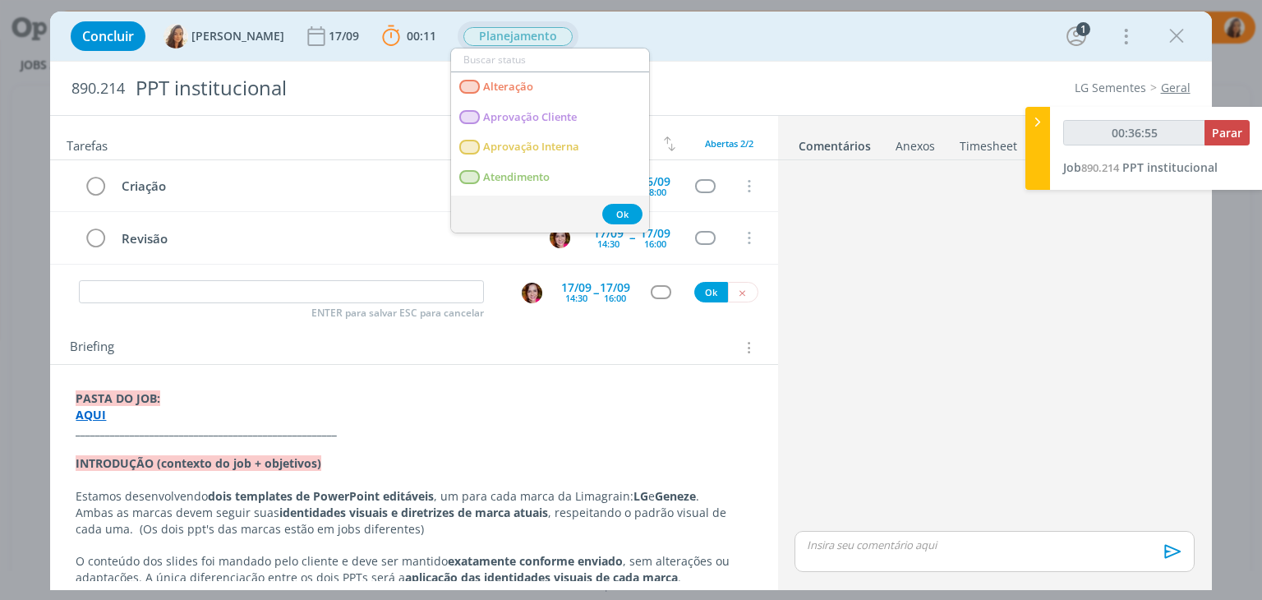
type input "00:36:56"
type input "cr"
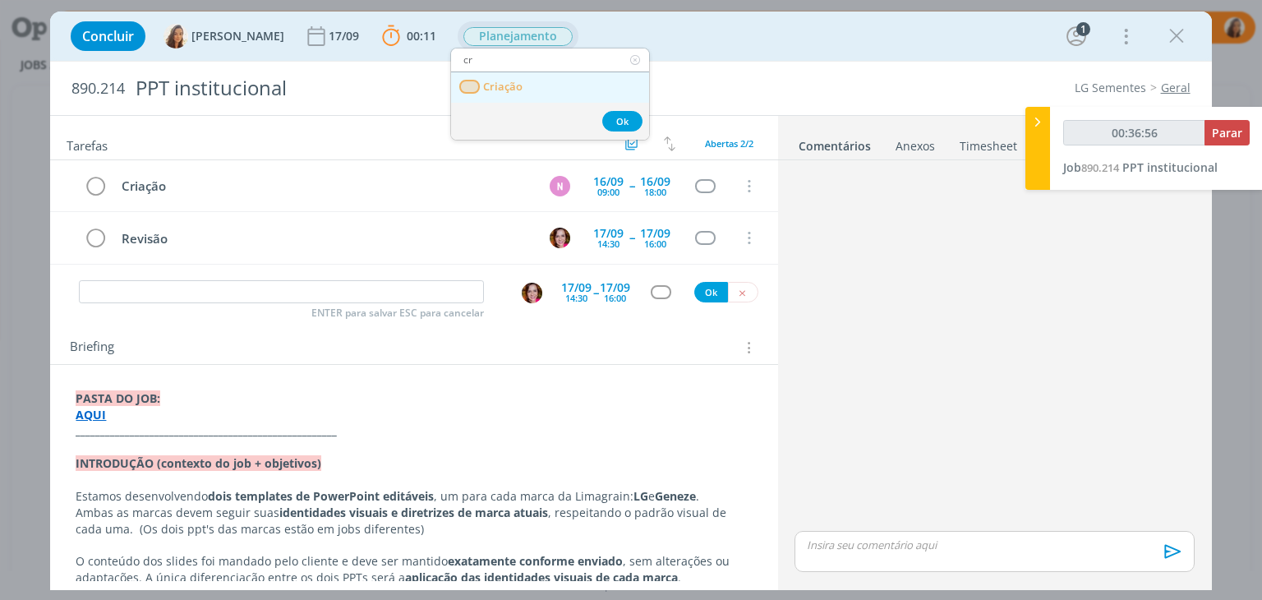
type input "00:36:57"
type input "cr"
click at [496, 81] on span "Criação" at bounding box center [503, 87] width 39 height 13
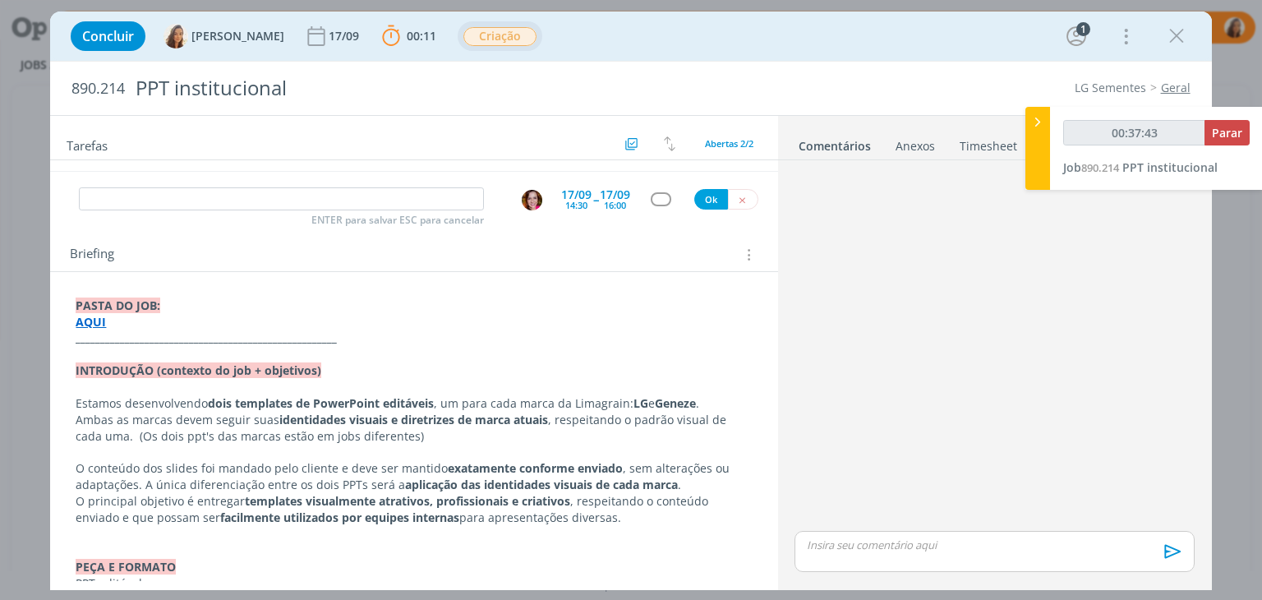
scroll to position [61, 0]
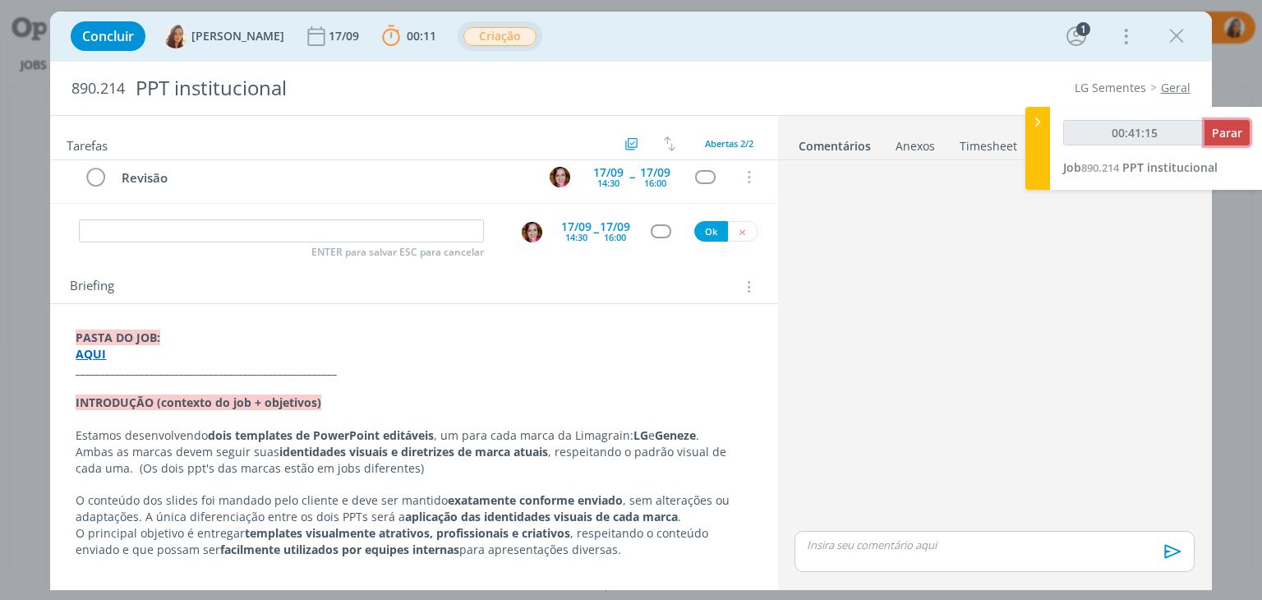
click at [1238, 132] on span "Parar" at bounding box center [1227, 133] width 30 height 16
click at [1236, 137] on span "Parar" at bounding box center [1227, 133] width 30 height 16
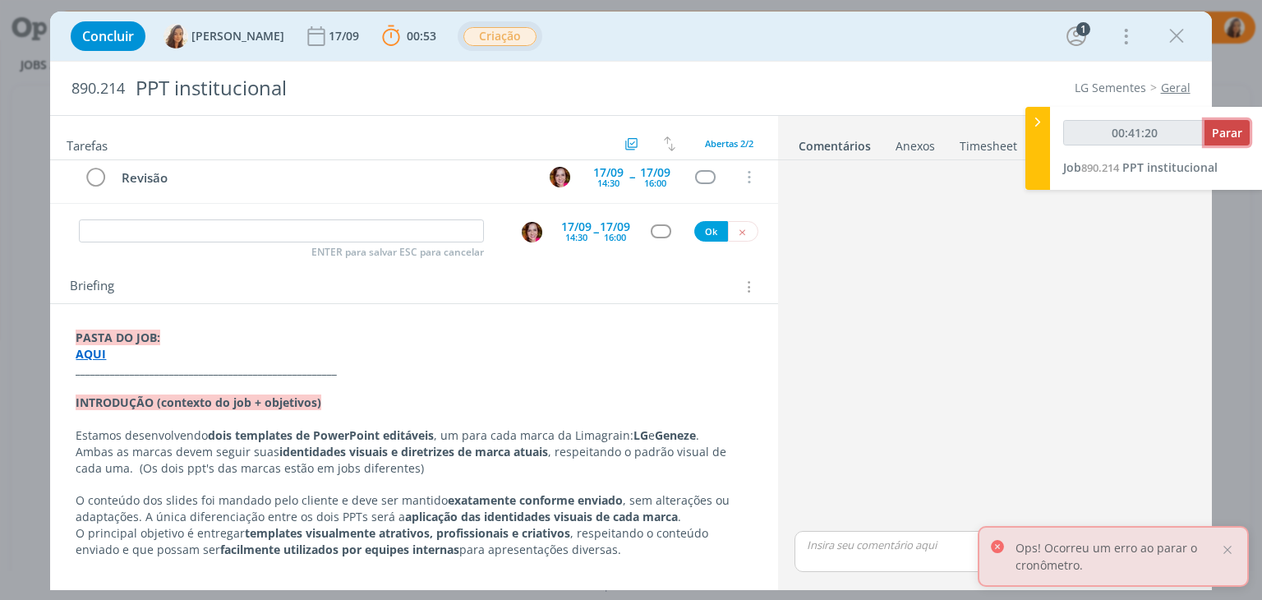
click at [1223, 126] on span "Parar" at bounding box center [1227, 133] width 30 height 16
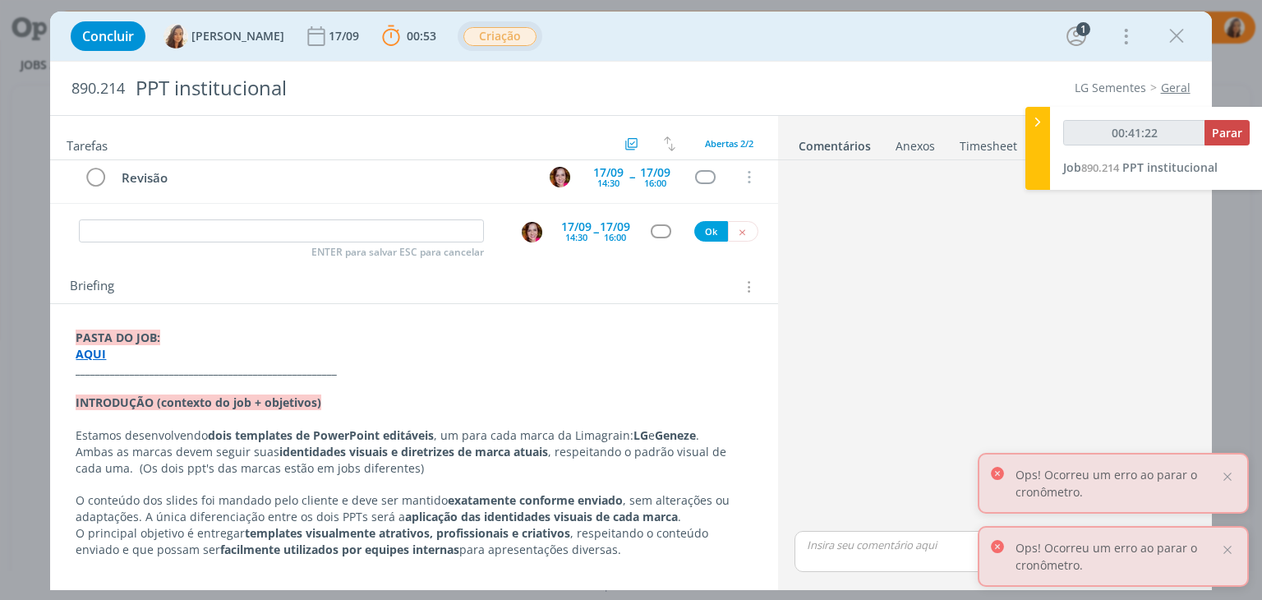
type input "00:42:00"
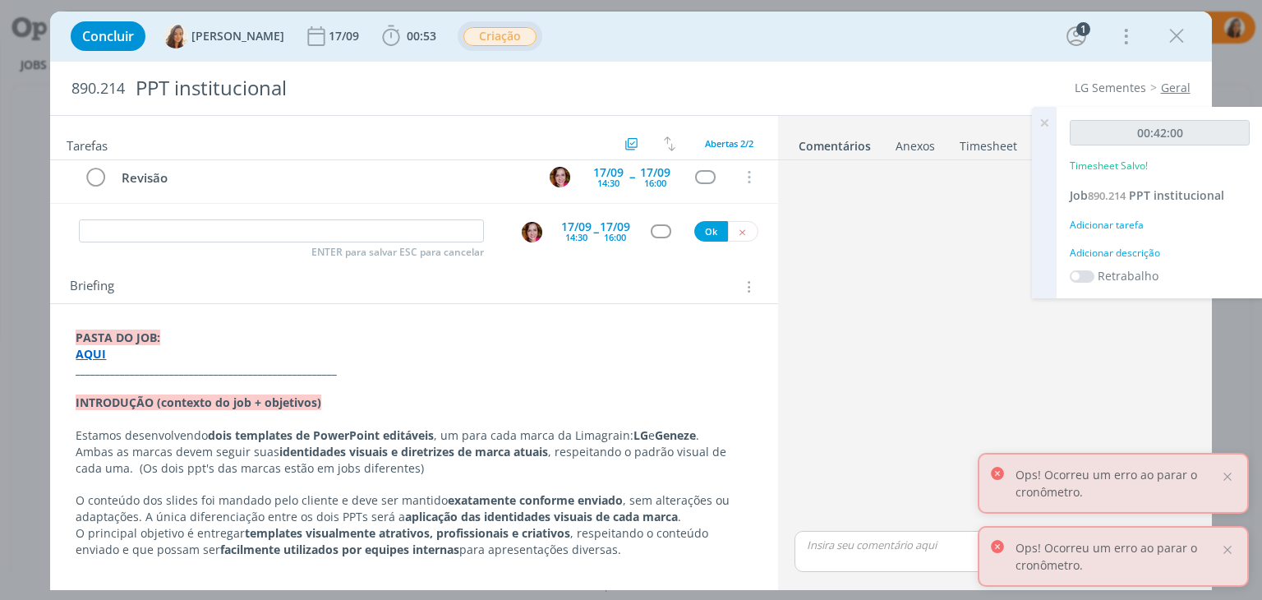
click at [1154, 246] on div "Adicionar descrição" at bounding box center [1160, 253] width 180 height 15
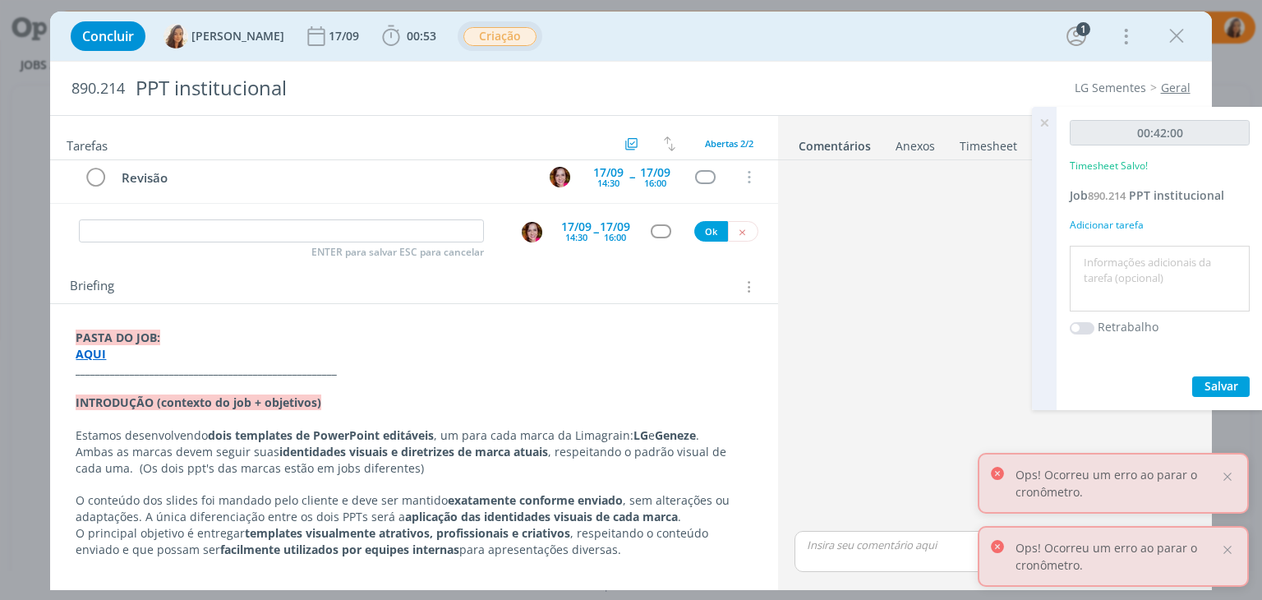
click at [1128, 263] on textarea at bounding box center [1160, 279] width 172 height 58
type textarea "briefing"
click at [1232, 386] on span "Salvar" at bounding box center [1222, 386] width 34 height 16
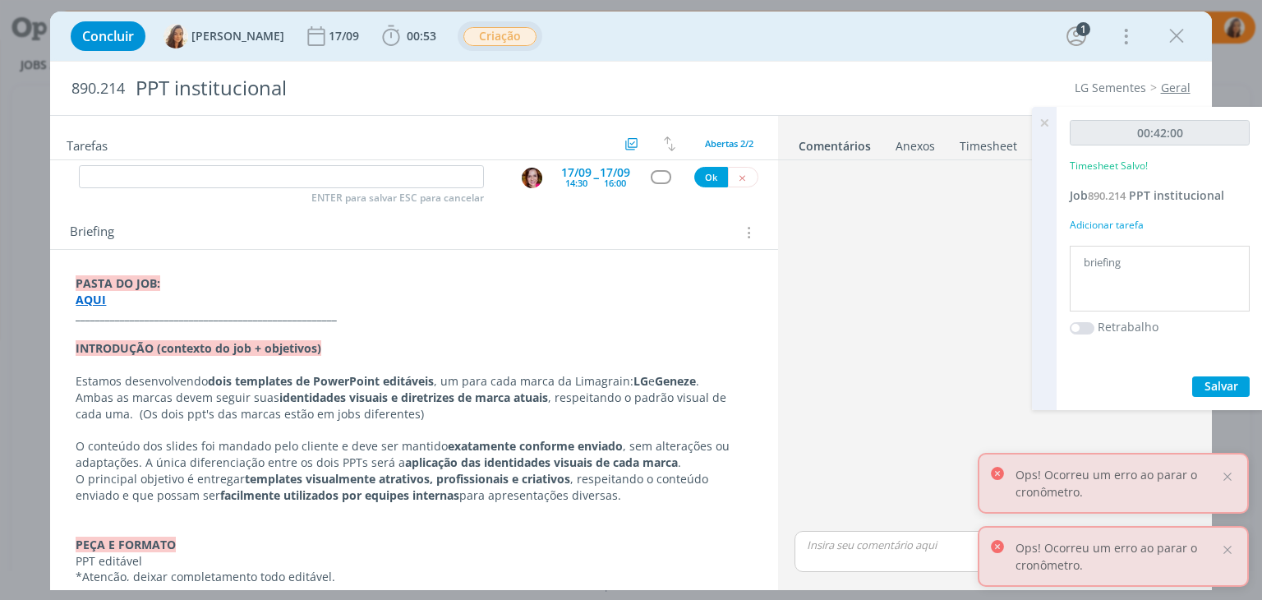
scroll to position [143, 0]
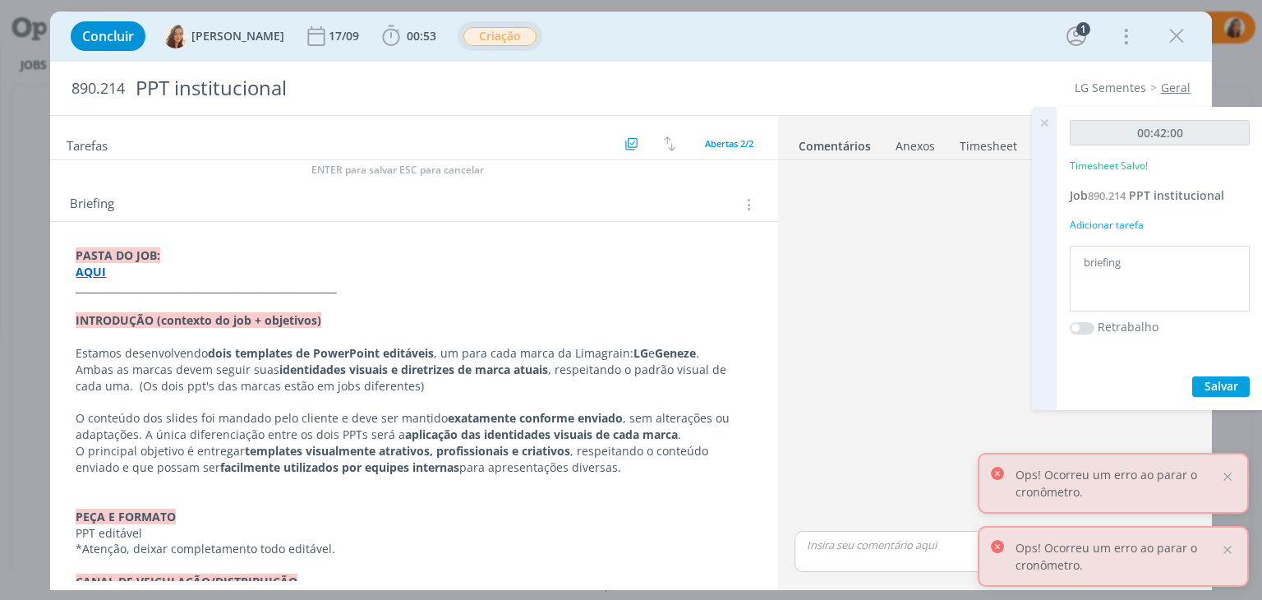
drag, startPoint x: 617, startPoint y: 468, endPoint x: 71, endPoint y: 346, distance: 559.9
copy div "Estamos desenvolvendo dois templates de PowerPoint editáveis , um para cada mar…"
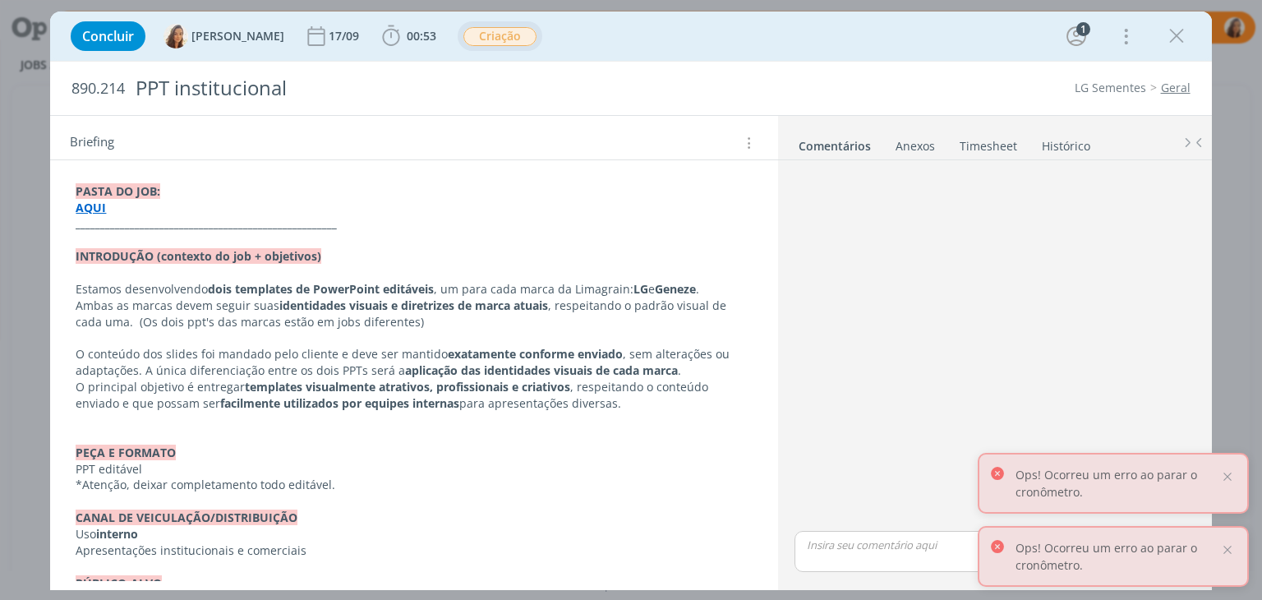
scroll to position [307, 0]
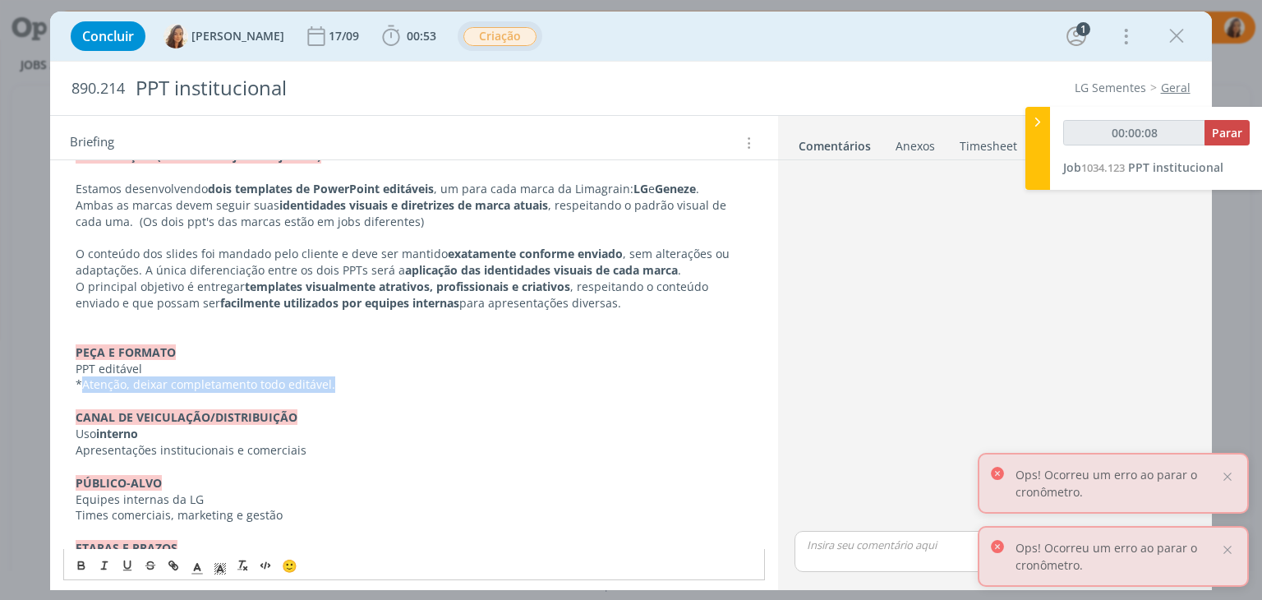
drag, startPoint x: 337, startPoint y: 385, endPoint x: 81, endPoint y: 374, distance: 255.8
click at [81, 376] on p "*Atenção, deixar completamento todo editável." at bounding box center [414, 384] width 676 height 16
click at [256, 385] on p "*Atenção, deixar completamento todo editável." at bounding box center [414, 384] width 676 height 16
click at [253, 385] on p "*Atenção, deixar completamento todo editável." at bounding box center [414, 384] width 676 height 16
drag, startPoint x: 338, startPoint y: 389, endPoint x: 92, endPoint y: 371, distance: 246.3
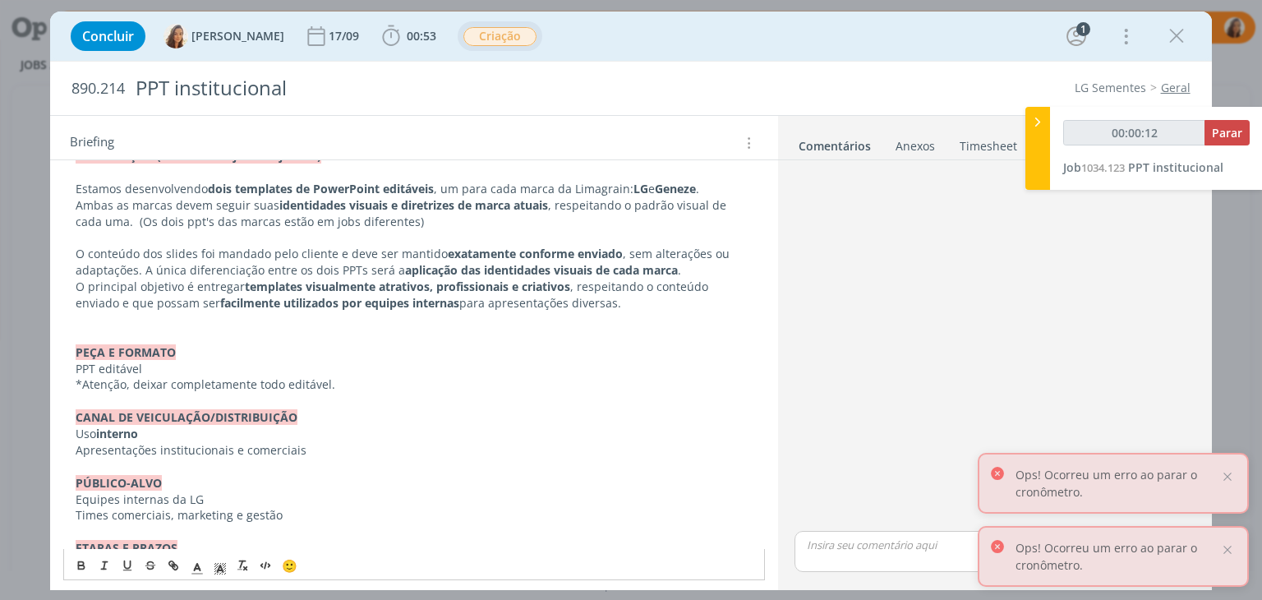
click at [92, 371] on div "PASTA DO JOB: AQUI _____________________________________________________ INTROD…" at bounding box center [413, 491] width 701 height 828
drag, startPoint x: 72, startPoint y: 369, endPoint x: 337, endPoint y: 383, distance: 264.9
click at [337, 383] on div "PASTA DO JOB: AQUI _____________________________________________________ INTROD…" at bounding box center [413, 491] width 701 height 828
copy div "PPT editável *Atenção, deixar completamente todo editável."
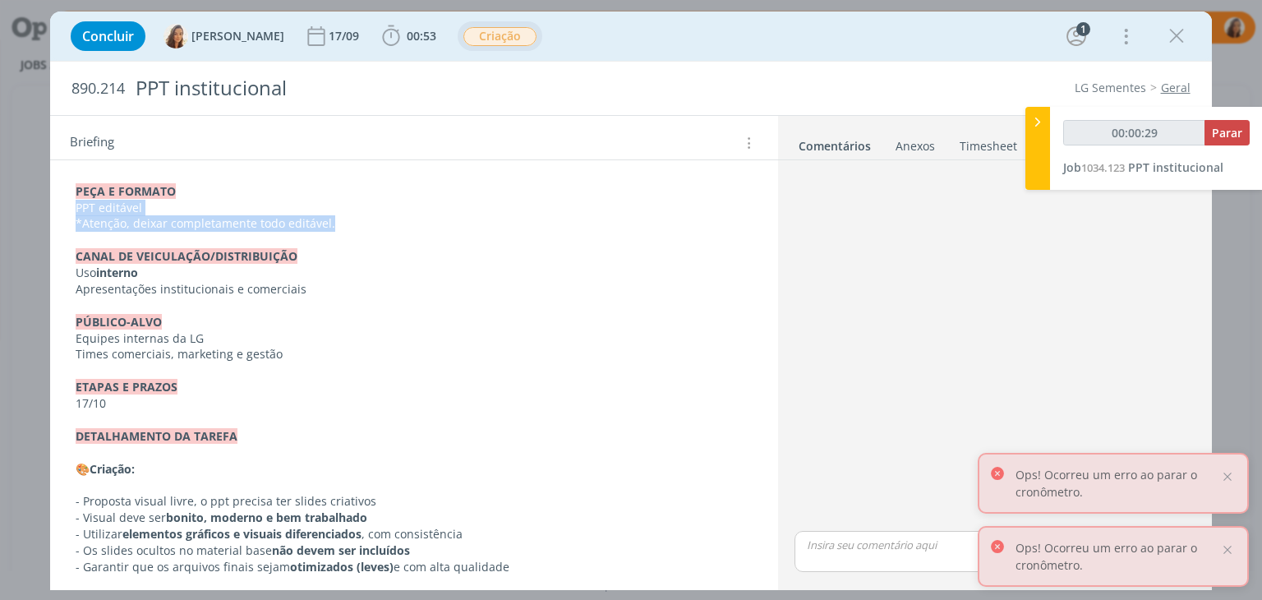
scroll to position [472, 0]
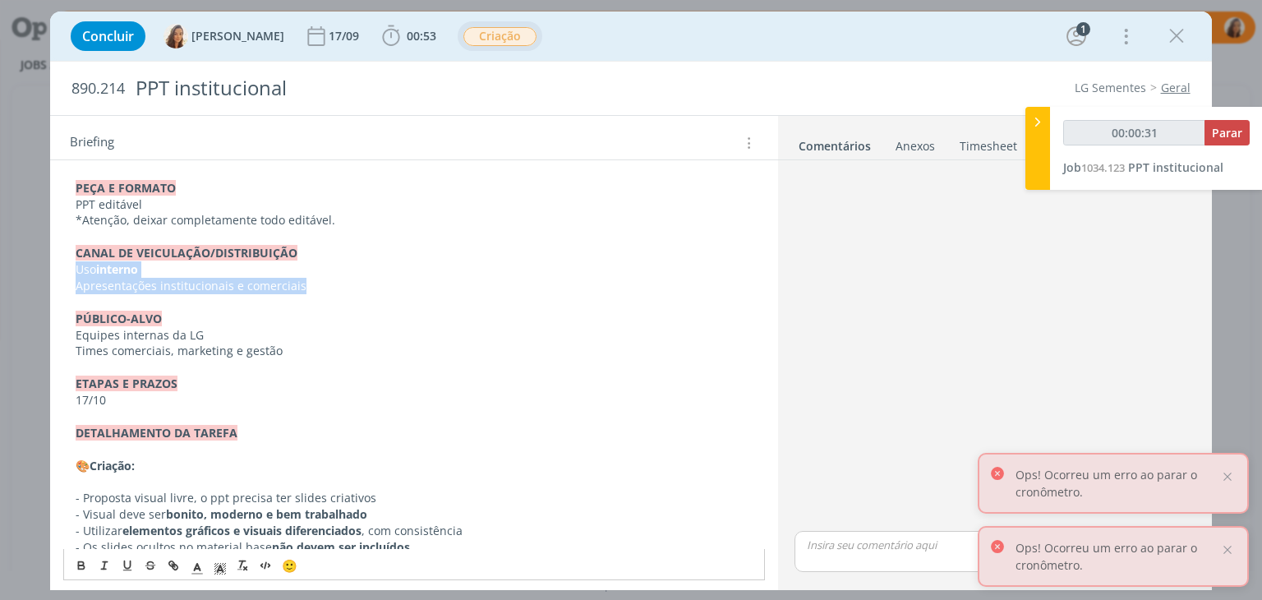
drag, startPoint x: 311, startPoint y: 283, endPoint x: 70, endPoint y: 267, distance: 242.1
click at [70, 267] on div "PASTA DO JOB: AQUI _____________________________________________________ INTROD…" at bounding box center [413, 327] width 701 height 828
copy div "Uso interno Apresentações institucionais e comerciais"
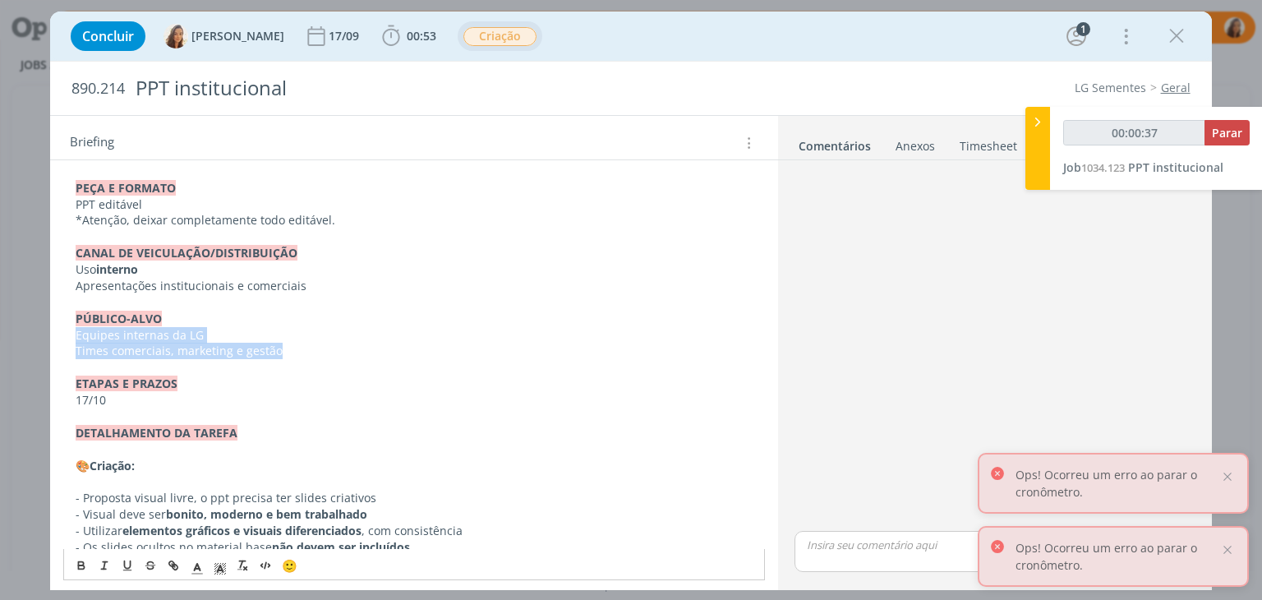
drag, startPoint x: 287, startPoint y: 352, endPoint x: 75, endPoint y: 333, distance: 212.8
click at [75, 333] on div "PASTA DO JOB: AQUI _____________________________________________________ INTROD…" at bounding box center [413, 327] width 701 height 828
copy div "Equipes internas da LG Times comerciais, marketing e gestão"
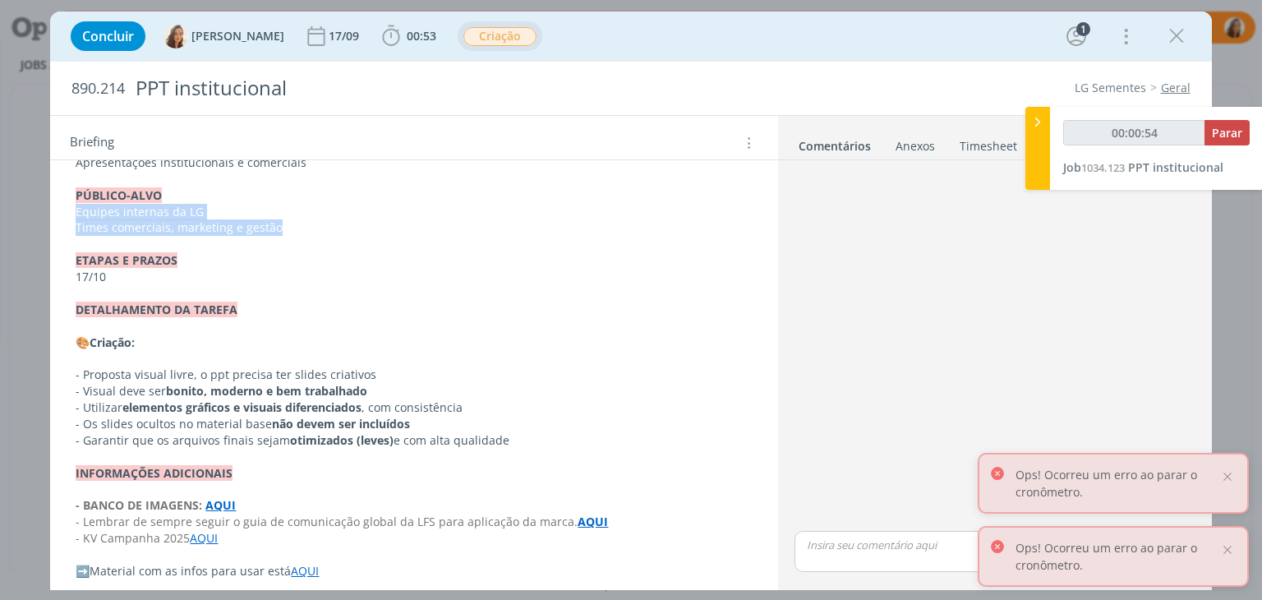
scroll to position [636, 0]
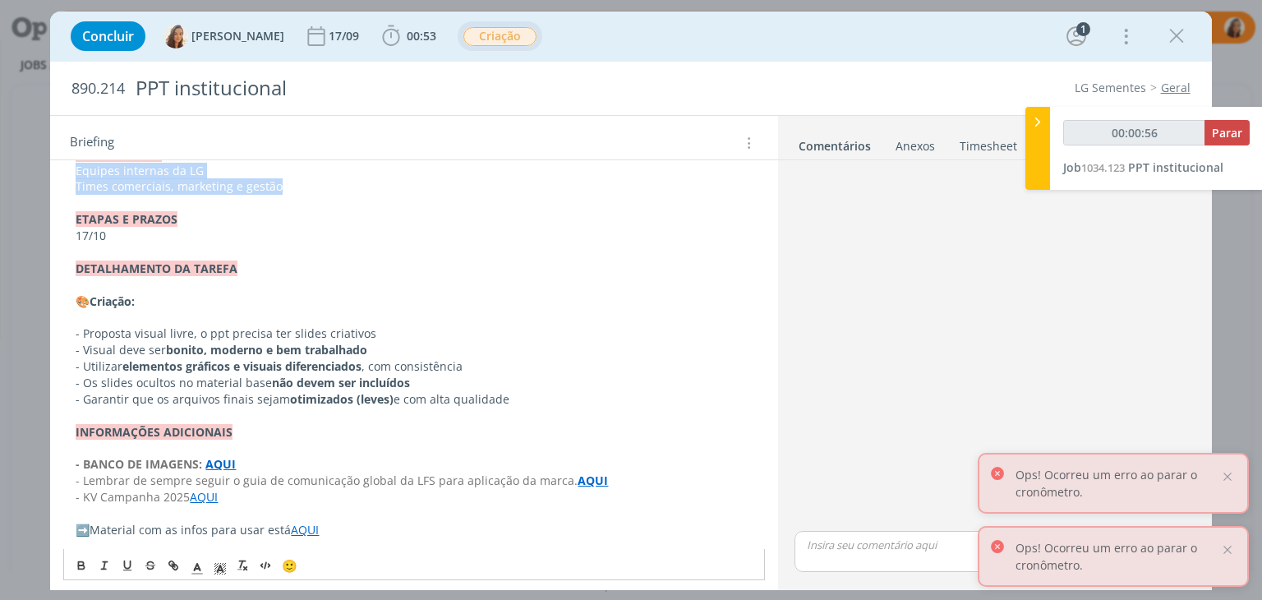
drag, startPoint x: 510, startPoint y: 402, endPoint x: 66, endPoint y: 304, distance: 455.1
click at [66, 304] on div "PASTA DO JOB: AQUI _____________________________________________________ INTROD…" at bounding box center [413, 163] width 701 height 828
copy div "﻿ 🎨 ﻿ Criação: - Proposta visual livre, o ppt precisa ter slides criativos - Vi…"
click at [207, 530] on p "﻿ ➡️ ﻿ Material com as infos para usar está AQUI" at bounding box center [414, 530] width 676 height 16
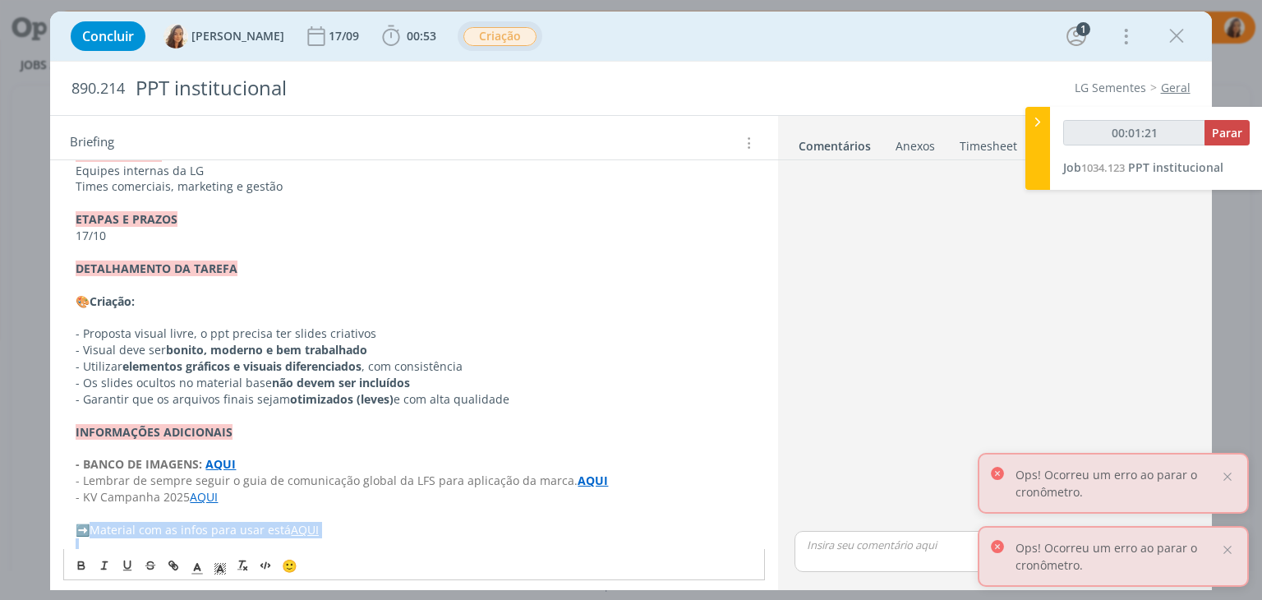
click at [207, 530] on p "﻿ ➡️ ﻿ Material com as infos para usar está AQUI" at bounding box center [414, 530] width 676 height 16
copy p "﻿ Material com as infos para usar está AQUI"
click at [79, 528] on span "➡️" at bounding box center [83, 530] width 14 height 16
copy span "﻿ ➡️"
type input "00:01:33"
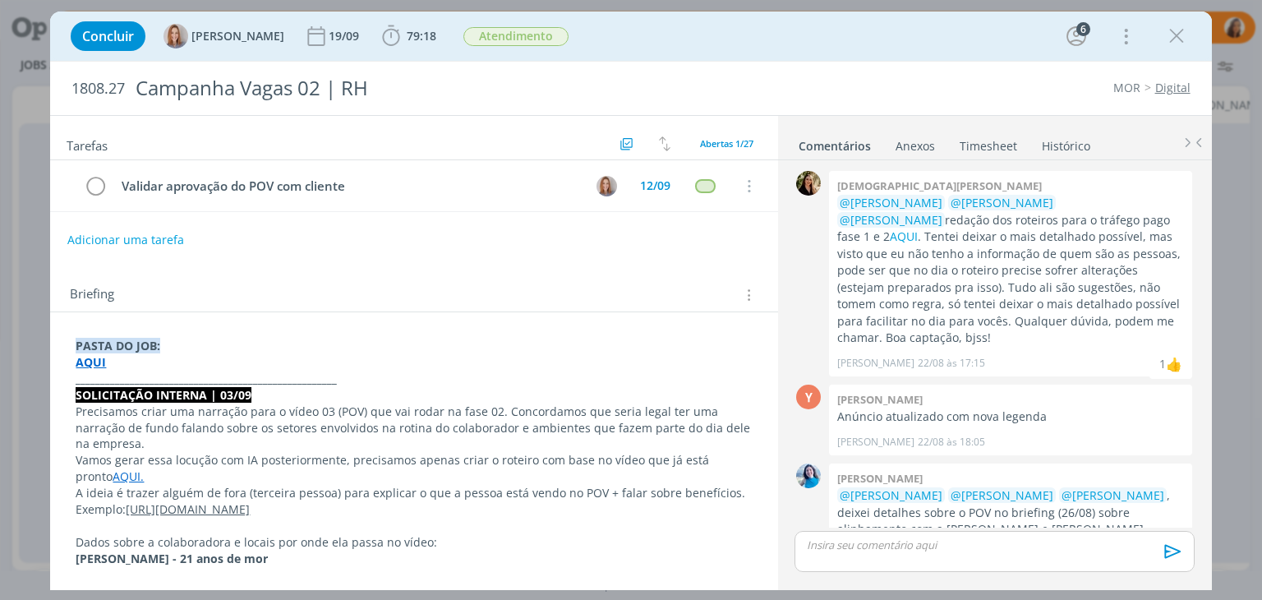
scroll to position [2192, 0]
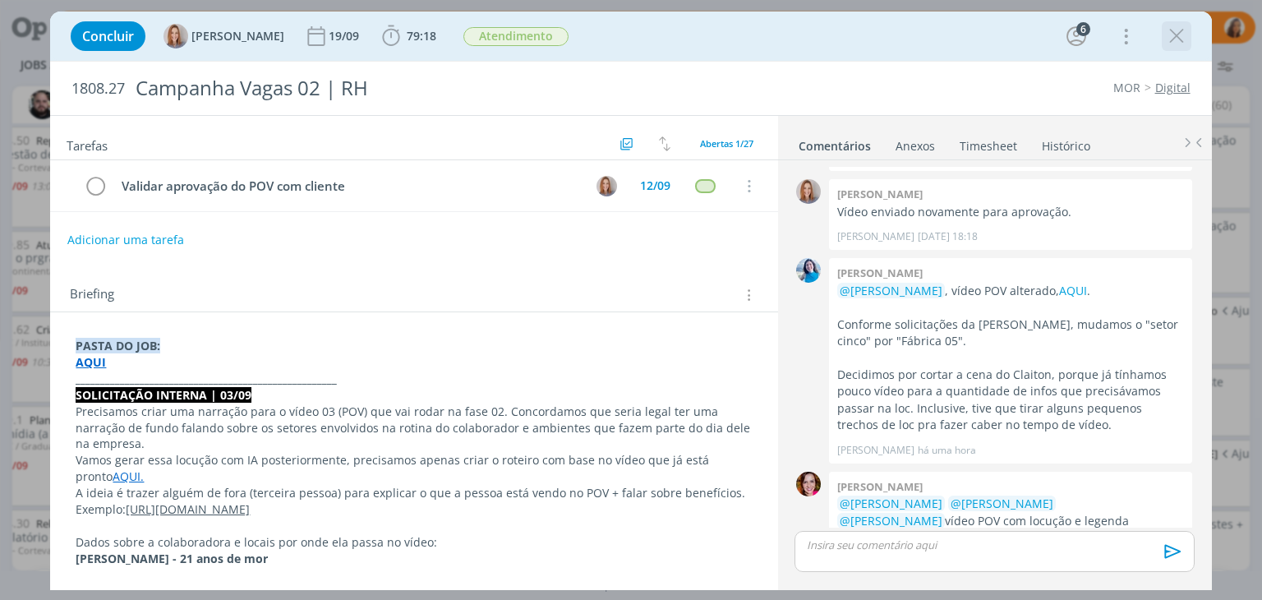
click at [1189, 48] on div "dialog" at bounding box center [1177, 36] width 30 height 30
click at [1181, 32] on icon "dialog" at bounding box center [1176, 36] width 25 height 25
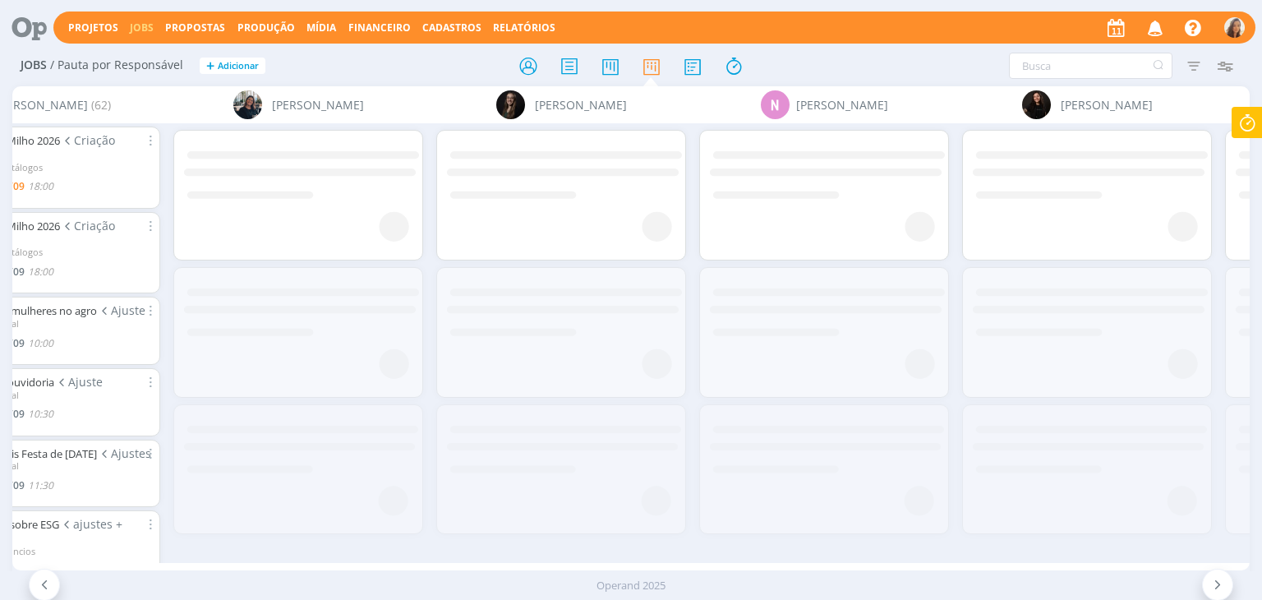
scroll to position [0, 4481]
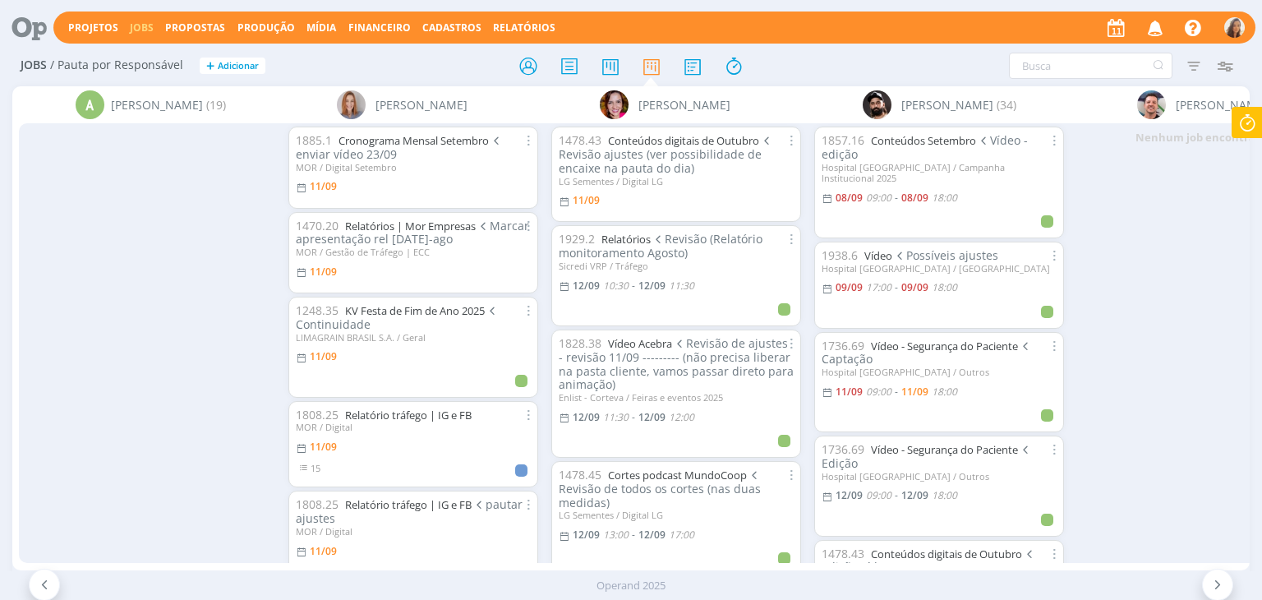
scroll to position [1725, 0]
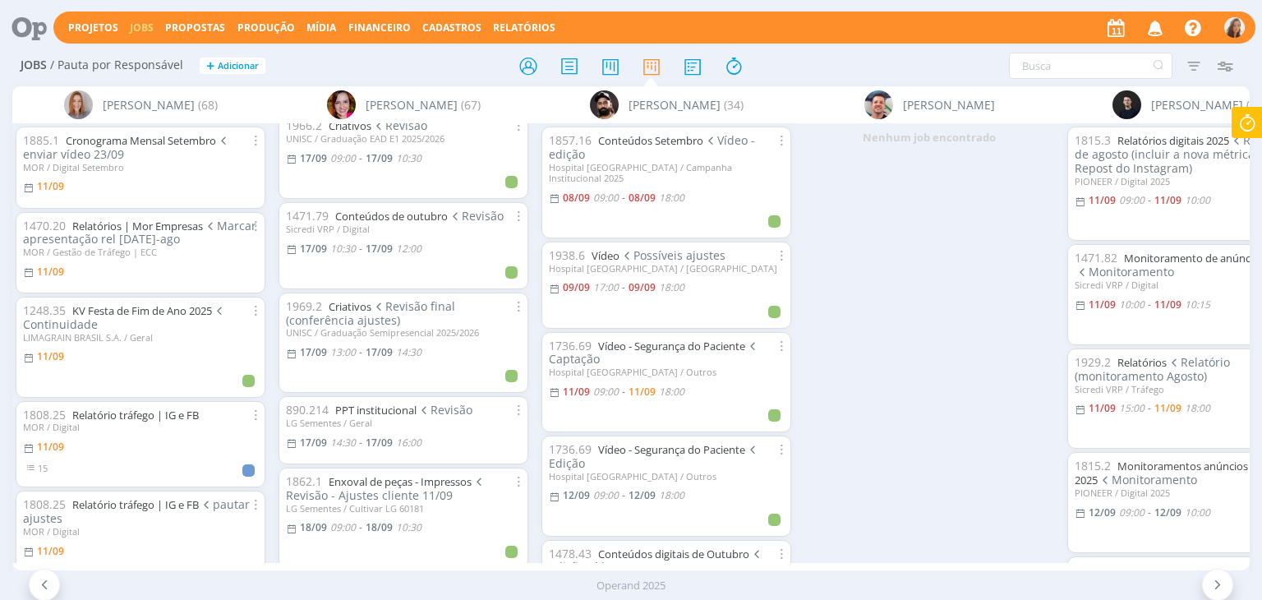
click at [30, 34] on icon at bounding box center [24, 28] width 34 height 32
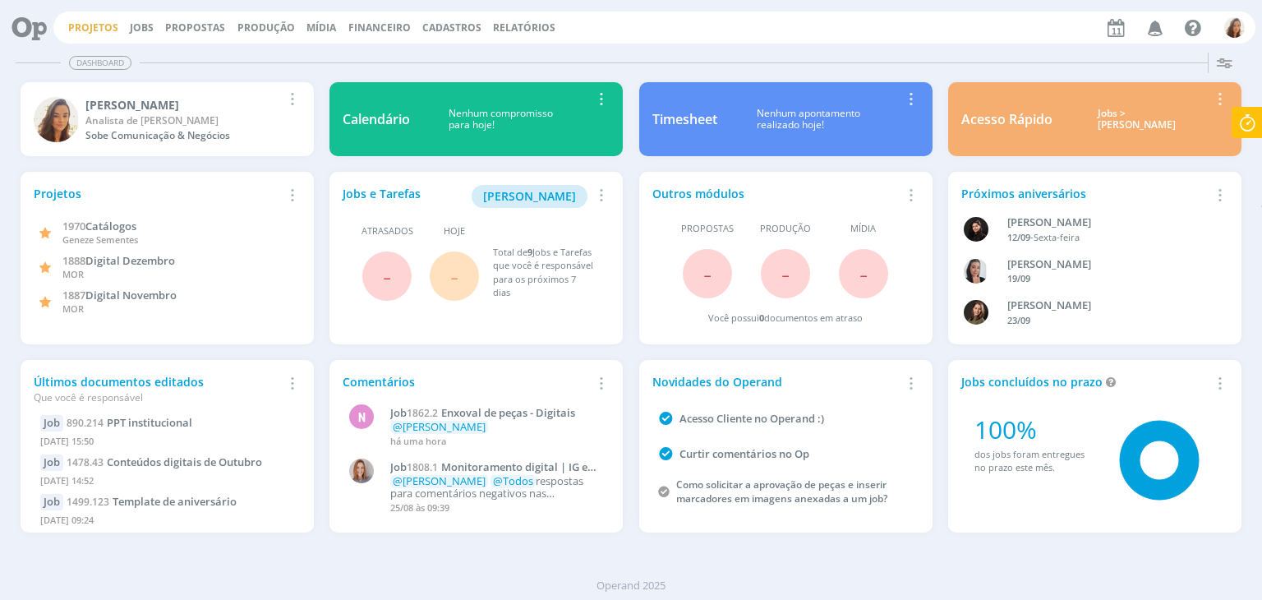
click at [82, 30] on link "Projetos" at bounding box center [93, 28] width 50 height 14
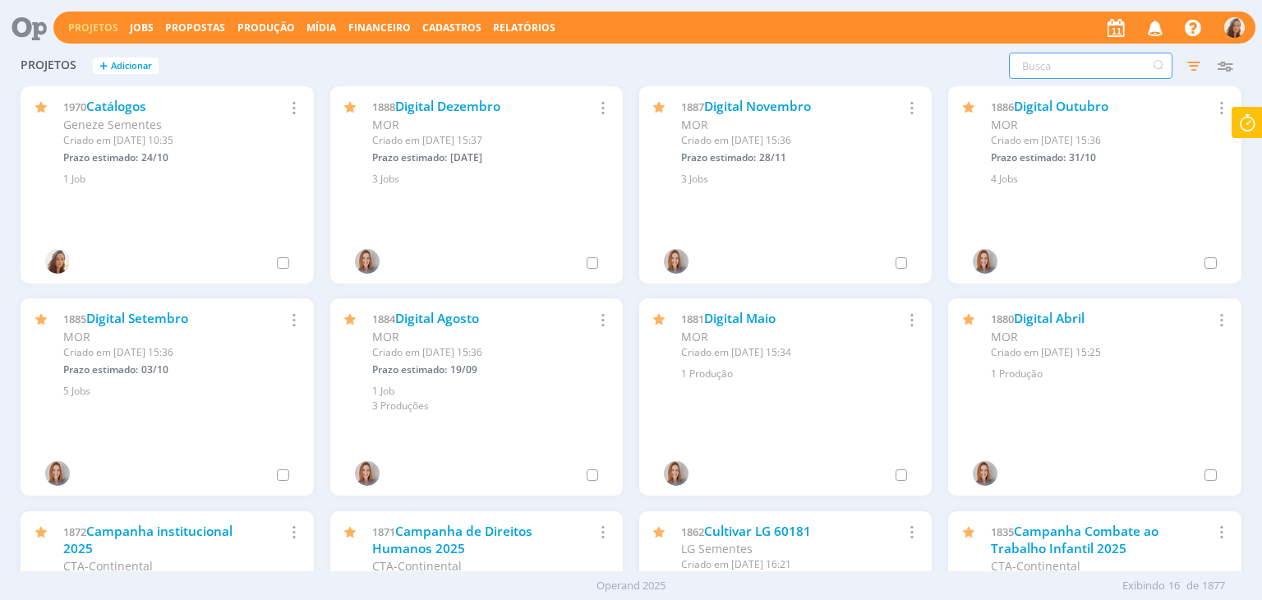
click at [1107, 72] on input "text" at bounding box center [1091, 66] width 164 height 26
type input "geneze"
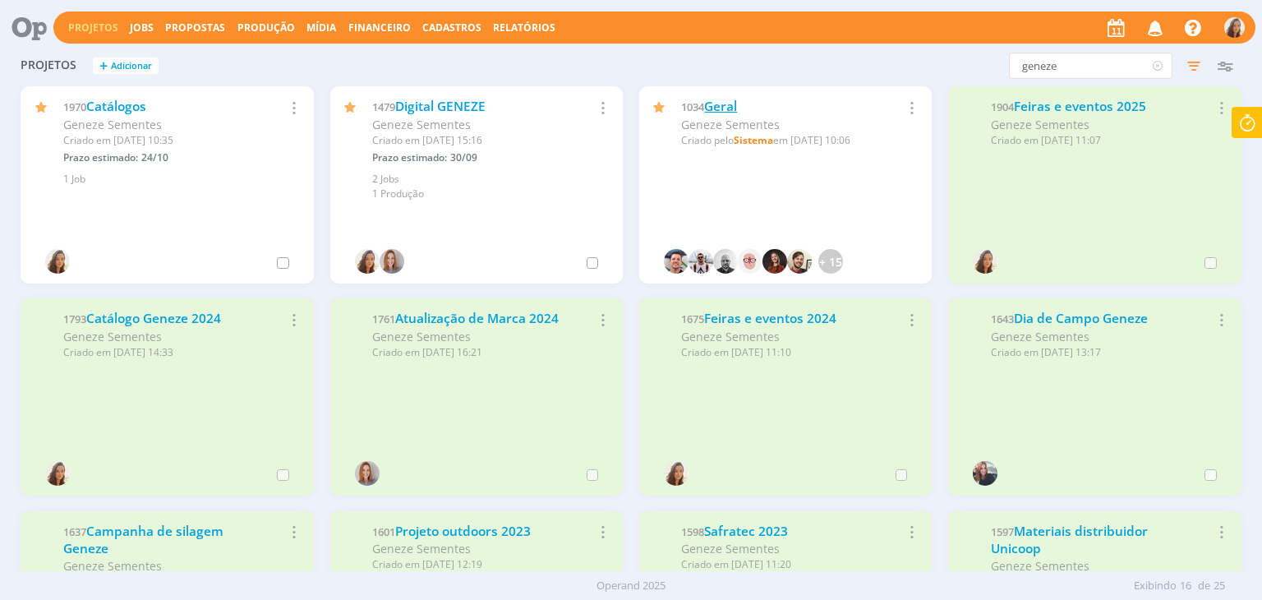
click at [714, 102] on link "Geral" at bounding box center [720, 106] width 33 height 17
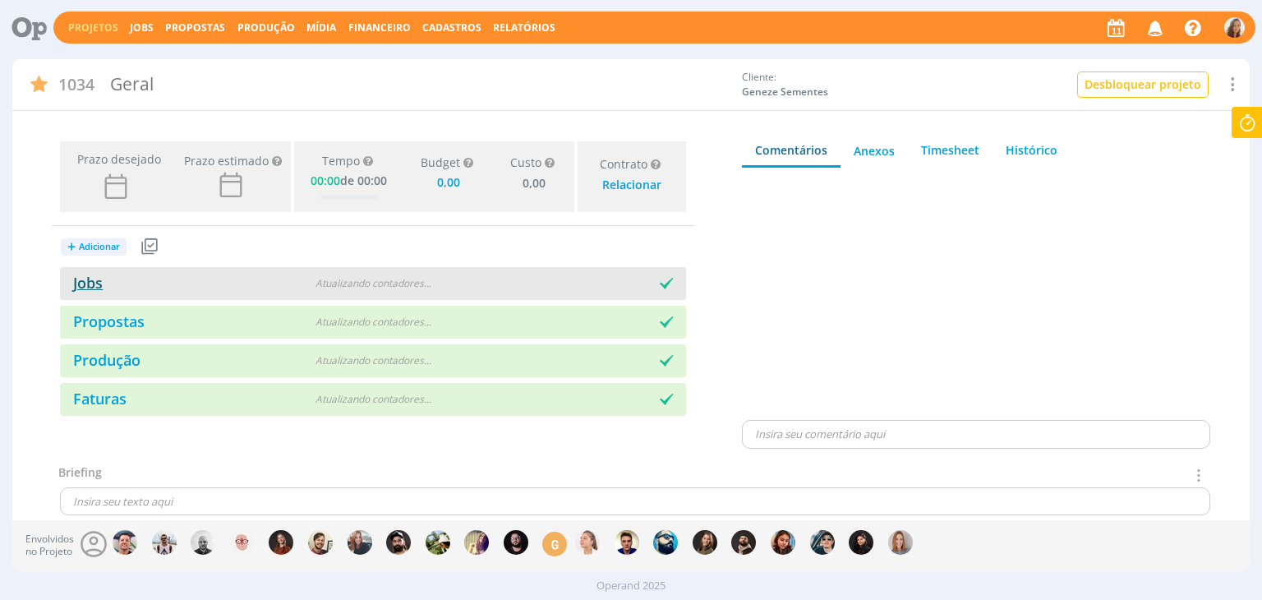
type input "0,00"
click at [85, 277] on link "Jobs" at bounding box center [81, 283] width 43 height 20
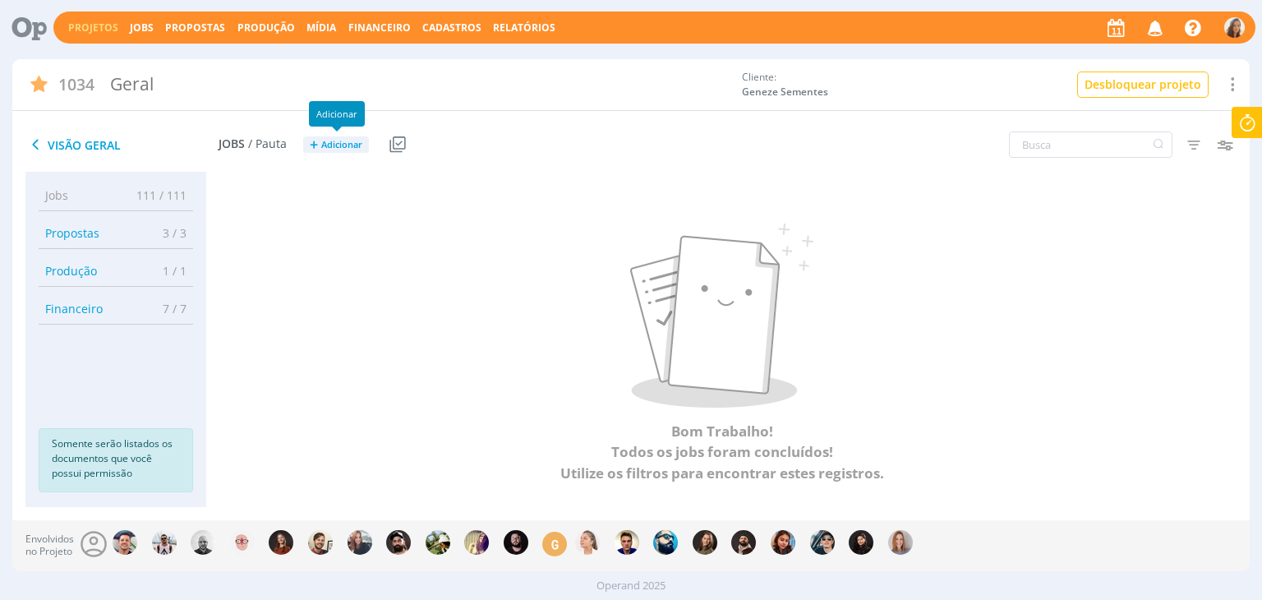
click at [323, 142] on span "Adicionar" at bounding box center [341, 145] width 41 height 11
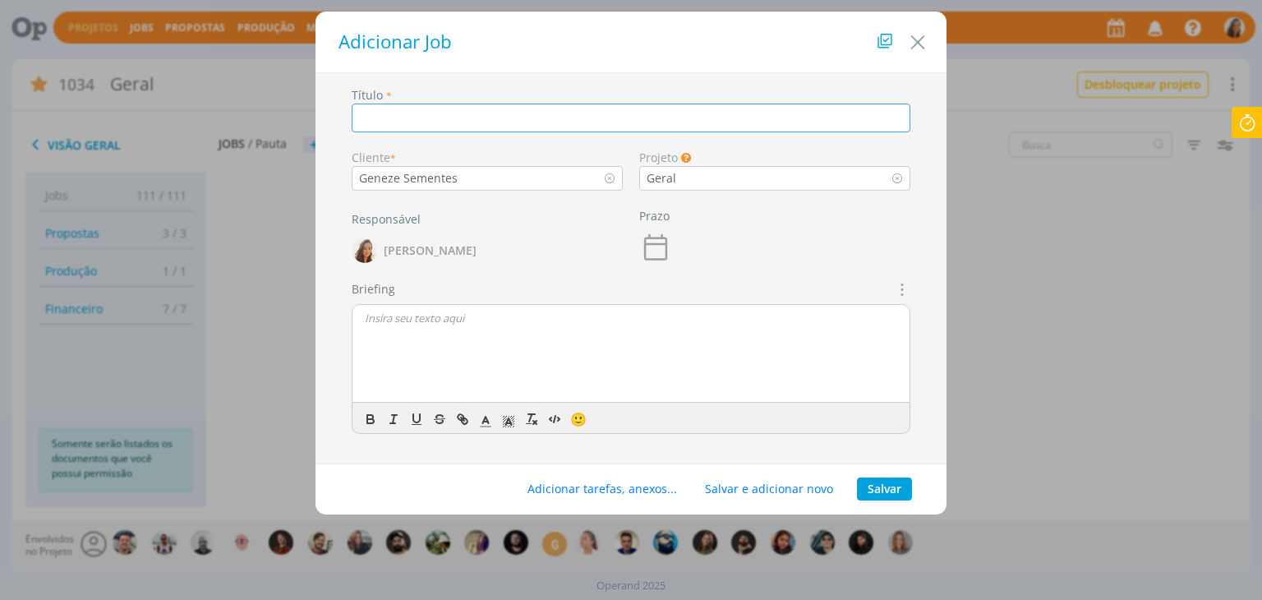
click at [551, 127] on input "dialog" at bounding box center [631, 118] width 559 height 29
paste input "PPT institucional"
type input "PPT institucional"
click at [878, 485] on button "Salvar" at bounding box center [884, 488] width 55 height 23
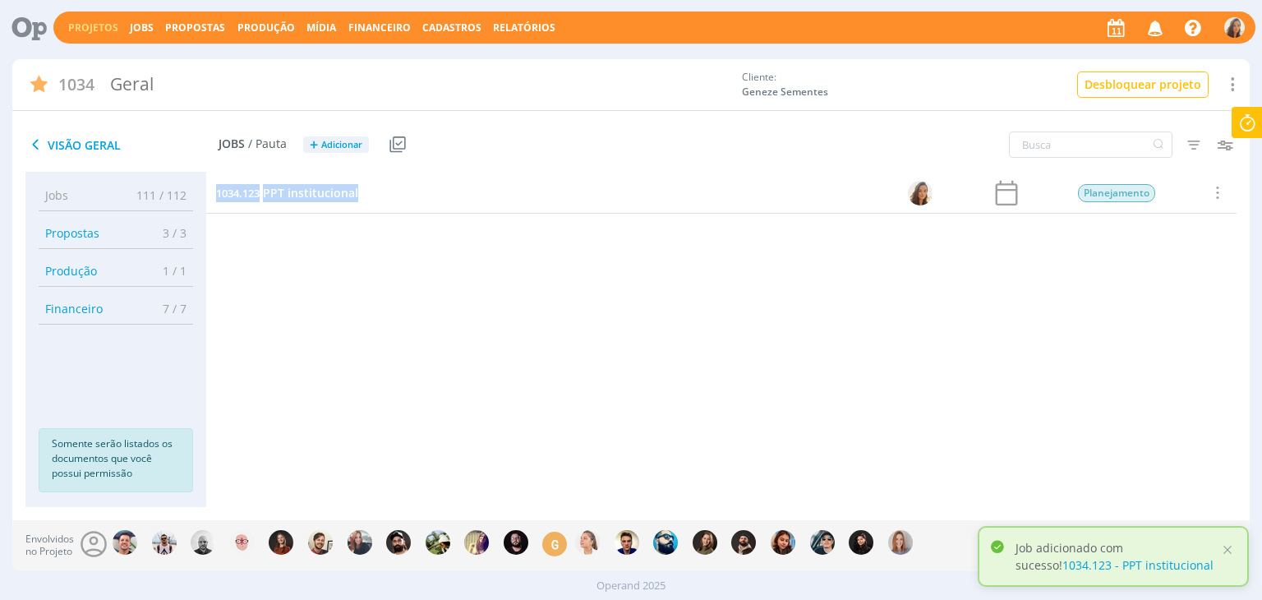
drag, startPoint x: 381, startPoint y: 194, endPoint x: 215, endPoint y: 195, distance: 166.0
click at [215, 195] on div "1034.123 PPT institucional" at bounding box center [487, 193] width 562 height 40
copy link "1034.123 PPT institucional"
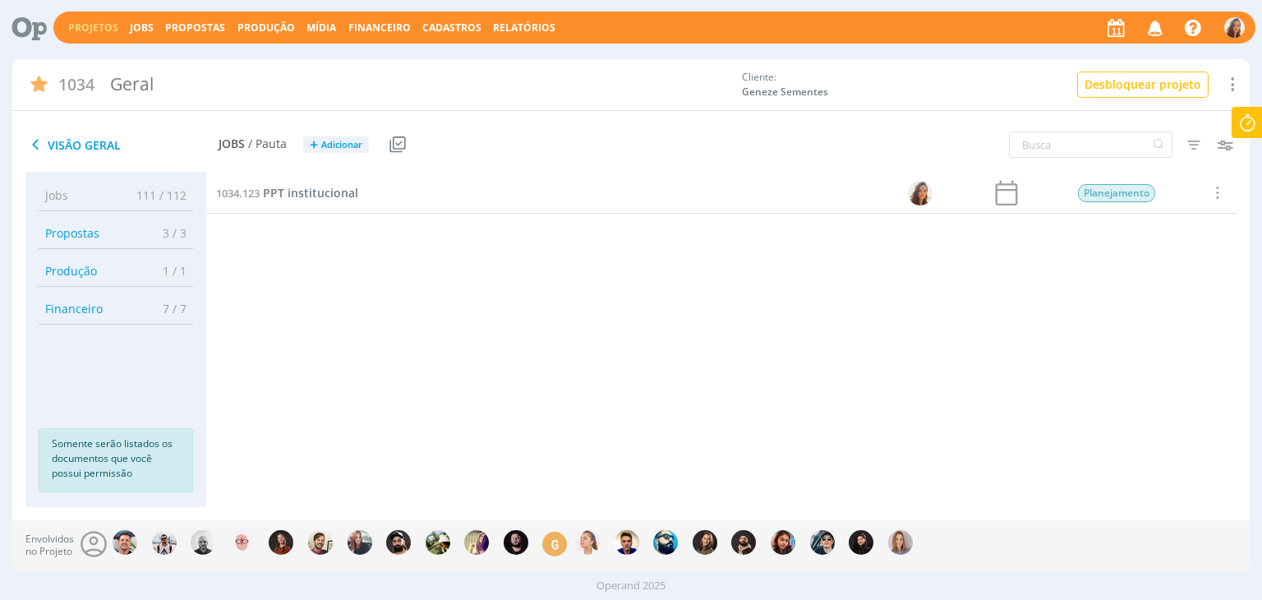
click at [381, 285] on div "1034.123 PPT institucional Planejamento Selecionar Concluir Cancelar" at bounding box center [721, 324] width 1030 height 302
drag, startPoint x: 390, startPoint y: 191, endPoint x: 213, endPoint y: 196, distance: 177.5
click at [213, 196] on div "1034.123 PPT institucional" at bounding box center [487, 193] width 562 height 40
copy link "1034.123 PPT institucional"
click at [305, 189] on span "PPT institucional" at bounding box center [310, 193] width 95 height 16
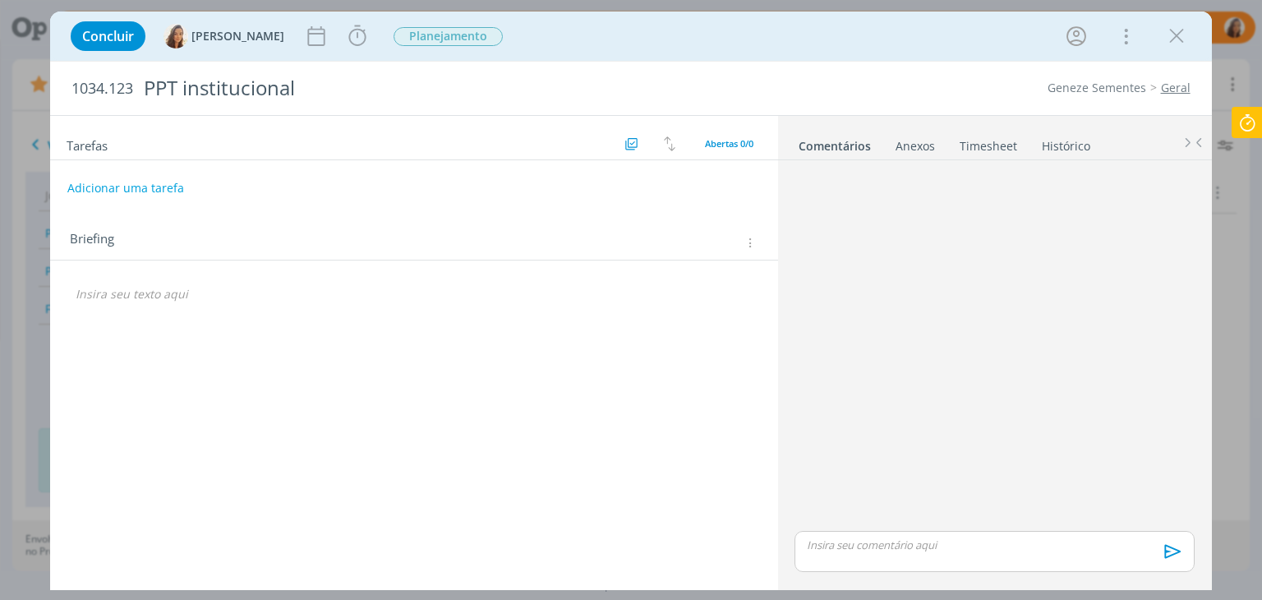
click at [755, 246] on icon "dialog" at bounding box center [749, 243] width 12 height 14
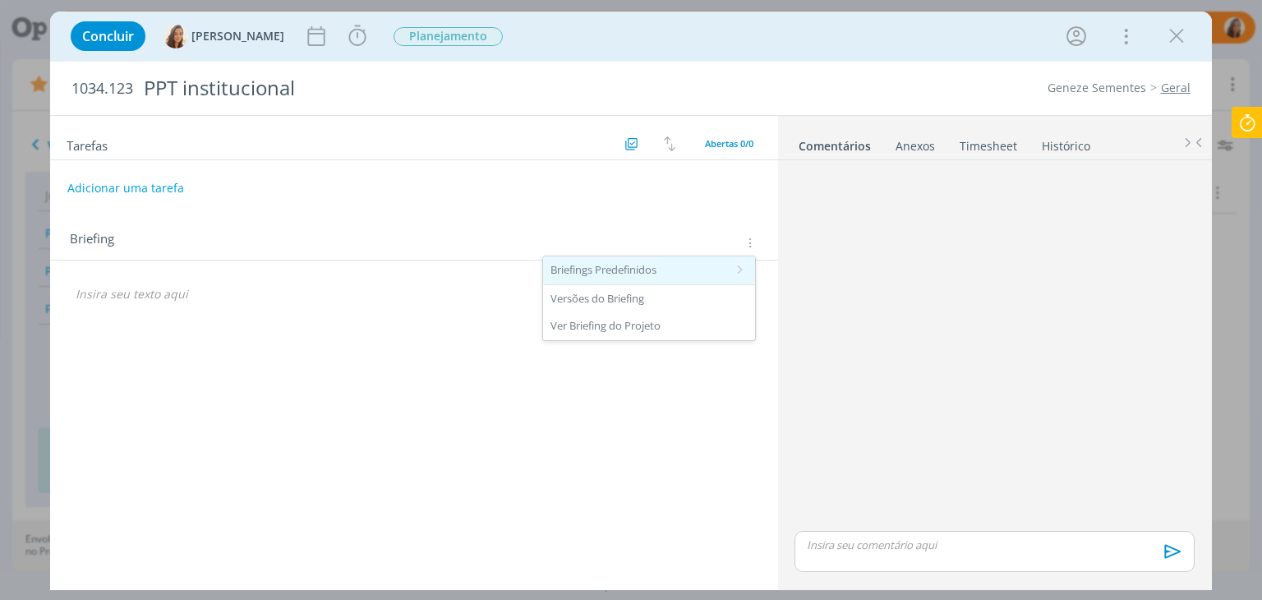
click at [723, 274] on div "Briefings Predefinidos" at bounding box center [649, 270] width 212 height 28
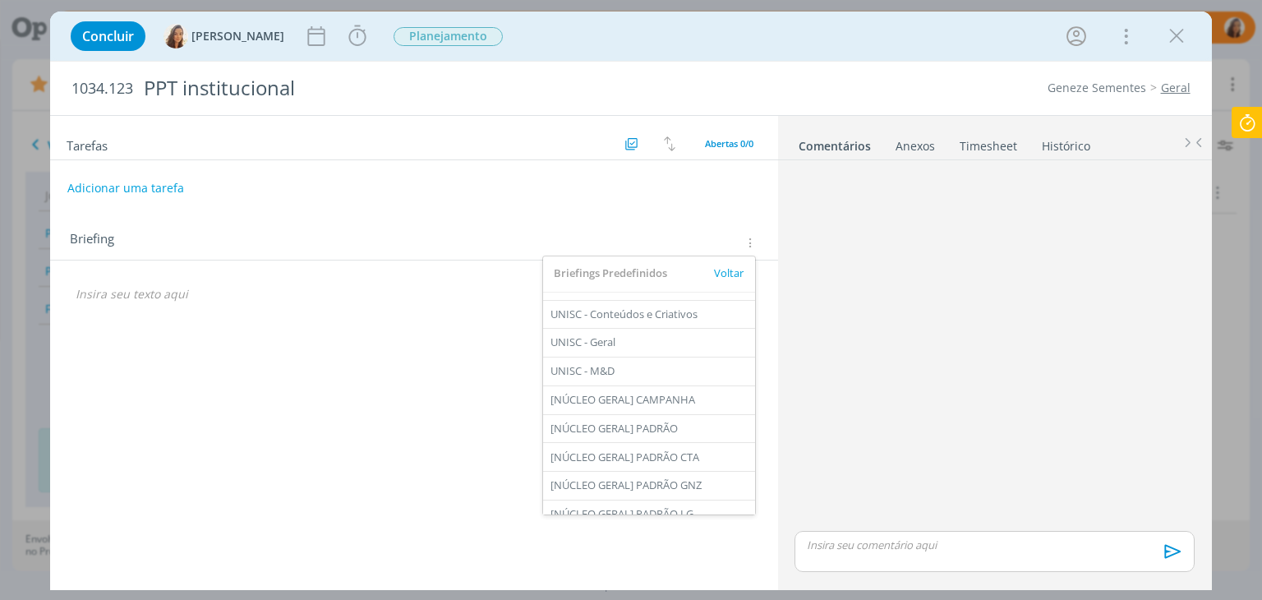
scroll to position [199, 0]
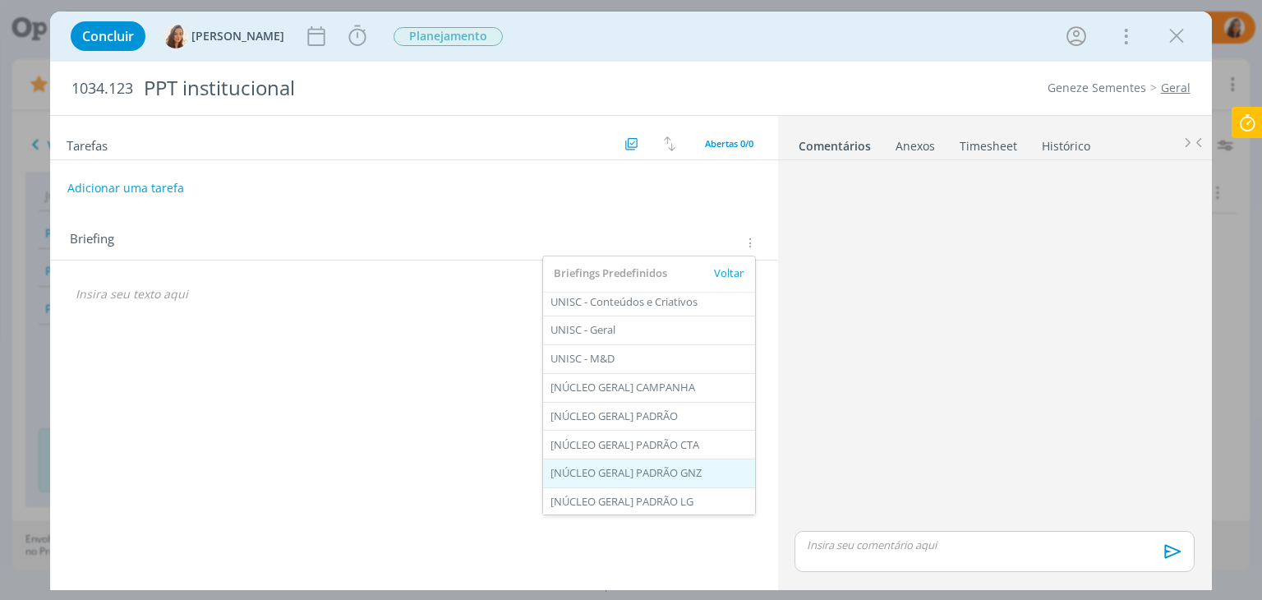
click at [663, 477] on div "[NÚCLEO GERAL] PADRÃO GNZ" at bounding box center [649, 473] width 212 height 28
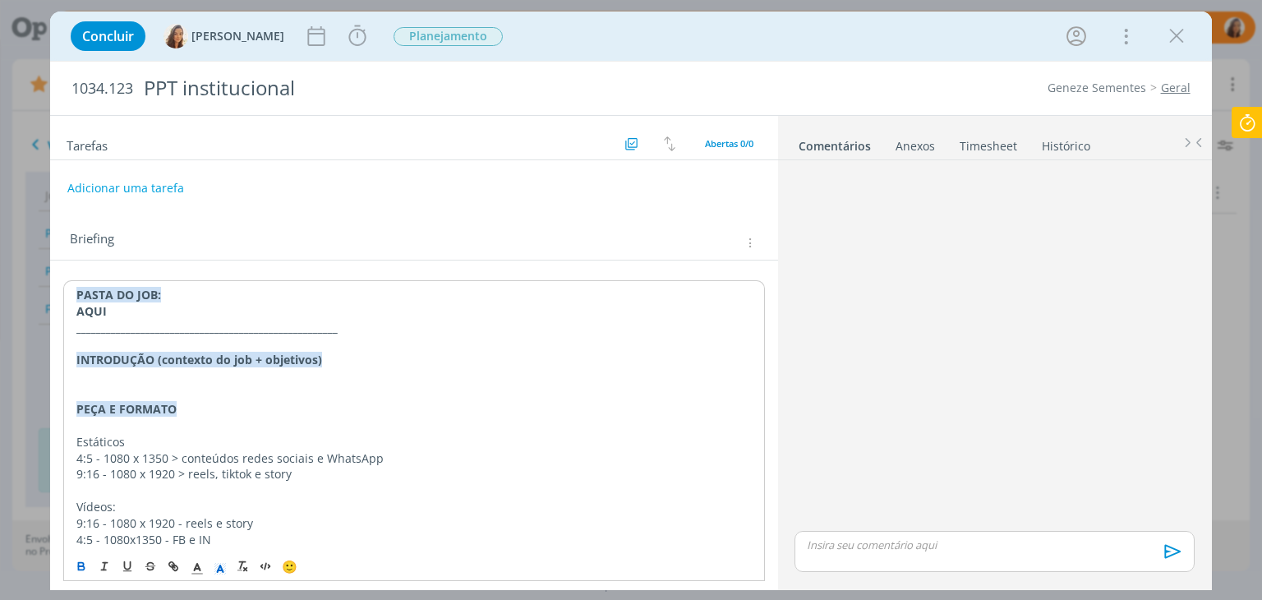
click at [86, 310] on strong "AQUI" at bounding box center [91, 311] width 30 height 16
click at [170, 558] on button "dialog" at bounding box center [174, 566] width 23 height 20
paste input "https://sobeae.sharepoint.com/:f:/s/SOBEAE/EtDmGFmK651LssSyUv_usrcBLGYjFc50grgV…"
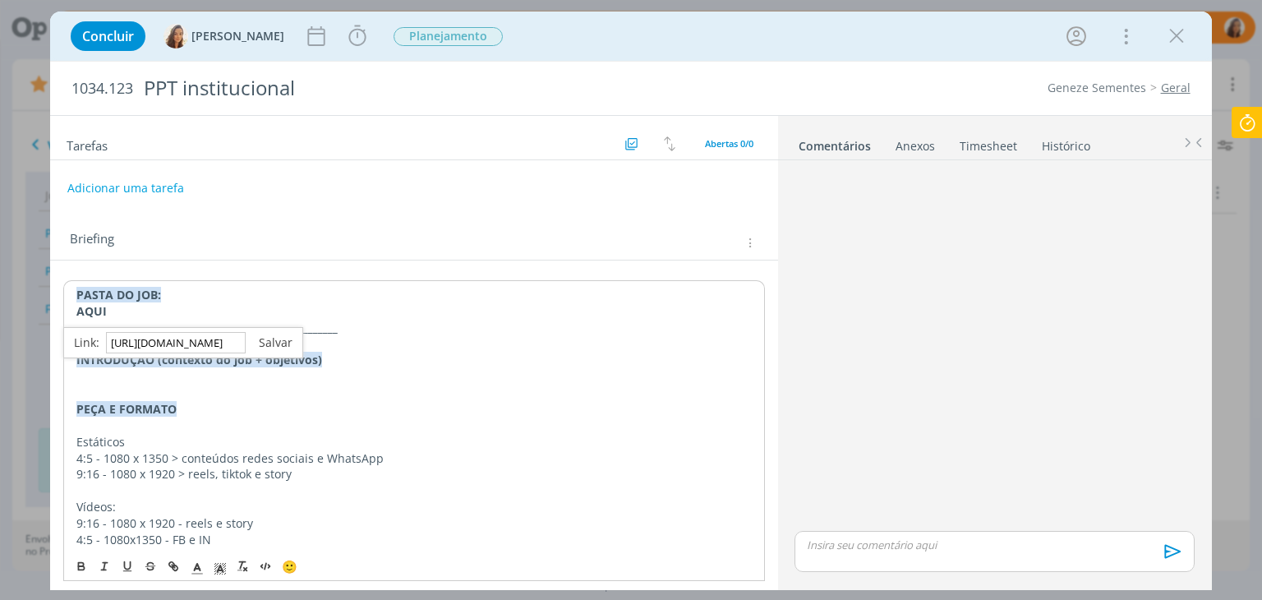
type input "https://sobeae.sharepoint.com/:f:/s/SOBEAE/EtDmGFmK651LssSyUv_usrcBLGYjFc50grgV…"
click at [271, 341] on link "dialog" at bounding box center [269, 342] width 47 height 16
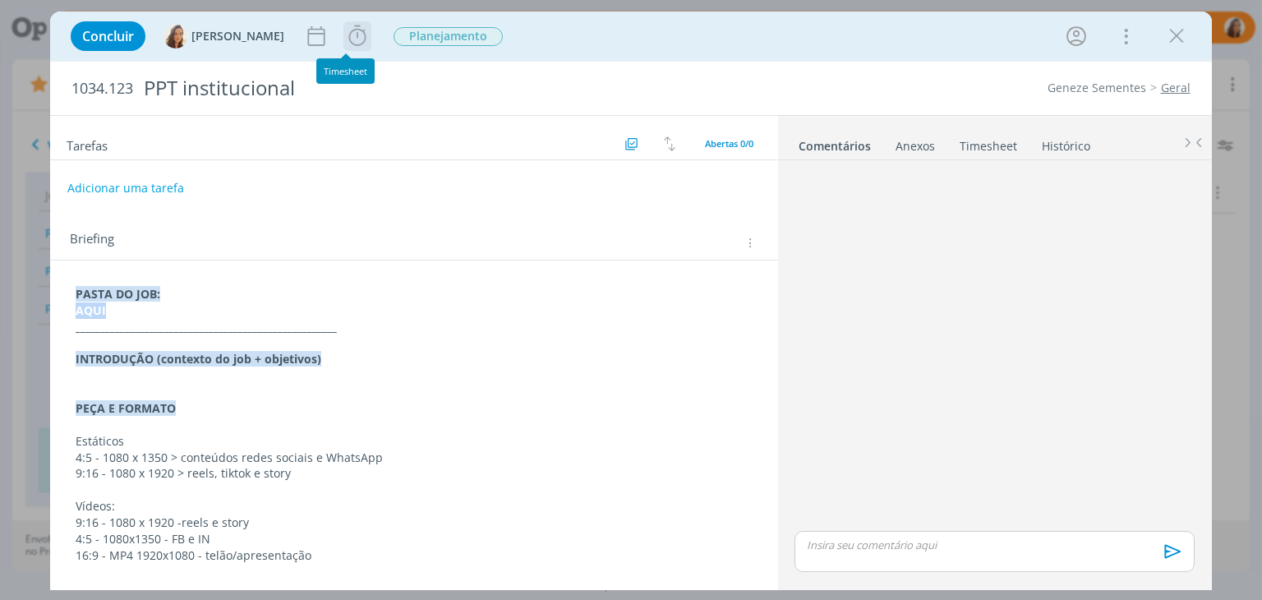
click at [351, 39] on icon "dialog" at bounding box center [357, 36] width 25 height 25
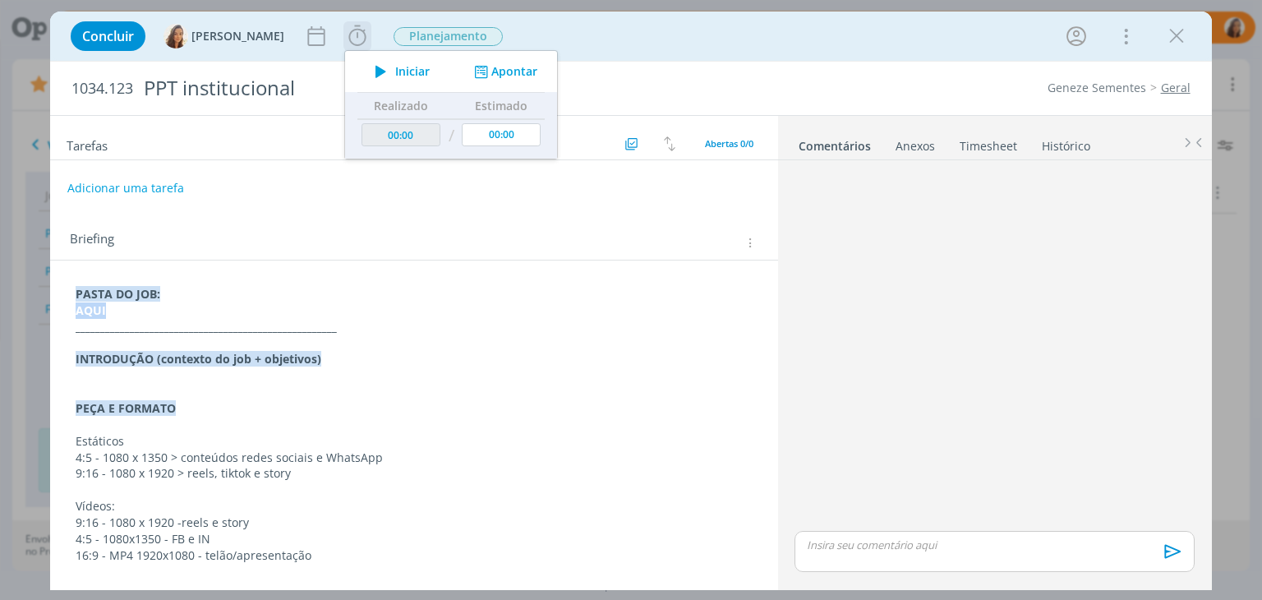
click at [395, 67] on span "Iniciar" at bounding box center [412, 72] width 35 height 12
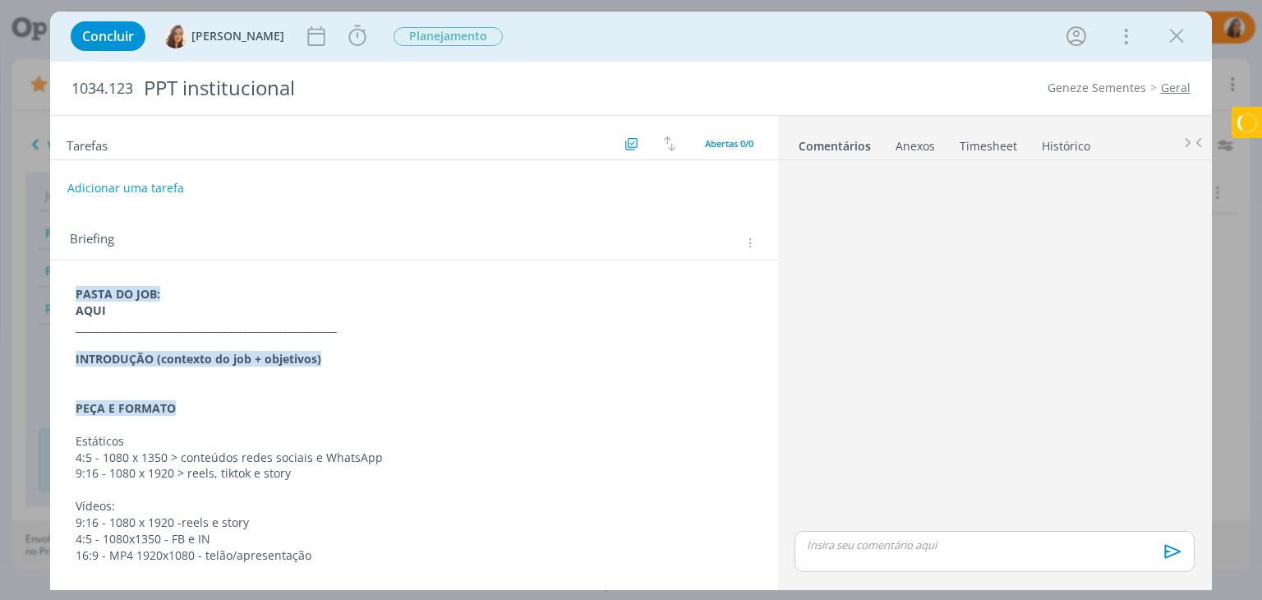
click at [170, 379] on p "dialog" at bounding box center [414, 375] width 676 height 16
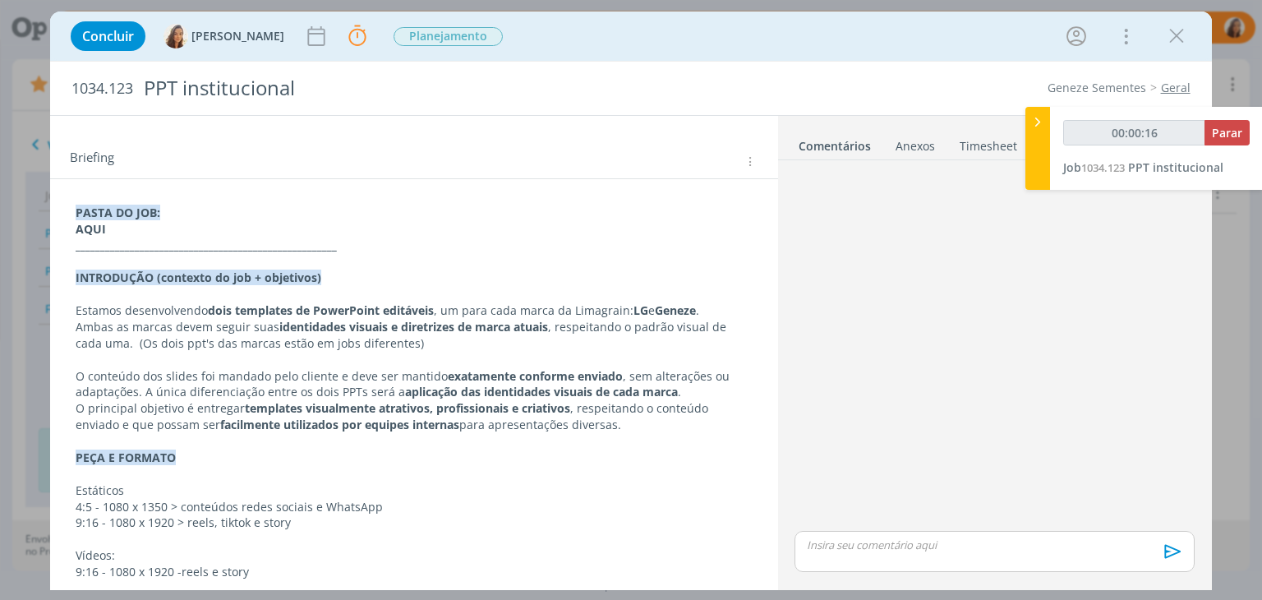
scroll to position [246, 0]
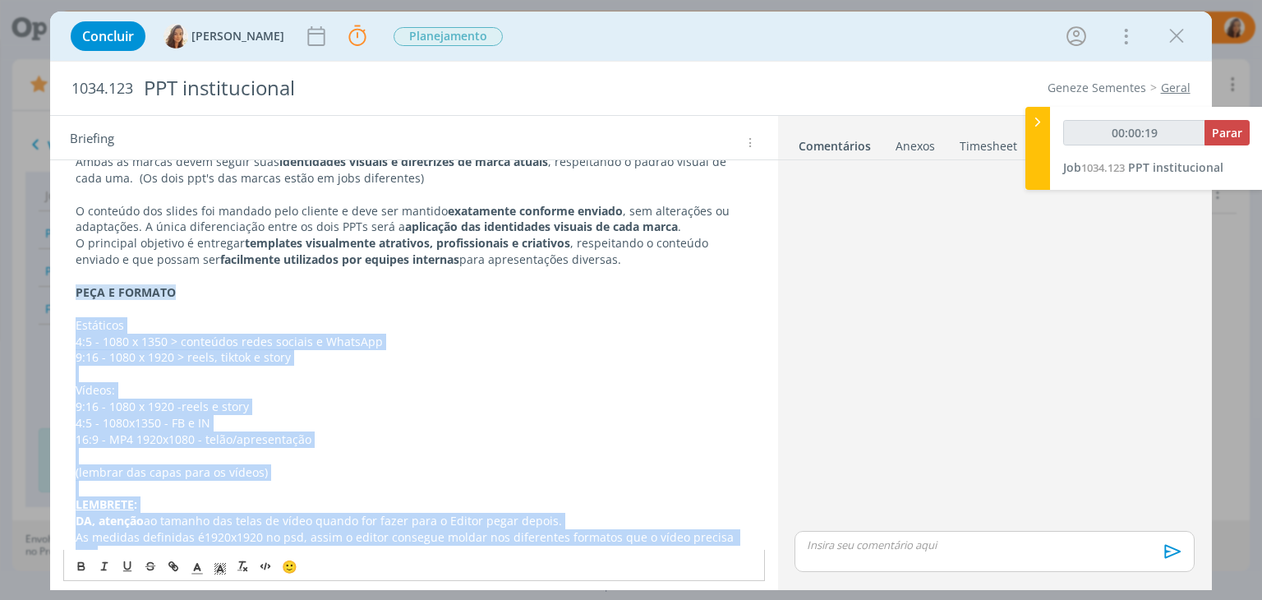
drag, startPoint x: 135, startPoint y: 563, endPoint x: 66, endPoint y: 321, distance: 251.2
type input "00:00:20"
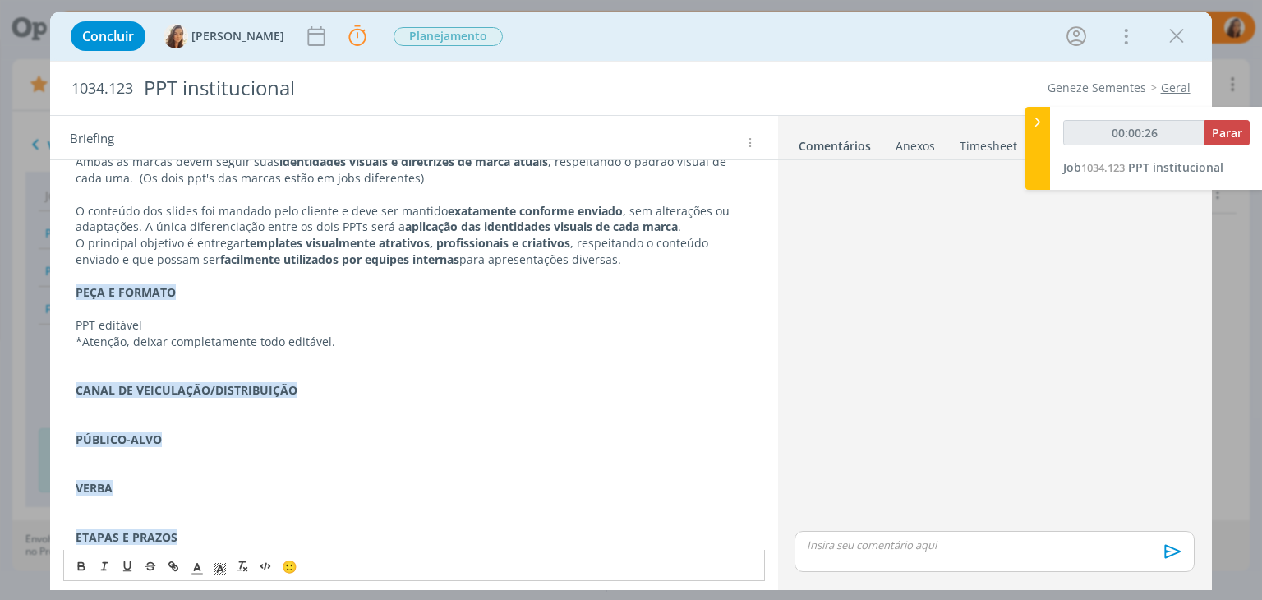
click at [89, 358] on p "dialog" at bounding box center [414, 357] width 676 height 16
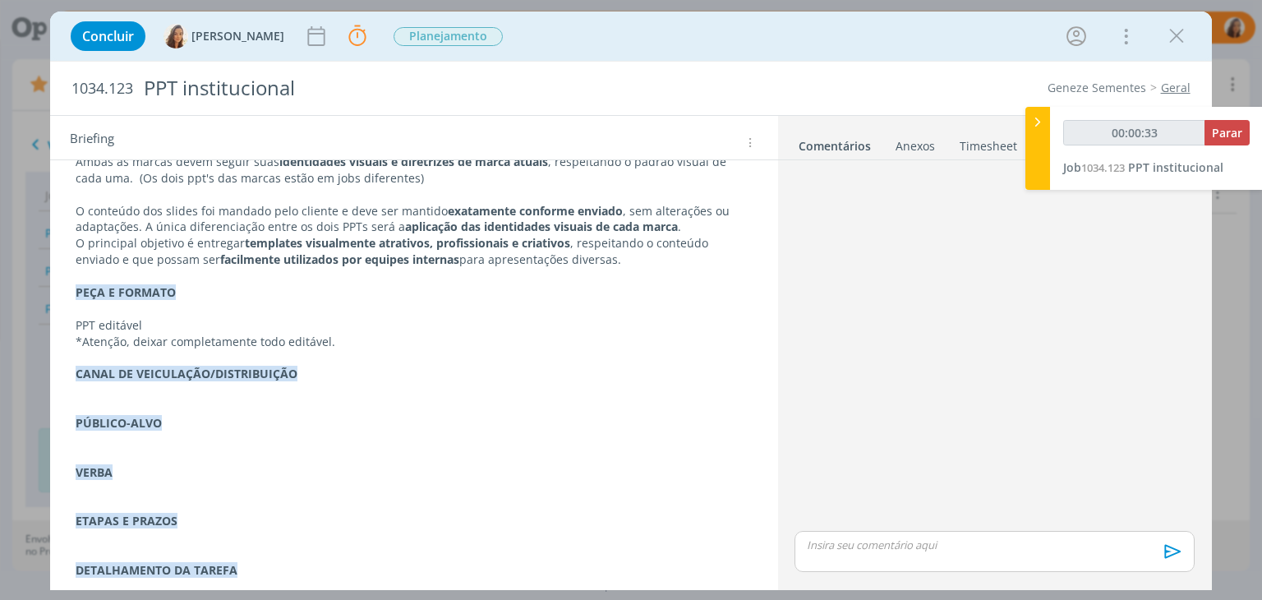
click at [112, 389] on p "dialog" at bounding box center [414, 390] width 676 height 16
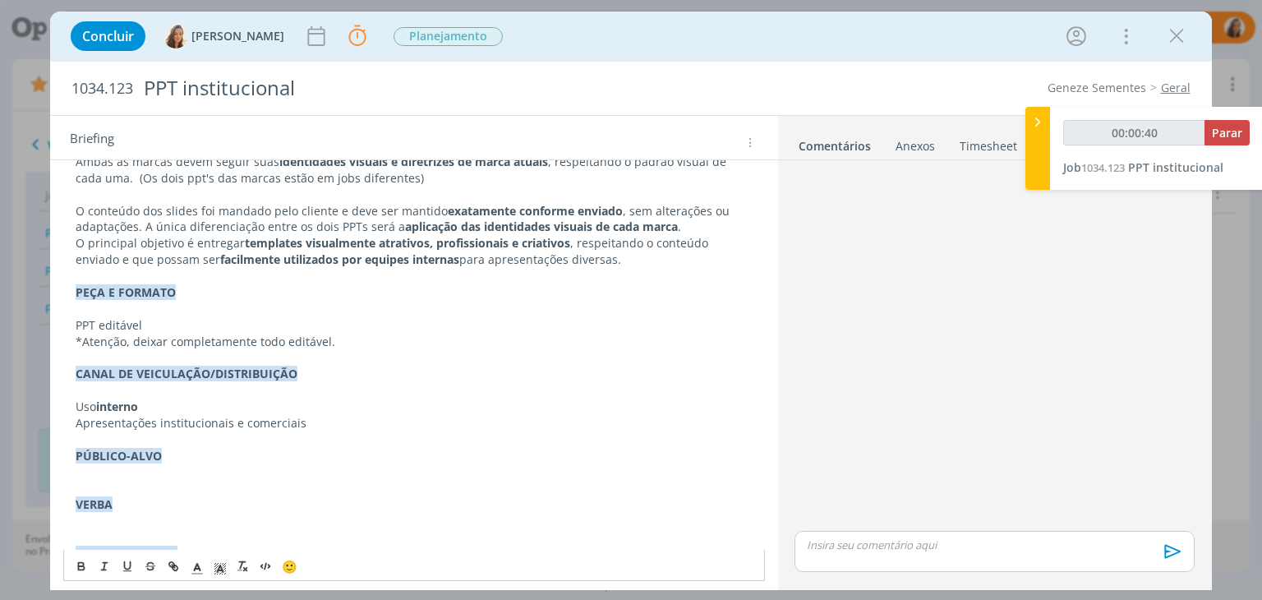
click at [144, 473] on p "dialog" at bounding box center [414, 472] width 676 height 16
click at [206, 468] on p "Equipes internas da LG" at bounding box center [414, 472] width 676 height 16
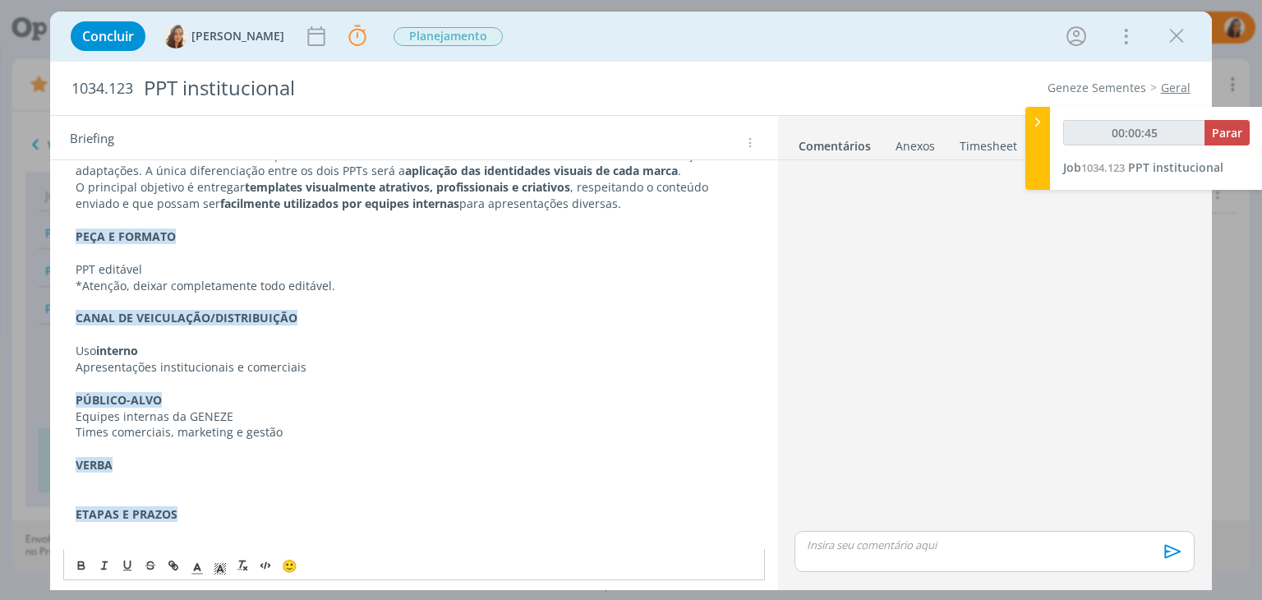
scroll to position [411, 0]
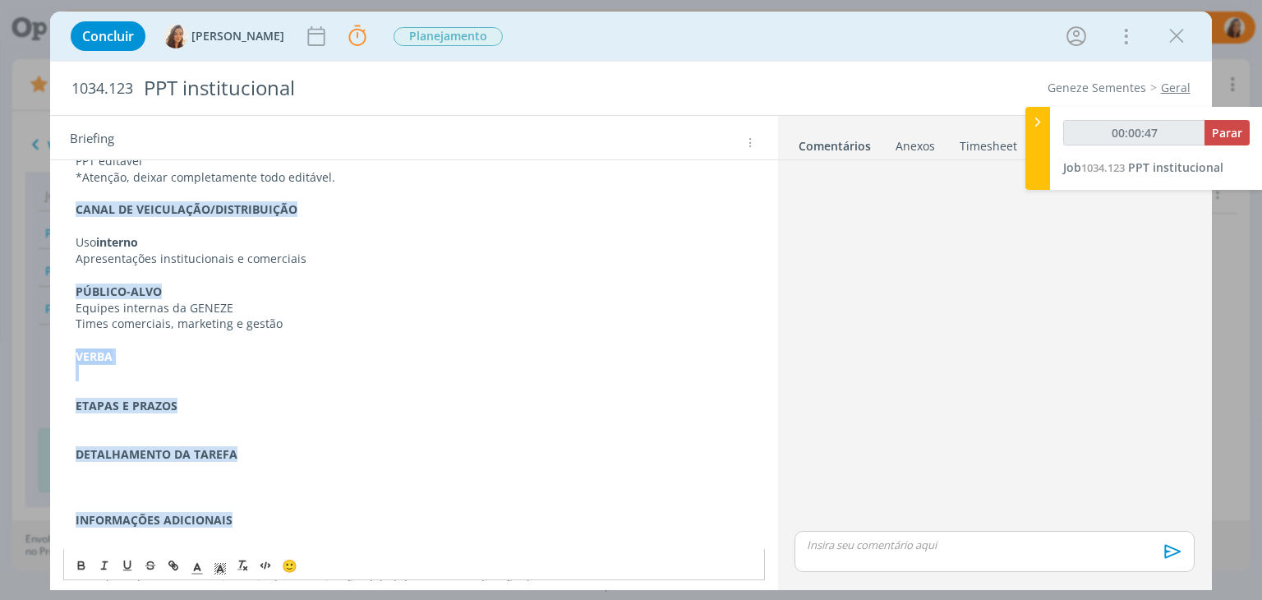
drag, startPoint x: 131, startPoint y: 367, endPoint x: 56, endPoint y: 362, distance: 75.8
click at [56, 362] on div "PASTA DO JOB: AQUI _____________________________________________________ INTROD…" at bounding box center [413, 497] width 727 height 1294
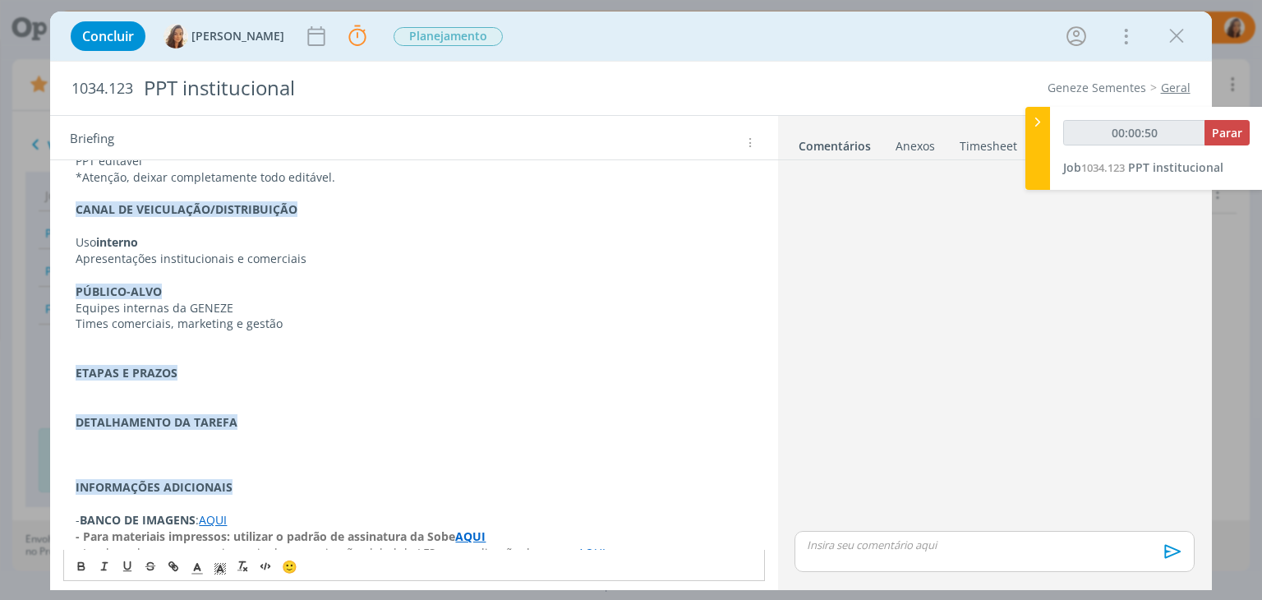
click at [92, 388] on p "dialog" at bounding box center [414, 389] width 676 height 16
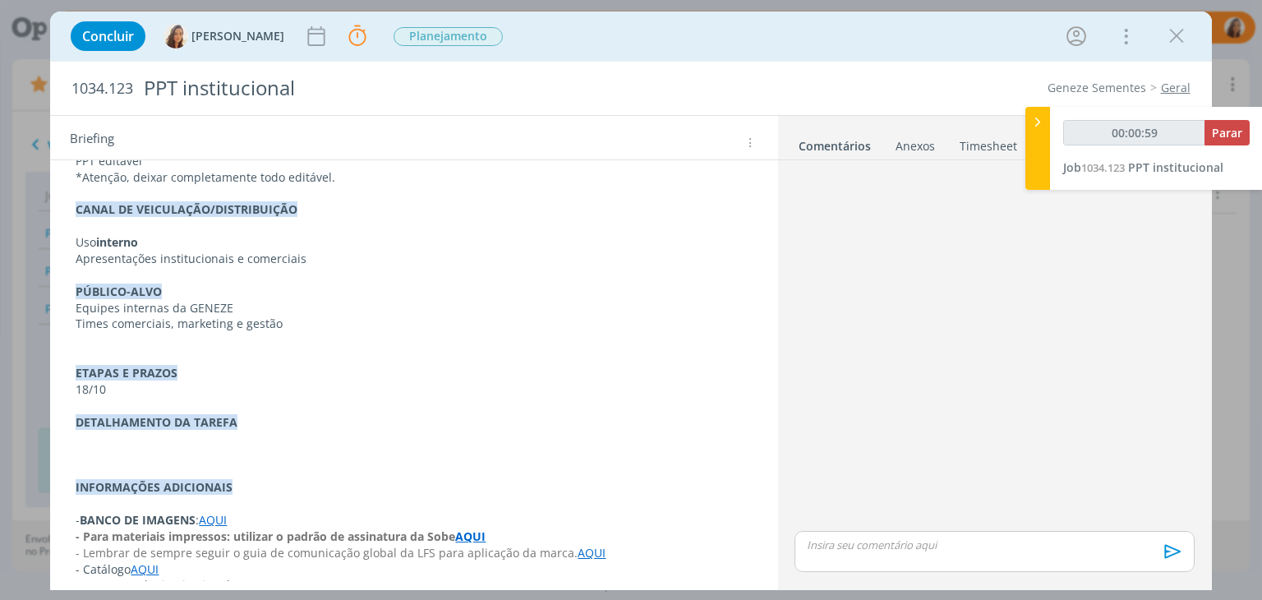
click at [108, 447] on p "dialog" at bounding box center [414, 454] width 676 height 16
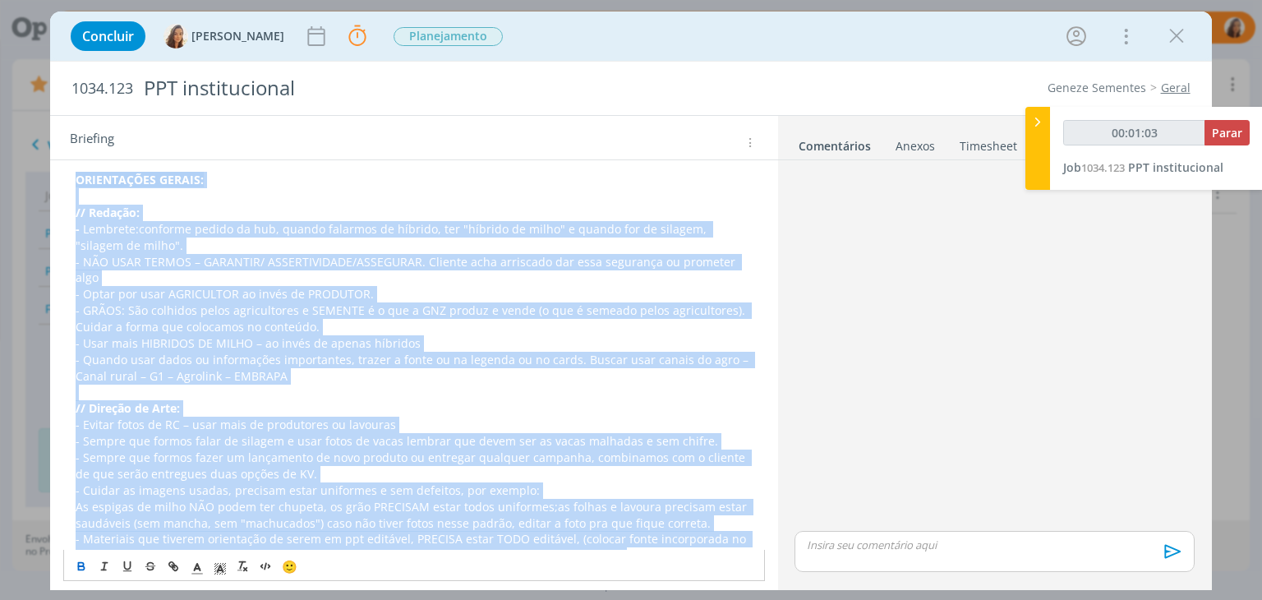
scroll to position [1021, 0]
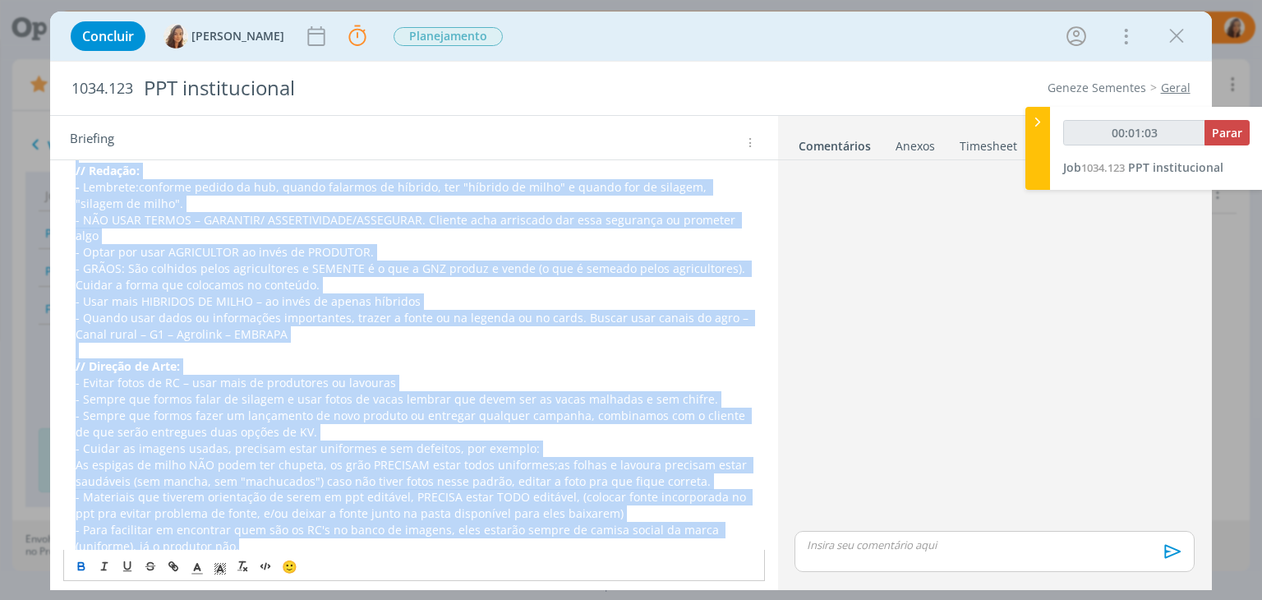
drag, startPoint x: 75, startPoint y: 392, endPoint x: 428, endPoint y: 610, distance: 415.4
click at [428, 599] on html "Projetos Jobs Propostas Produção Mídia Financeiro Cadastros Relatórios Notifica…" at bounding box center [631, 300] width 1262 height 600
click at [242, 535] on p "- Para facilitar em encontrar quem são os RC's no banco de imagens, eles estarã…" at bounding box center [414, 538] width 676 height 33
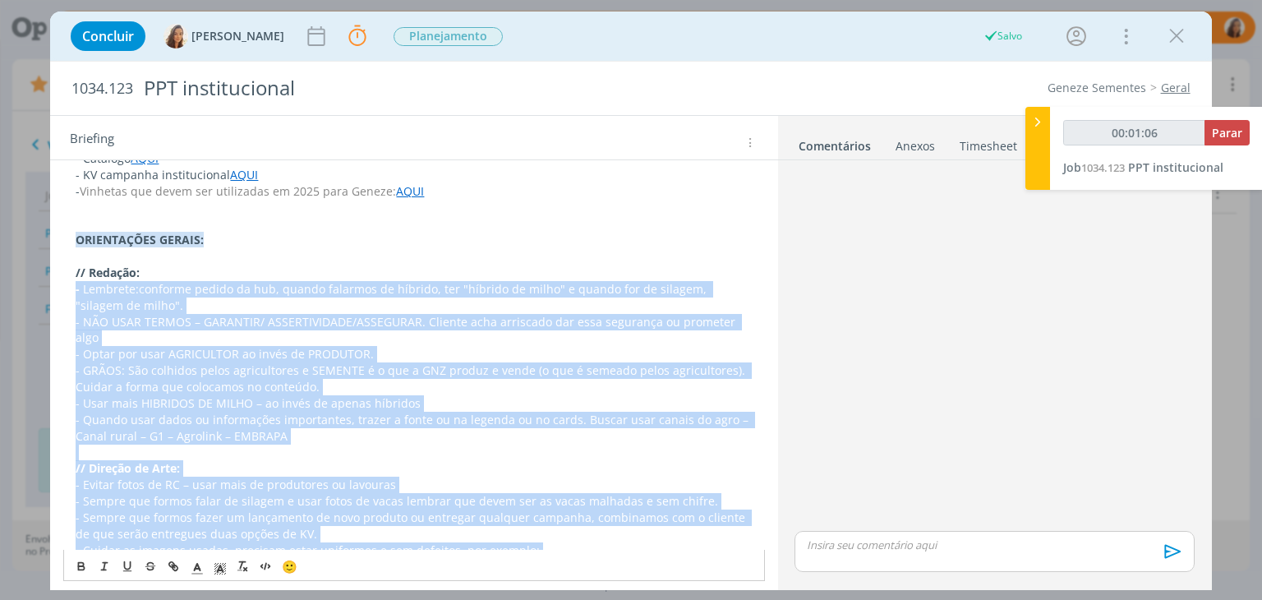
scroll to position [857, 0]
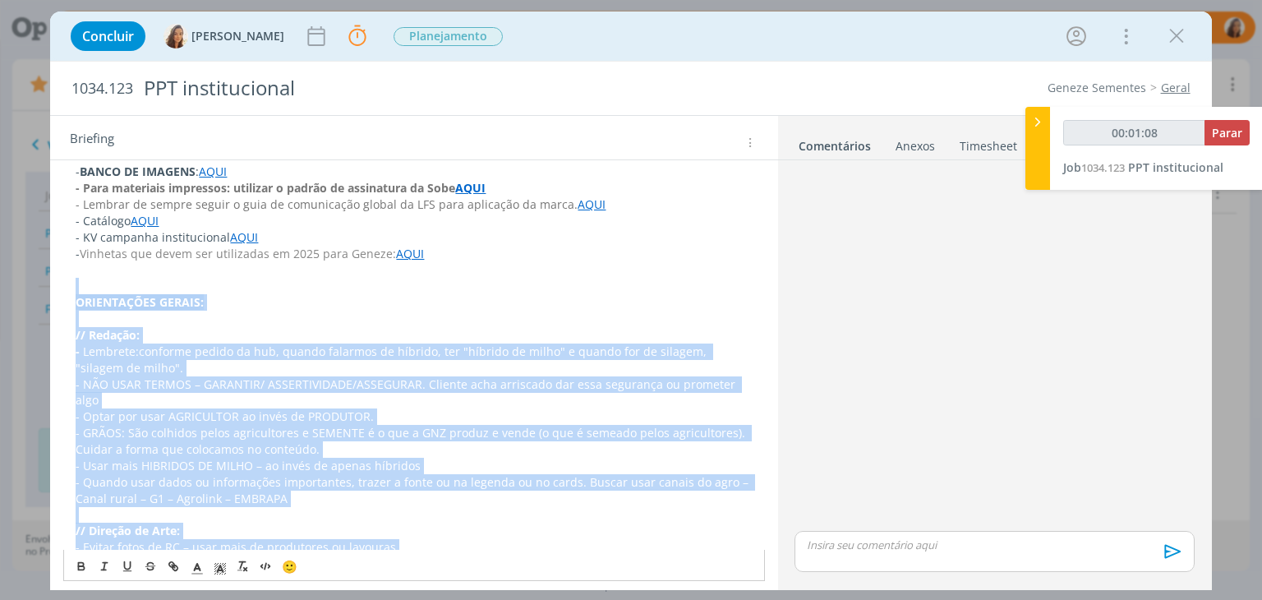
drag, startPoint x: 243, startPoint y: 533, endPoint x: 74, endPoint y: 290, distance: 296.3
click at [74, 290] on div "PASTA DO JOB: AQUI _____________________________________________________ INTROD…" at bounding box center [413, 73] width 701 height 1301
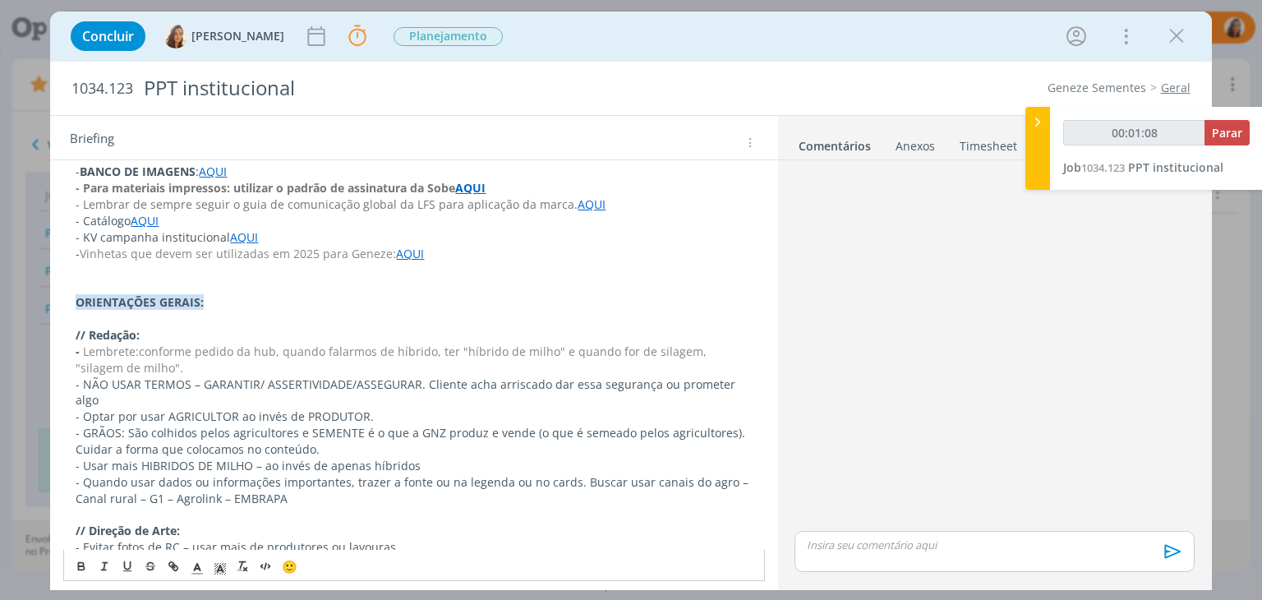
scroll to position [613, 0]
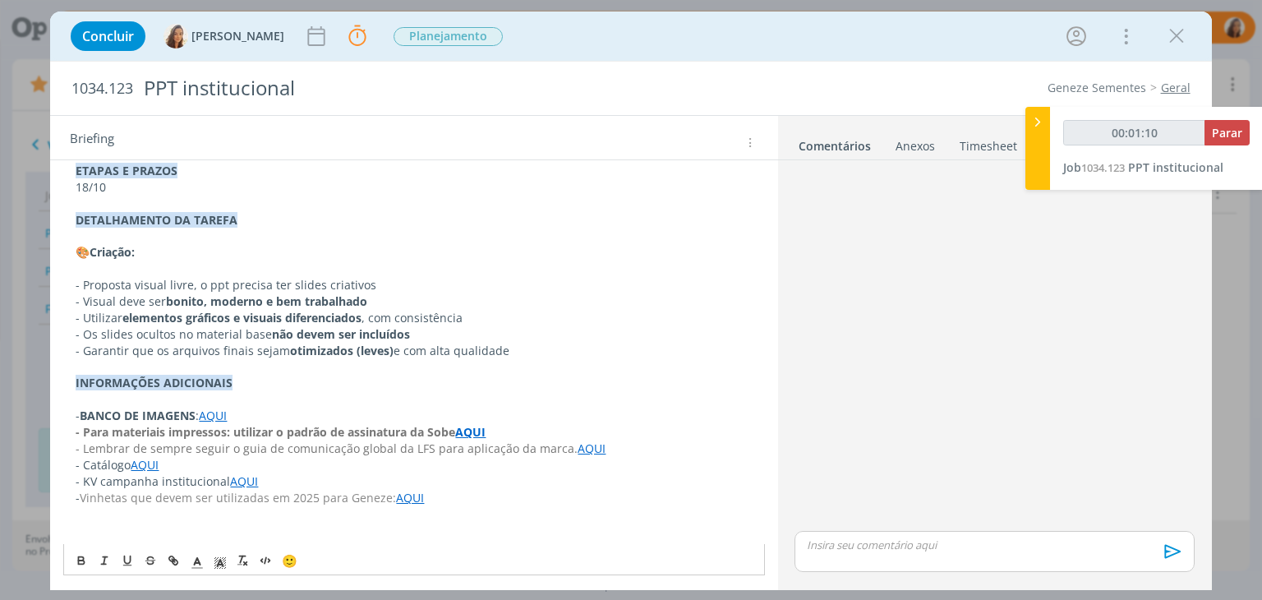
click at [192, 494] on span "Vinhetas que devem ser utilizadas em 2025 para Geneze:" at bounding box center [238, 498] width 316 height 16
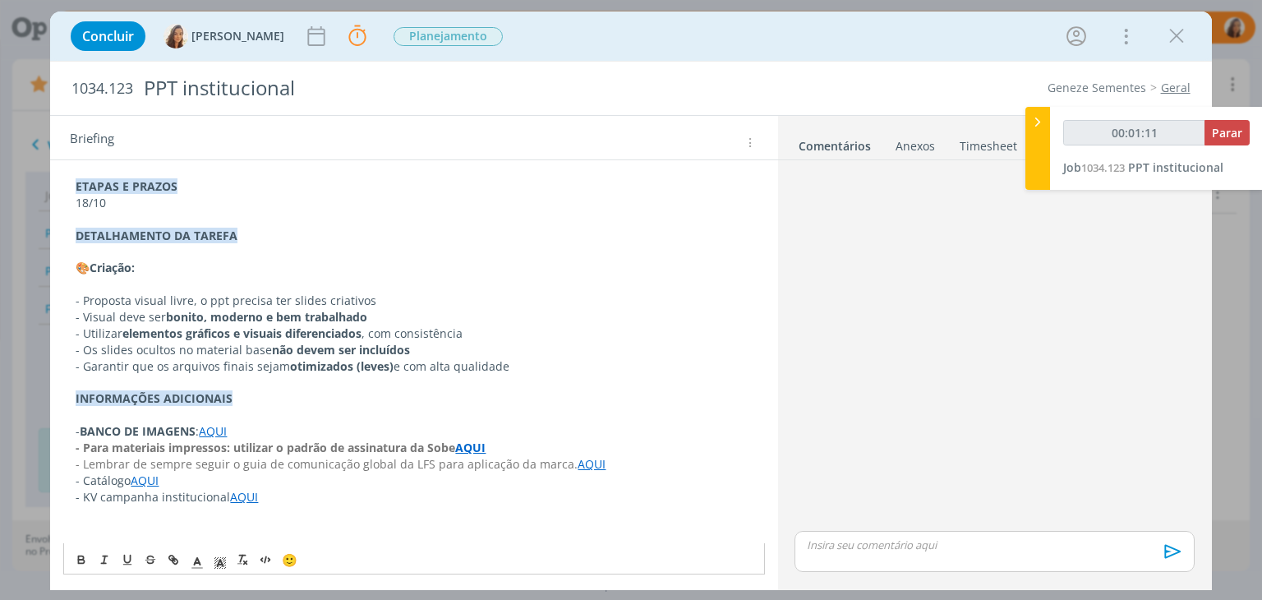
scroll to position [597, 0]
click at [135, 486] on link "AQUI" at bounding box center [145, 481] width 28 height 16
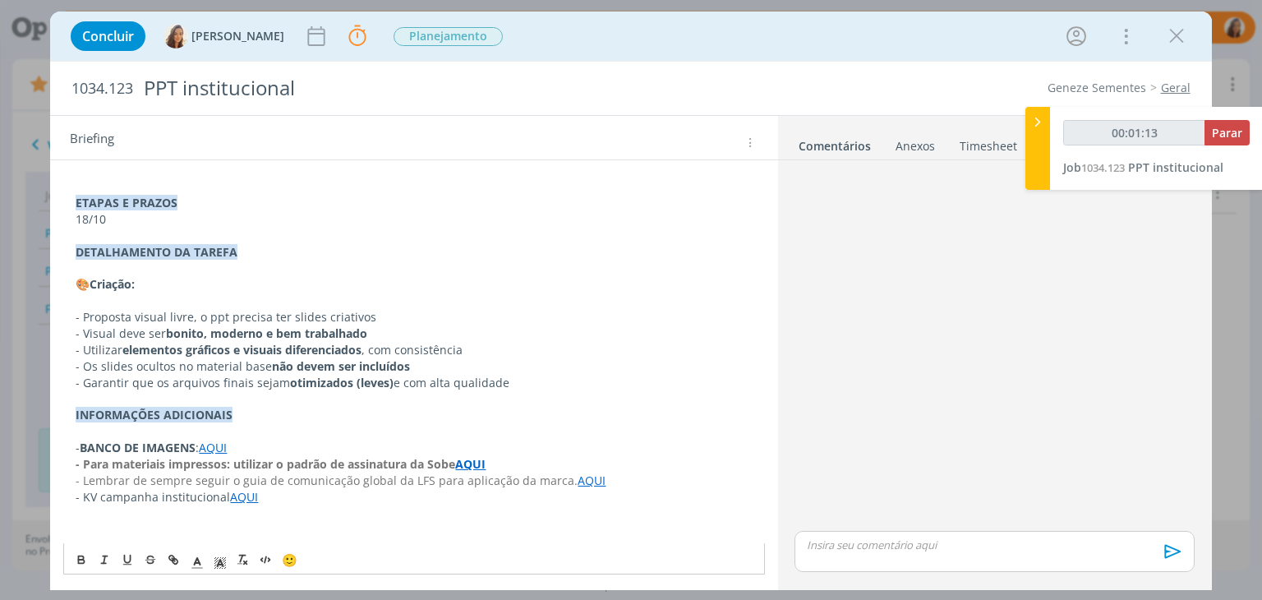
scroll to position [580, 0]
click at [168, 461] on strong "- Para materiais impressos: utilizar o padrão de assinatura da Sobe" at bounding box center [266, 465] width 380 height 16
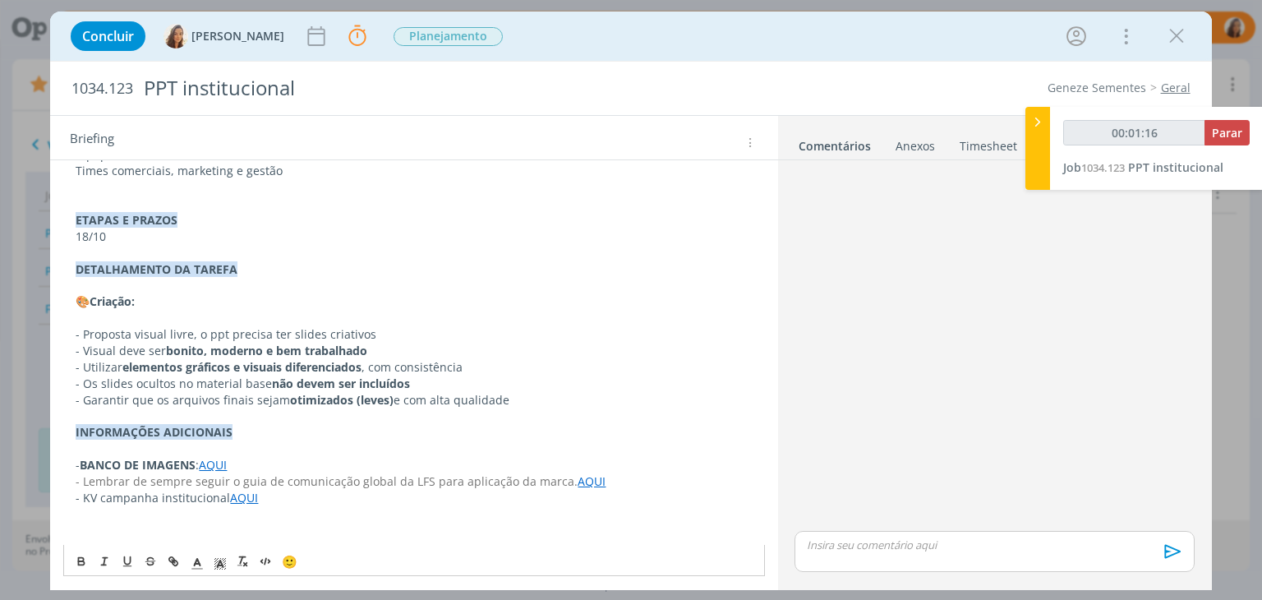
click at [177, 531] on p "dialog" at bounding box center [414, 531] width 676 height 16
click at [146, 537] on div "PASTA DO JOB: AQUI _____________________________________________________ INTROD…" at bounding box center [413, 131] width 701 height 828
click at [67, 525] on div "PASTA DO JOB: AQUI _____________________________________________________ INTROD…" at bounding box center [413, 139] width 701 height 845
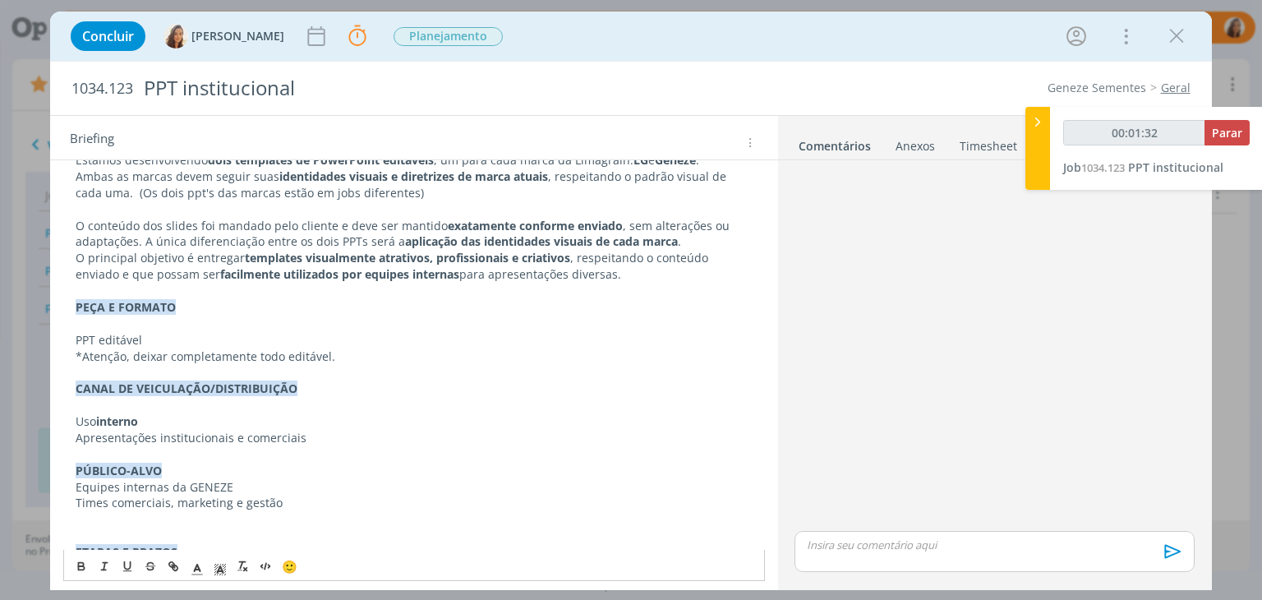
scroll to position [575, 0]
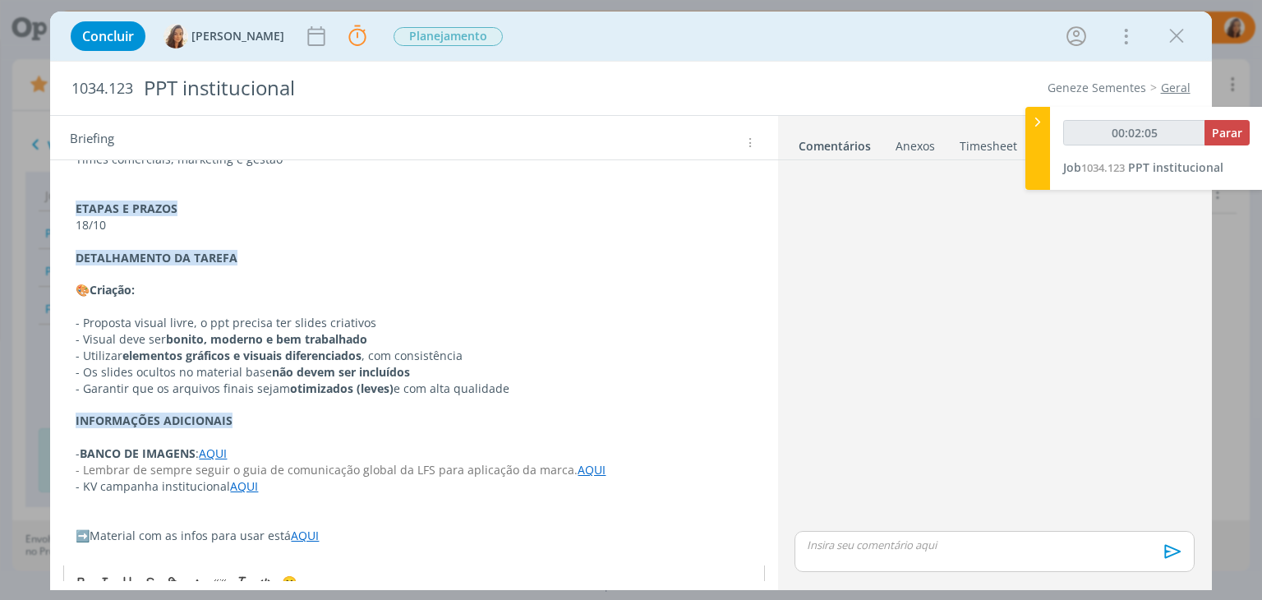
click at [316, 537] on link "AQUI" at bounding box center [305, 535] width 28 height 16
type input "00:02:07"
click at [177, 566] on icon "dialog" at bounding box center [175, 567] width 5 height 5
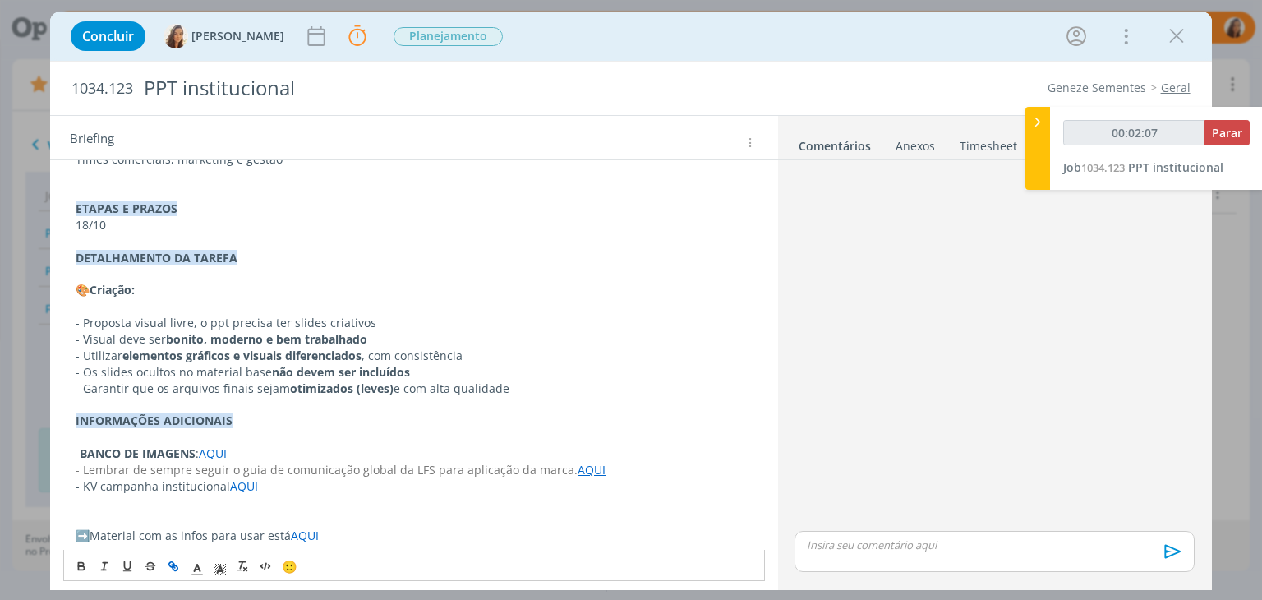
type input "AQUI"
type input "00:02:08"
paste input "https://sobeae.sharepoint.com/:f:/s/SOBEAE/Ets0xqt96LlOhdr9v3SAMzsBbi7cZ4kntu-J…"
type input "https://sobeae.sharepoint.com/:f:/s/SOBEAE/Ets0xqt96LlOhdr9v3SAMzsBbi7cZ4kntu-J…"
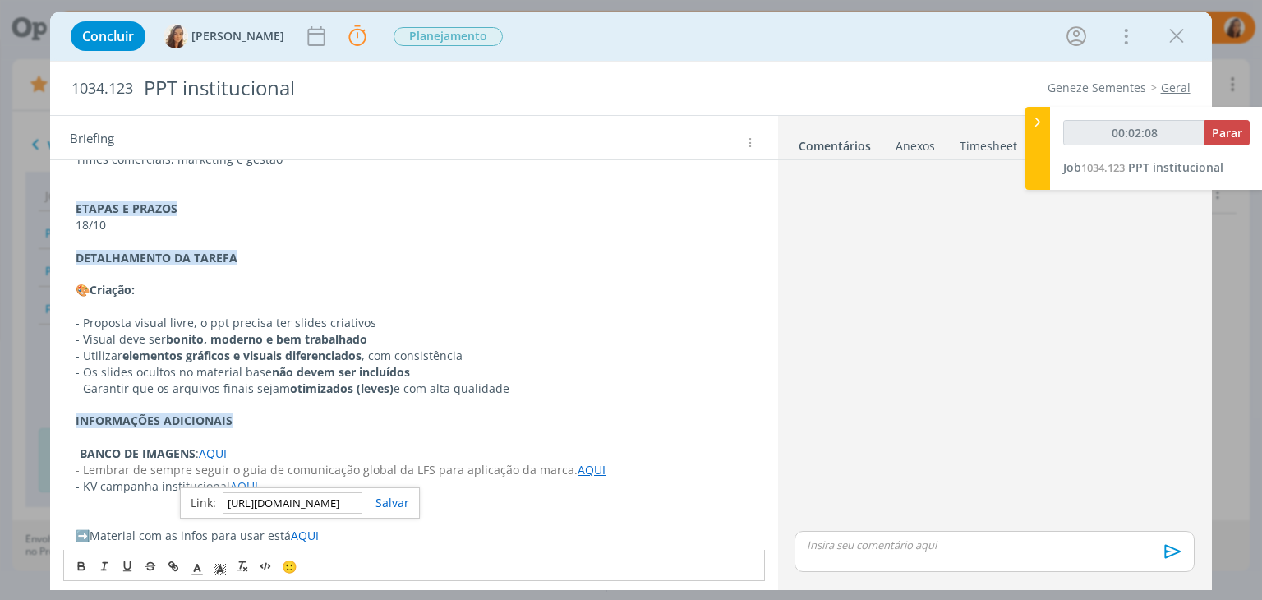
type input "00:02:09"
type input "https://sobeae.sharepoint.com/:f:/s/SOBEAE/Ets0xqt96LlOhdr9v3SAMzsBbi7cZ4kntu-J…"
click at [387, 500] on link "dialog" at bounding box center [385, 503] width 47 height 16
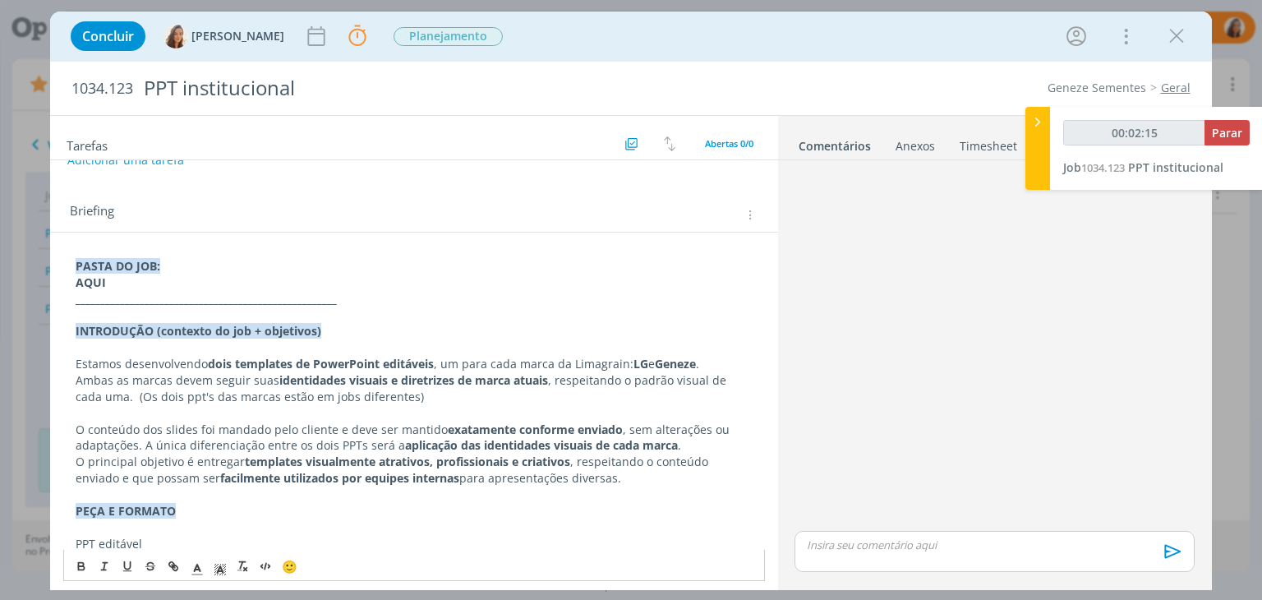
scroll to position [0, 0]
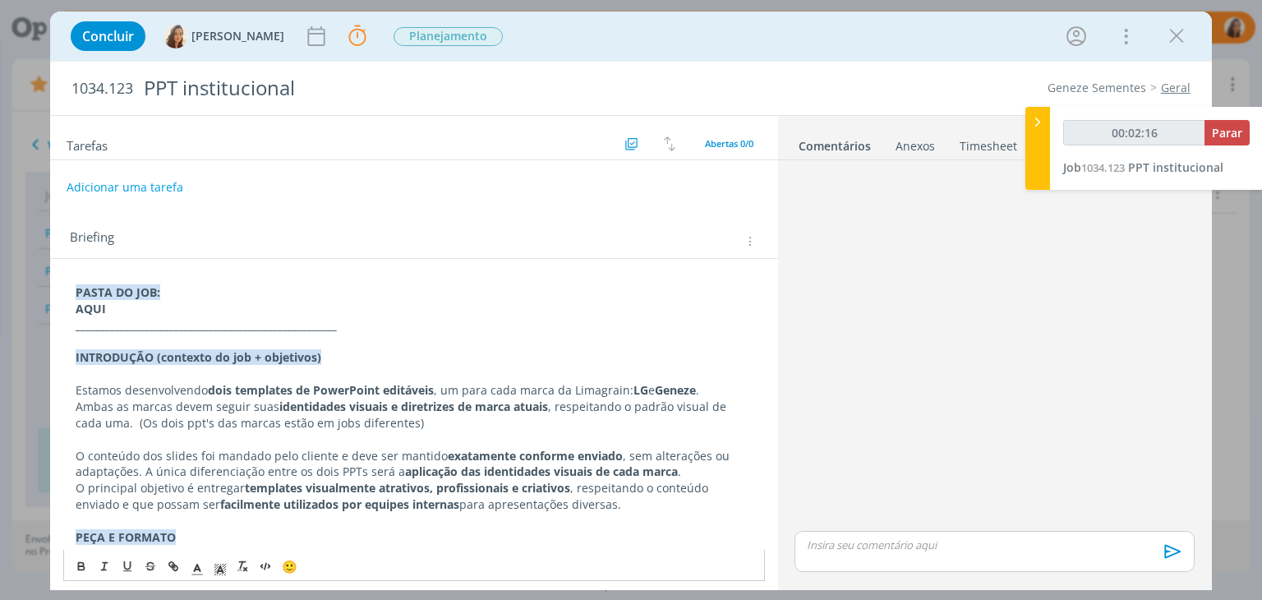
type input "00:02:17"
click at [115, 185] on button "Adicionar uma tarefa" at bounding box center [125, 187] width 117 height 28
type input "Cr"
type input "00:02:18"
type input "Criação"
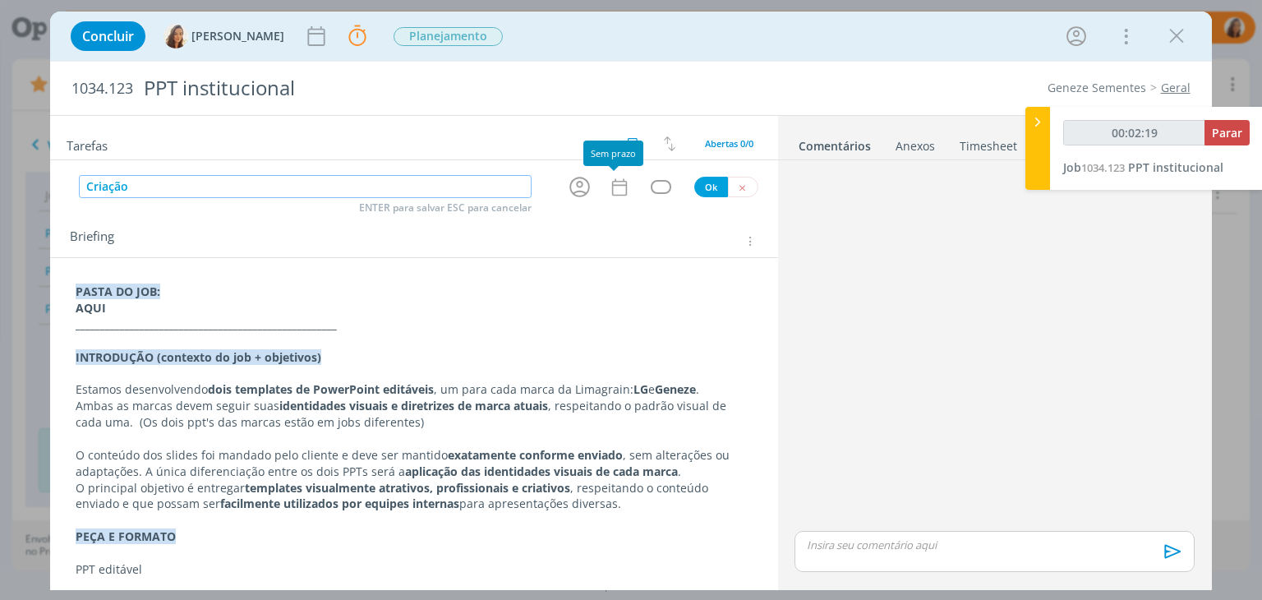
type input "00:02:20"
click at [578, 187] on icon "dialog" at bounding box center [579, 186] width 25 height 25
type input "Criação"
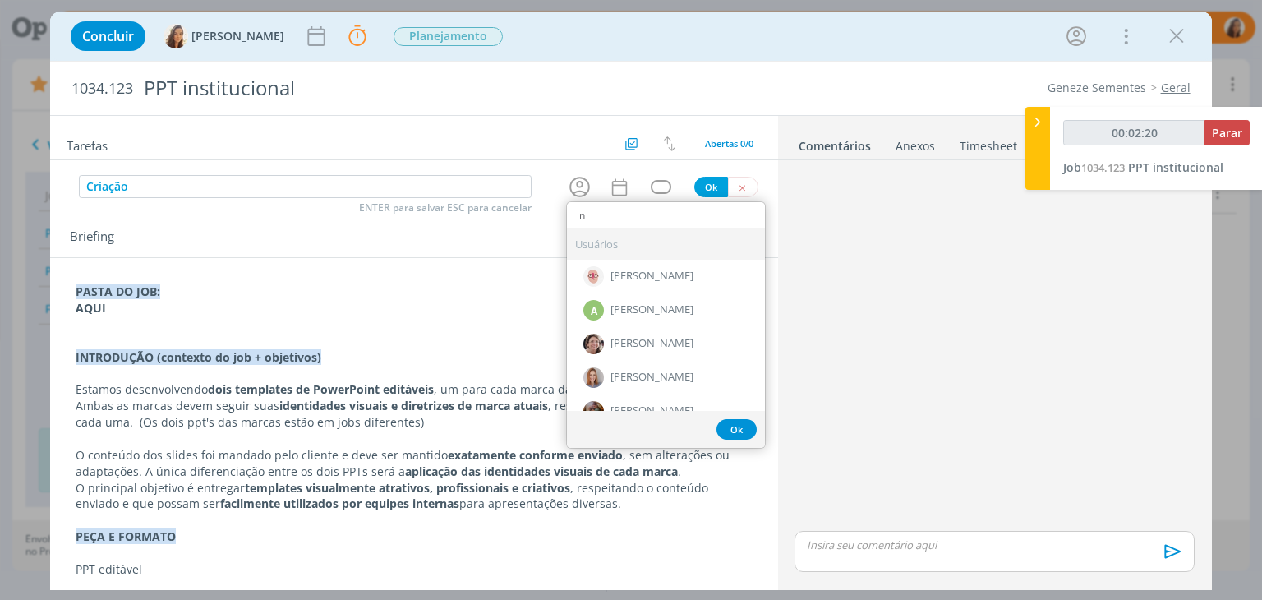
type input "na"
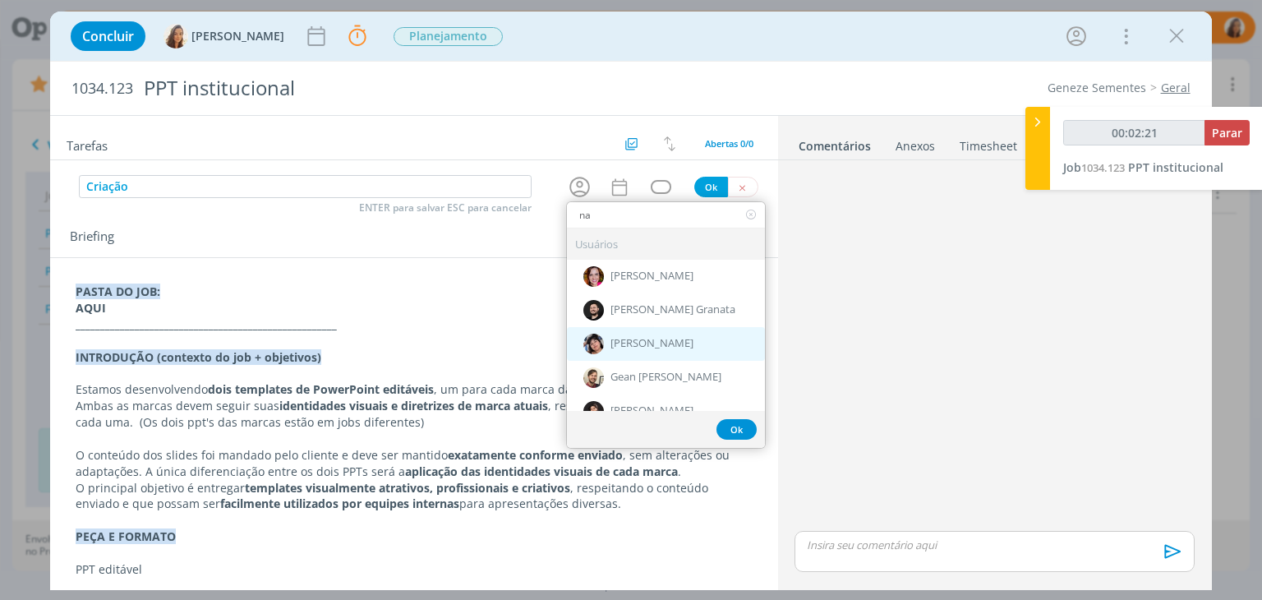
type input "00:02:22"
type input "nat"
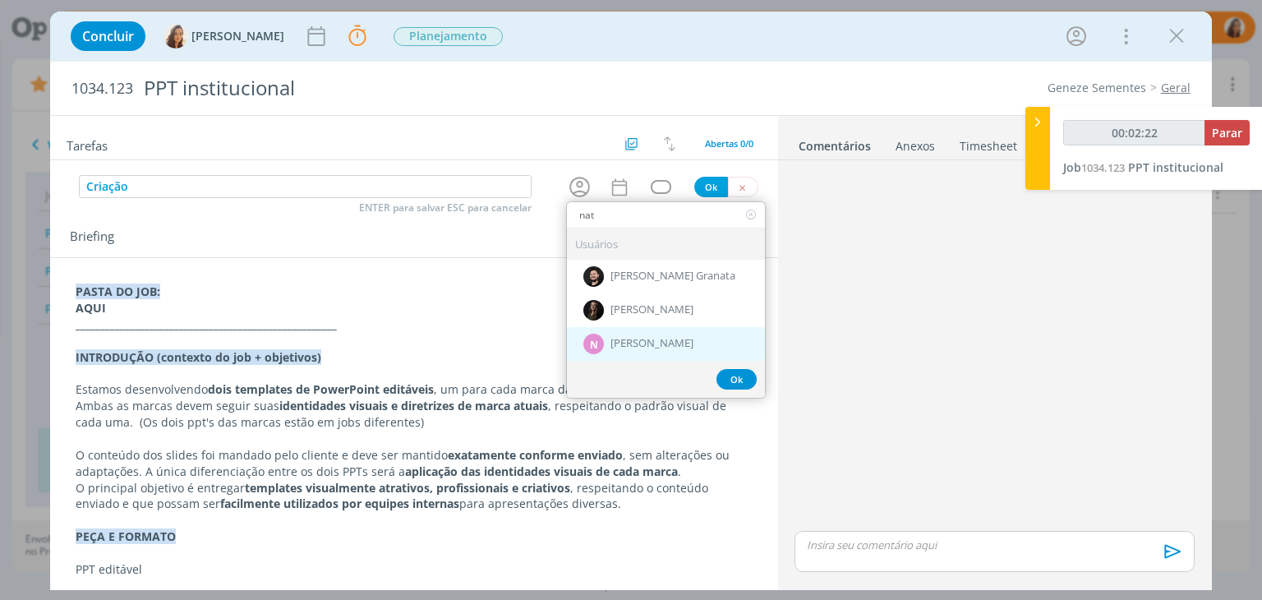
type input "00:02:23"
type input "nat"
click at [621, 332] on div "N Nathan Grellet" at bounding box center [666, 344] width 198 height 34
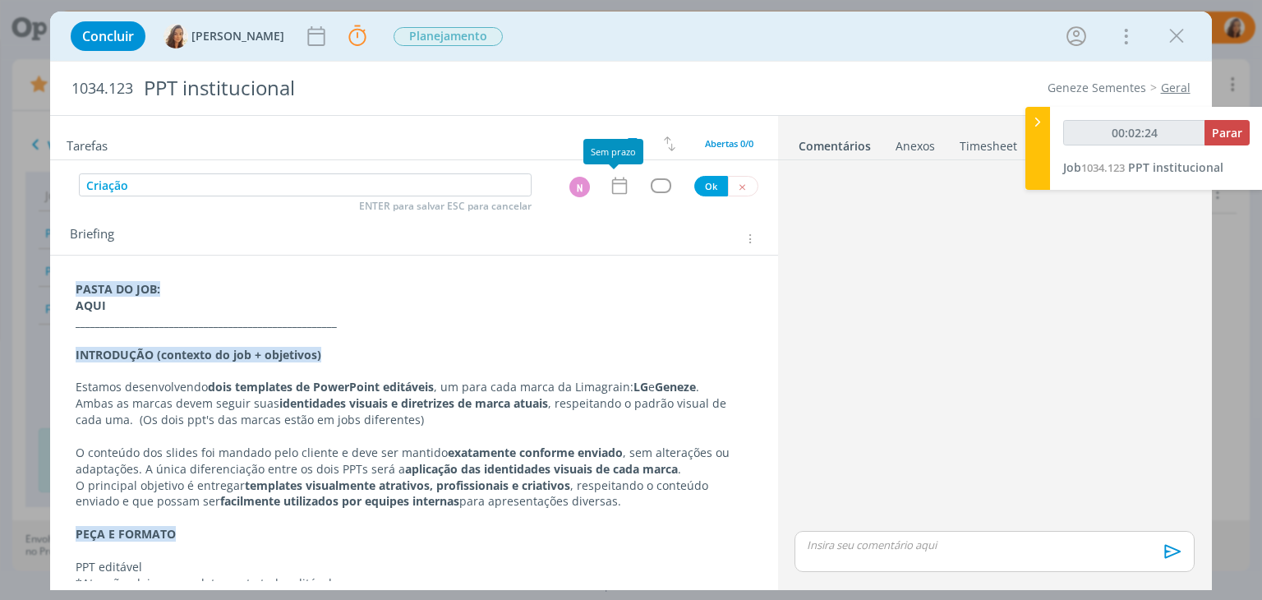
click at [611, 183] on icon "dialog" at bounding box center [618, 185] width 15 height 17
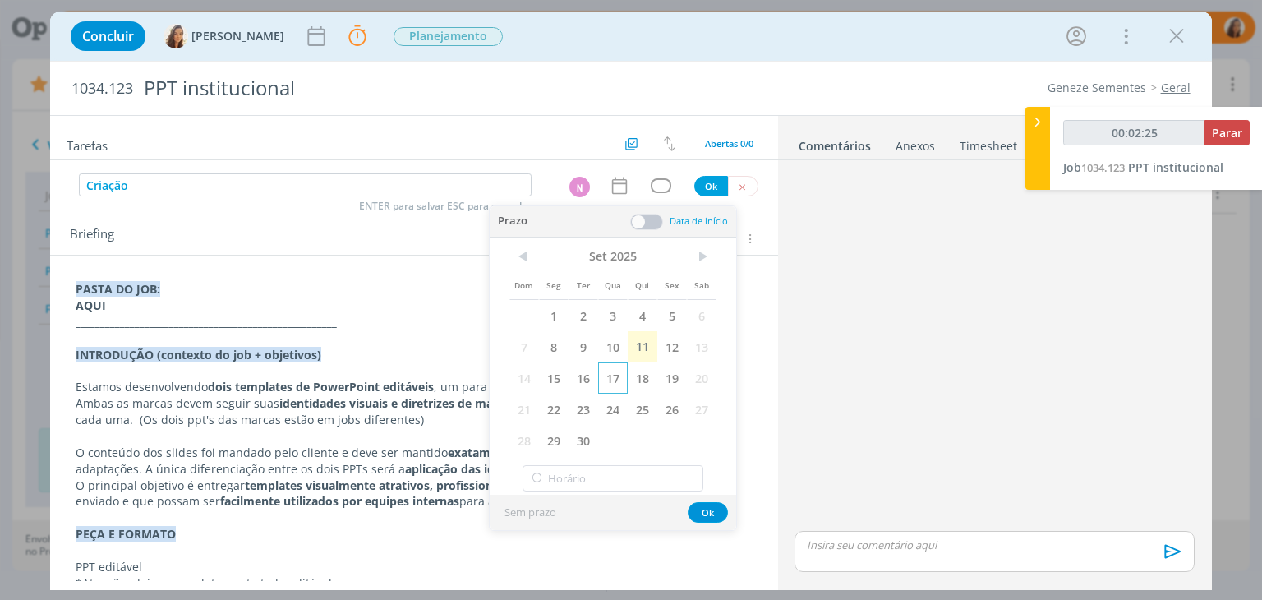
click at [609, 376] on span "17" at bounding box center [613, 377] width 30 height 31
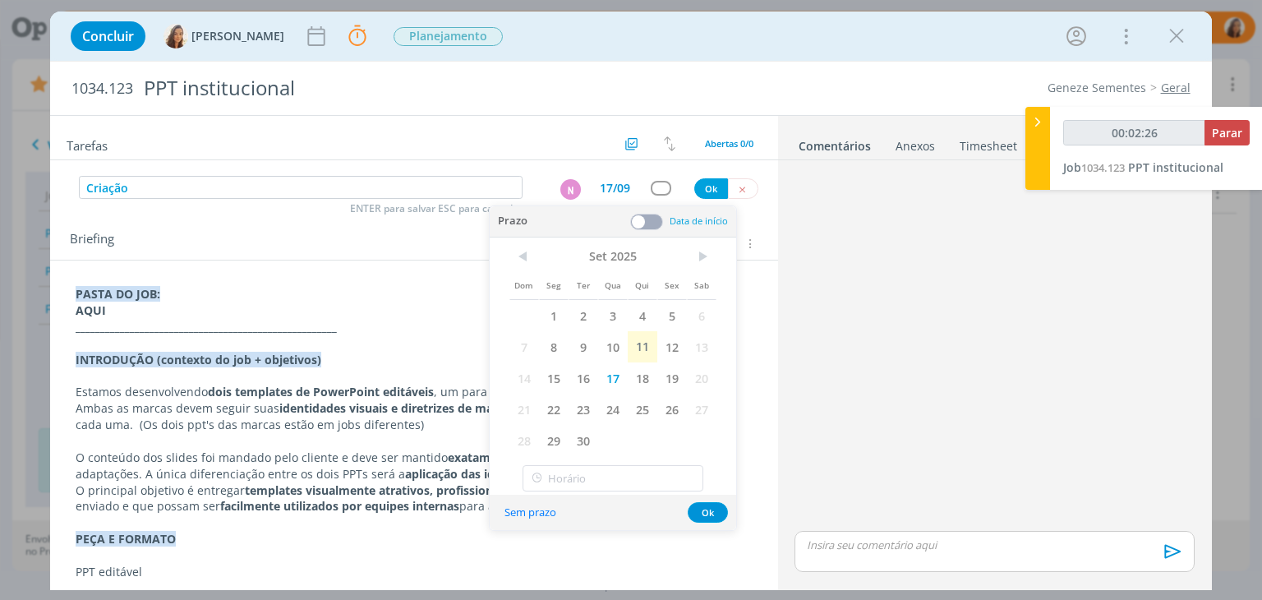
click at [645, 221] on span at bounding box center [646, 222] width 33 height 16
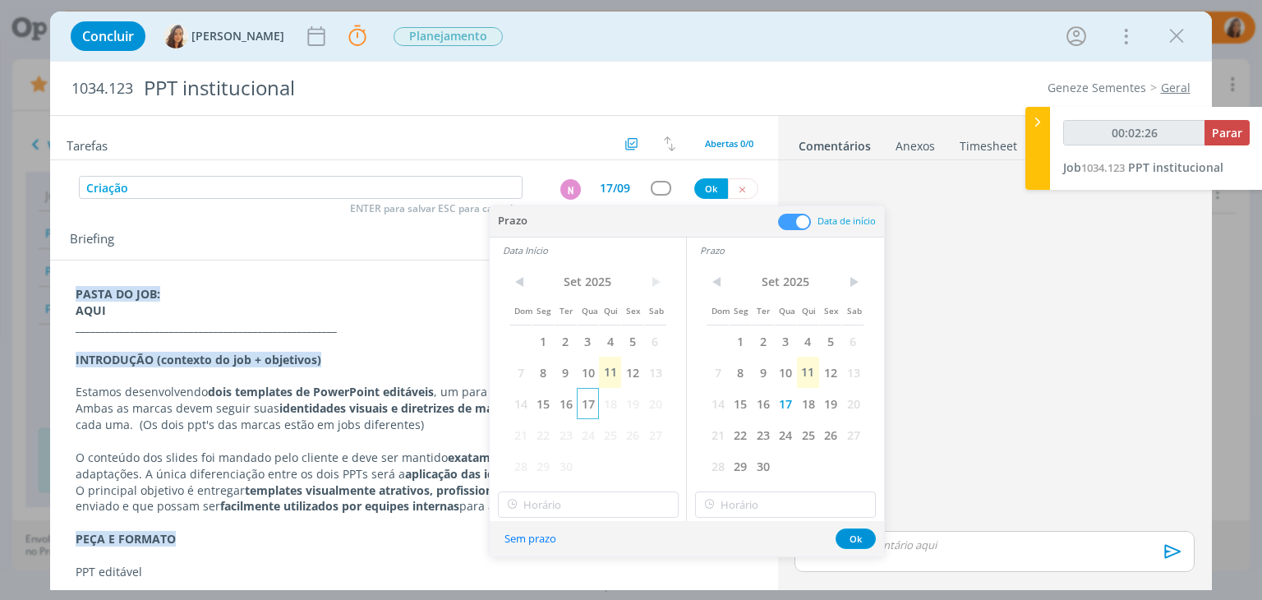
click at [584, 403] on span "17" at bounding box center [588, 403] width 22 height 31
type input "00:02:27"
type input "17:00"
click at [595, 497] on input "17:00" at bounding box center [588, 504] width 181 height 26
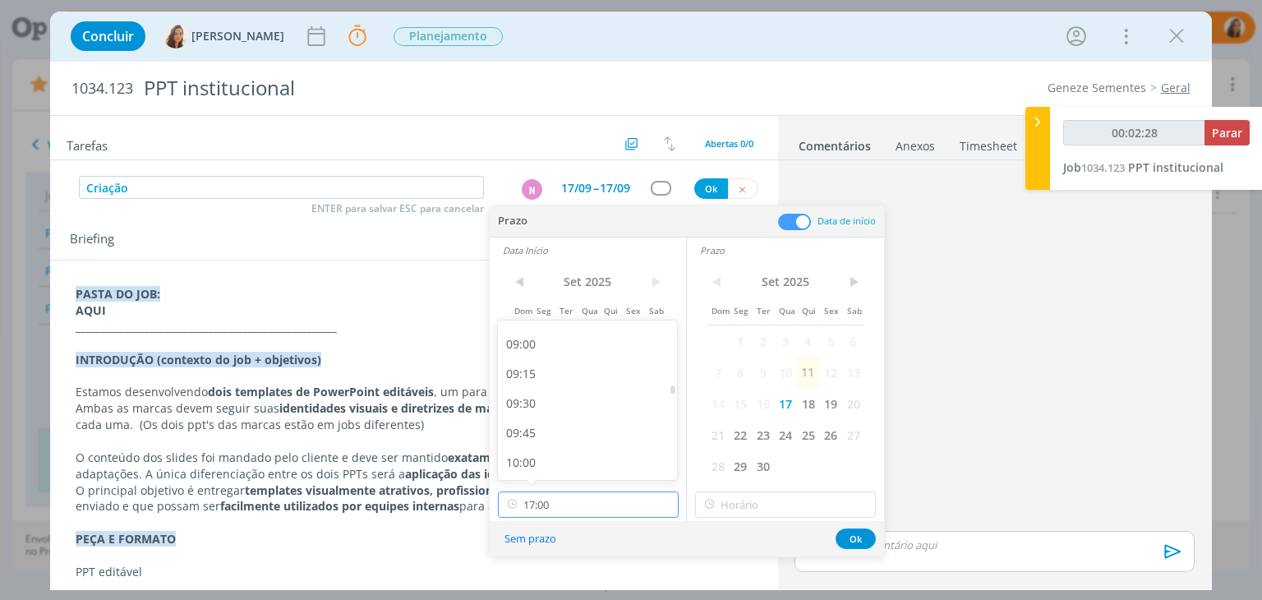
type input "00:02:29"
click at [565, 417] on div "09:00" at bounding box center [590, 418] width 184 height 30
type input "09:00"
type input "00:02:30"
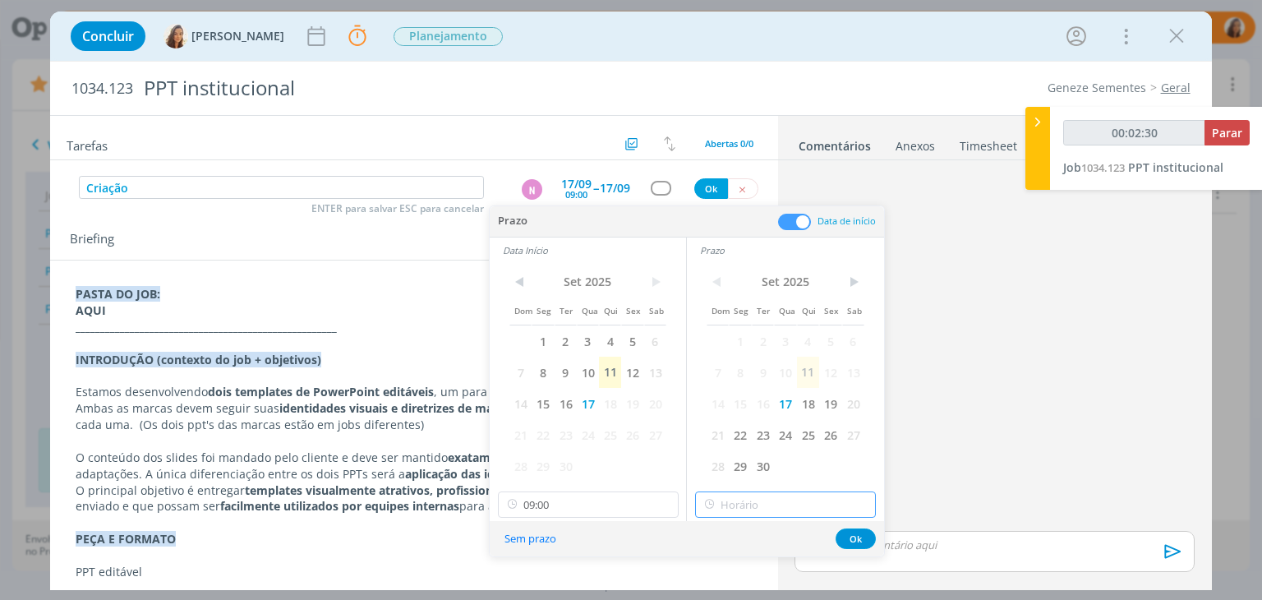
type input "17:00"
click at [758, 512] on input "17:00" at bounding box center [785, 504] width 181 height 26
type input "00:02:32"
click at [766, 422] on div "18:00" at bounding box center [788, 414] width 184 height 30
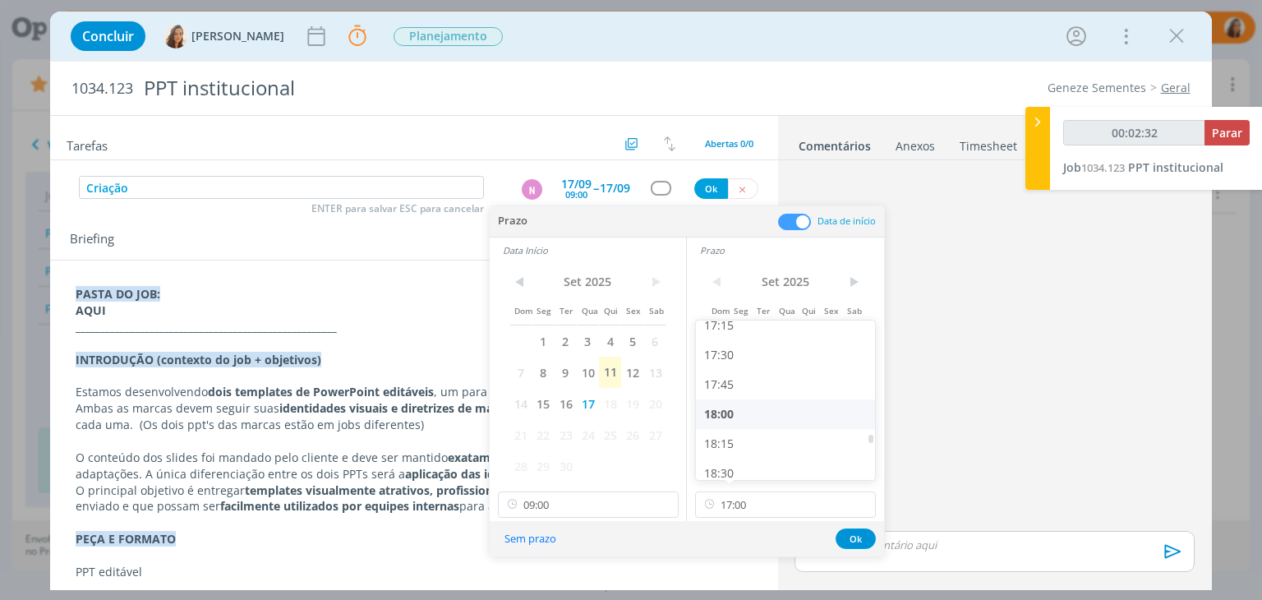
type input "18:00"
click at [859, 538] on button "Ok" at bounding box center [856, 538] width 40 height 21
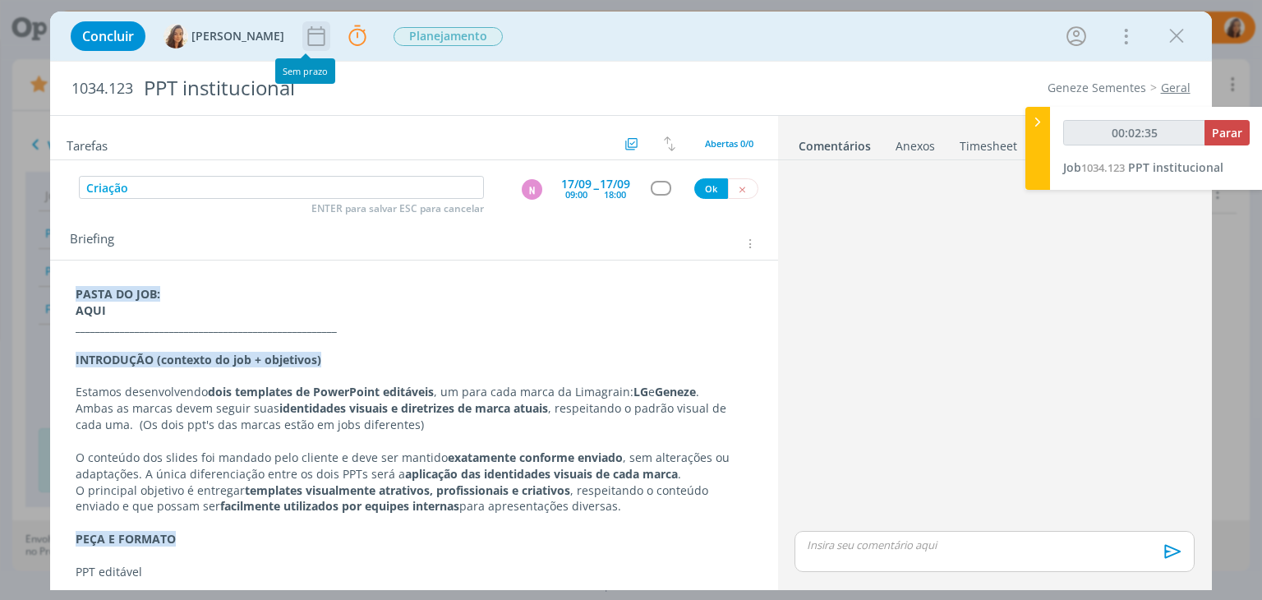
click at [304, 30] on icon "dialog" at bounding box center [316, 36] width 25 height 25
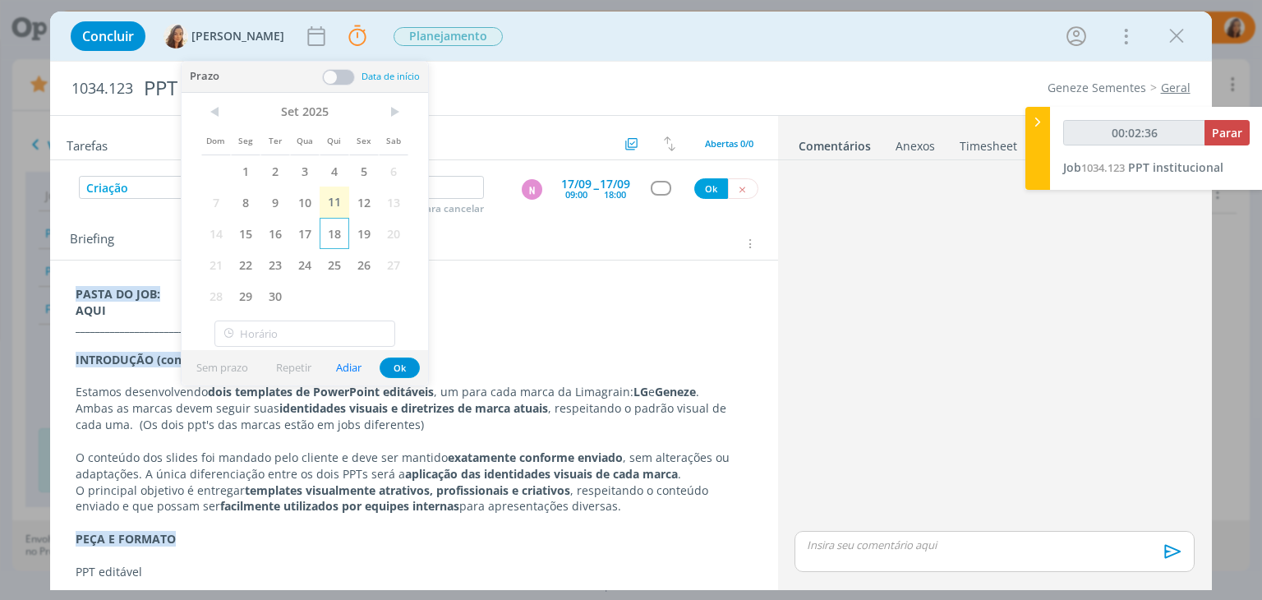
click at [345, 225] on span "18" at bounding box center [335, 233] width 30 height 31
type input "00:02:37"
click at [436, 34] on span "Planejamento" at bounding box center [481, 36] width 109 height 19
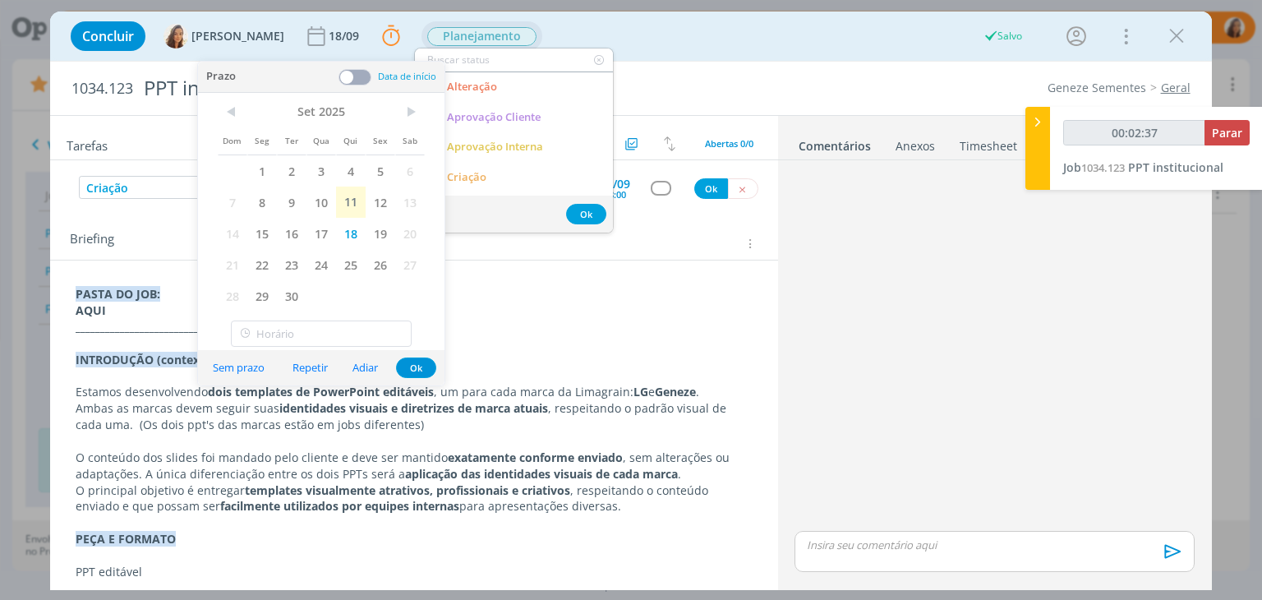
type input "c"
type input "00:02:38"
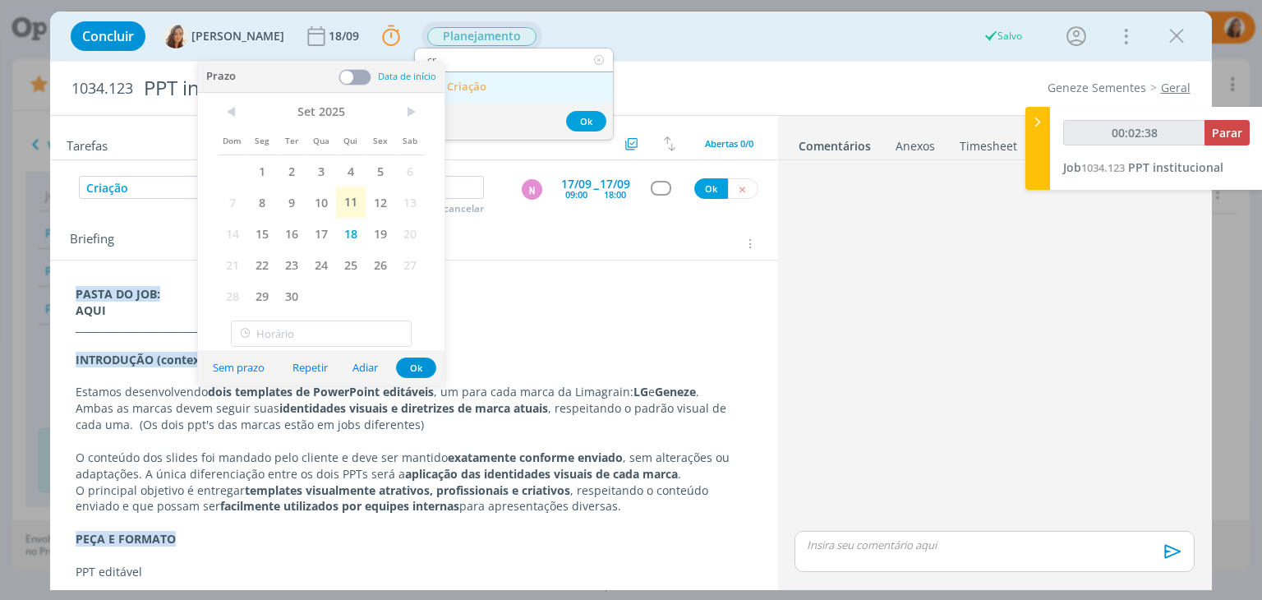
type input "cr"
click at [475, 86] on span "Criação" at bounding box center [467, 87] width 39 height 13
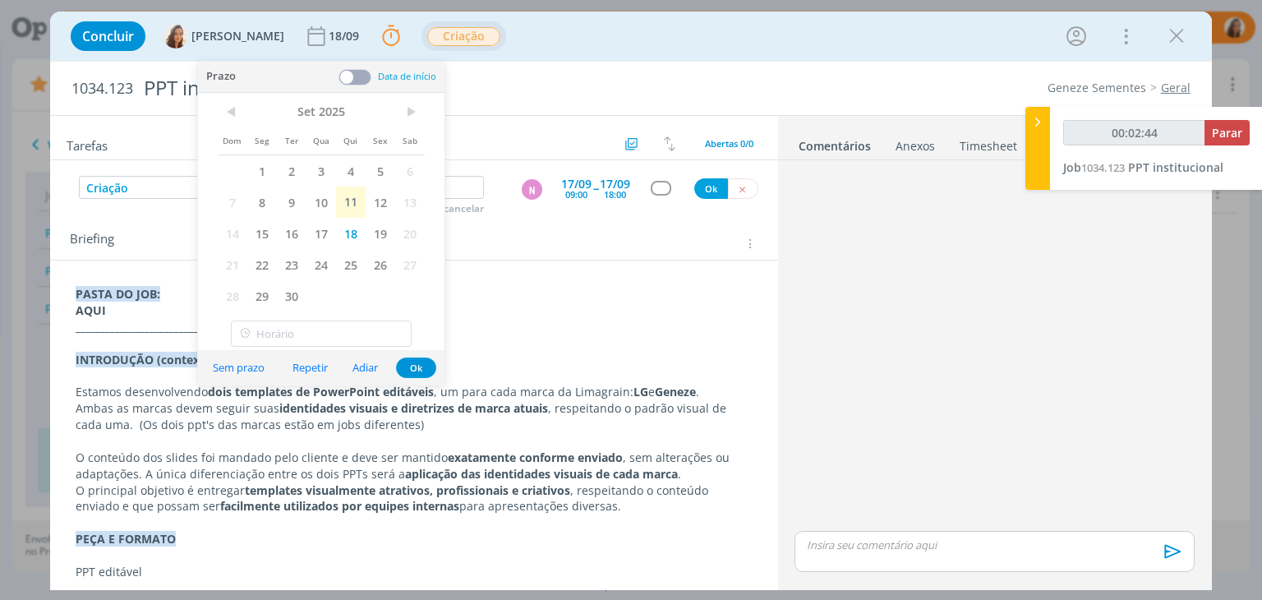
click at [506, 245] on div "Briefing" at bounding box center [416, 243] width 692 height 21
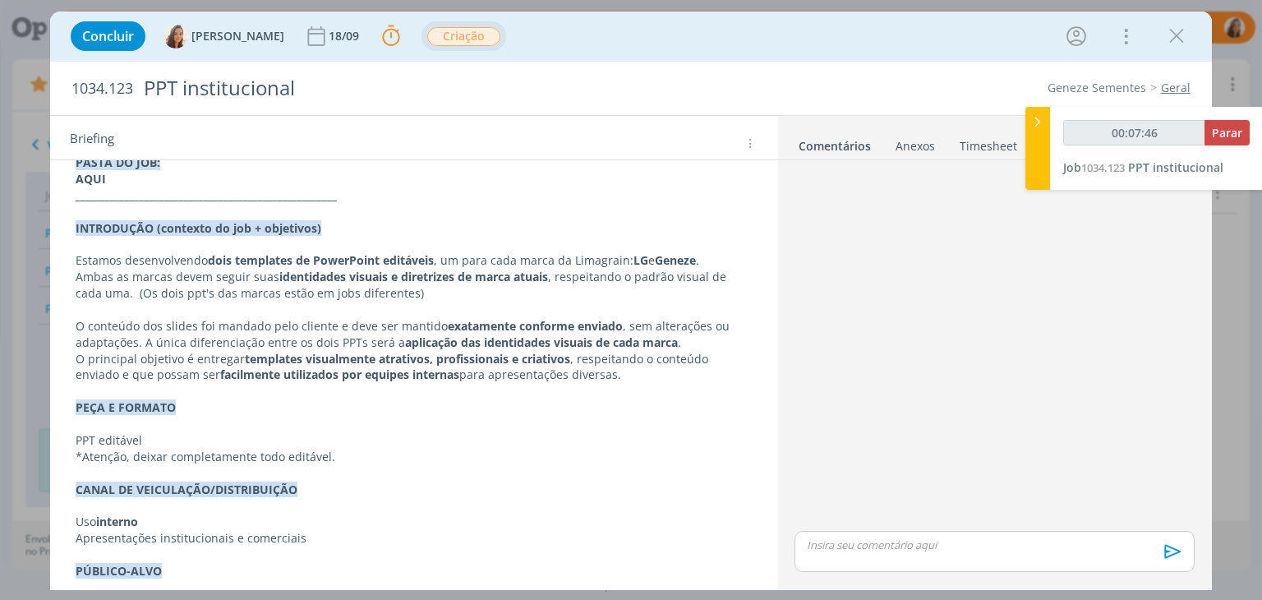
scroll to position [0, 0]
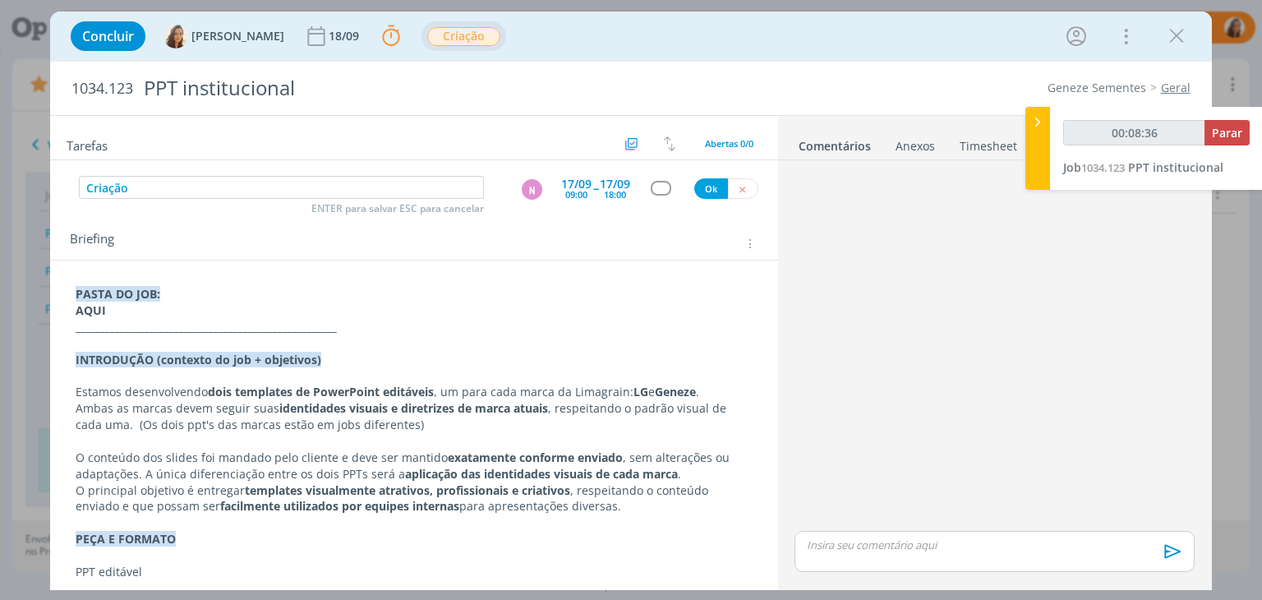
type input "00:08:37"
click at [702, 188] on button "Ok" at bounding box center [711, 188] width 34 height 21
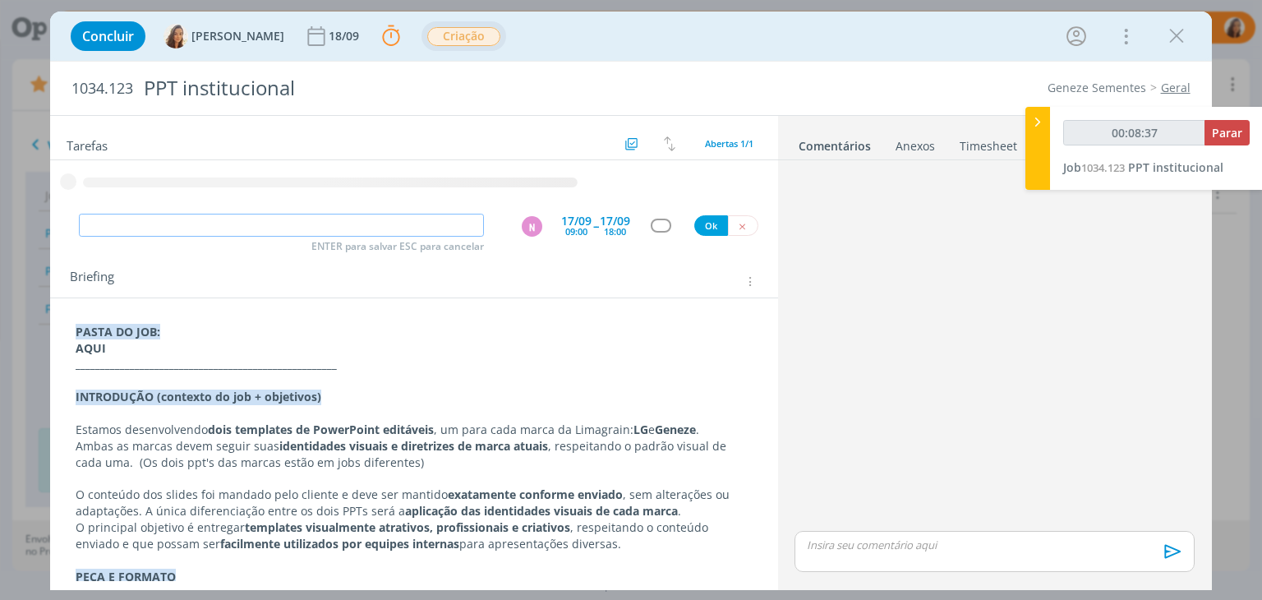
type input "00:08:38"
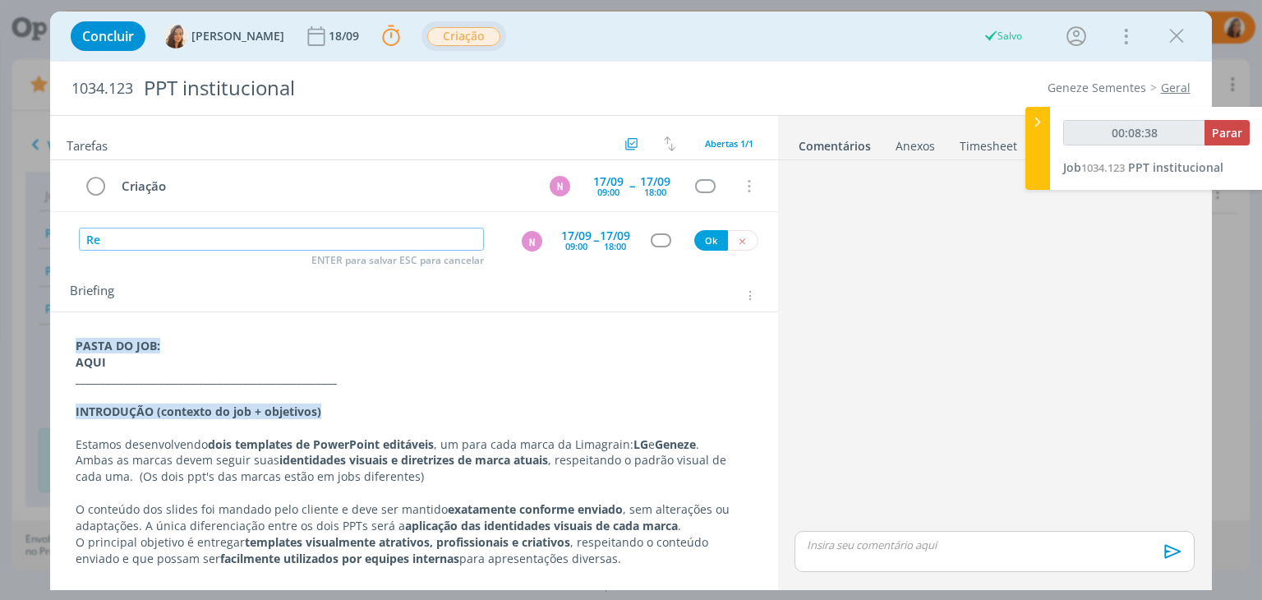
type input "Rev"
type input "00:08:39"
type input "Revisão"
type input "00:08:41"
click at [528, 241] on div "N" at bounding box center [532, 241] width 21 height 21
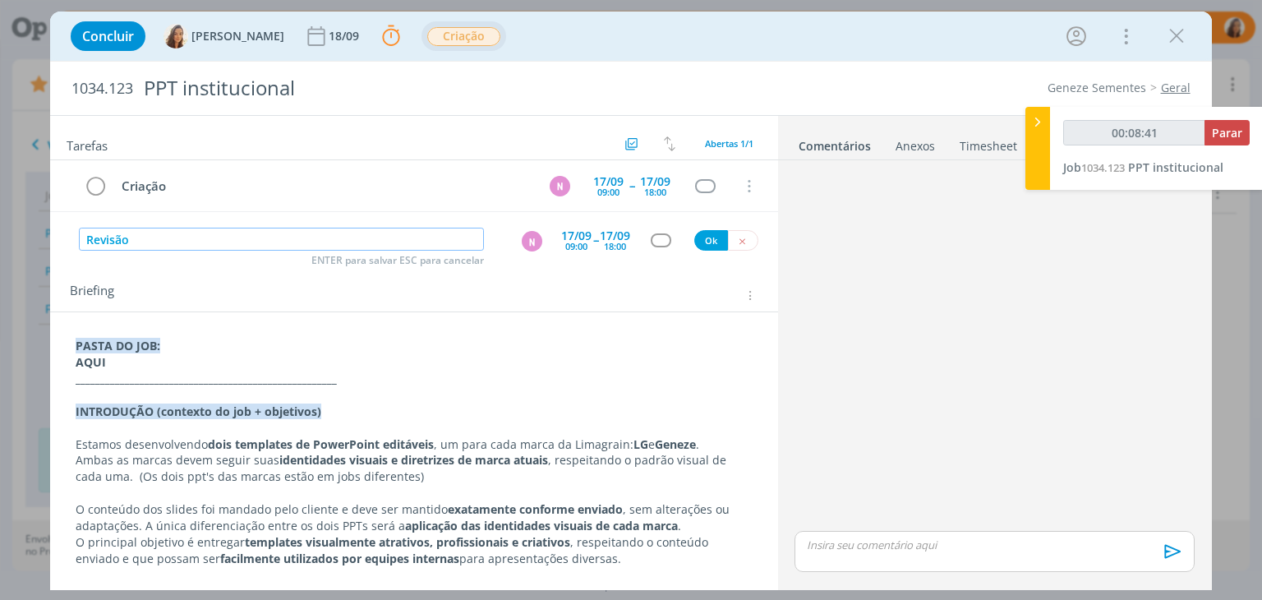
type input "Revisão"
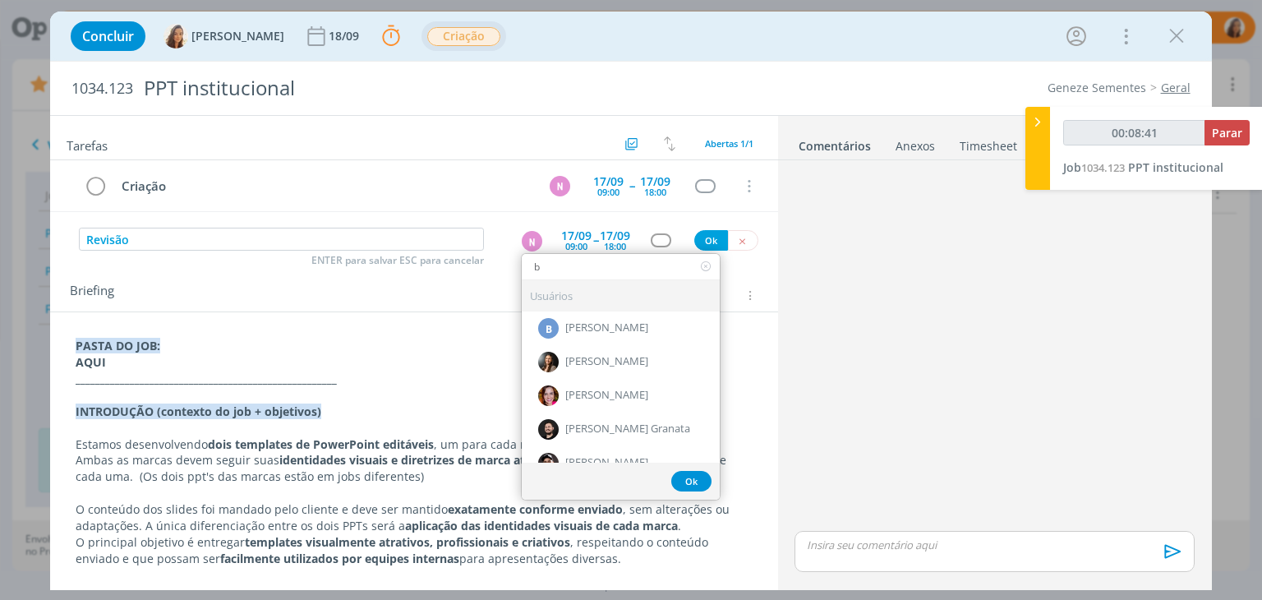
type input "br"
type input "00:08:42"
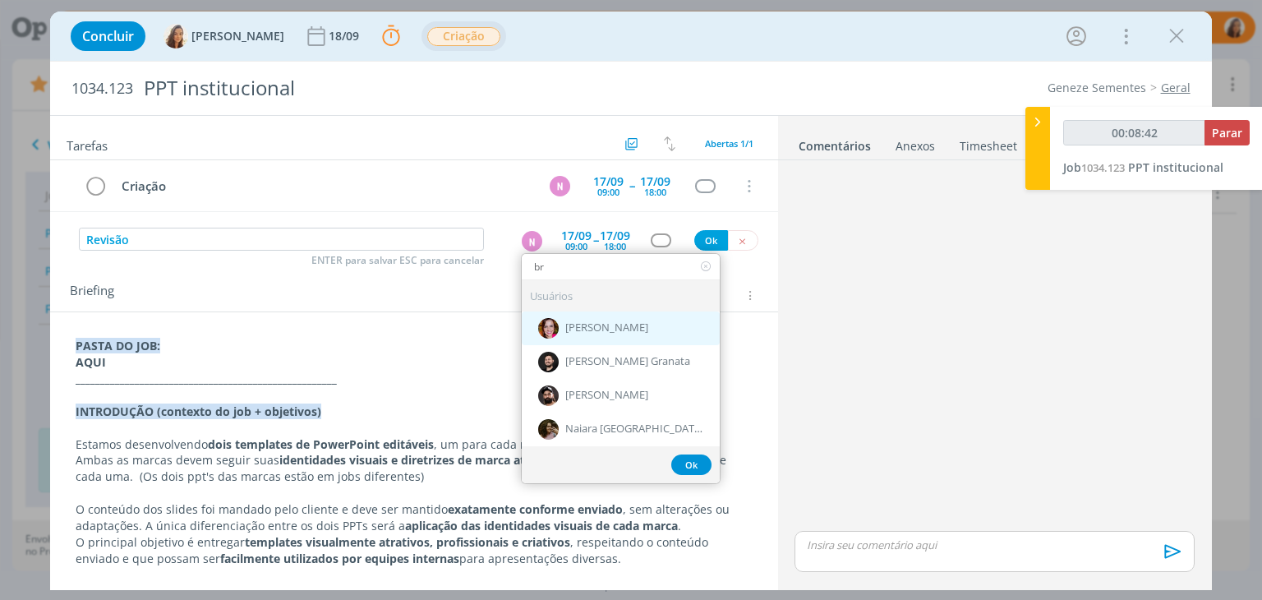
type input "br"
click at [584, 332] on span "[PERSON_NAME]" at bounding box center [606, 328] width 83 height 13
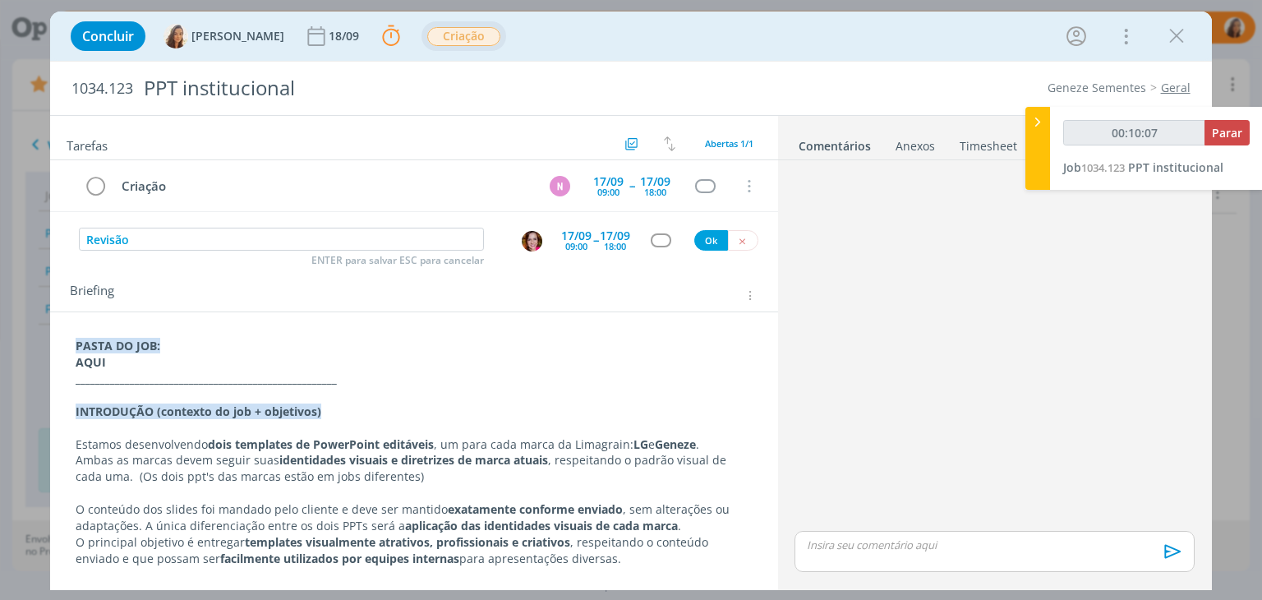
click at [565, 242] on div "09:00" at bounding box center [576, 246] width 22 height 9
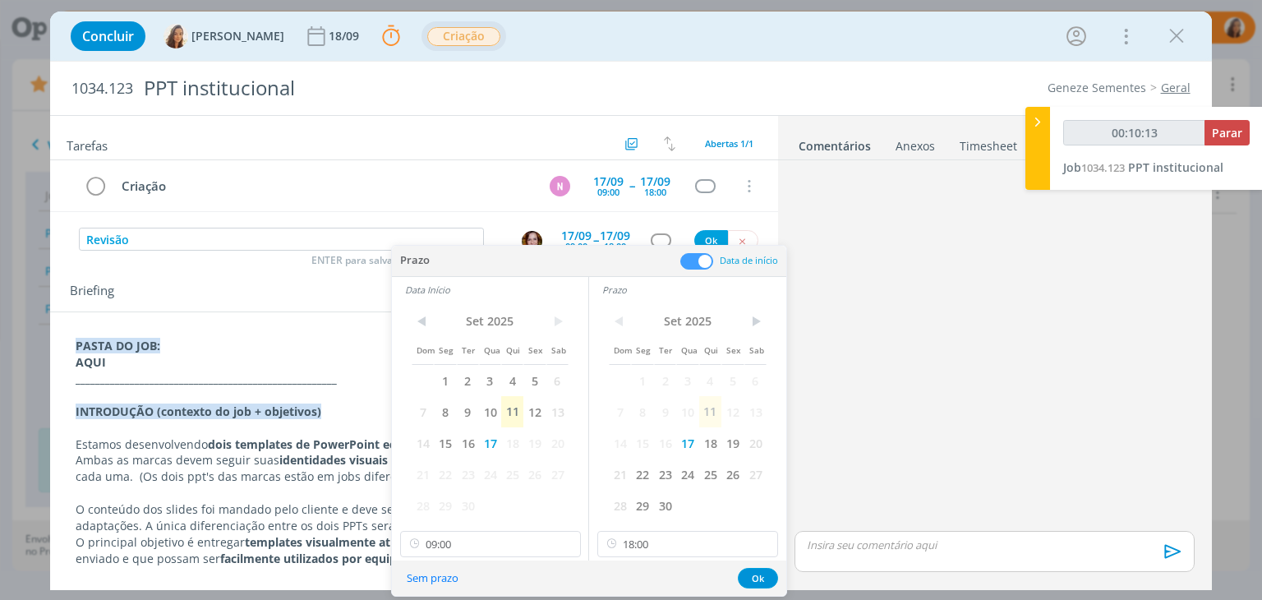
click at [510, 557] on div "< Set 2025 > Dom Seg Ter Qua Qui Sex Sab 1 2 3 4 5 6 7 8 9 10 11 12 13 14 15 16…" at bounding box center [490, 431] width 196 height 258
click at [513, 546] on input "09:00" at bounding box center [490, 544] width 181 height 26
type input "00:10:16"
click at [525, 433] on div "10:30" at bounding box center [492, 431] width 184 height 30
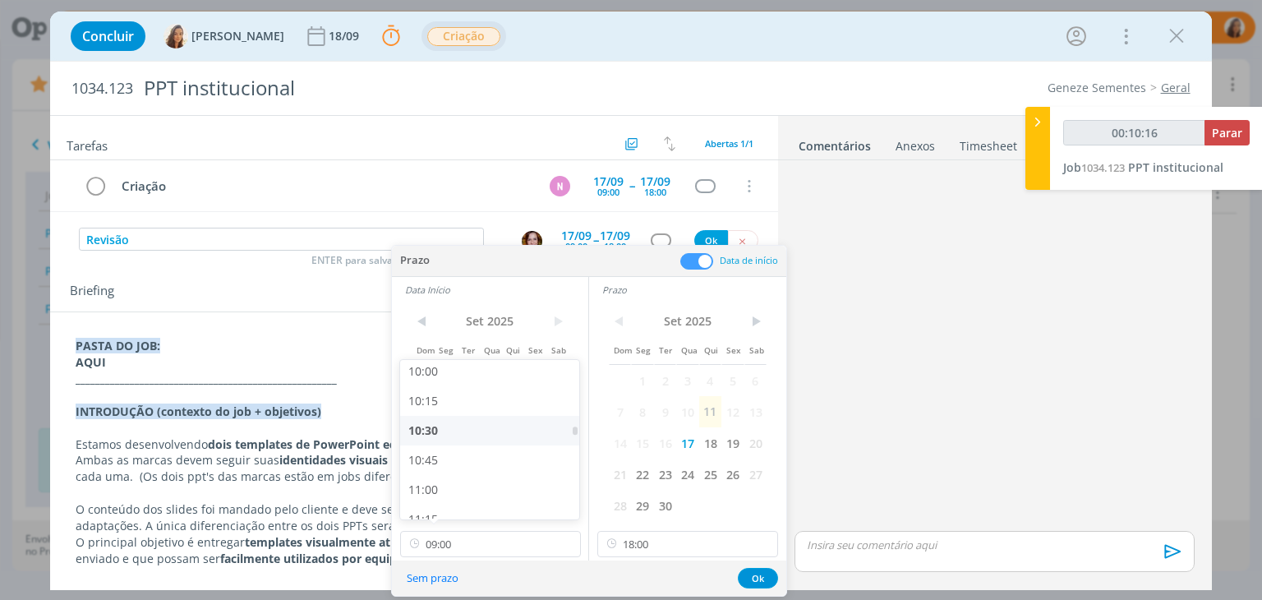
type input "10:30"
click at [696, 543] on input "18:00" at bounding box center [687, 544] width 181 height 26
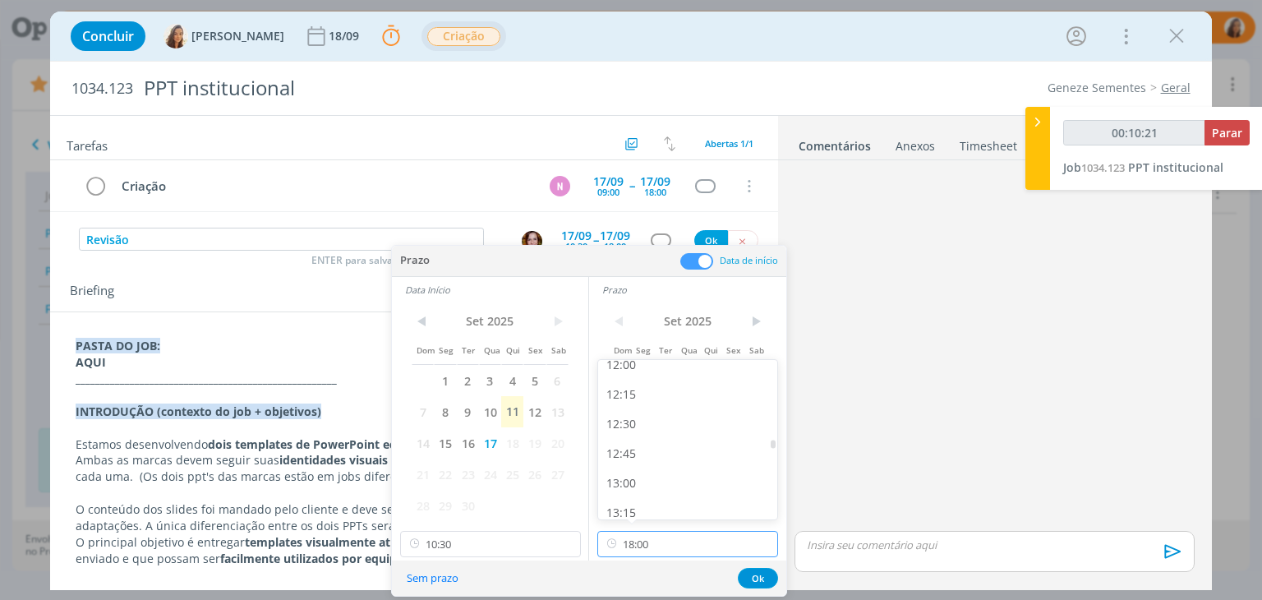
scroll to position [1347, 0]
type input "00:10:22"
click at [671, 433] on div "12:00" at bounding box center [690, 447] width 184 height 30
type input "12:00"
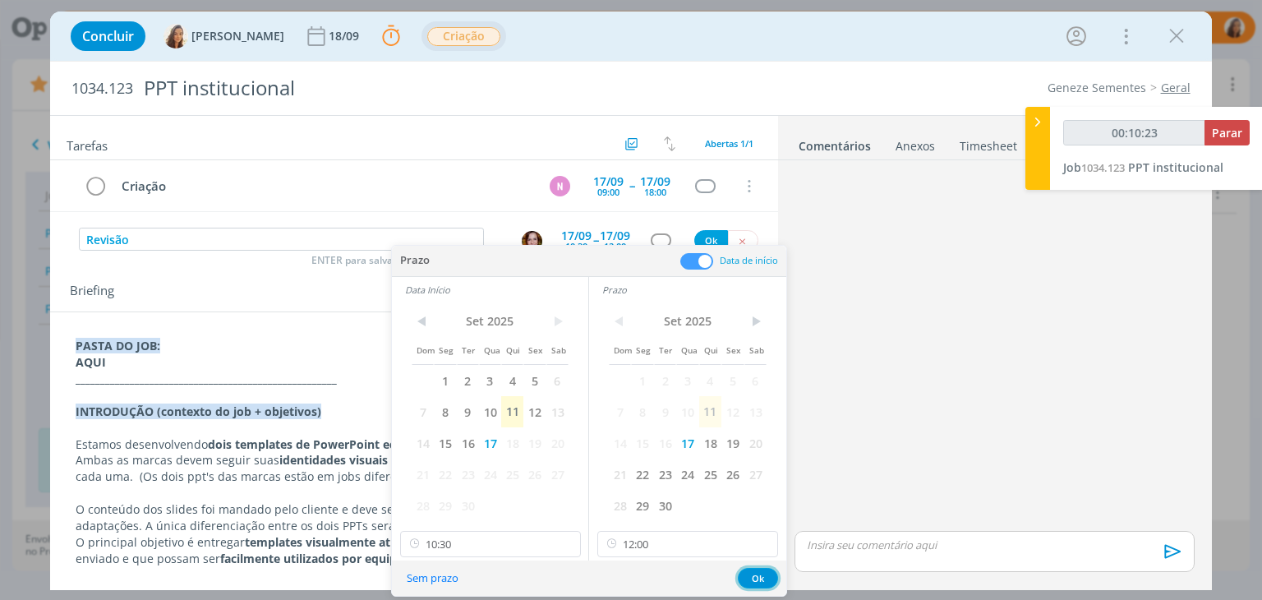
click at [759, 578] on button "Ok" at bounding box center [758, 578] width 40 height 21
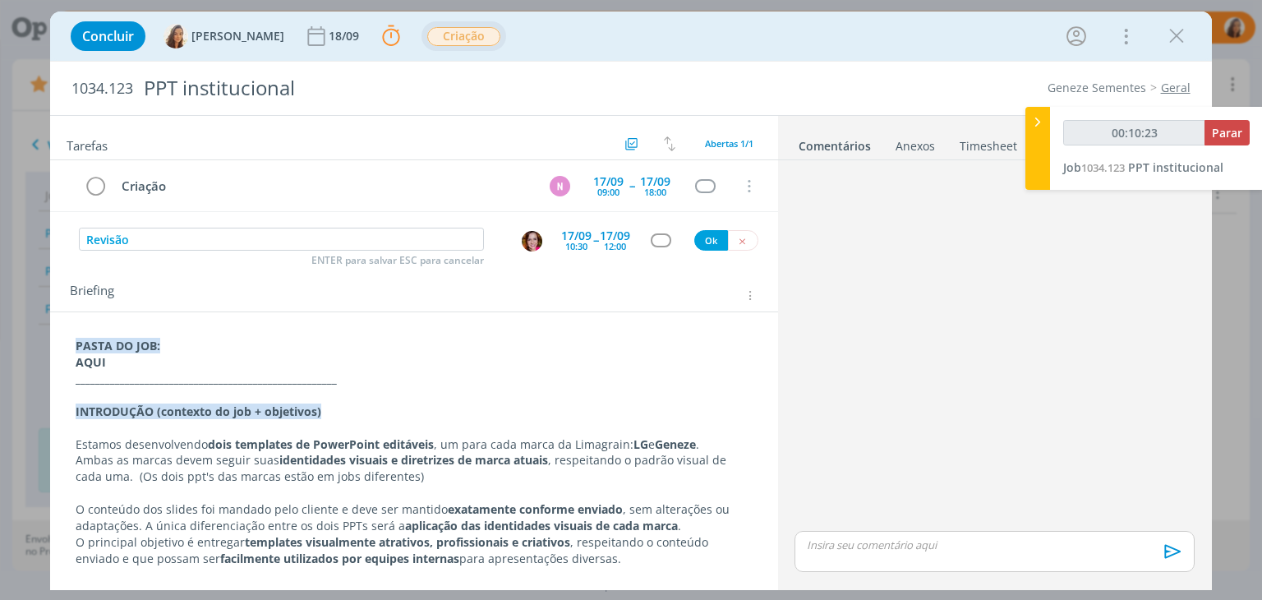
type input "00:10:24"
click at [712, 242] on button "Ok" at bounding box center [711, 240] width 34 height 21
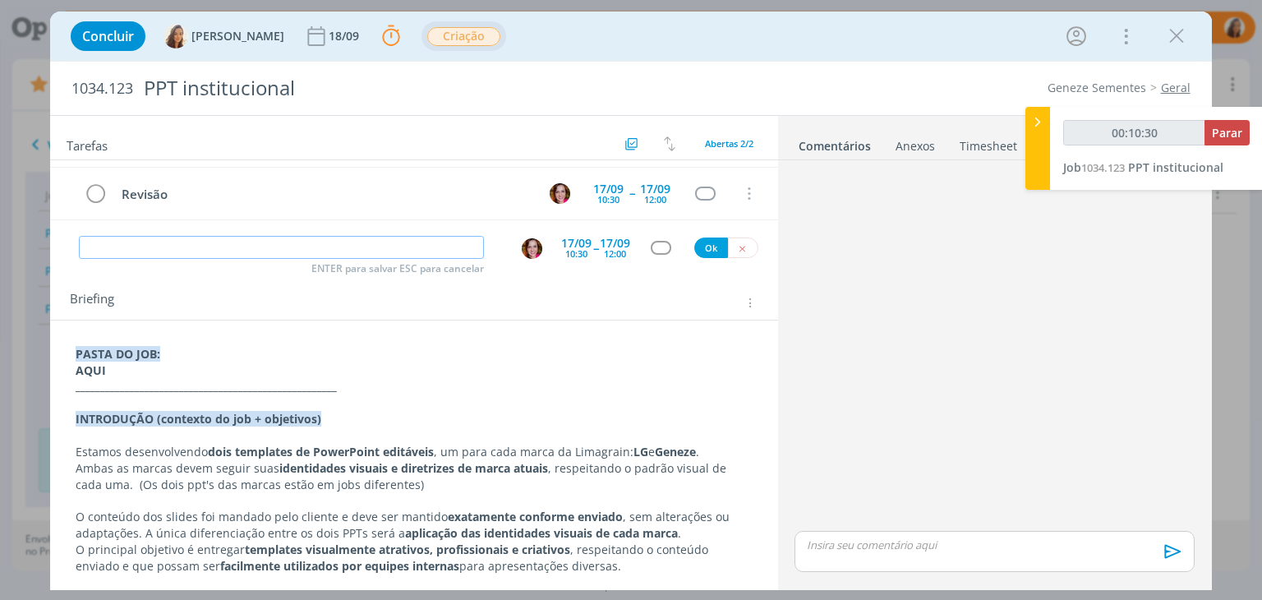
scroll to position [0, 0]
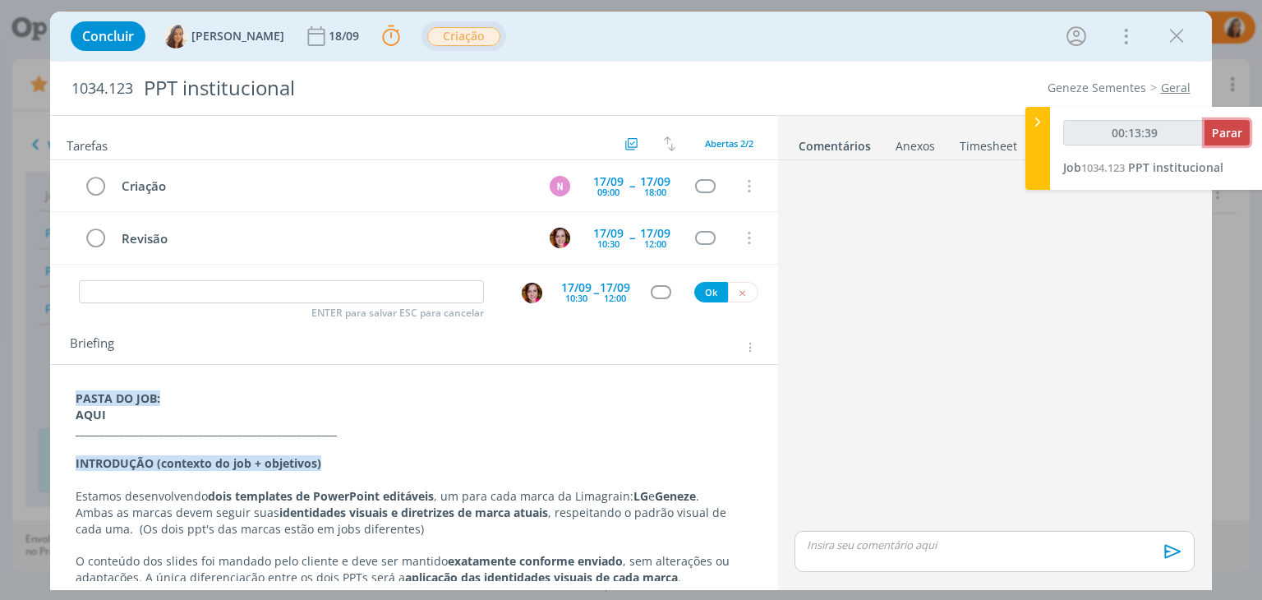
click at [1226, 134] on span "Parar" at bounding box center [1227, 133] width 30 height 16
click at [1225, 129] on span "Parar" at bounding box center [1227, 133] width 30 height 16
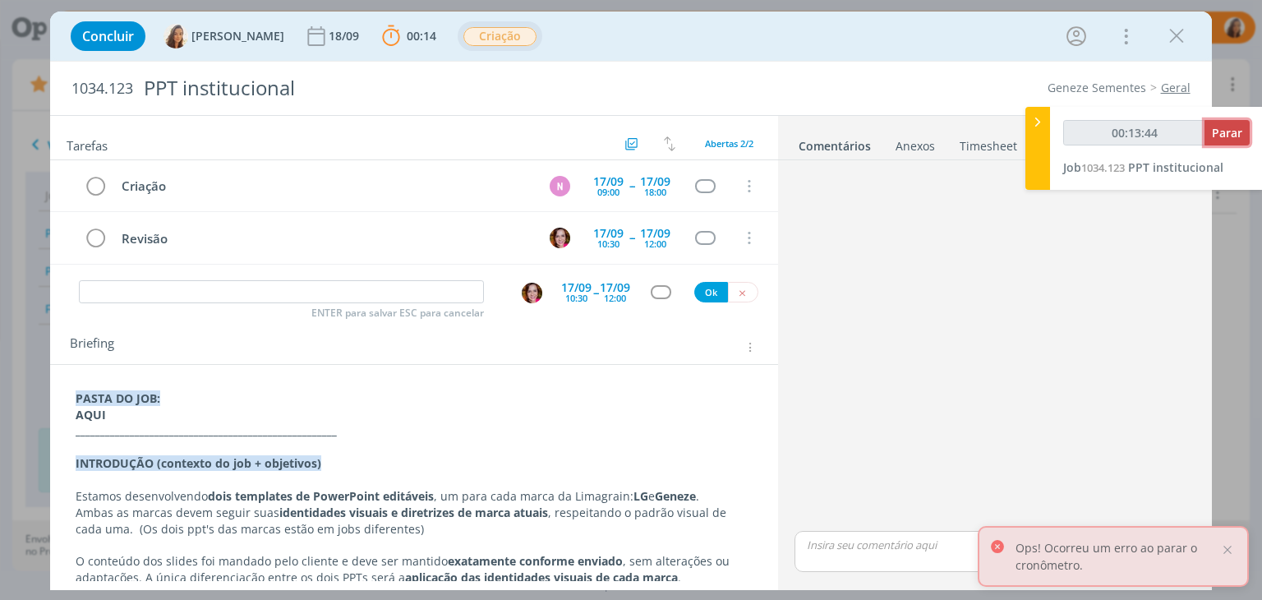
click at [1221, 133] on span "Parar" at bounding box center [1227, 133] width 30 height 16
type input "00:14:00"
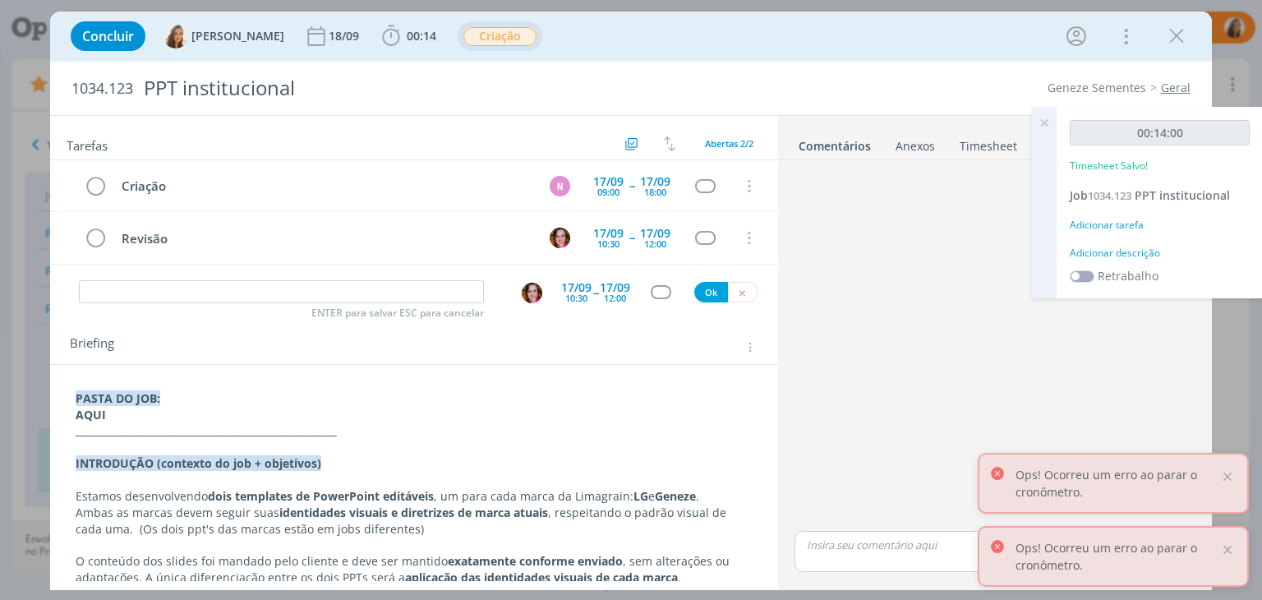
click at [1150, 247] on div "Adicionar descrição" at bounding box center [1160, 253] width 180 height 15
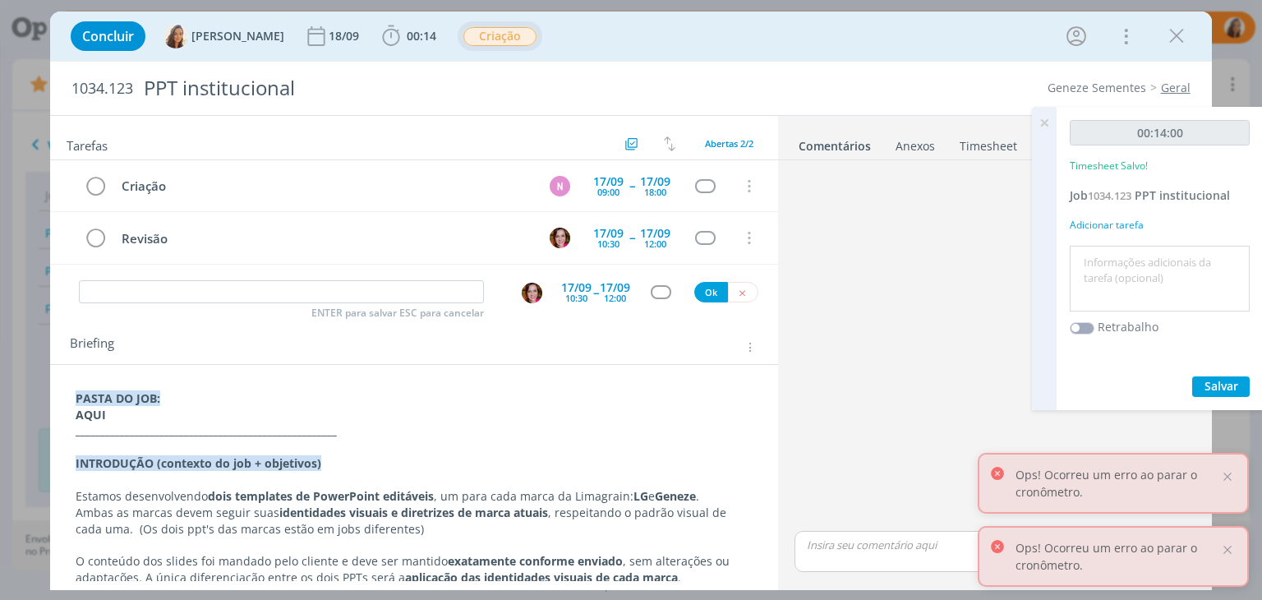
click at [1120, 260] on textarea at bounding box center [1160, 279] width 172 height 58
type textarea "briefing"
click at [1209, 376] on button "Salvar" at bounding box center [1221, 386] width 58 height 21
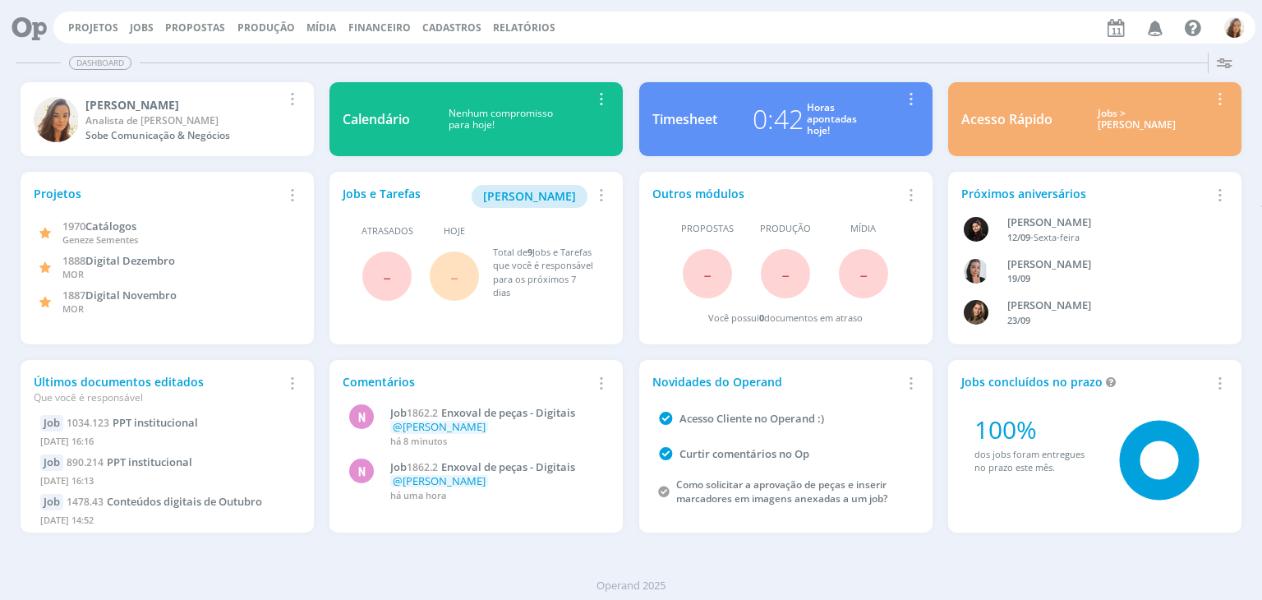
click at [123, 35] on div "Projetos Jobs Propostas Produção [GEOGRAPHIC_DATA] Financeiro Cadastros Relatór…" at bounding box center [654, 28] width 1202 height 32
click at [143, 25] on link "Jobs" at bounding box center [142, 28] width 24 height 14
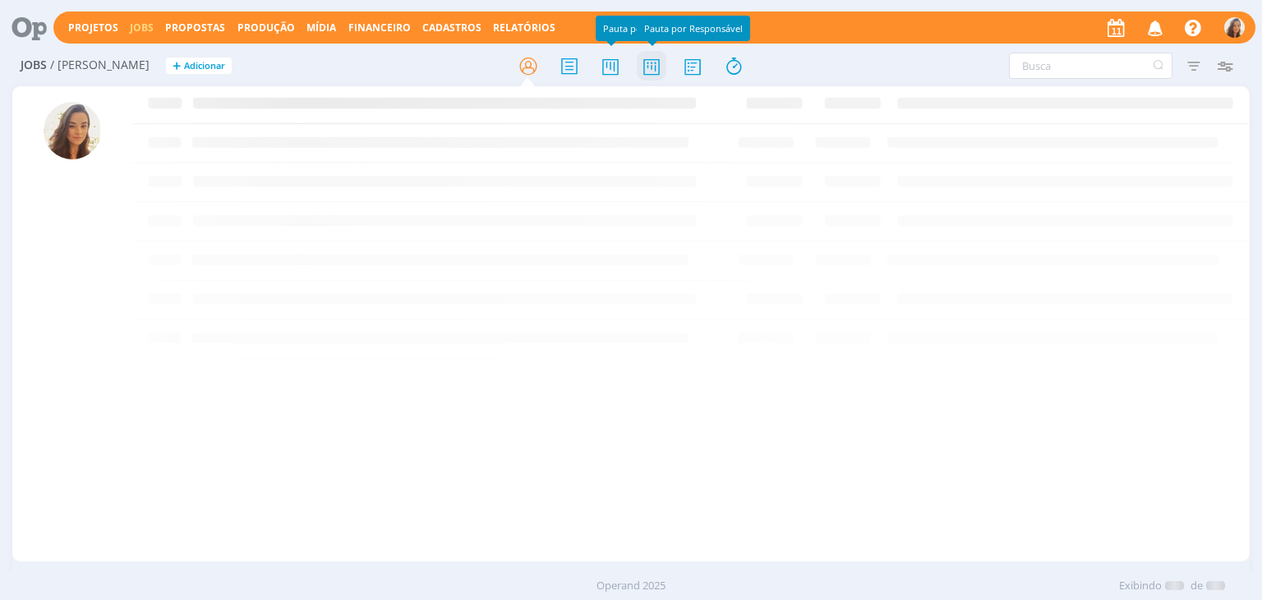
click at [644, 69] on icon at bounding box center [652, 66] width 30 height 32
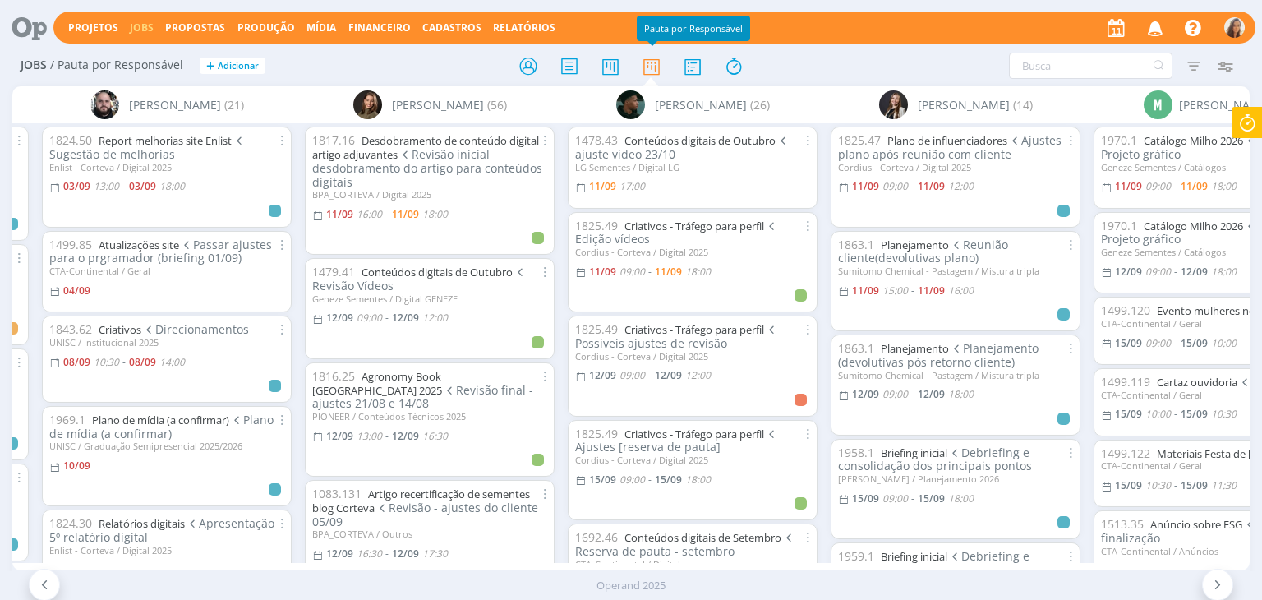
scroll to position [0, 2560]
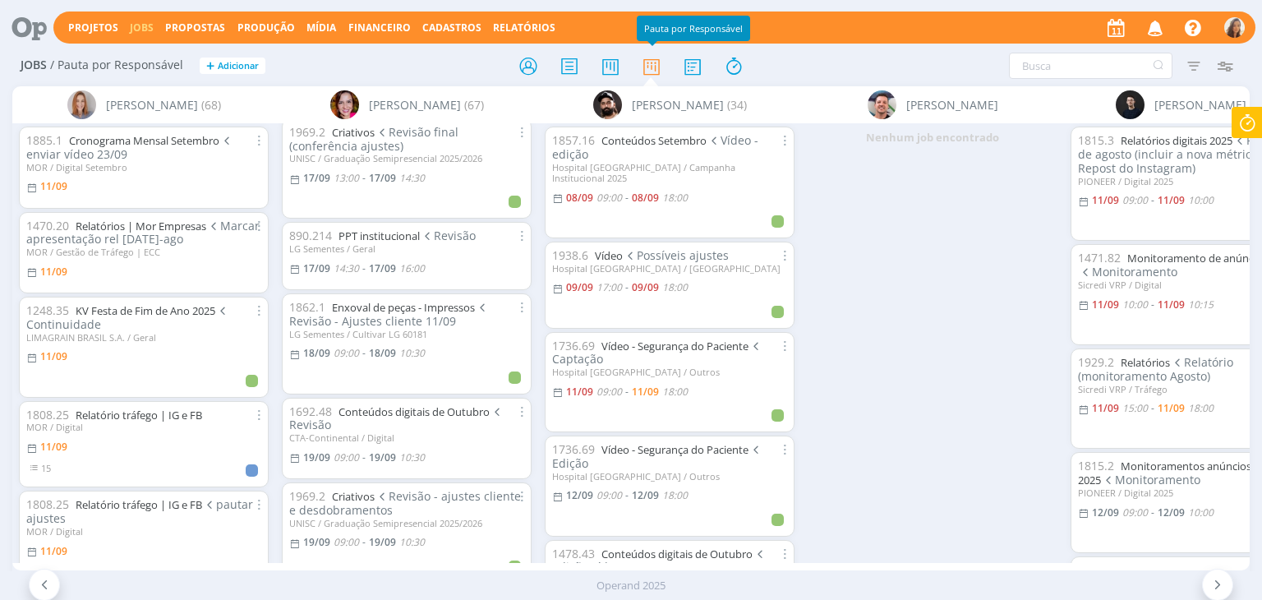
scroll to position [1939, 0]
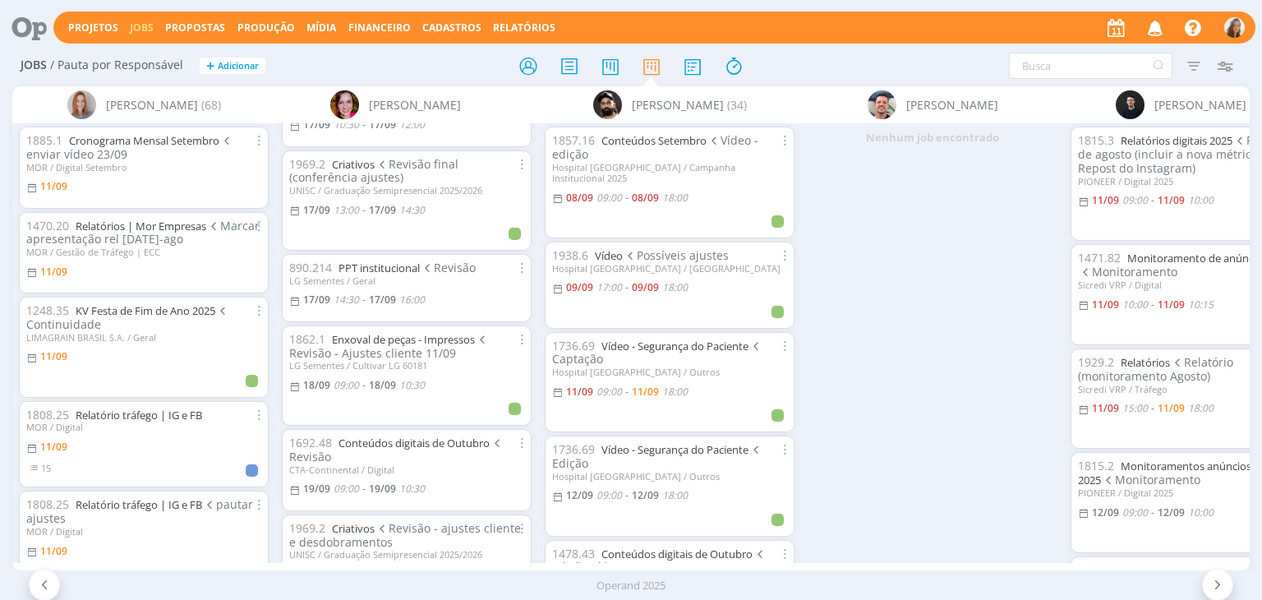
scroll to position [2010, 0]
